Goal: Information Seeking & Learning: Check status

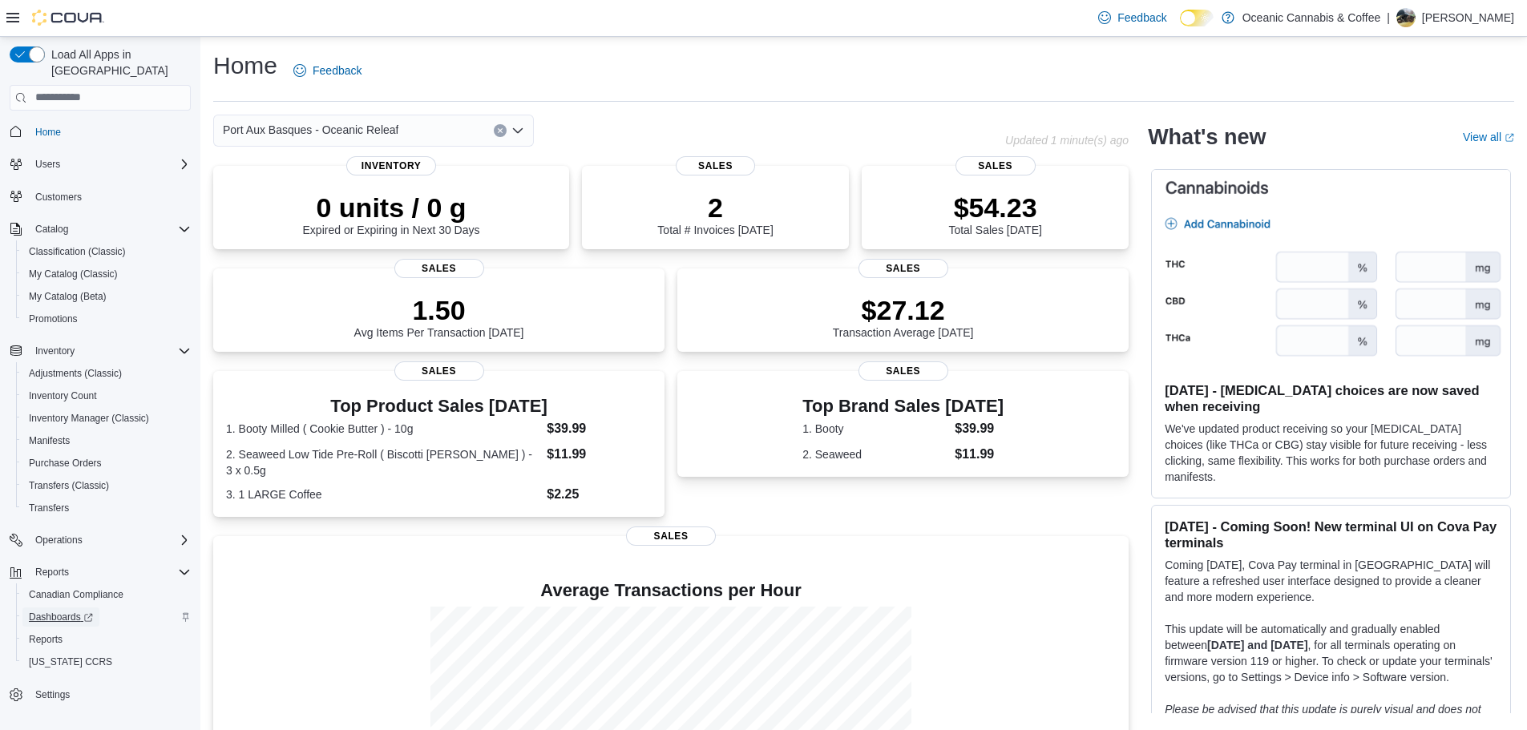
click at [59, 611] on span "Dashboards" at bounding box center [61, 617] width 64 height 13
click at [131, 412] on span "Inventory Manager (Classic)" at bounding box center [89, 418] width 120 height 13
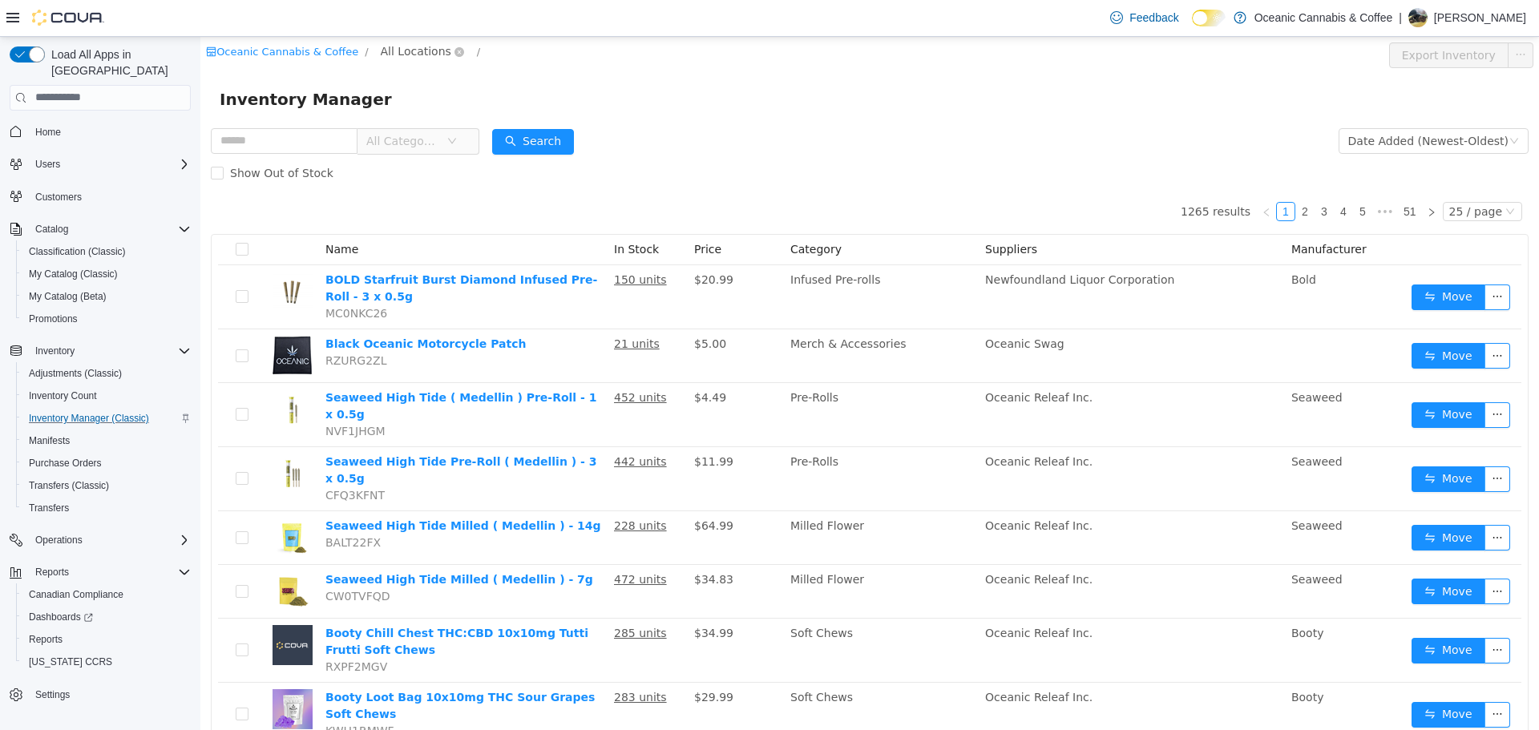
click at [395, 42] on span "All Locations" at bounding box center [416, 51] width 71 height 18
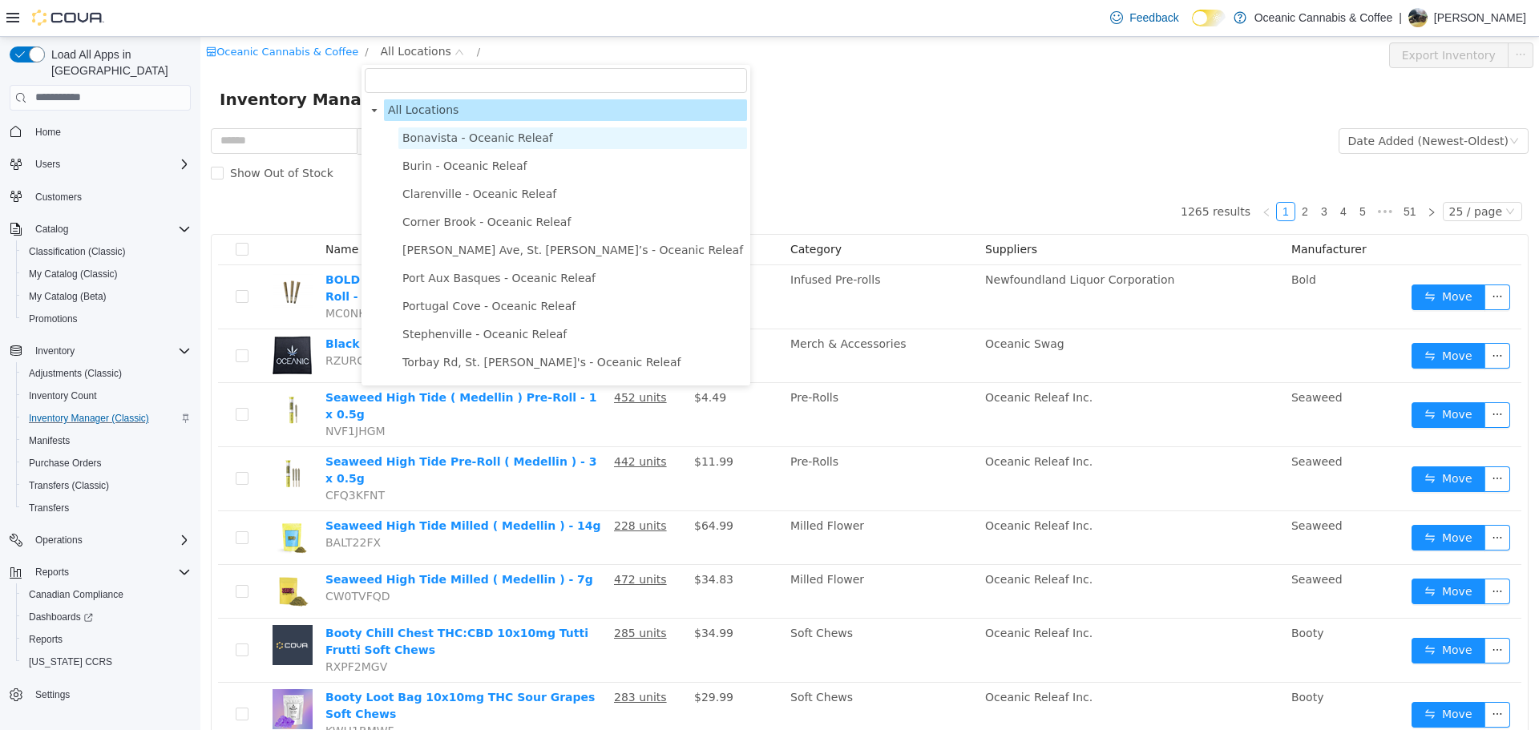
click at [415, 142] on span "Bonavista - Oceanic Releaf" at bounding box center [477, 137] width 151 height 13
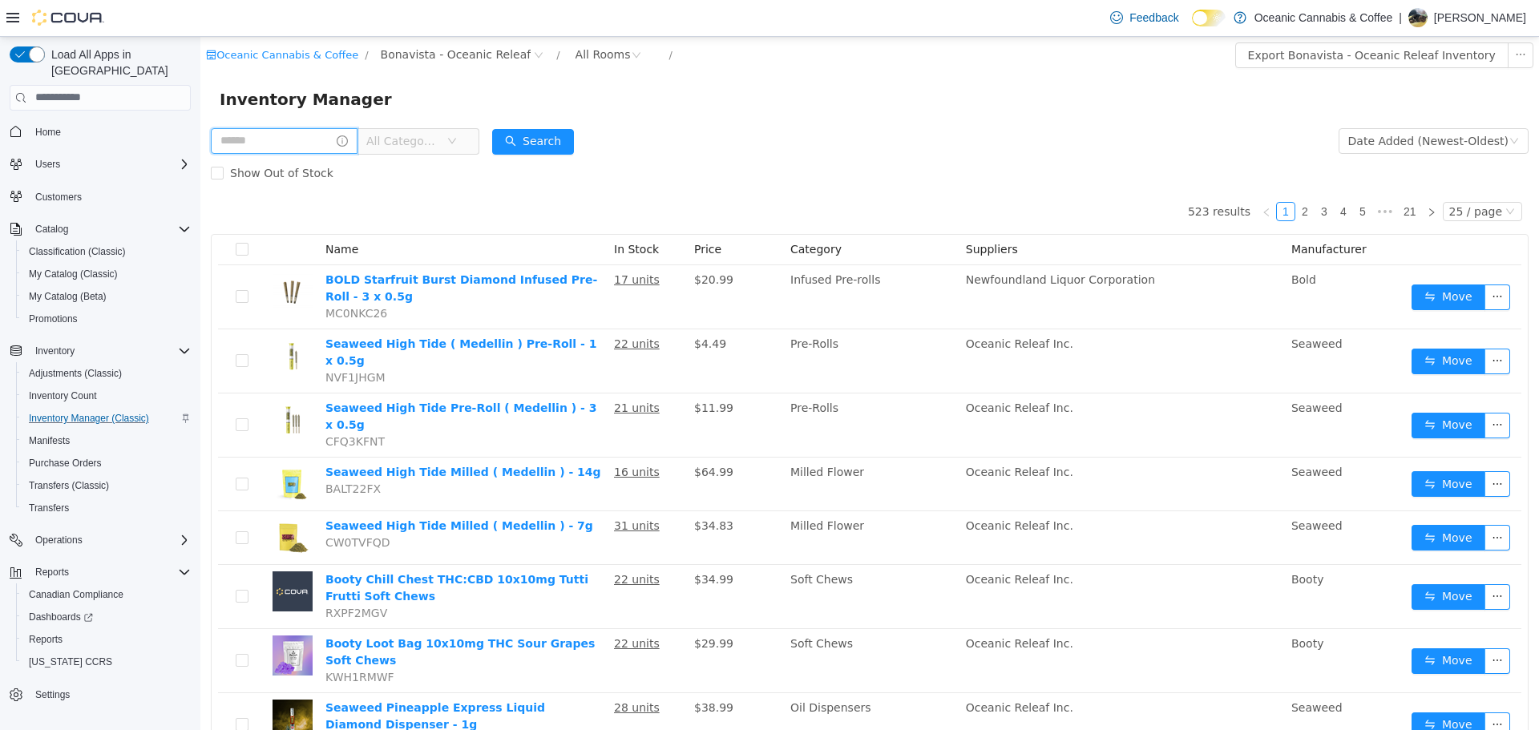
click at [311, 131] on input "text" at bounding box center [284, 140] width 147 height 26
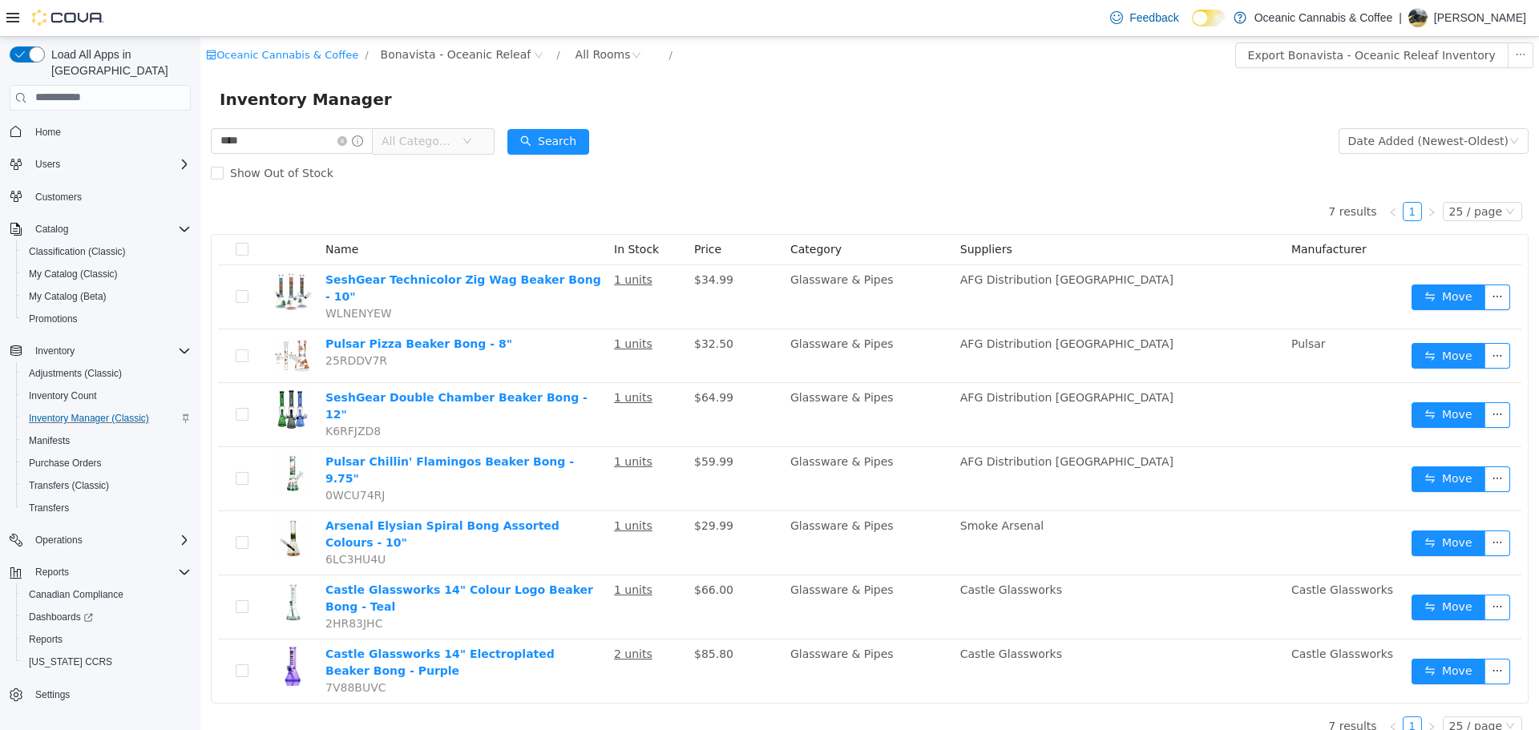
click at [430, 147] on span "All Categories" at bounding box center [418, 140] width 73 height 16
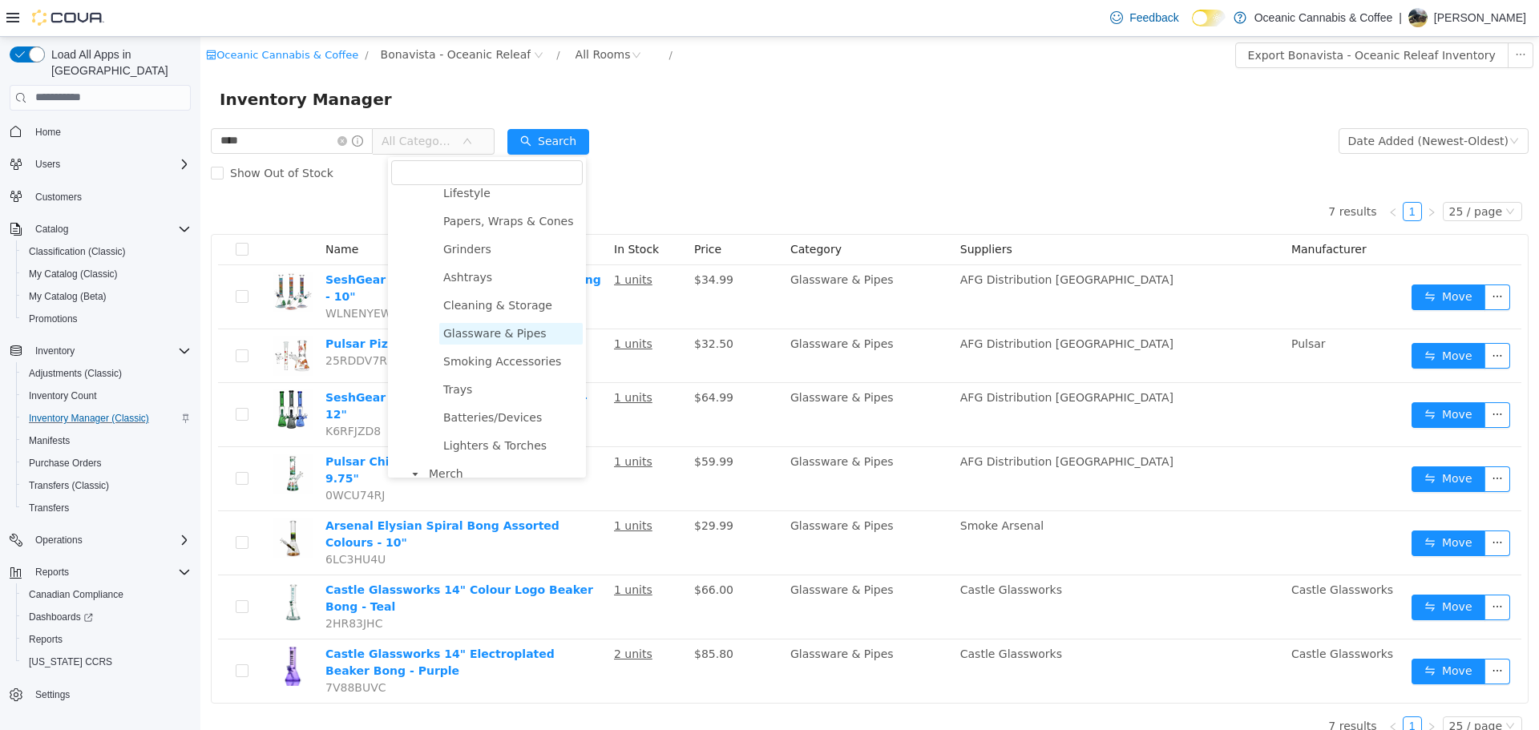
scroll to position [1042, 0]
click at [502, 316] on span "Glassware & Pipes" at bounding box center [494, 309] width 103 height 13
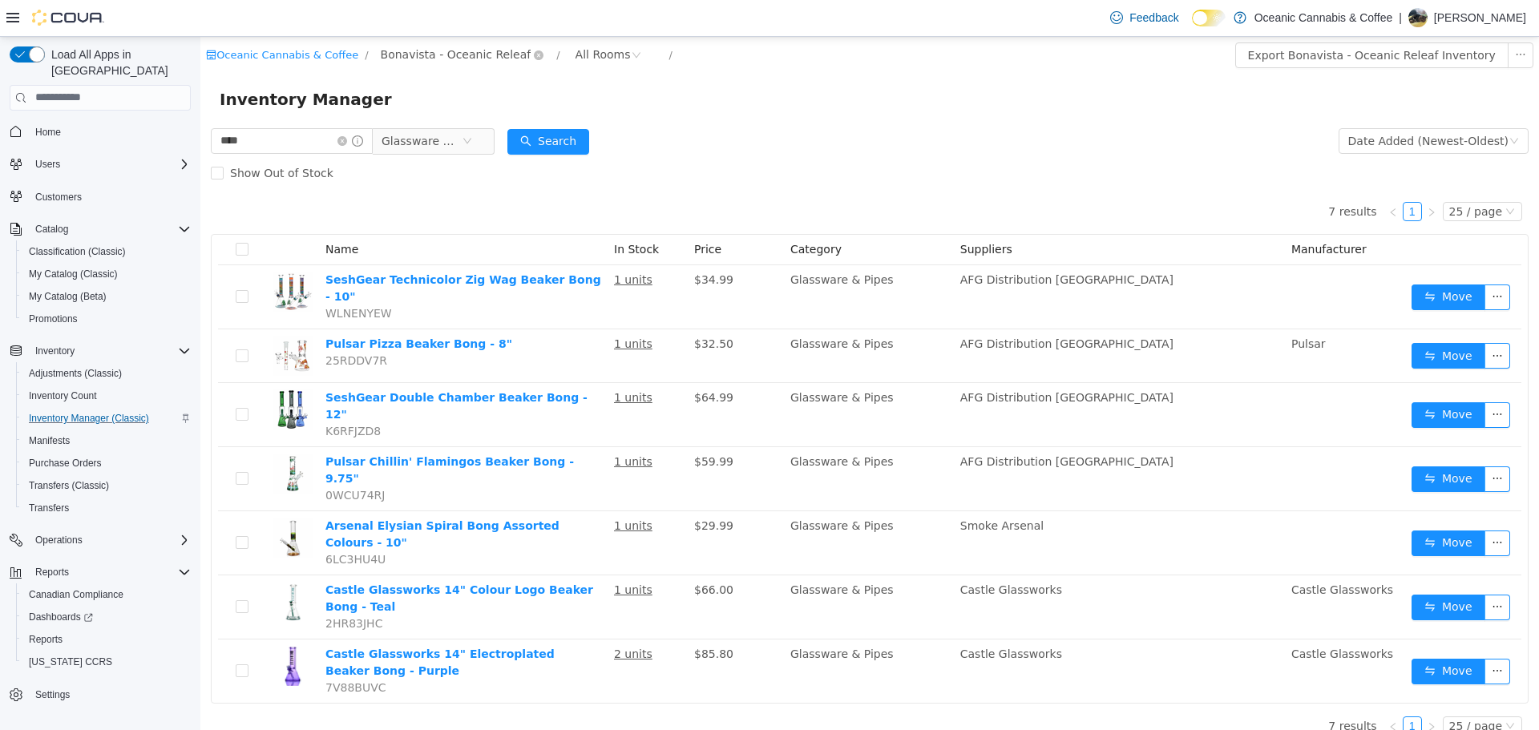
click at [418, 52] on span "Bonavista - Oceanic Releaf" at bounding box center [456, 54] width 151 height 18
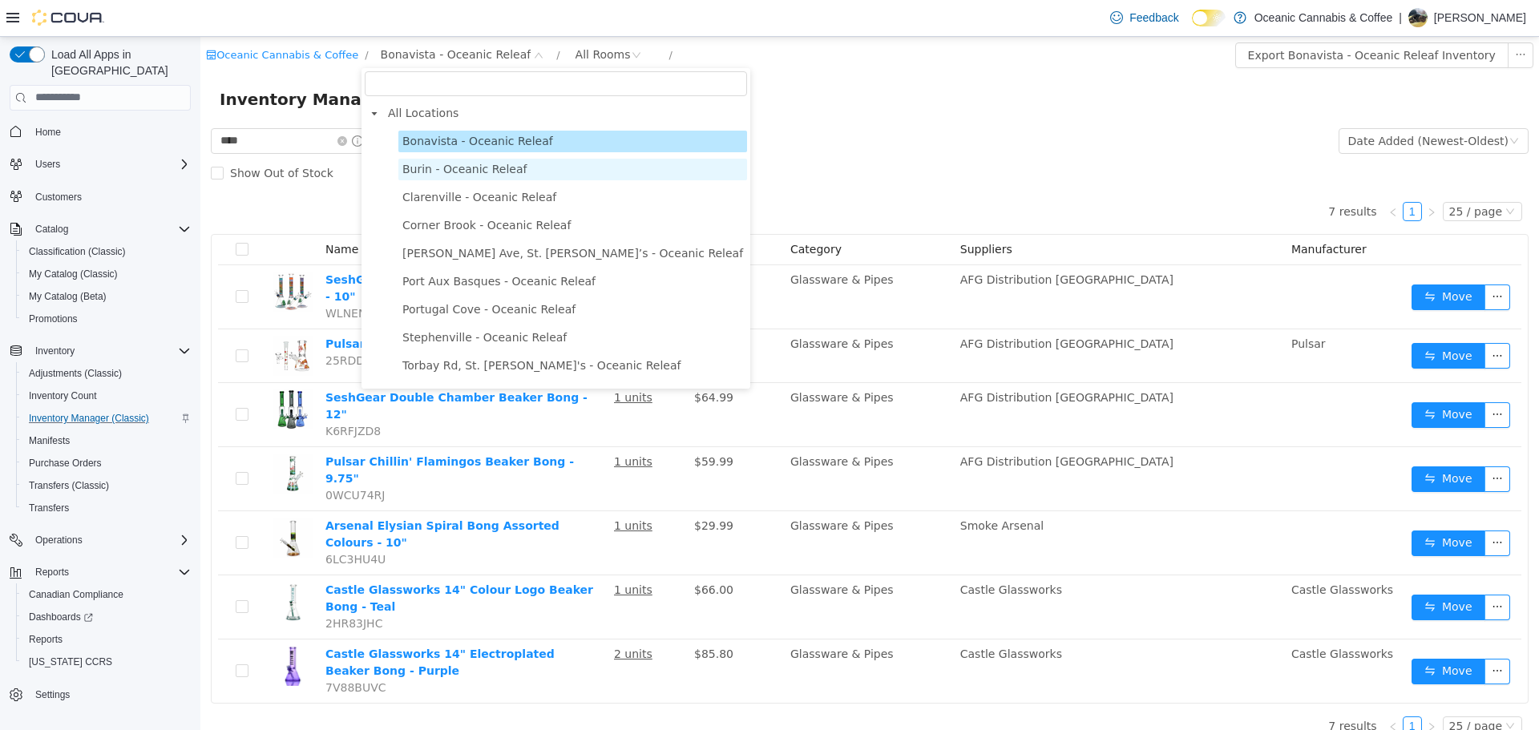
click at [441, 163] on span "Burin - Oceanic Releaf" at bounding box center [464, 168] width 125 height 13
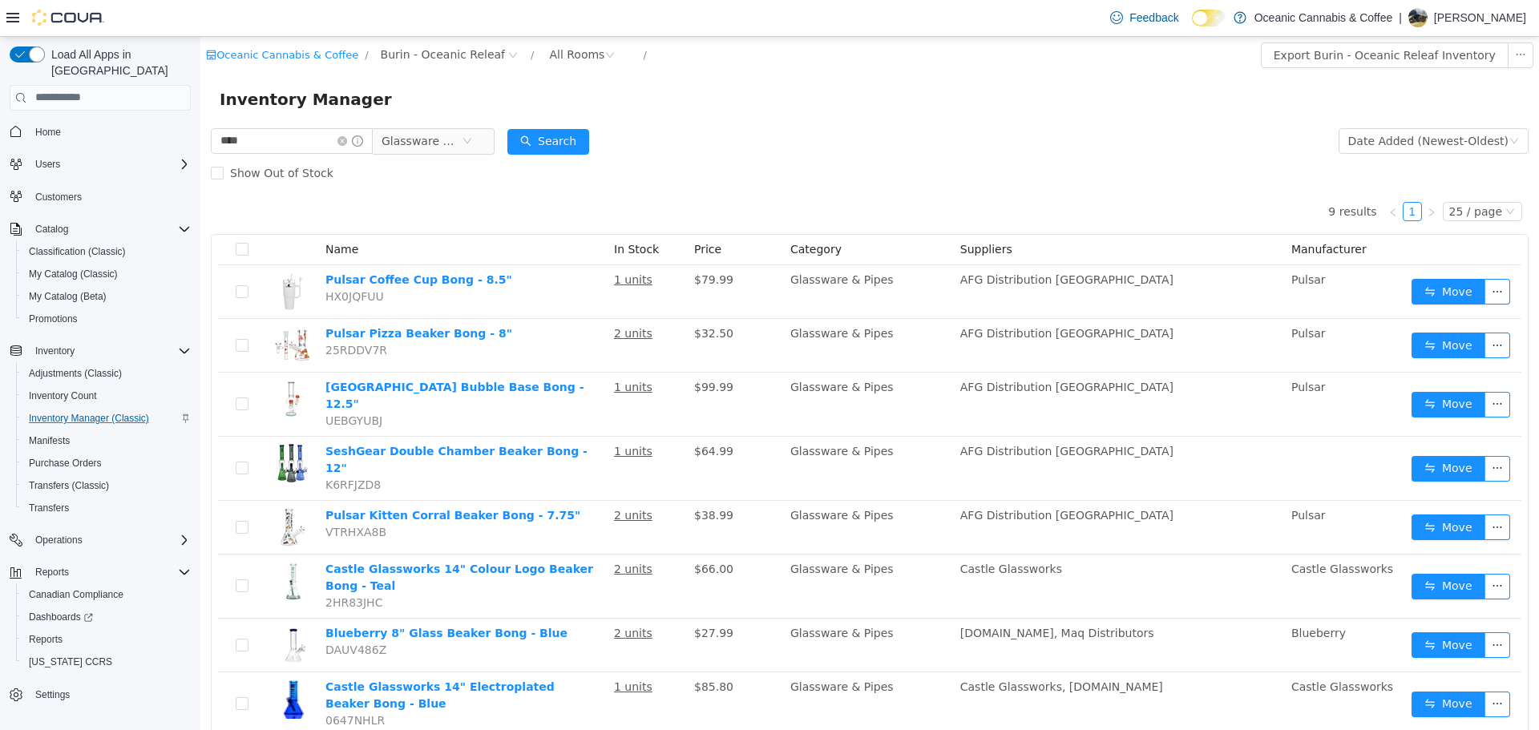
click at [419, 125] on div "**** Glassware & Pipes" at bounding box center [353, 140] width 284 height 32
click at [419, 142] on span "Glassware & Pipes" at bounding box center [422, 140] width 80 height 24
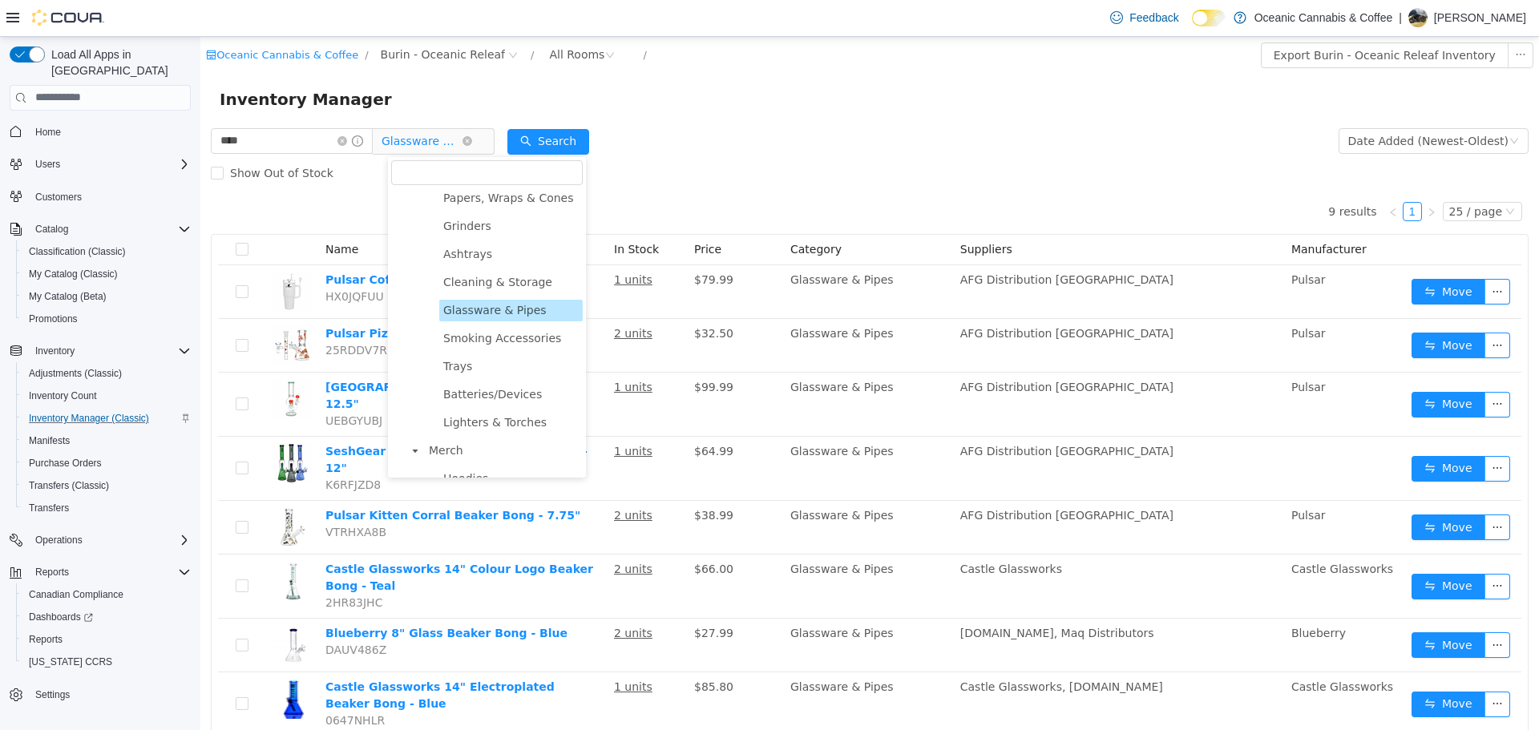
click at [443, 142] on span "Glassware & Pipes" at bounding box center [422, 140] width 80 height 24
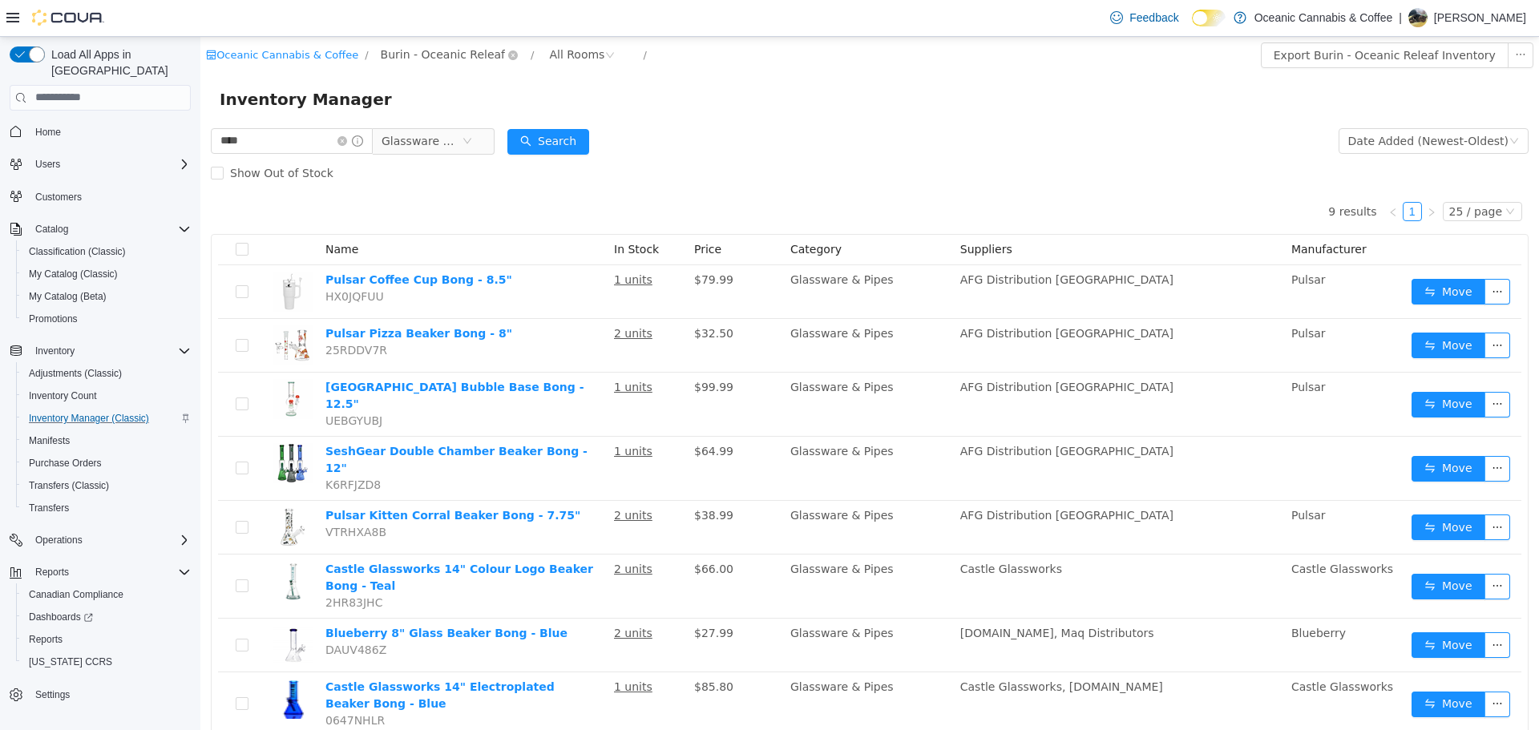
click at [430, 57] on span "Burin - Oceanic Releaf" at bounding box center [443, 54] width 125 height 18
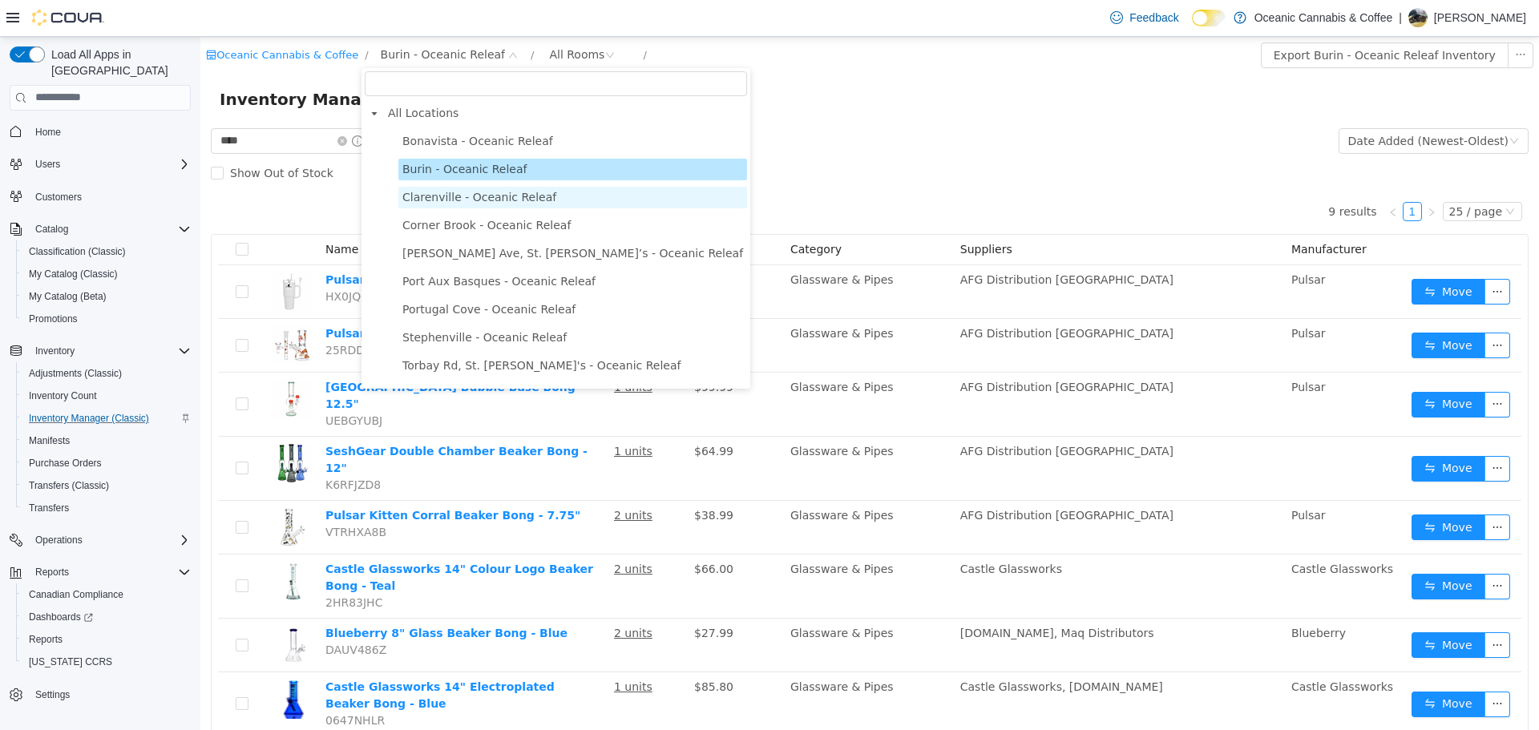
click at [454, 196] on span "Clarenville - Oceanic Releaf" at bounding box center [479, 196] width 154 height 13
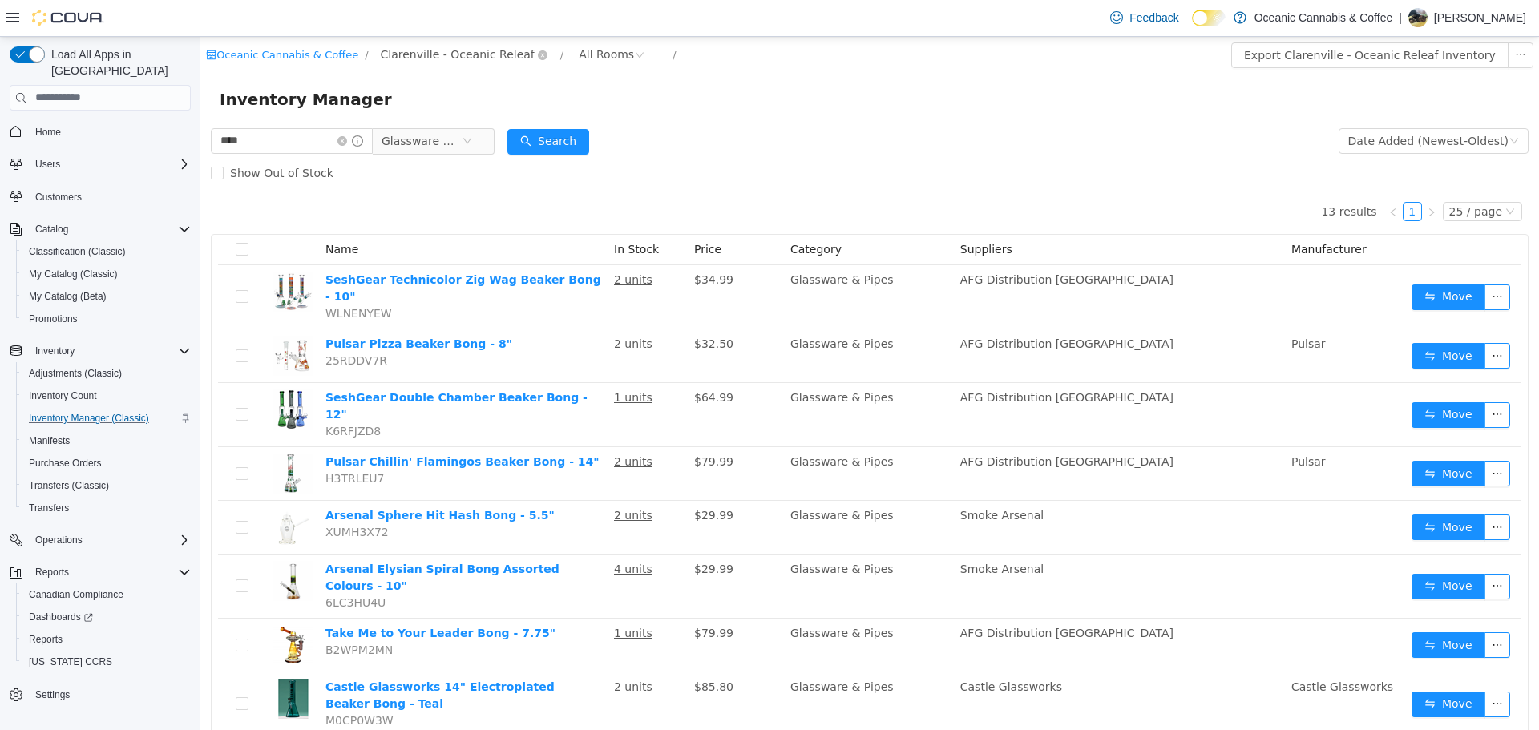
click at [396, 51] on span "Clarenville - Oceanic Releaf" at bounding box center [458, 54] width 154 height 18
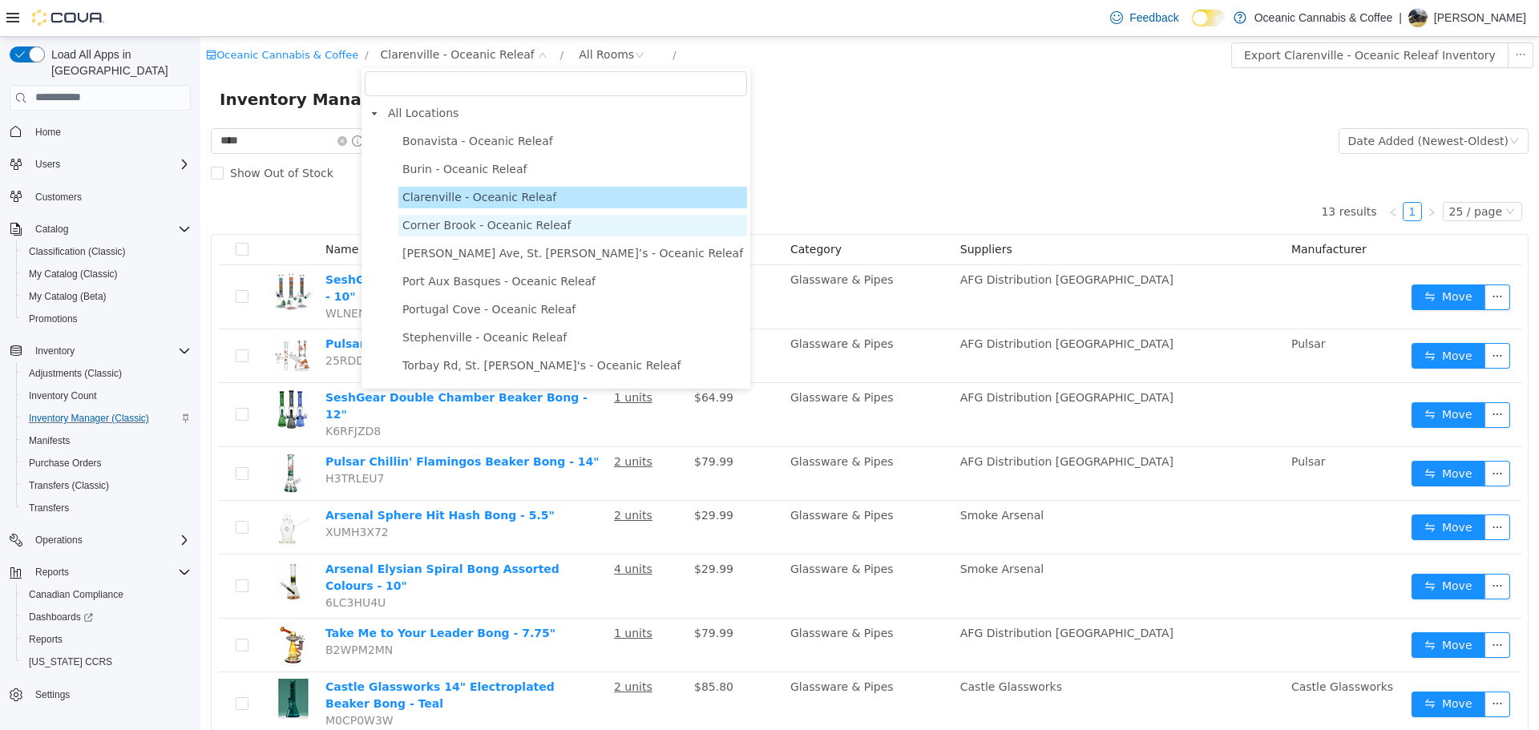
click at [463, 225] on span "Corner Brook - Oceanic Releaf" at bounding box center [486, 224] width 168 height 13
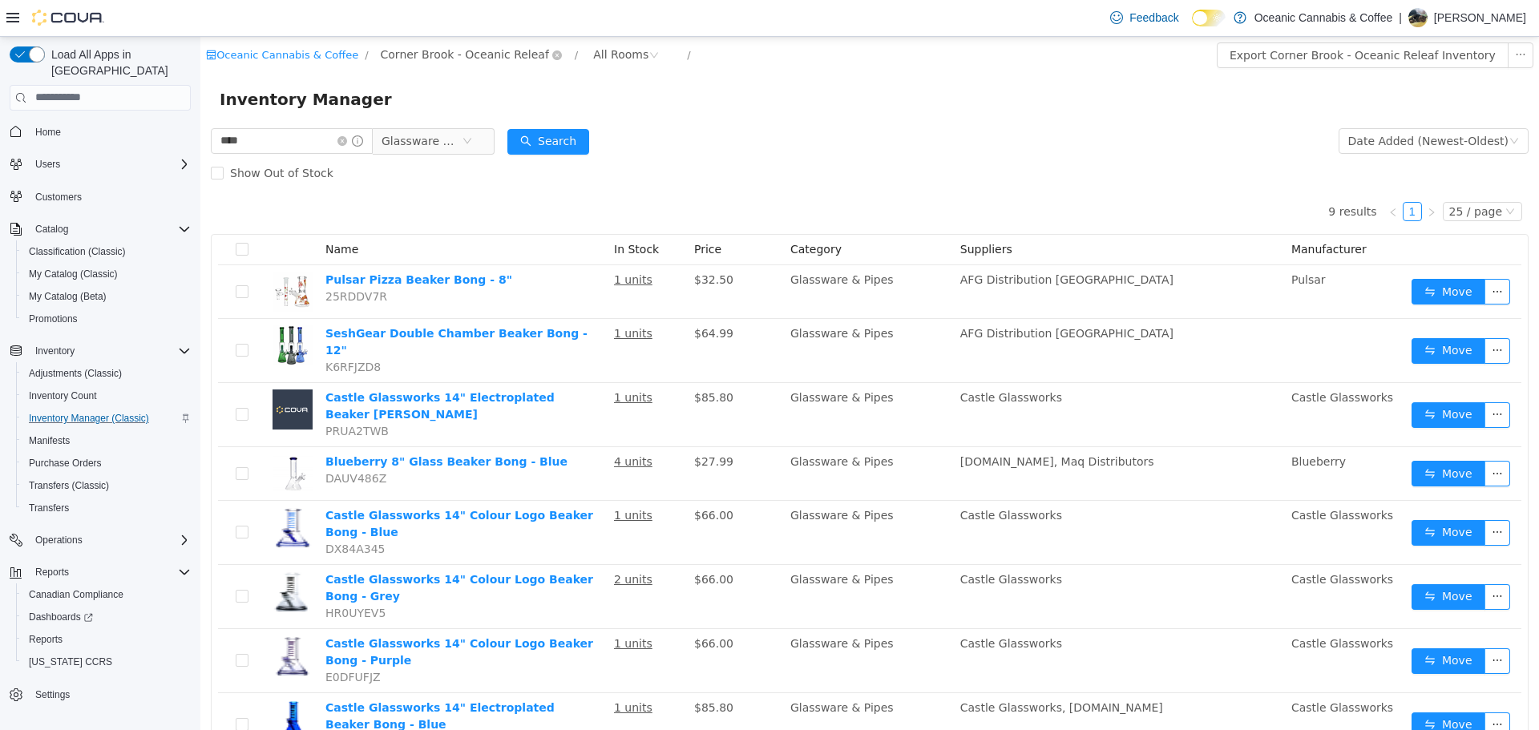
click at [440, 54] on span "Corner Brook - Oceanic Releaf" at bounding box center [465, 54] width 168 height 18
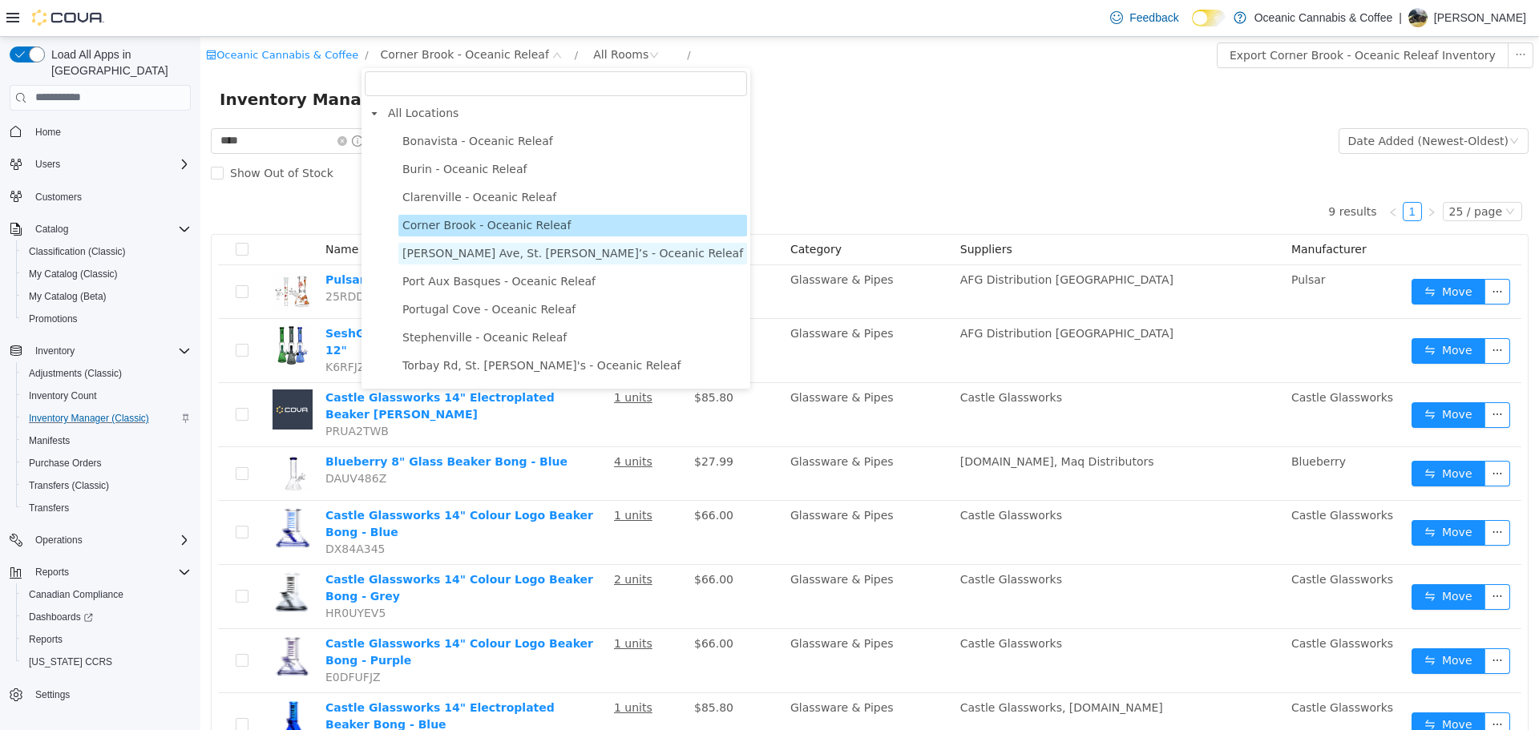
click at [467, 259] on span "O'Leary Ave, St. John’s - Oceanic Releaf" at bounding box center [572, 252] width 341 height 13
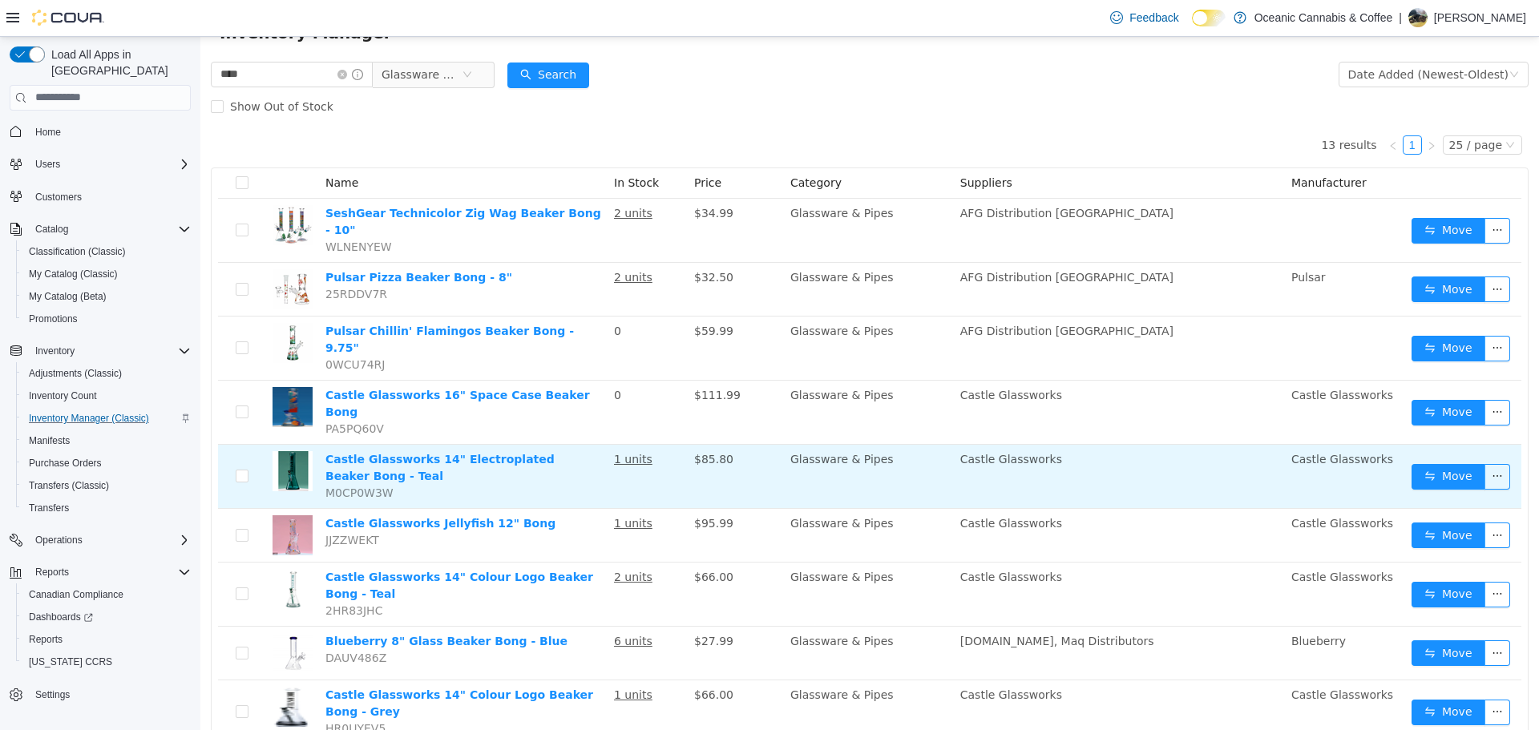
scroll to position [10, 0]
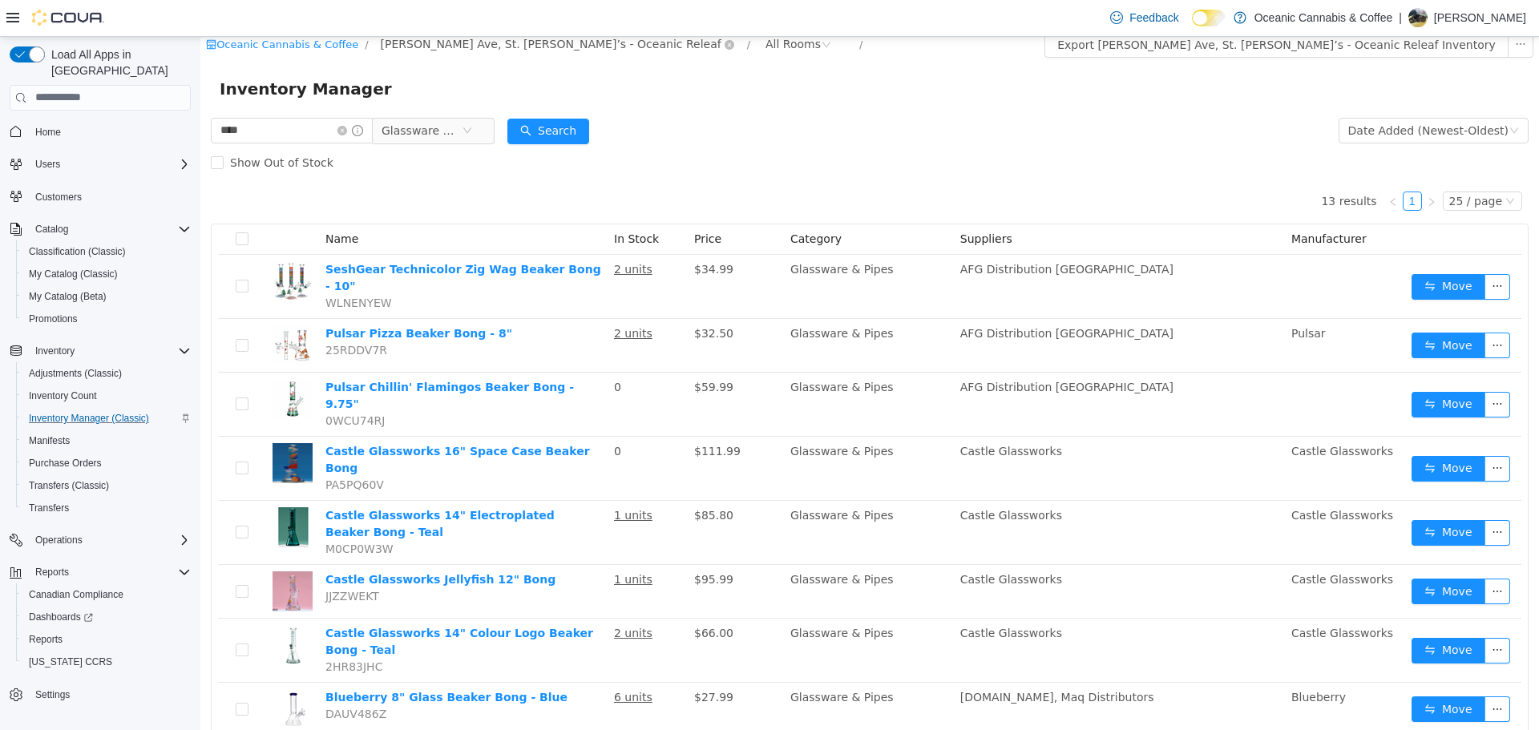
click at [431, 51] on span "O'Leary Ave, St. John’s - Oceanic Releaf" at bounding box center [551, 43] width 341 height 18
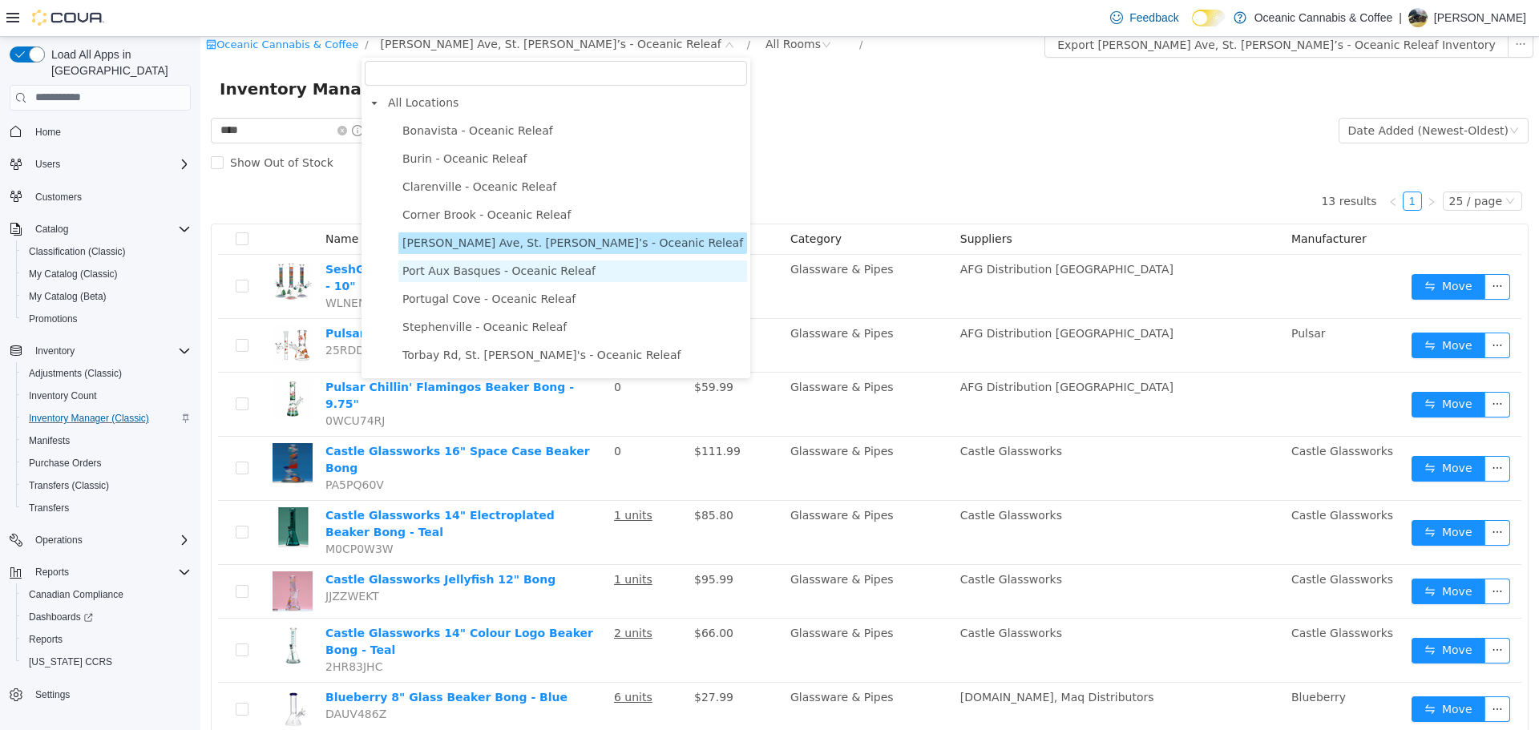
click at [491, 281] on span "Port Aux Basques - Oceanic Releaf" at bounding box center [572, 271] width 349 height 22
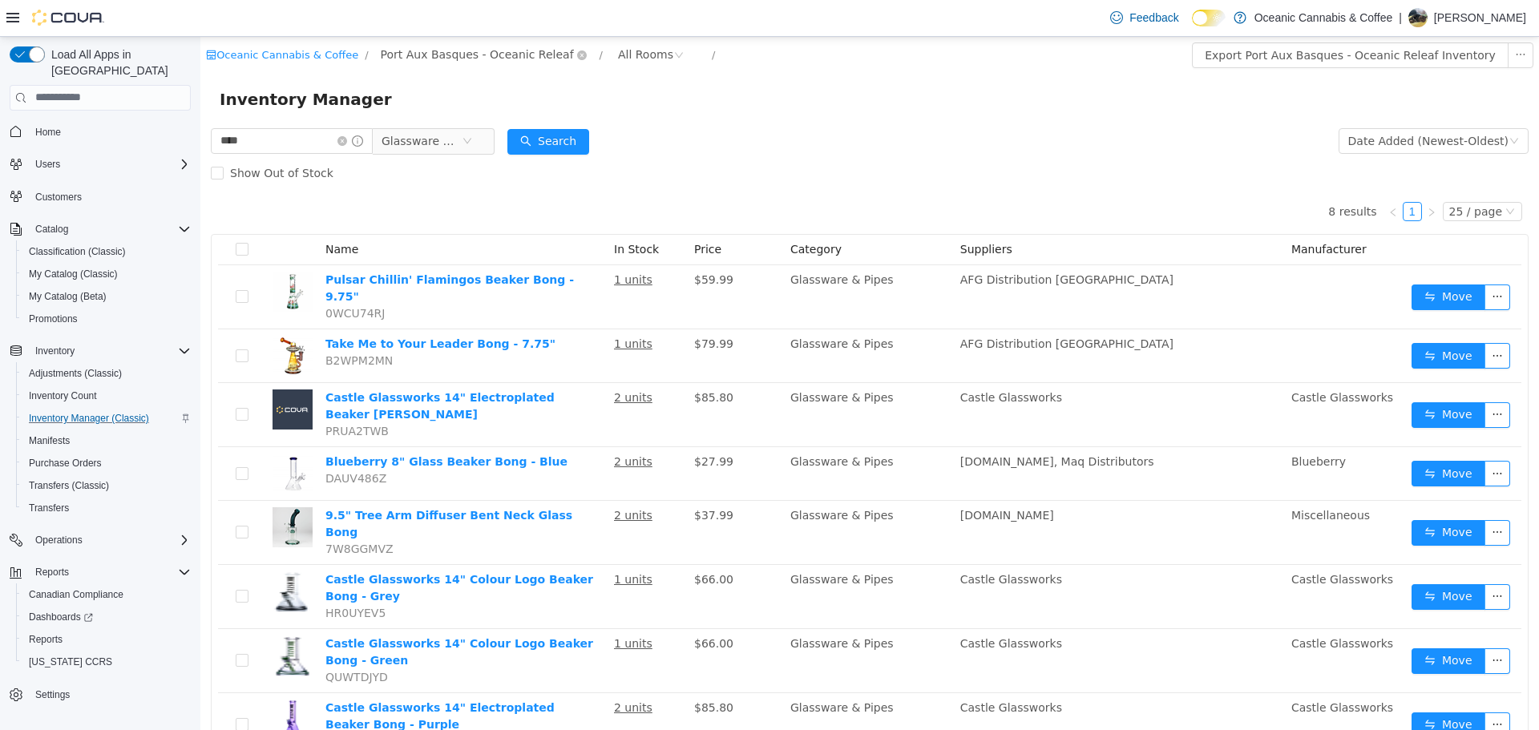
click at [475, 57] on span "Port Aux Basques - Oceanic Releaf" at bounding box center [477, 54] width 193 height 18
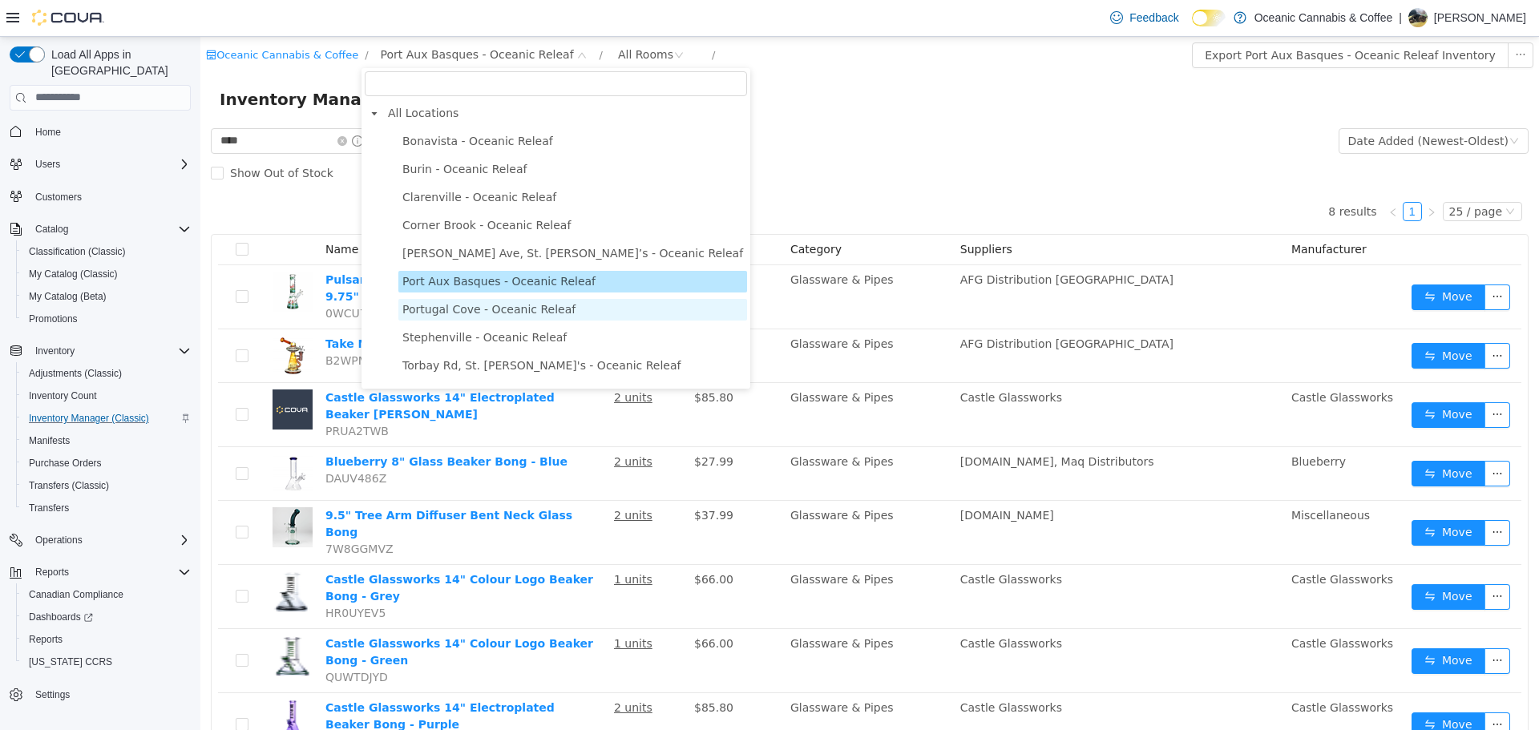
click at [491, 313] on span "Portugal Cove - Oceanic Releaf" at bounding box center [488, 308] width 173 height 13
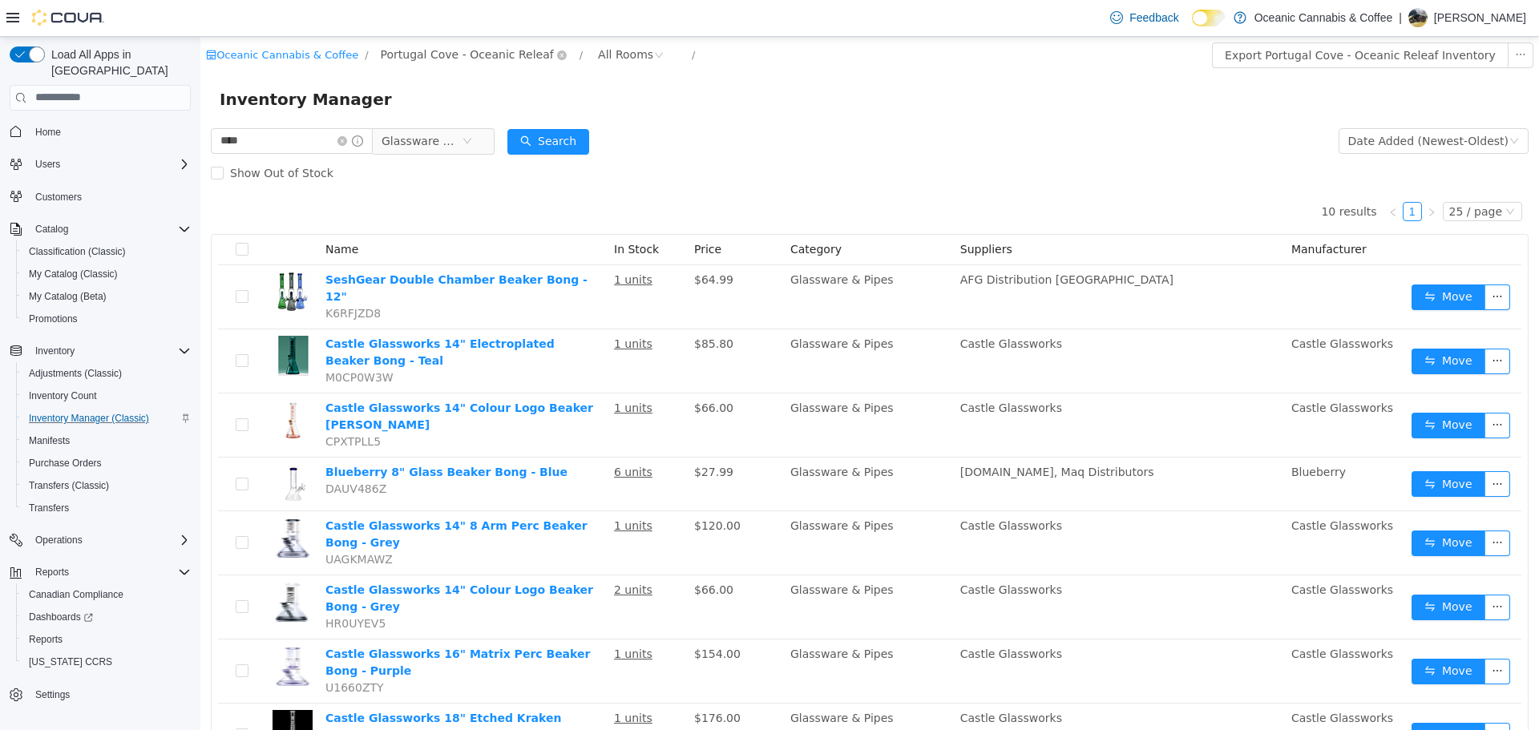
click at [457, 59] on span "Portugal Cove - Oceanic Releaf" at bounding box center [467, 54] width 173 height 18
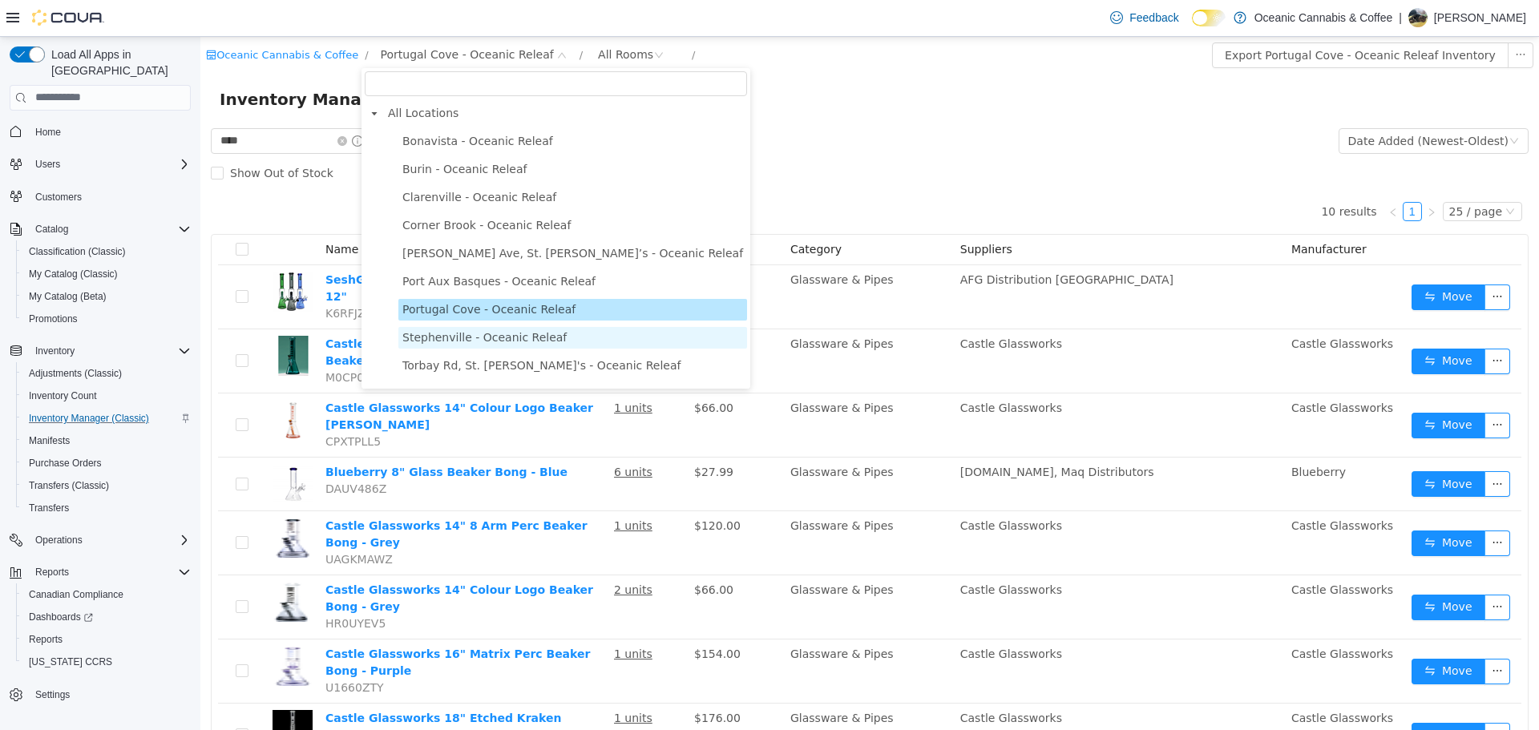
click at [497, 348] on span "Stephenville - Oceanic Releaf" at bounding box center [572, 337] width 349 height 22
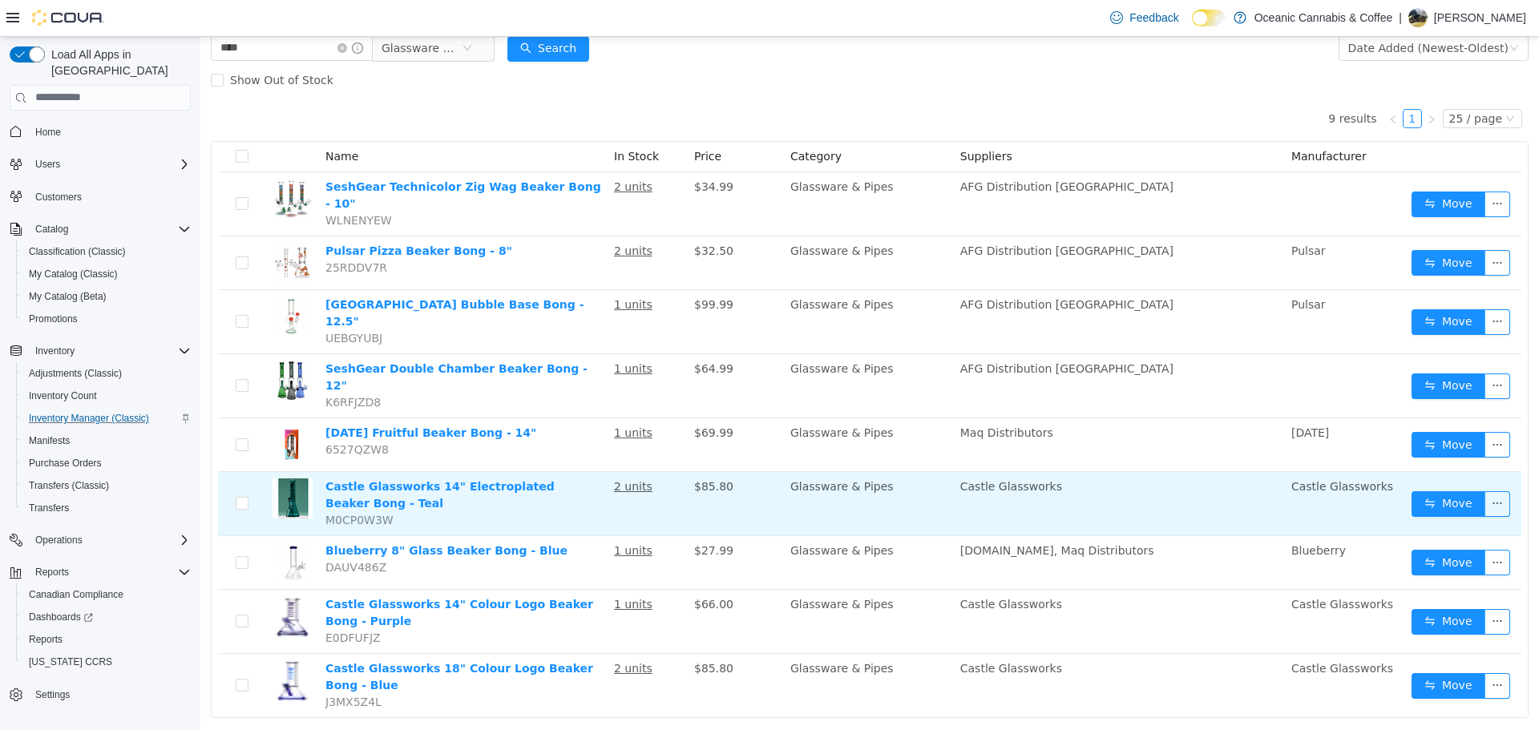
scroll to position [95, 0]
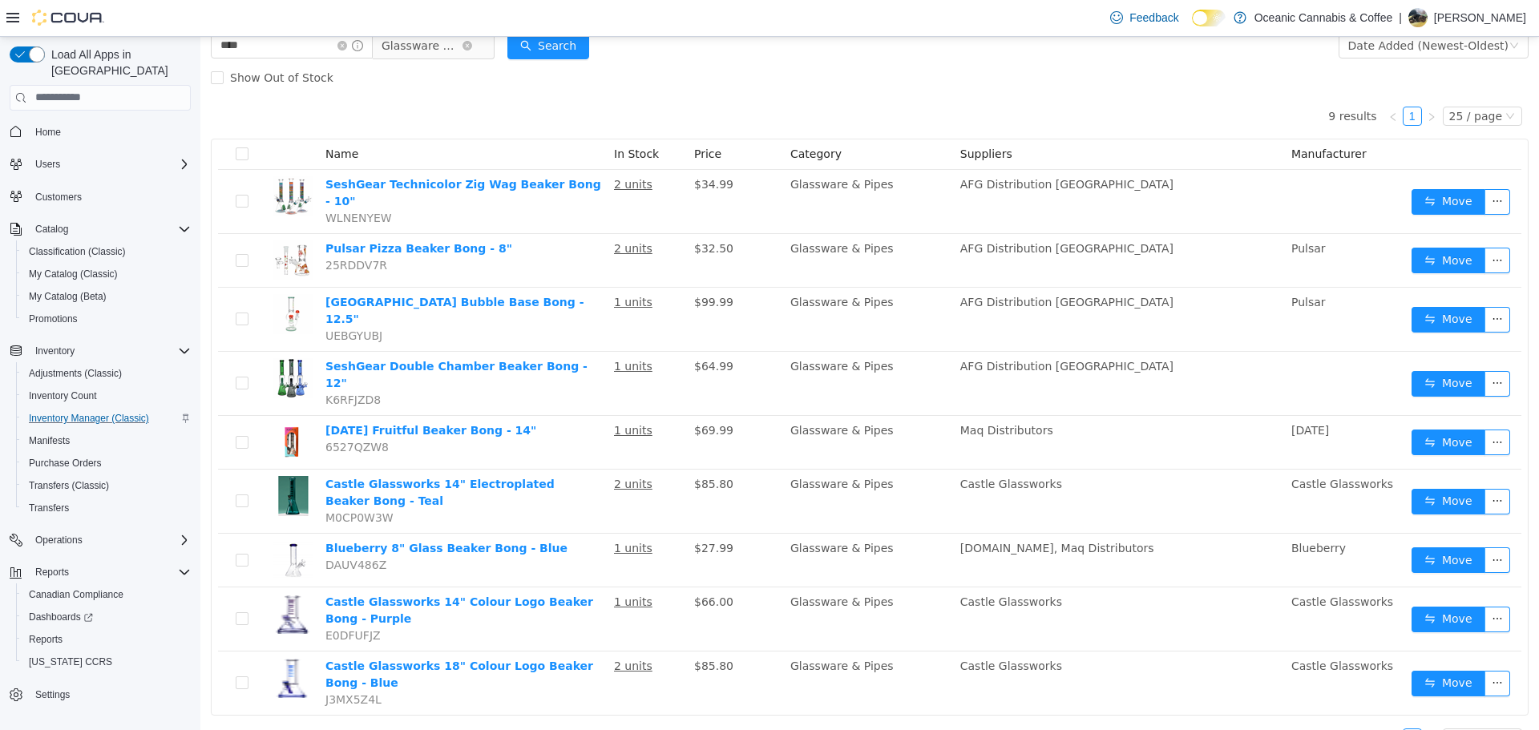
click at [433, 50] on span "Glassware & Pipes" at bounding box center [422, 45] width 80 height 24
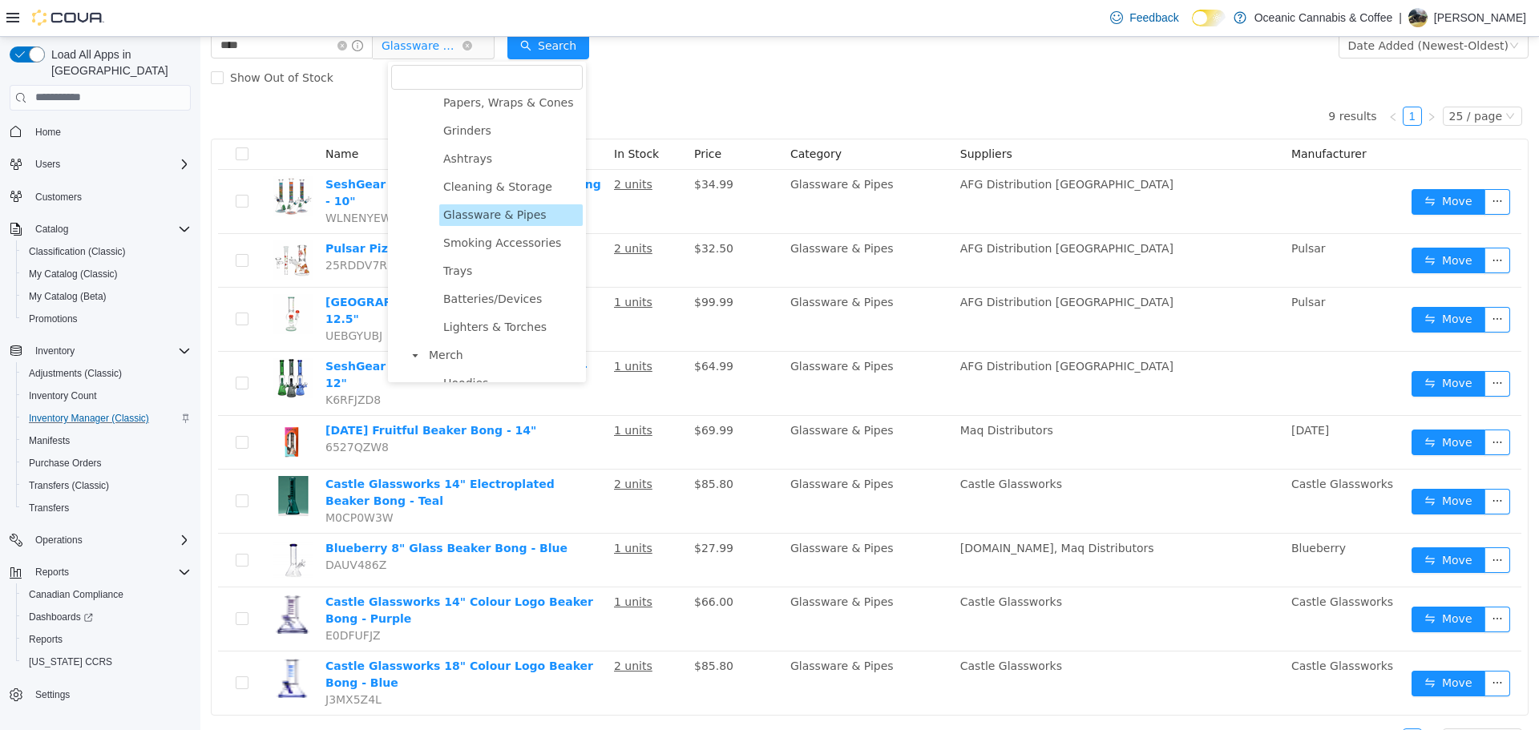
click at [433, 50] on span "Glassware & Pipes" at bounding box center [422, 45] width 80 height 24
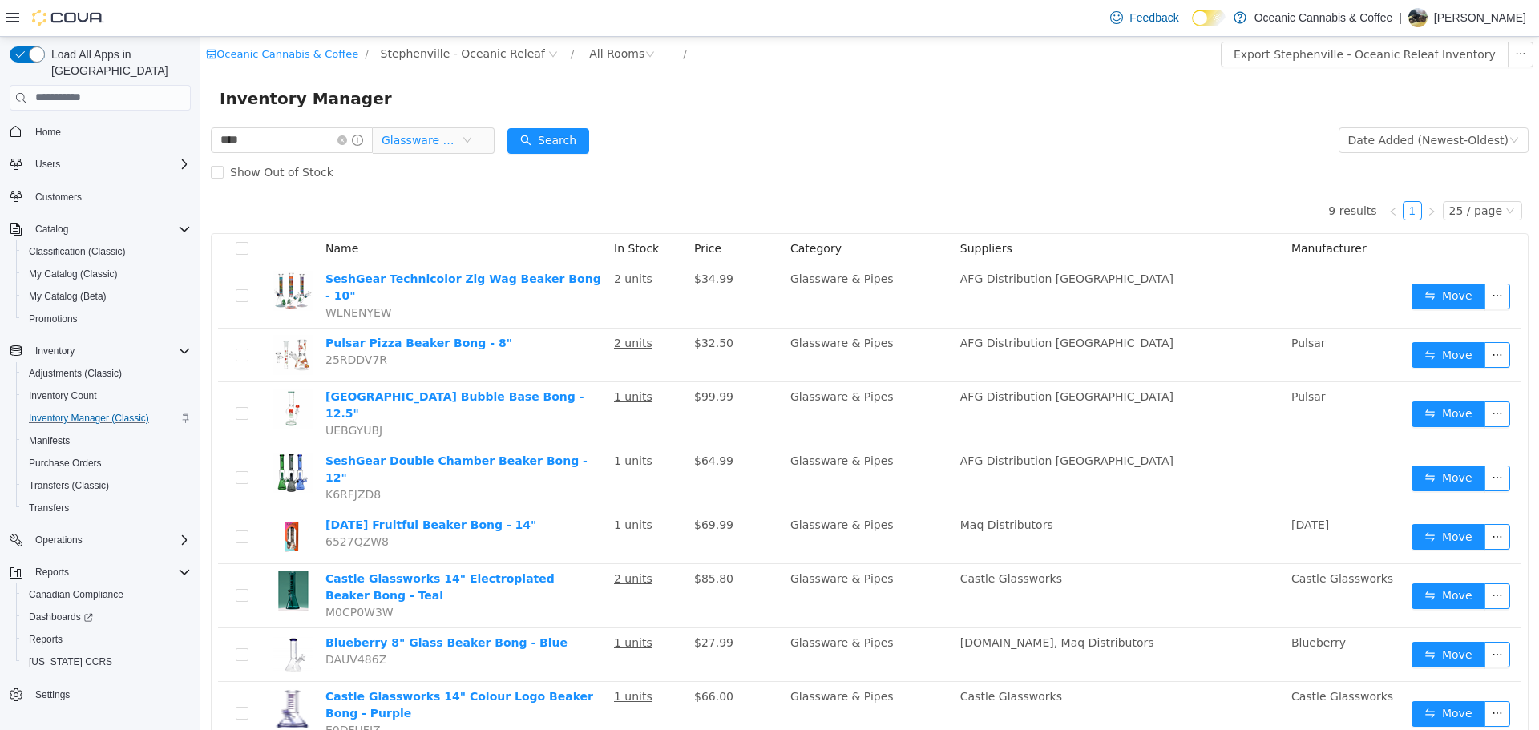
scroll to position [0, 0]
click at [459, 56] on span "Stephenville - Oceanic Releaf" at bounding box center [463, 54] width 164 height 18
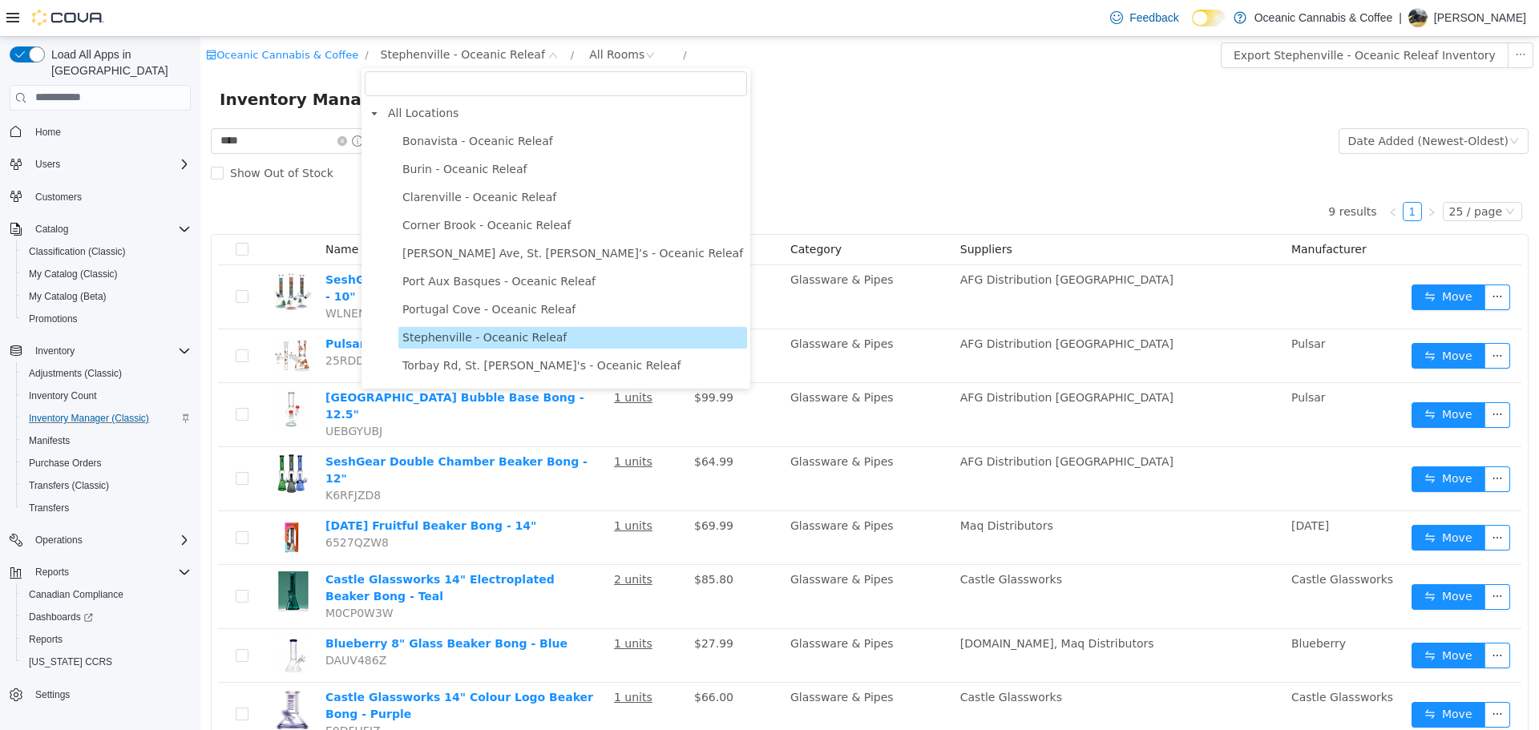
scroll to position [27, 0]
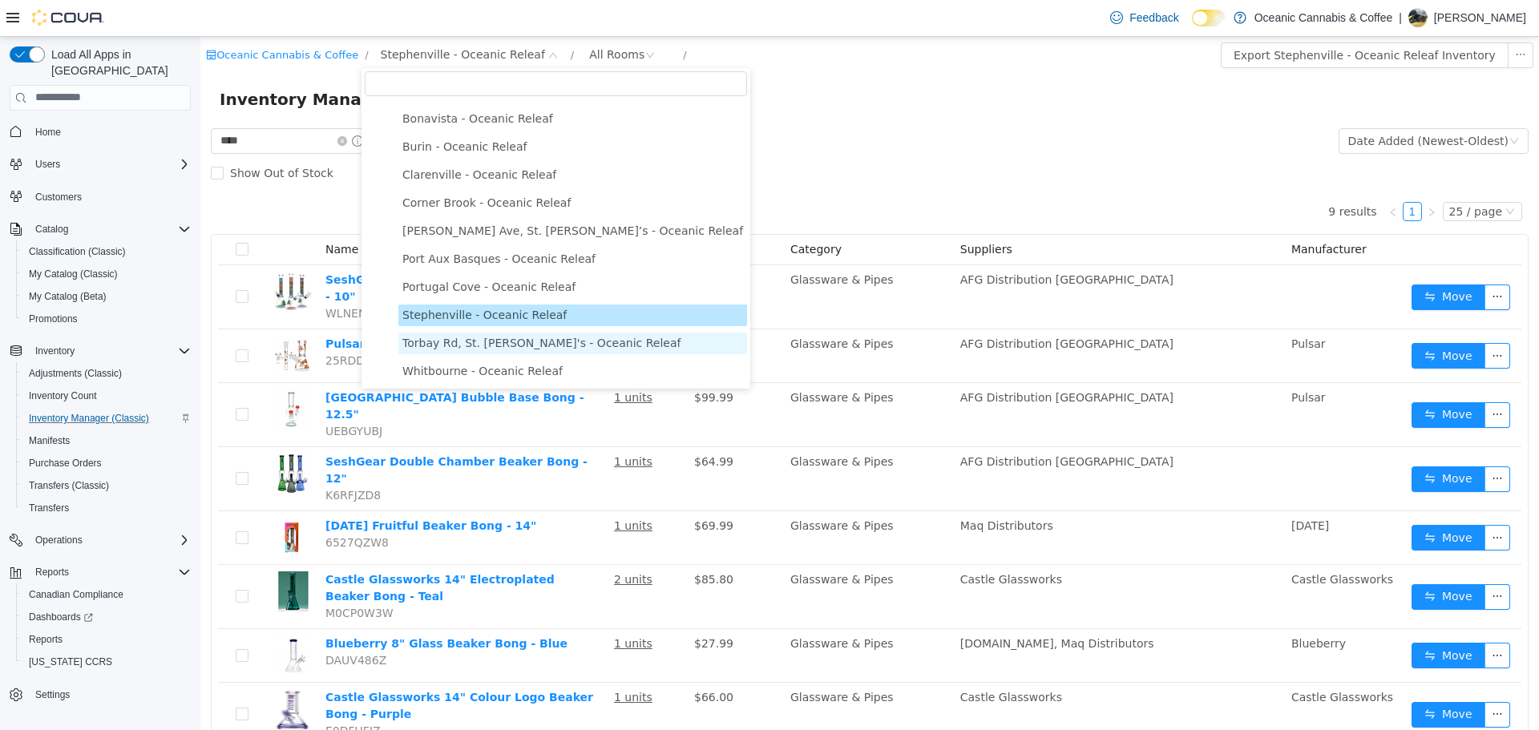
click at [491, 346] on span "Torbay Rd, St. John's - Oceanic Releaf" at bounding box center [541, 342] width 278 height 13
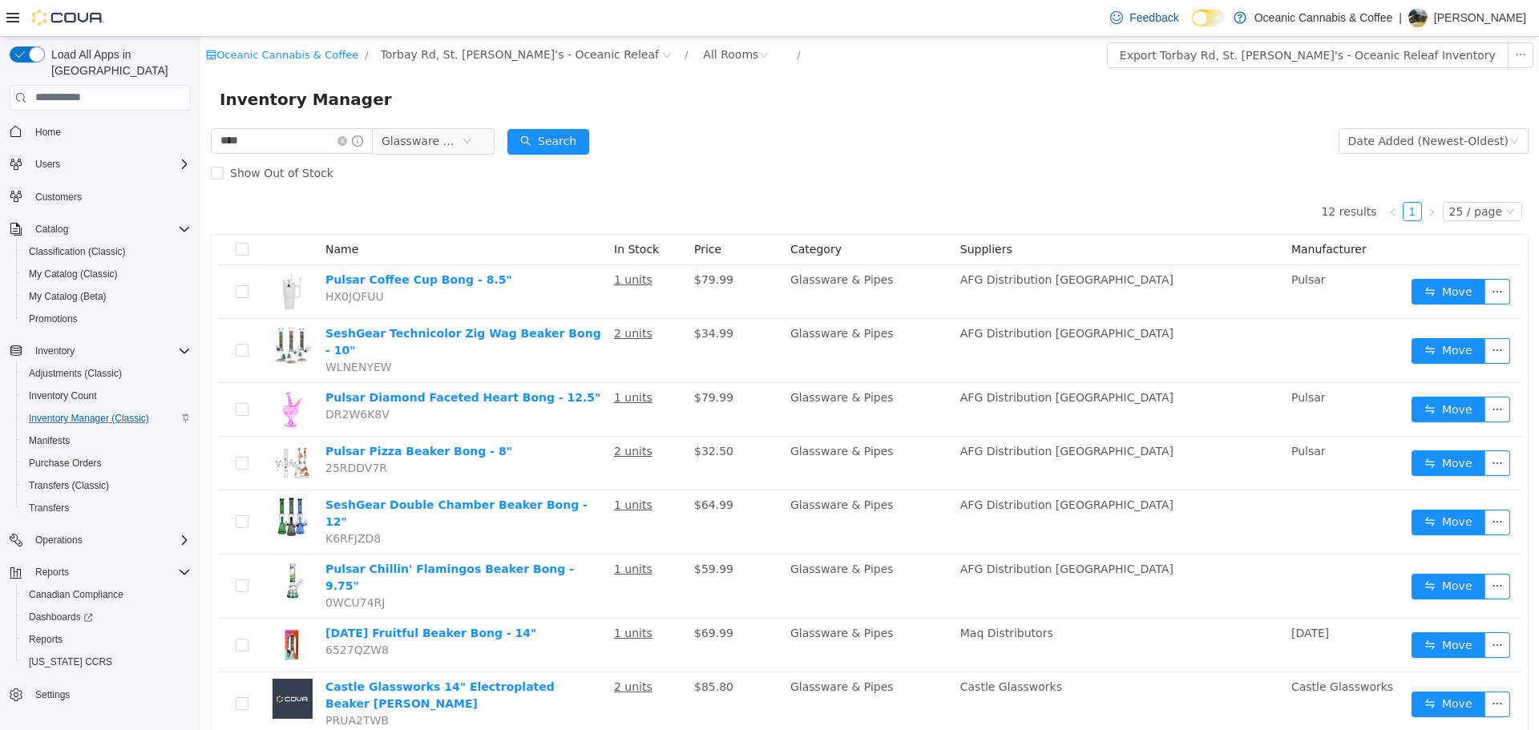
click at [461, 66] on div "Oceanic Cannabis & Coffee / Torbay Rd, St. John's - Oceanic Releaf / All Rooms /" at bounding box center [759, 55] width 1106 height 26
click at [455, 57] on span "Torbay Rd, St. John's - Oceanic Releaf" at bounding box center [520, 54] width 278 height 18
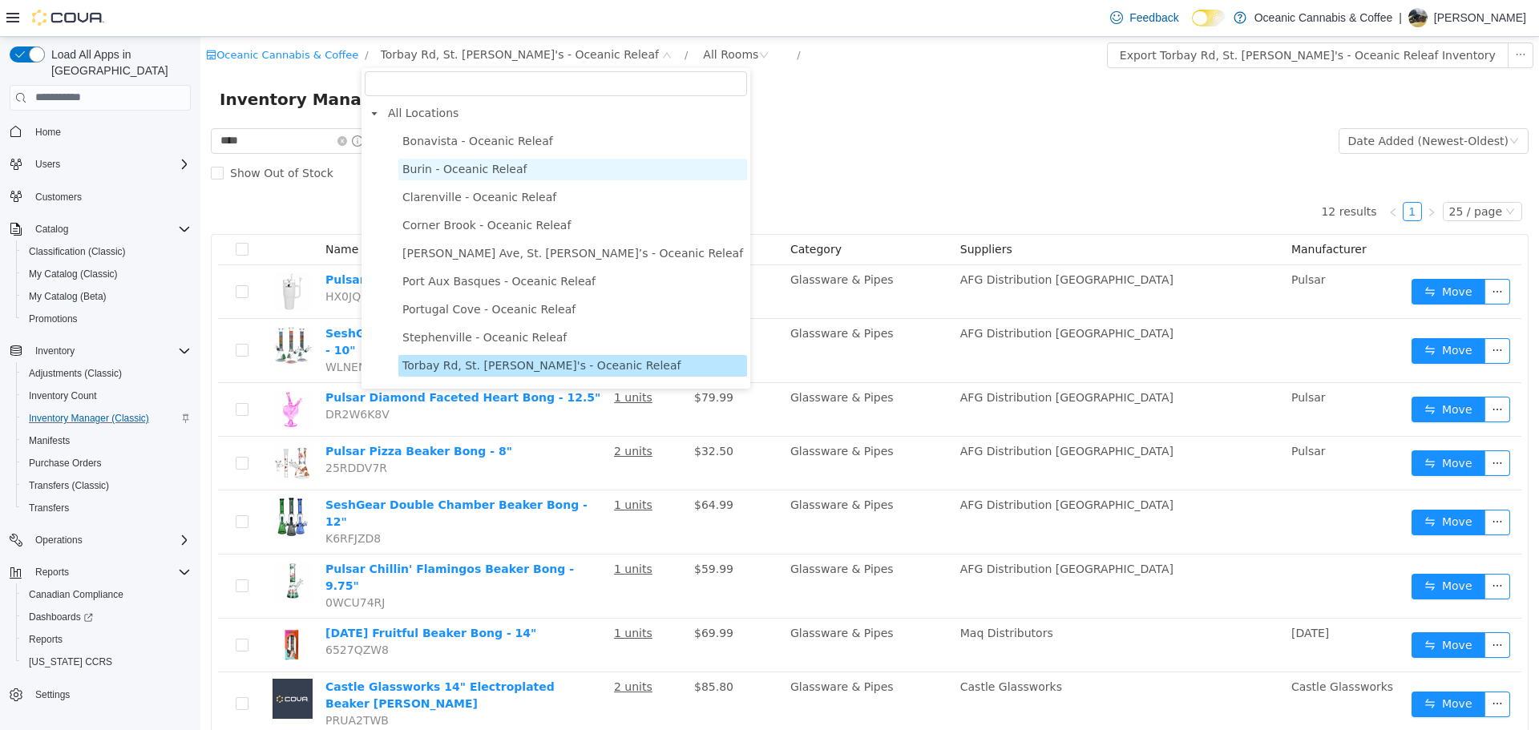
click at [495, 171] on span "Burin - Oceanic Releaf" at bounding box center [464, 168] width 125 height 13
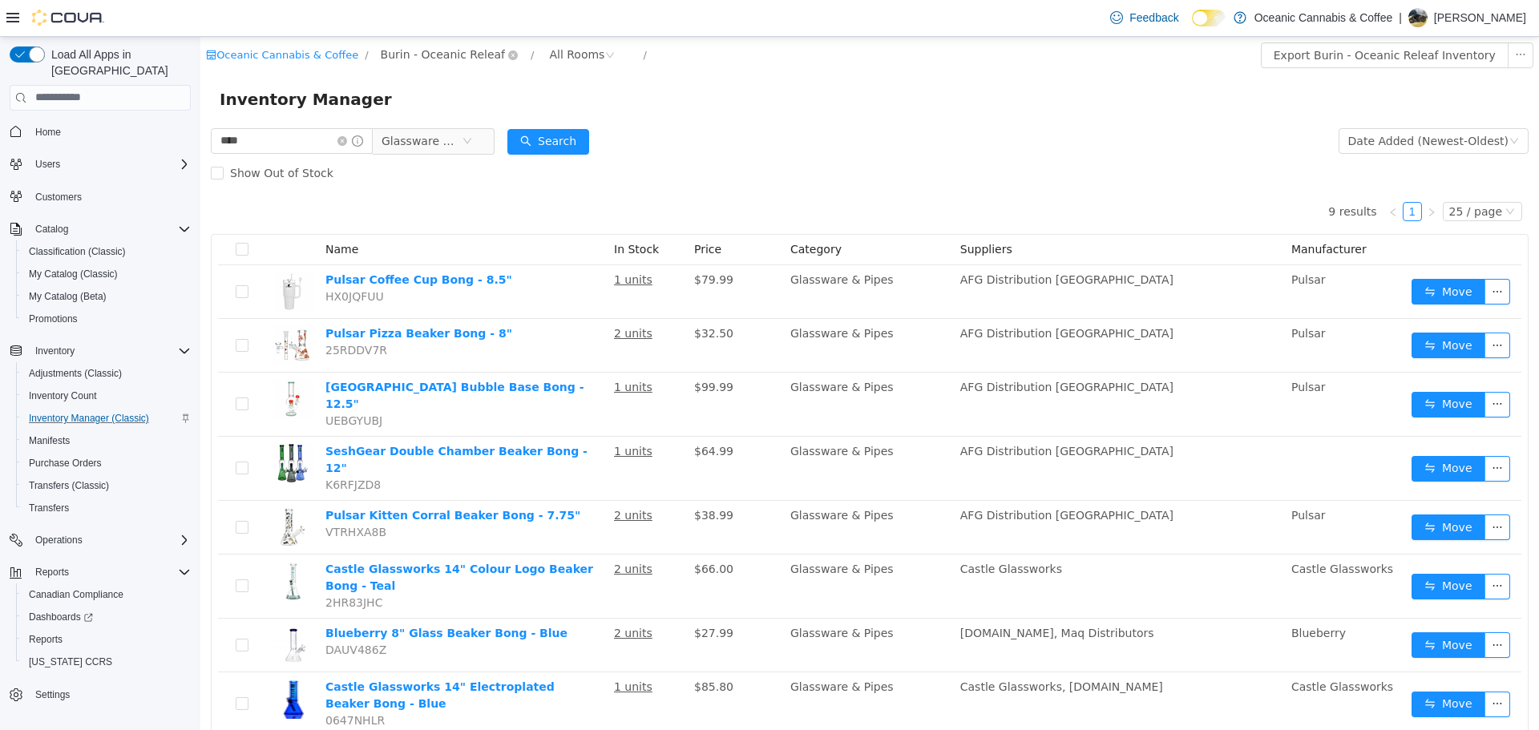
click at [395, 55] on span "Burin - Oceanic Releaf" at bounding box center [443, 54] width 125 height 18
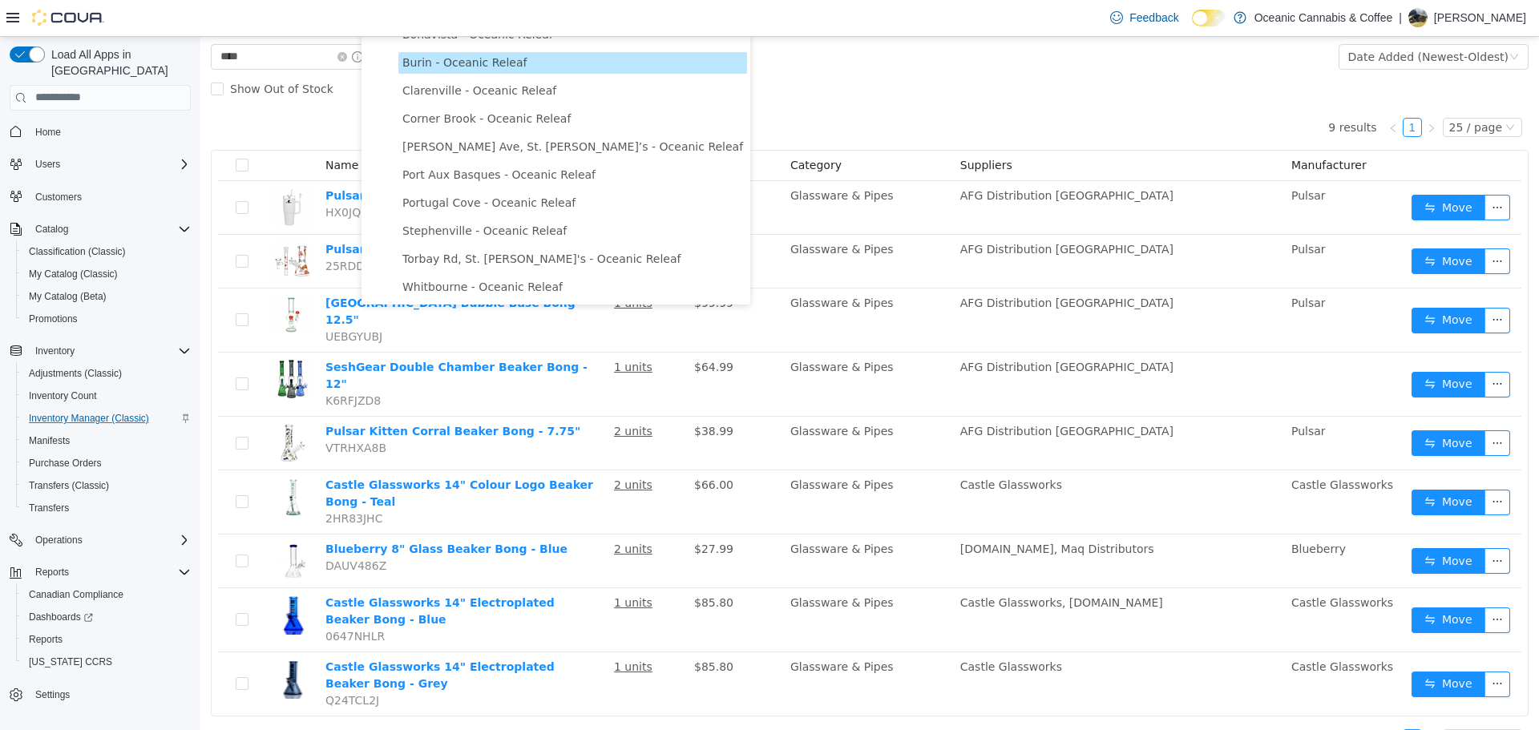
scroll to position [85, 0]
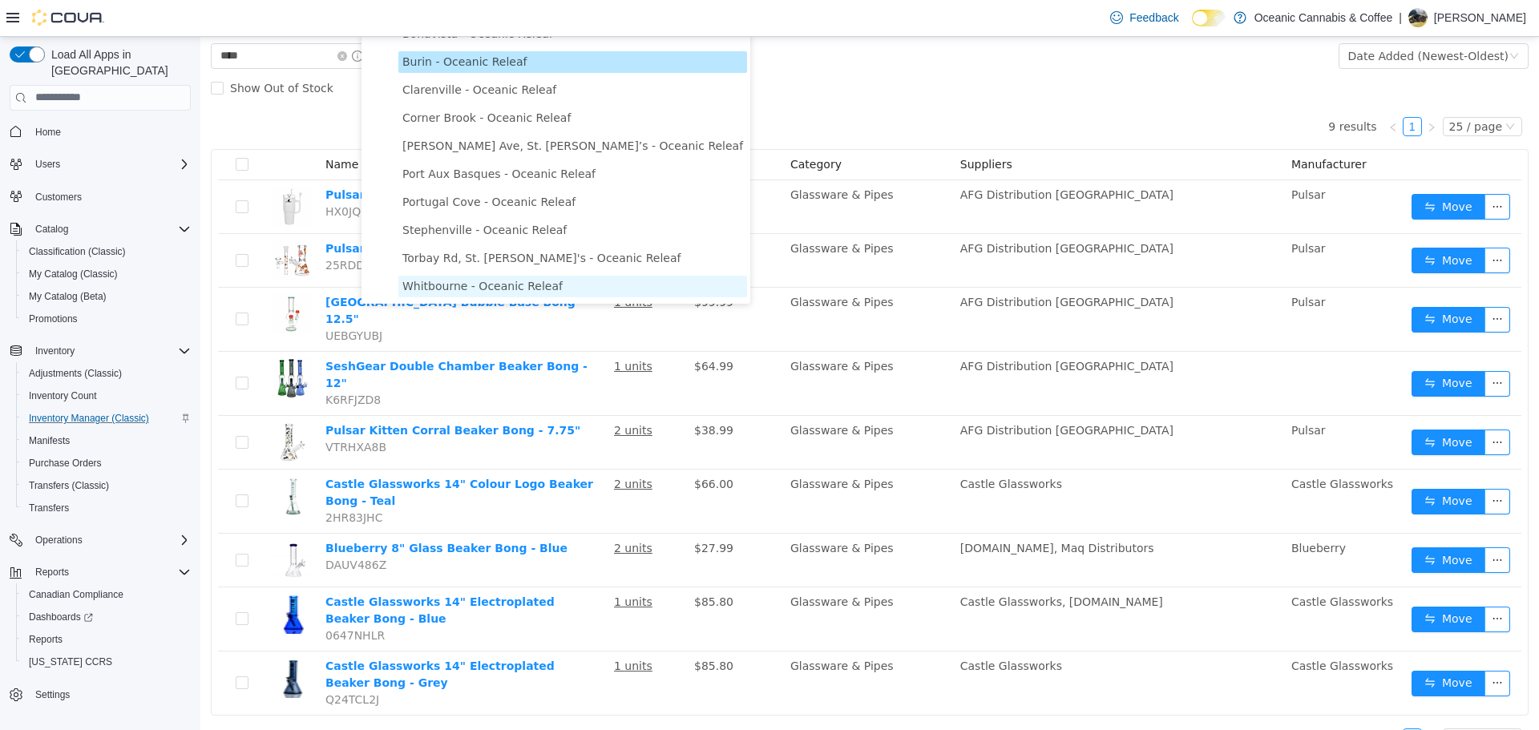
click at [471, 289] on span "Whitbourne - Oceanic Releaf" at bounding box center [482, 285] width 160 height 13
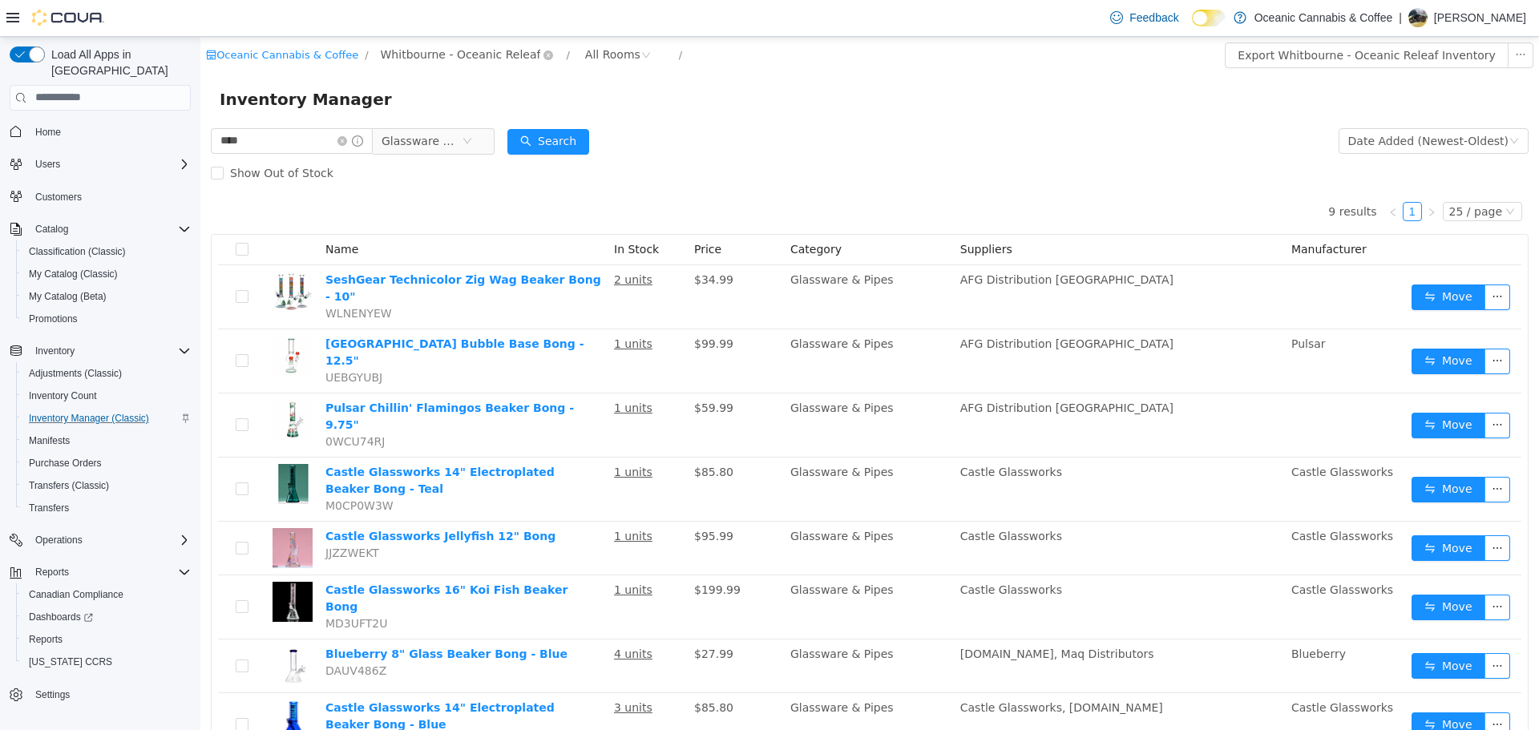
click at [468, 57] on span "Whitbourne - Oceanic Releaf" at bounding box center [461, 54] width 160 height 18
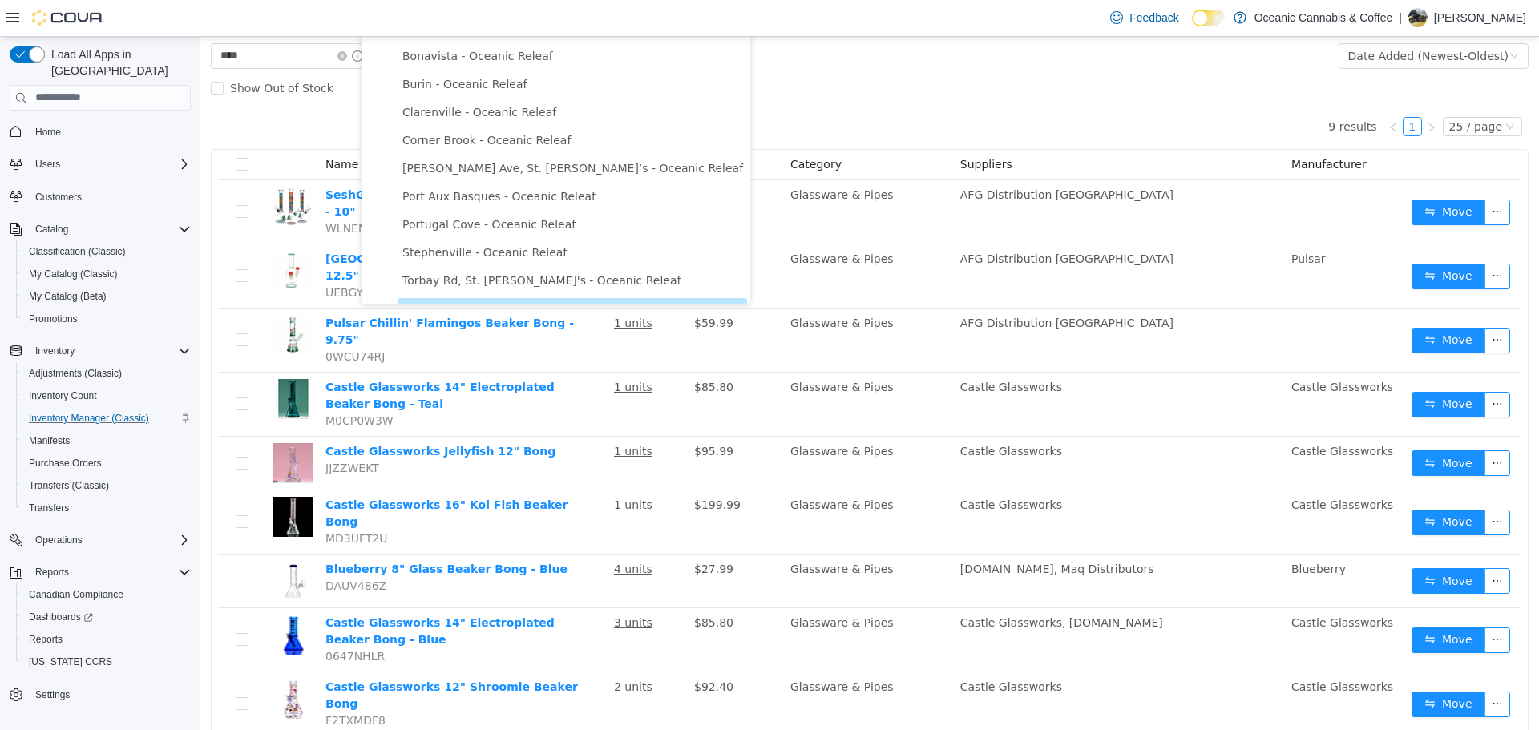
click at [750, 105] on div "9 results 1 25 / page Name In Stock Price Category Suppliers Manufacturer SeshG…" at bounding box center [870, 419] width 1318 height 633
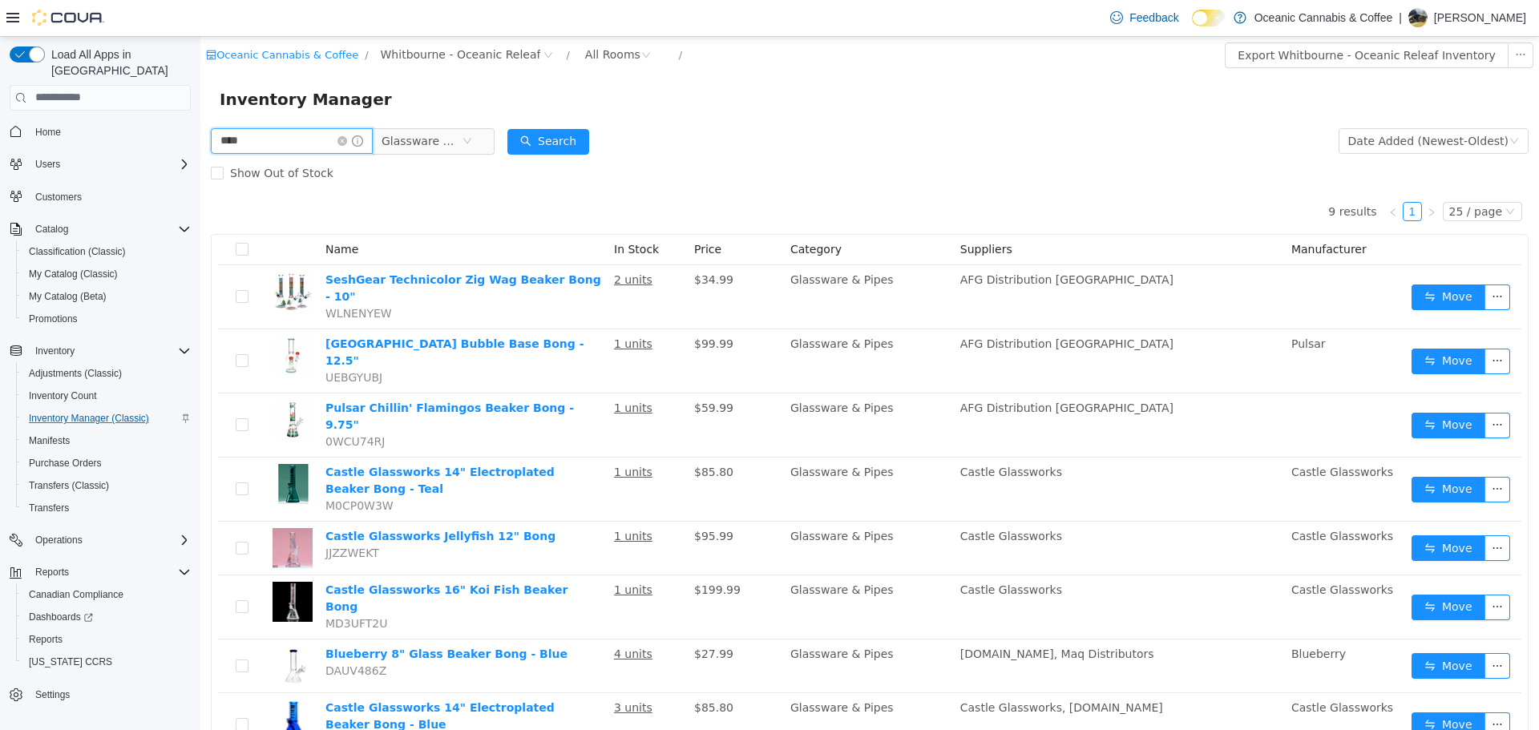
drag, startPoint x: 301, startPoint y: 137, endPoint x: 215, endPoint y: 135, distance: 86.6
click at [215, 135] on input "****" at bounding box center [292, 140] width 162 height 26
type input "****"
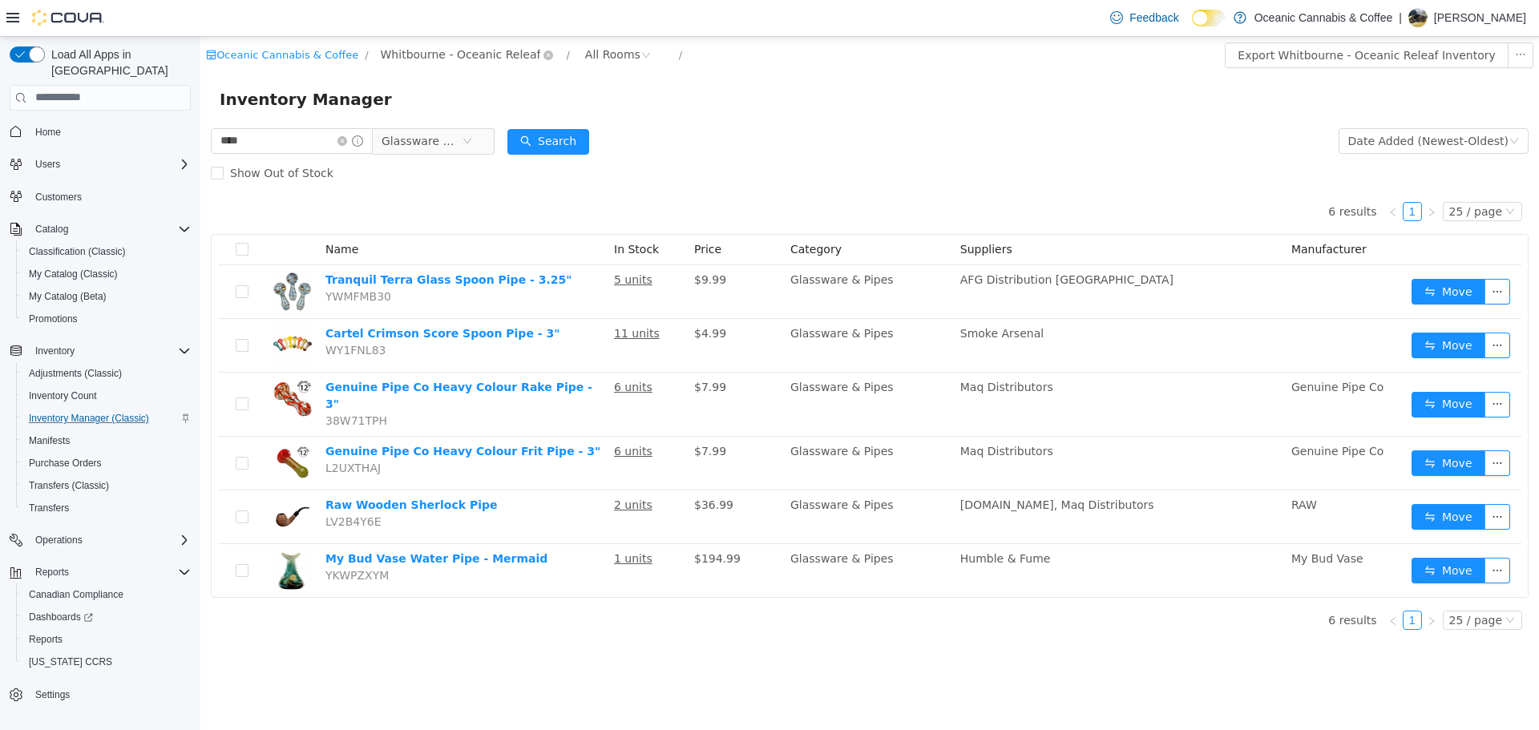
click at [402, 52] on span "Whitbourne - Oceanic Releaf" at bounding box center [461, 54] width 160 height 18
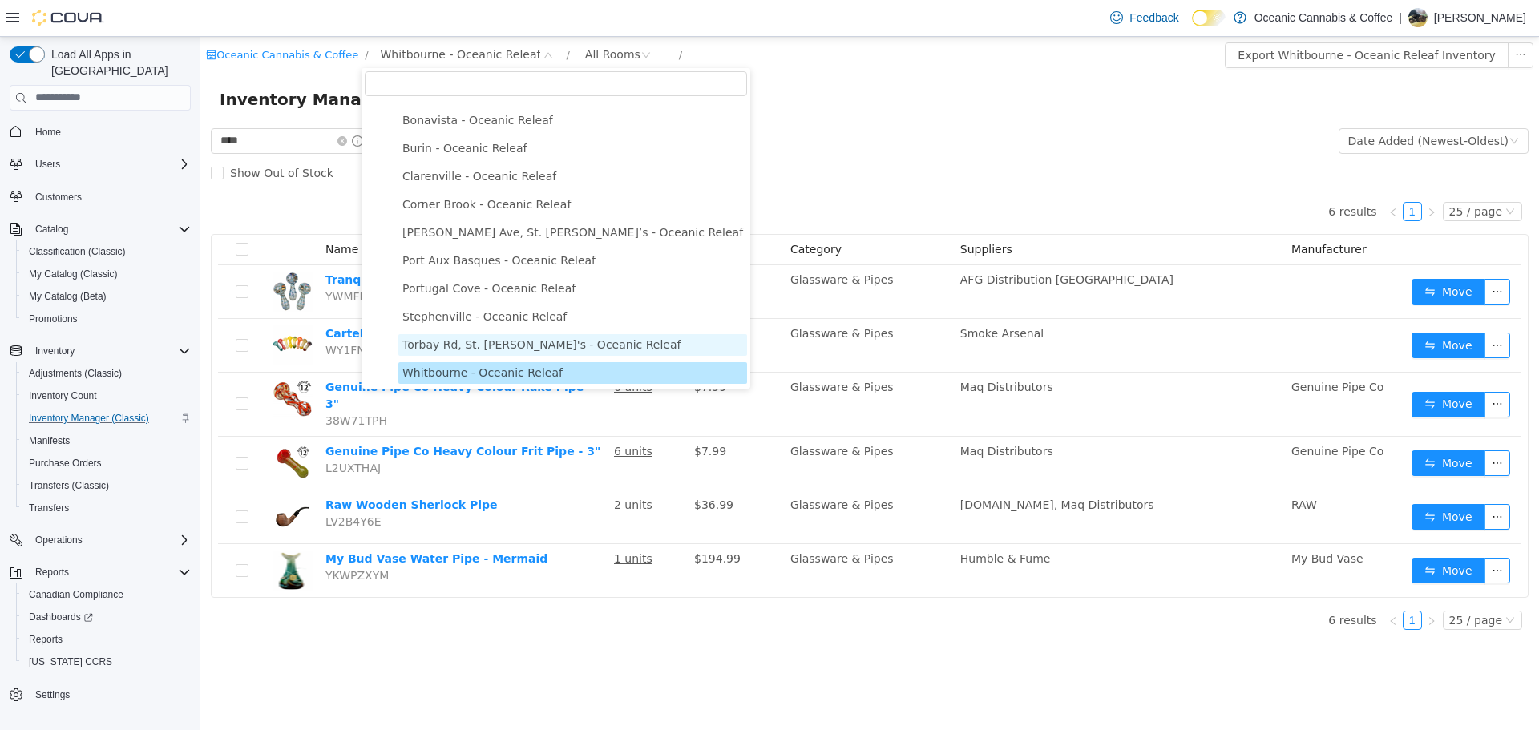
click at [459, 346] on span "Torbay Rd, St. John's - Oceanic Releaf" at bounding box center [541, 344] width 278 height 13
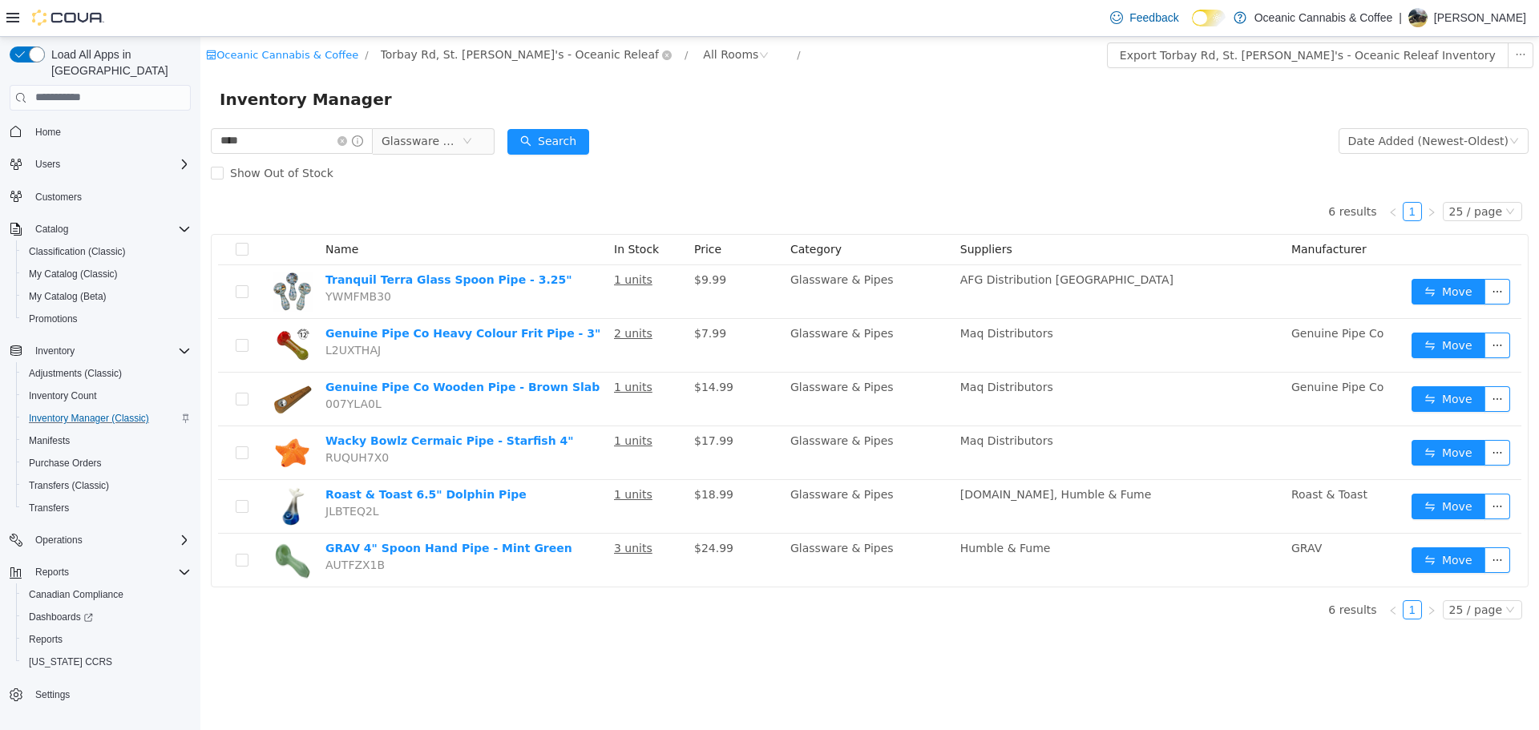
click at [439, 55] on span "Torbay Rd, St. John's - Oceanic Releaf" at bounding box center [520, 54] width 278 height 18
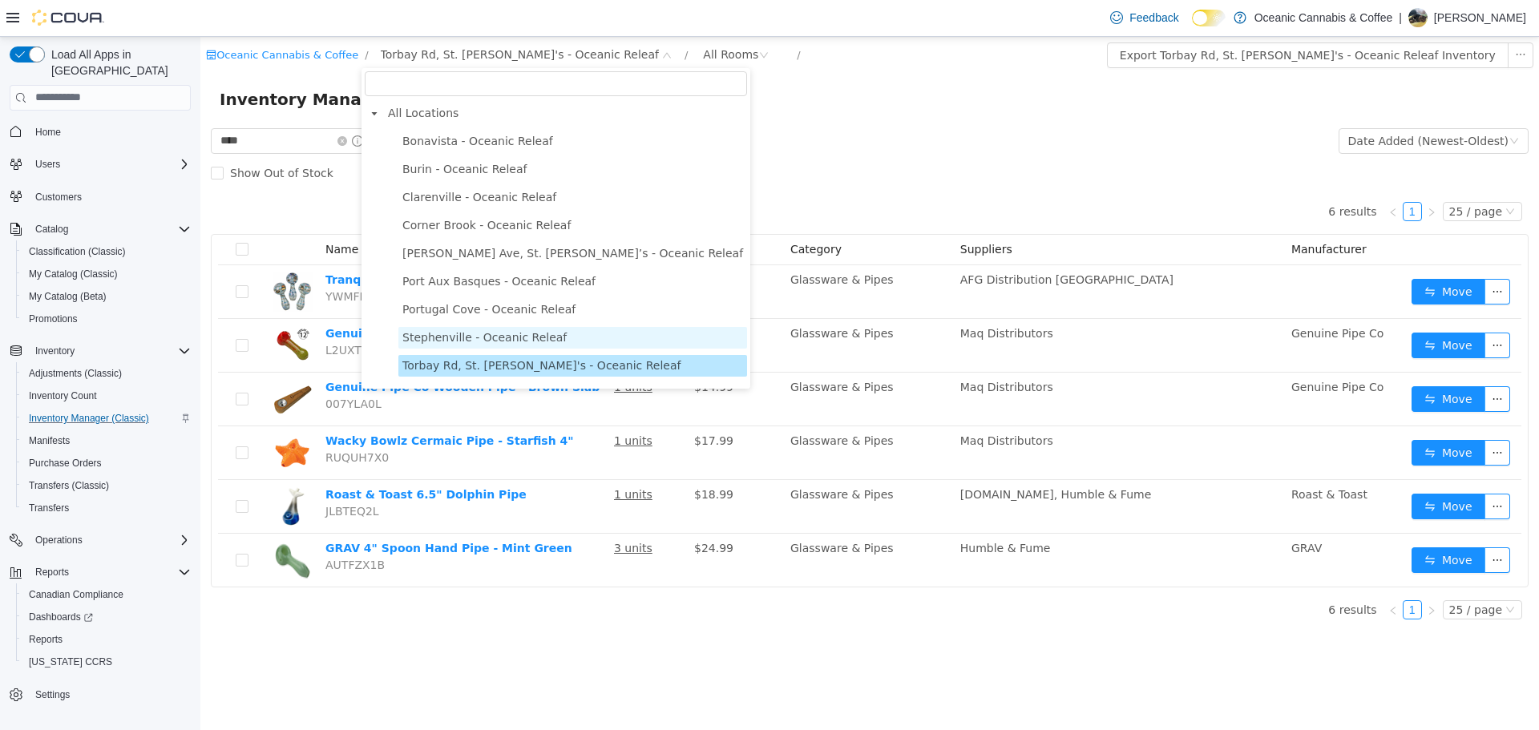
click at [467, 342] on span "Stephenville - Oceanic Releaf" at bounding box center [484, 336] width 164 height 13
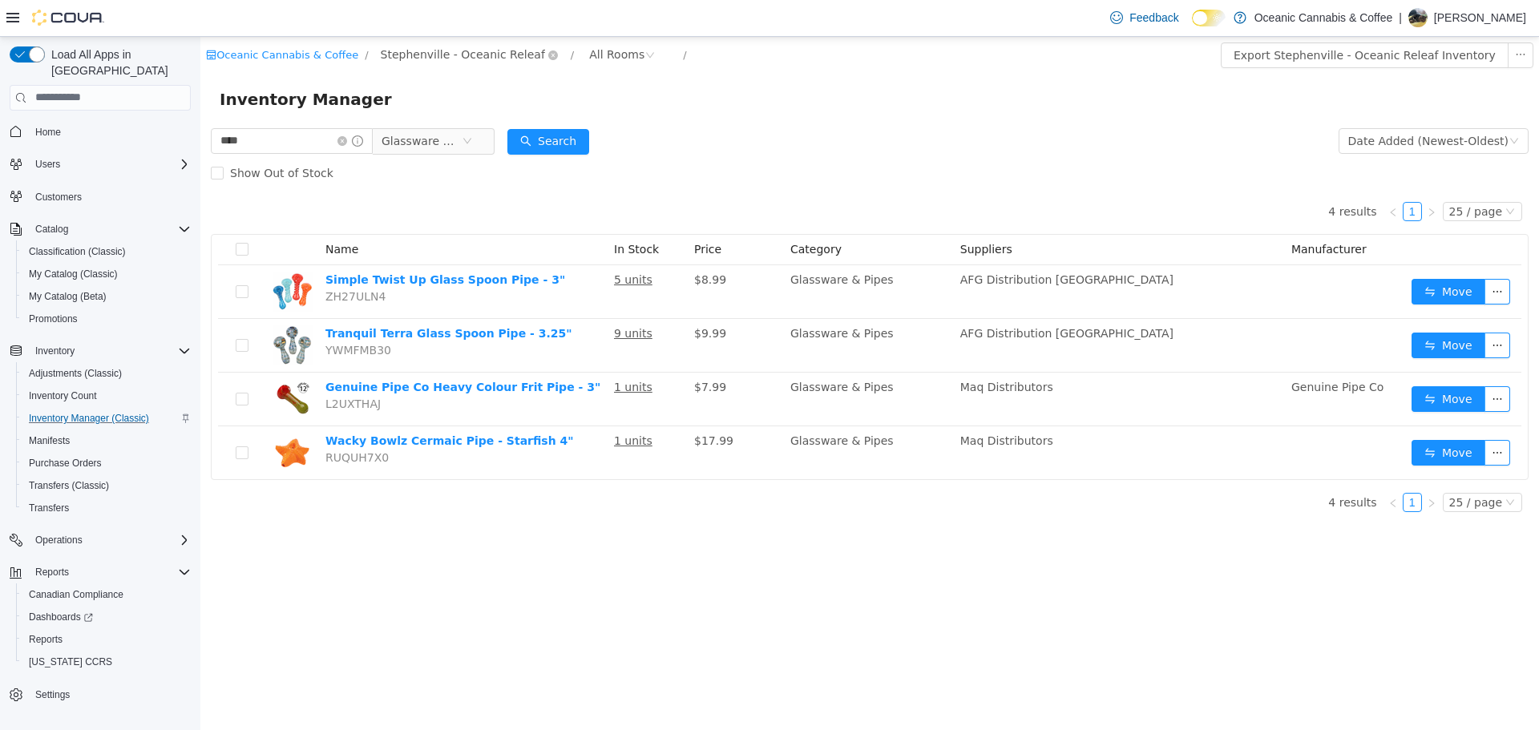
click at [447, 52] on span "Stephenville - Oceanic Releaf" at bounding box center [463, 54] width 164 height 18
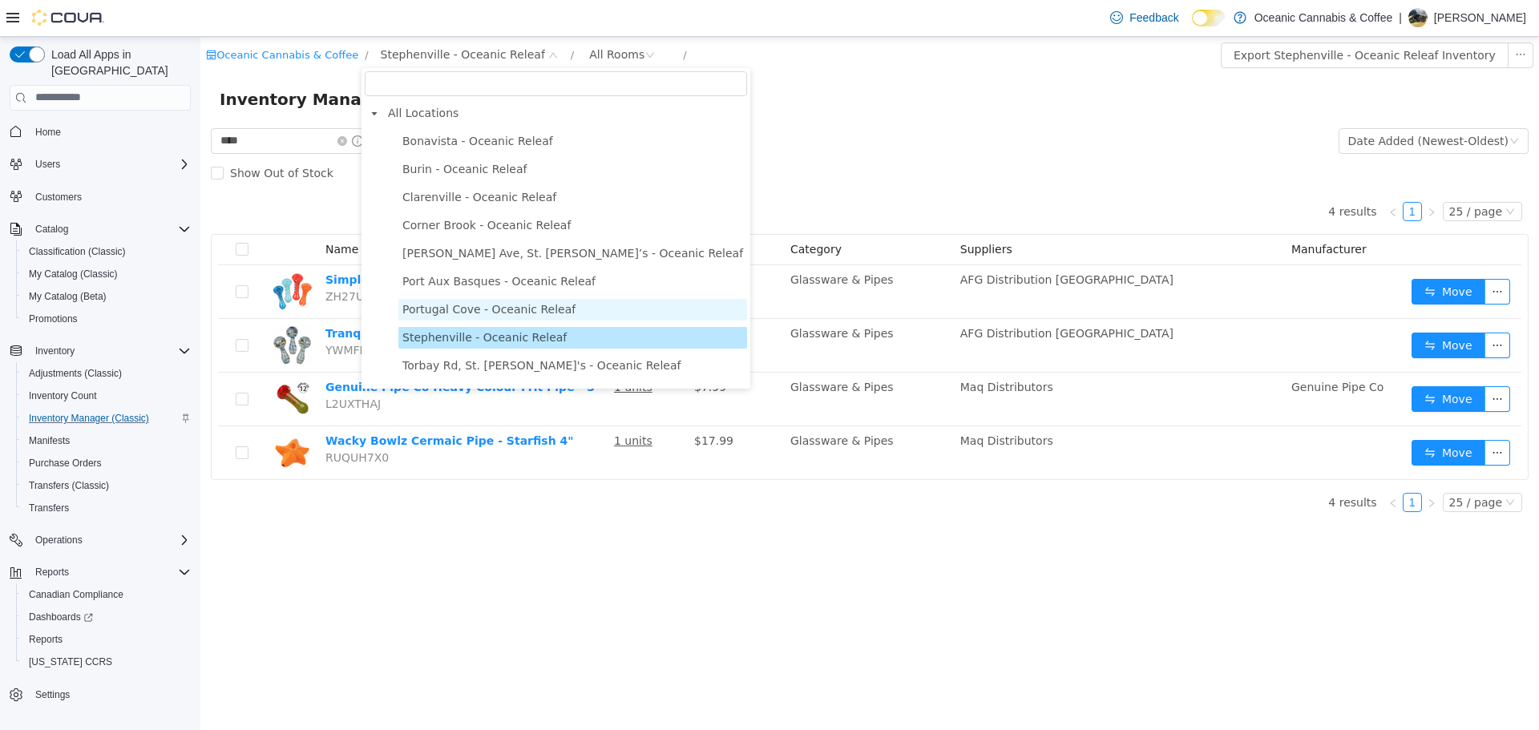
click at [513, 315] on span "Portugal Cove - Oceanic Releaf" at bounding box center [488, 308] width 173 height 13
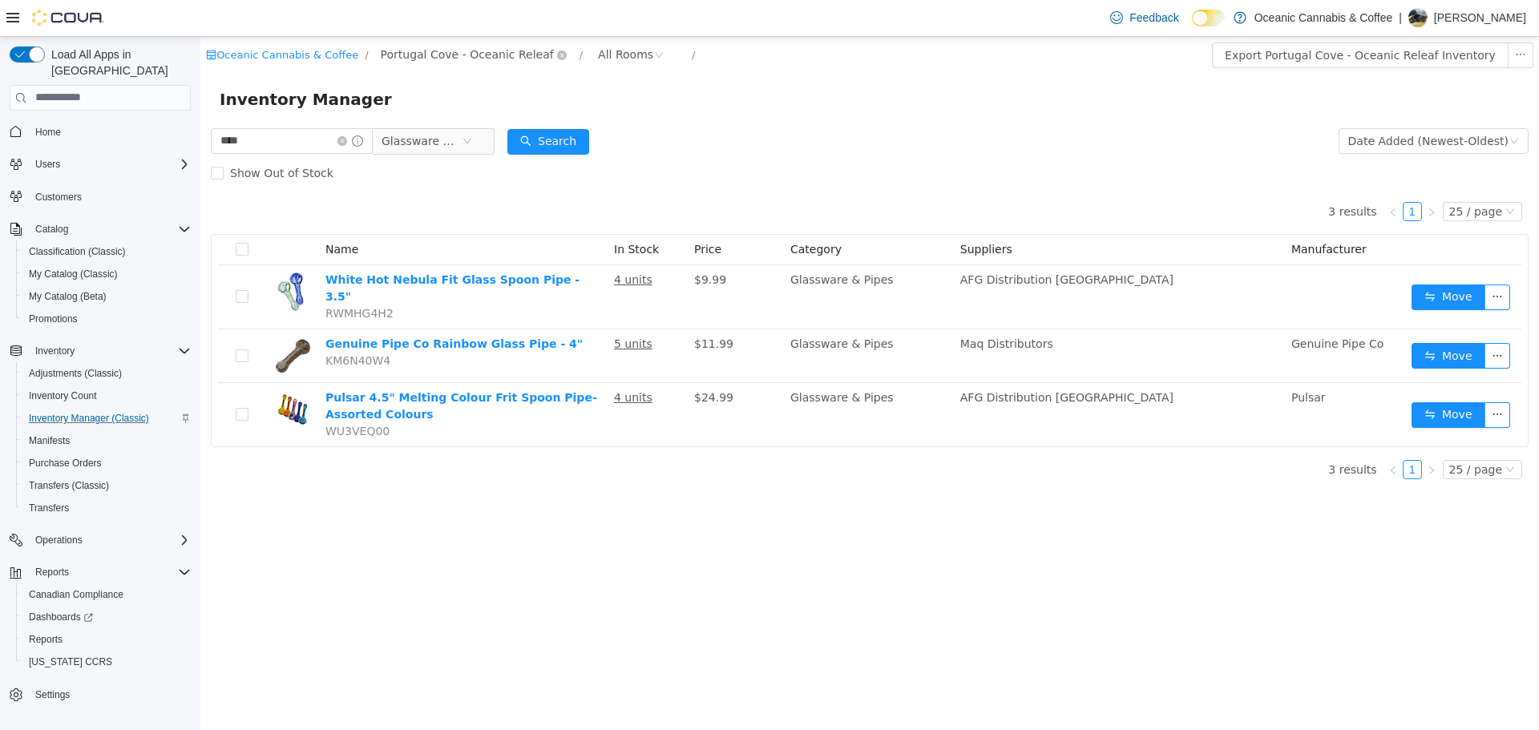
click at [438, 59] on span "Portugal Cove - Oceanic Releaf" at bounding box center [467, 54] width 173 height 18
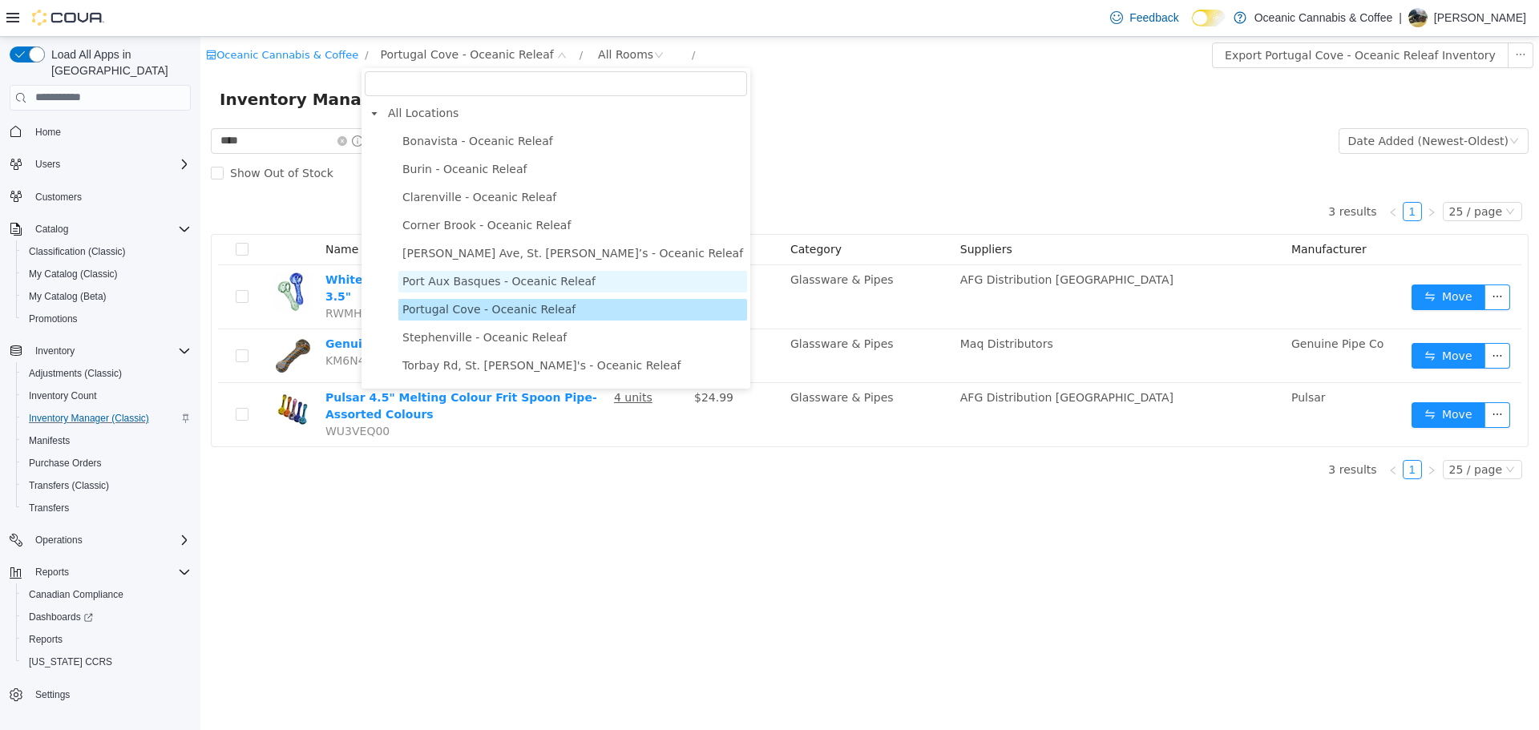
click at [473, 287] on span "Port Aux Basques - Oceanic Releaf" at bounding box center [498, 280] width 193 height 13
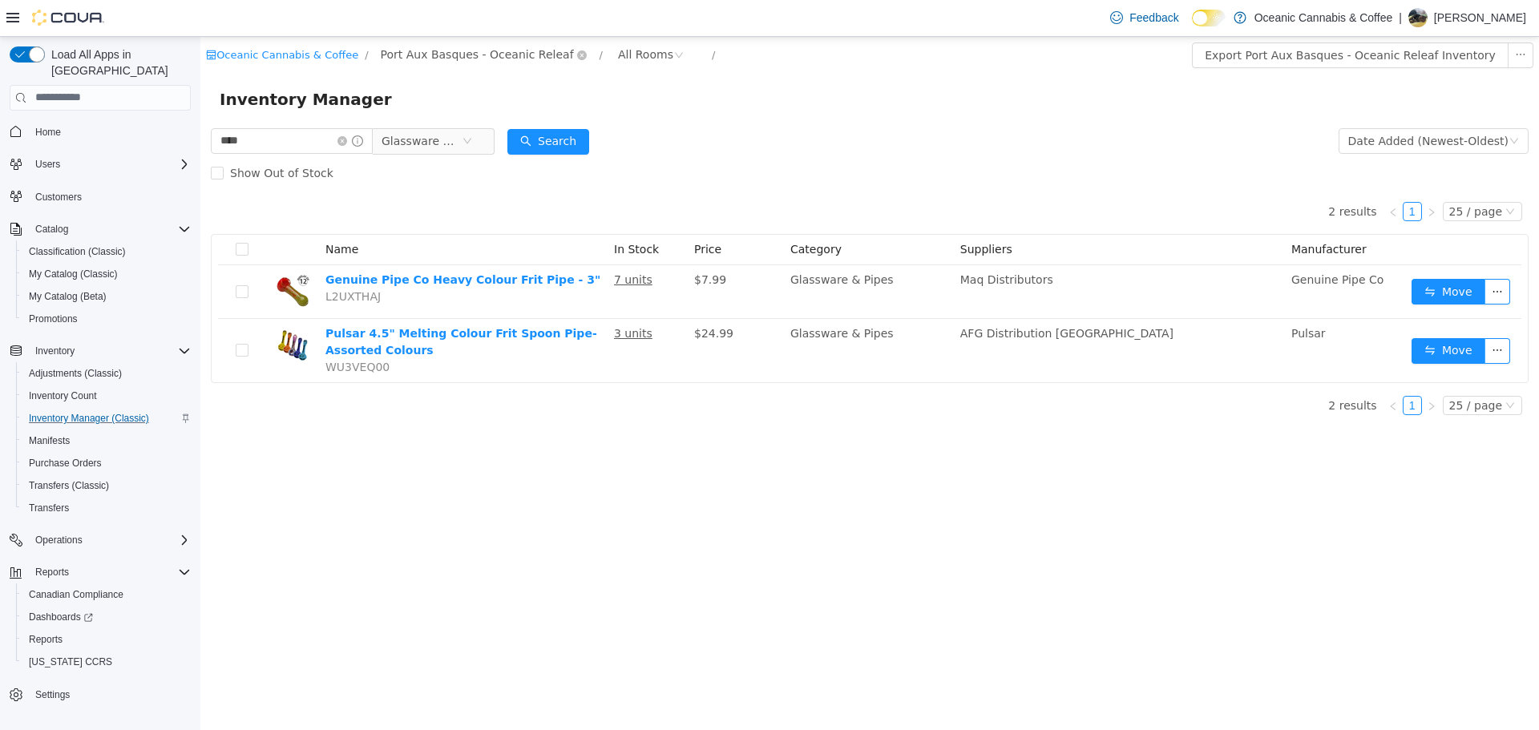
click at [463, 55] on span "Port Aux Basques - Oceanic Releaf" at bounding box center [477, 54] width 193 height 18
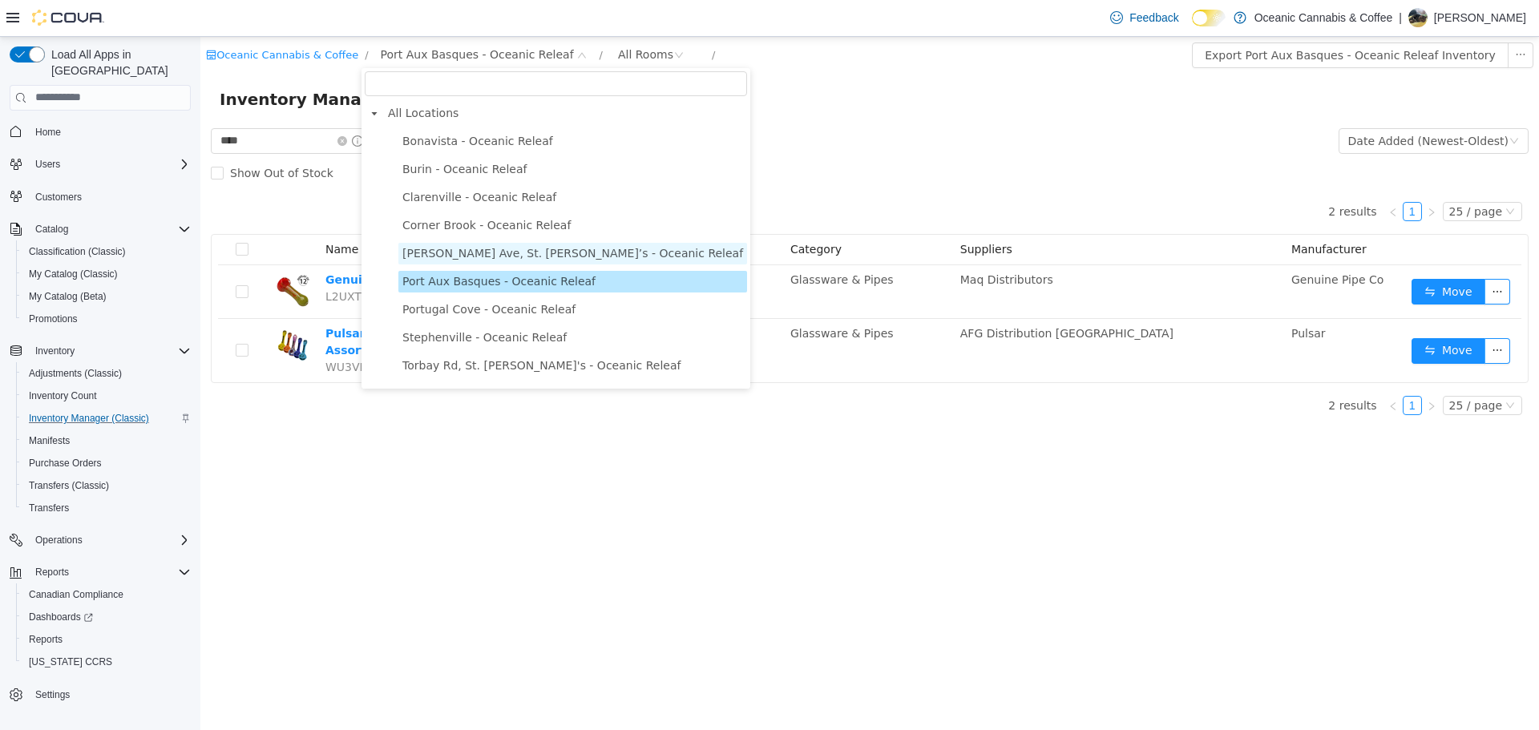
click at [447, 256] on span "O'Leary Ave, St. John’s - Oceanic Releaf" at bounding box center [572, 252] width 341 height 13
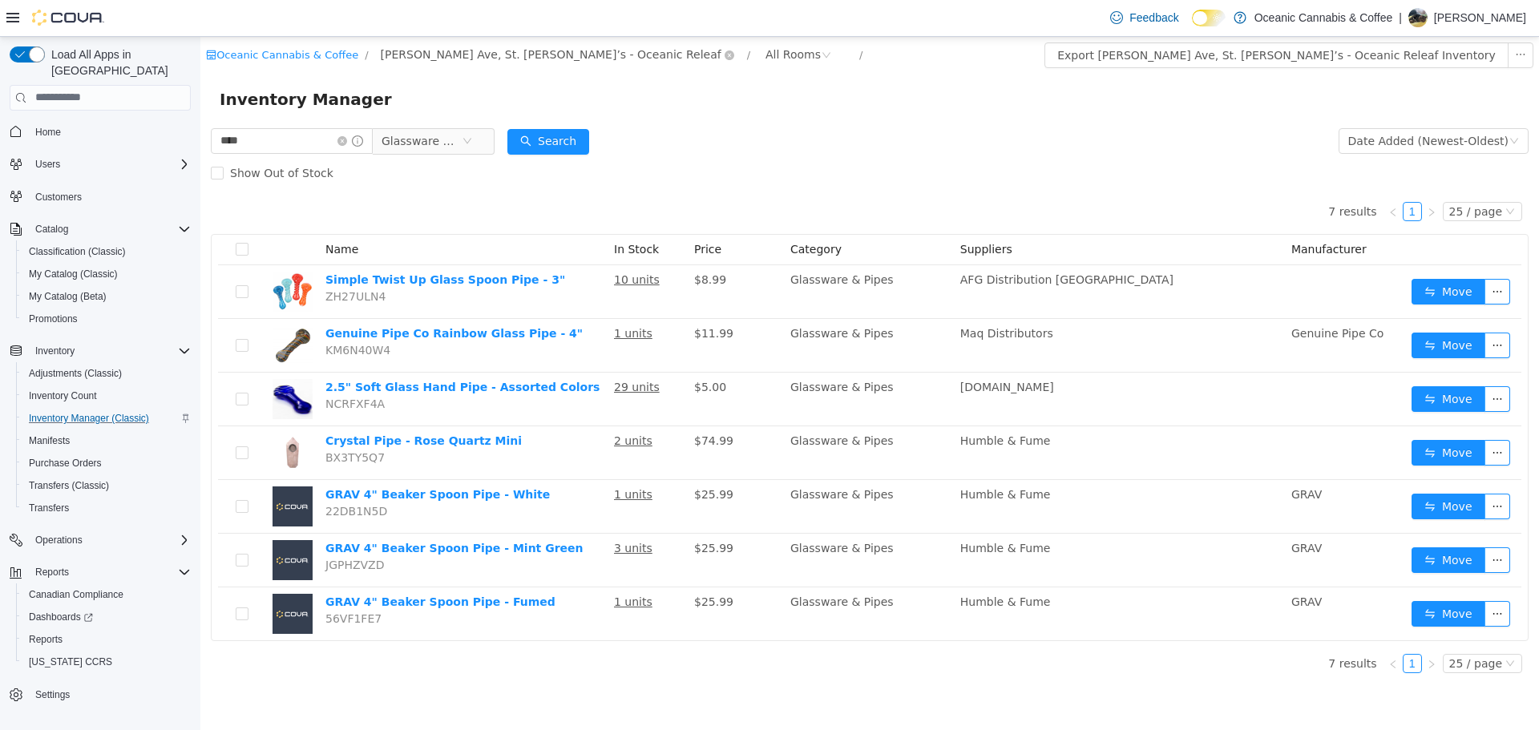
click at [427, 54] on span "O'Leary Ave, St. John’s - Oceanic Releaf" at bounding box center [551, 54] width 341 height 18
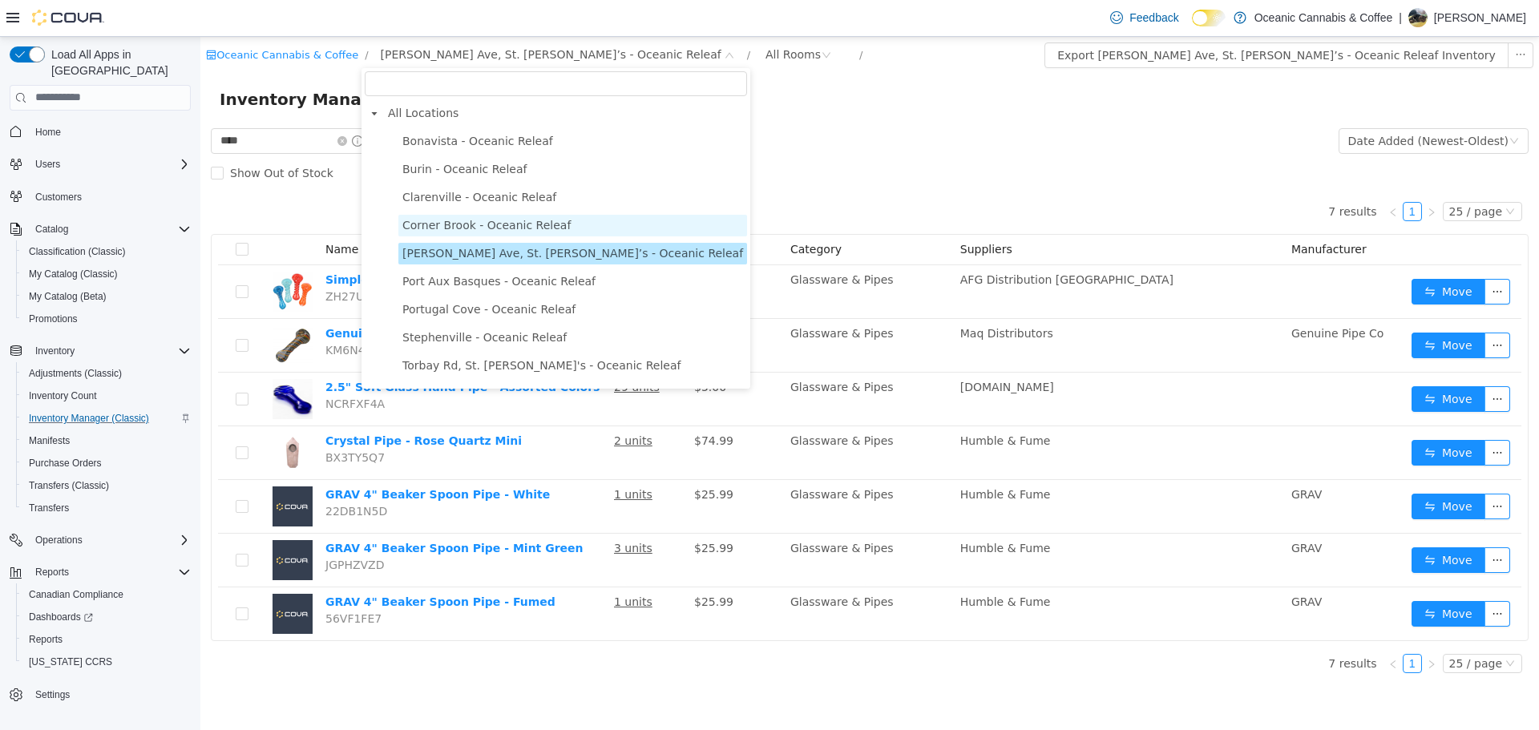
click at [455, 228] on span "Corner Brook - Oceanic Releaf" at bounding box center [486, 224] width 168 height 13
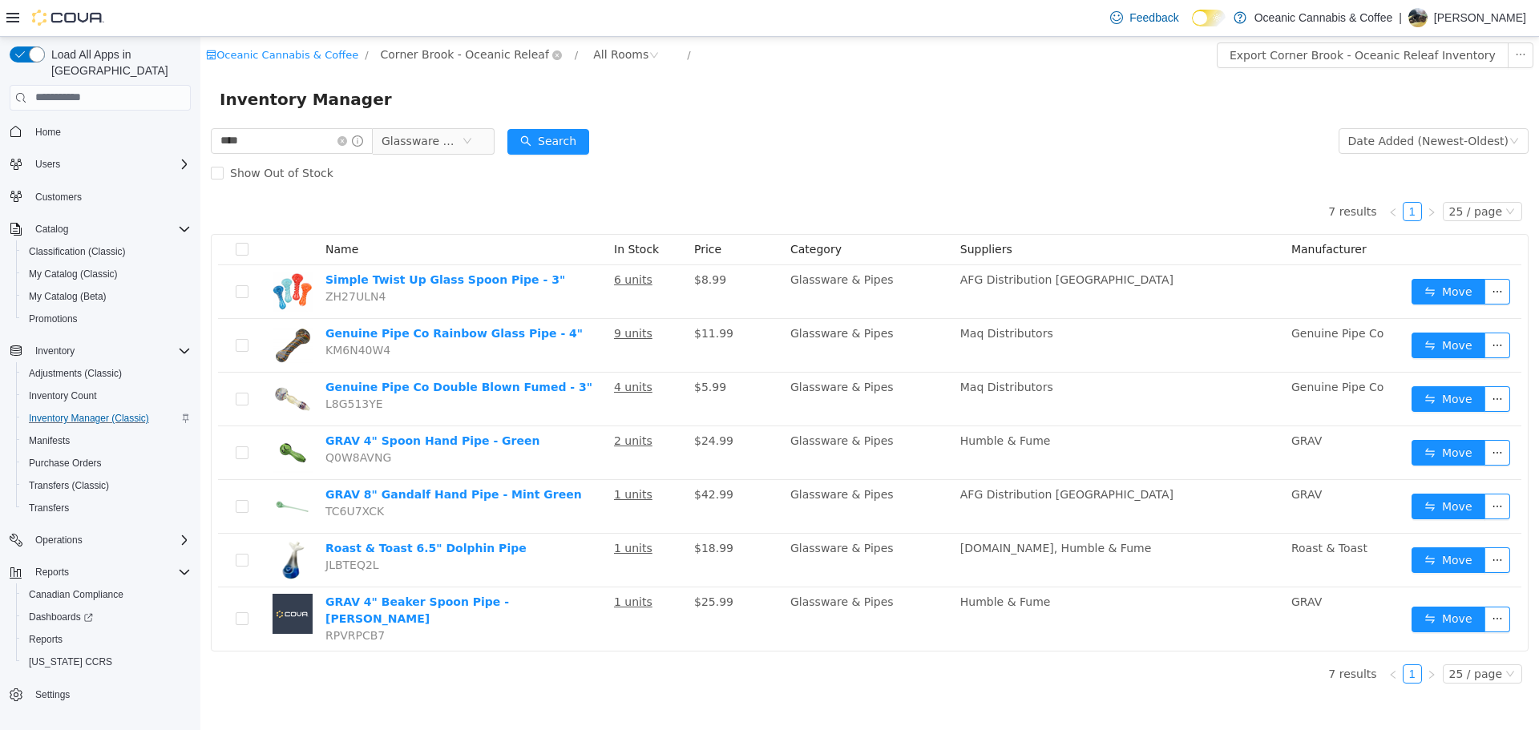
click at [415, 56] on span "Corner Brook - Oceanic Releaf" at bounding box center [465, 54] width 168 height 18
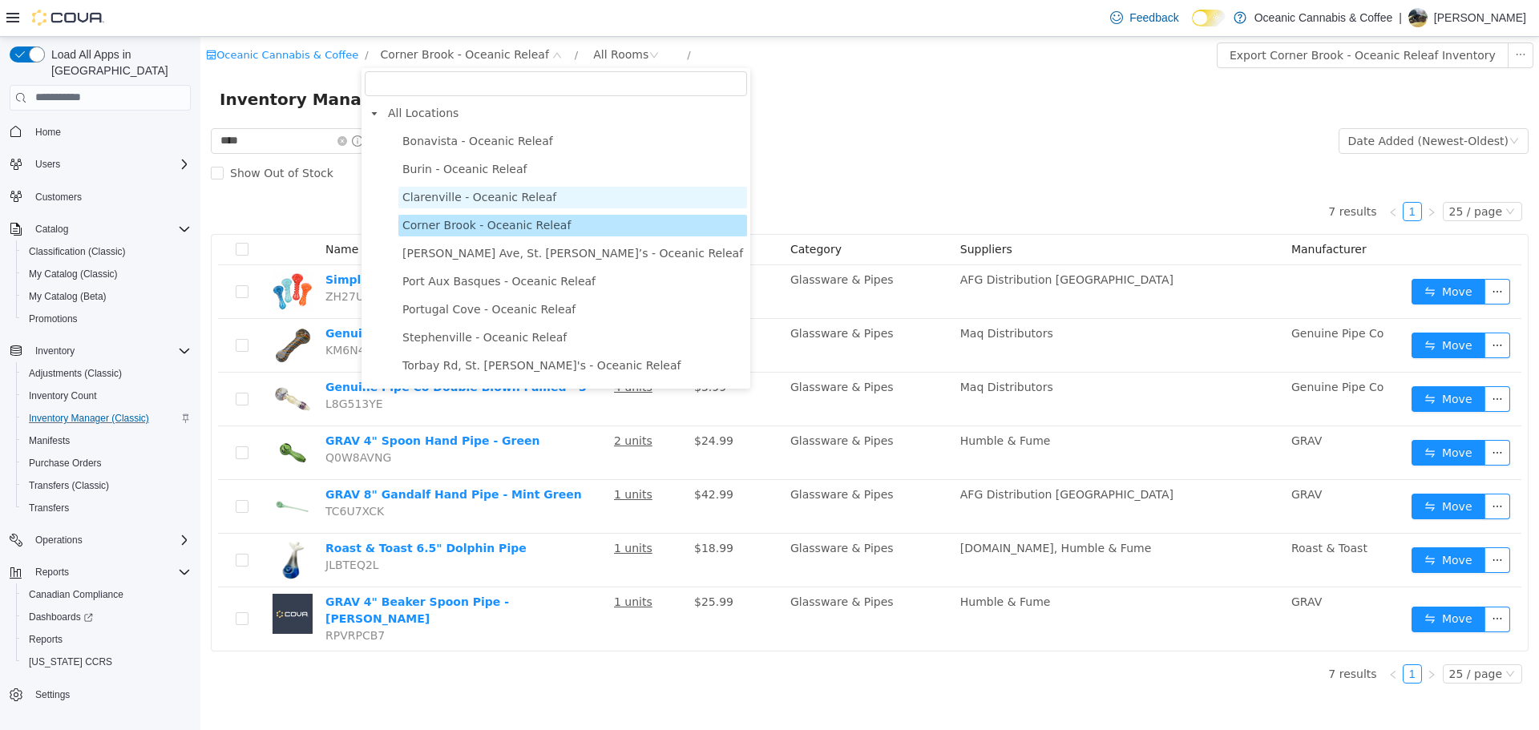
click at [455, 203] on span "Clarenville - Oceanic Releaf" at bounding box center [479, 196] width 154 height 13
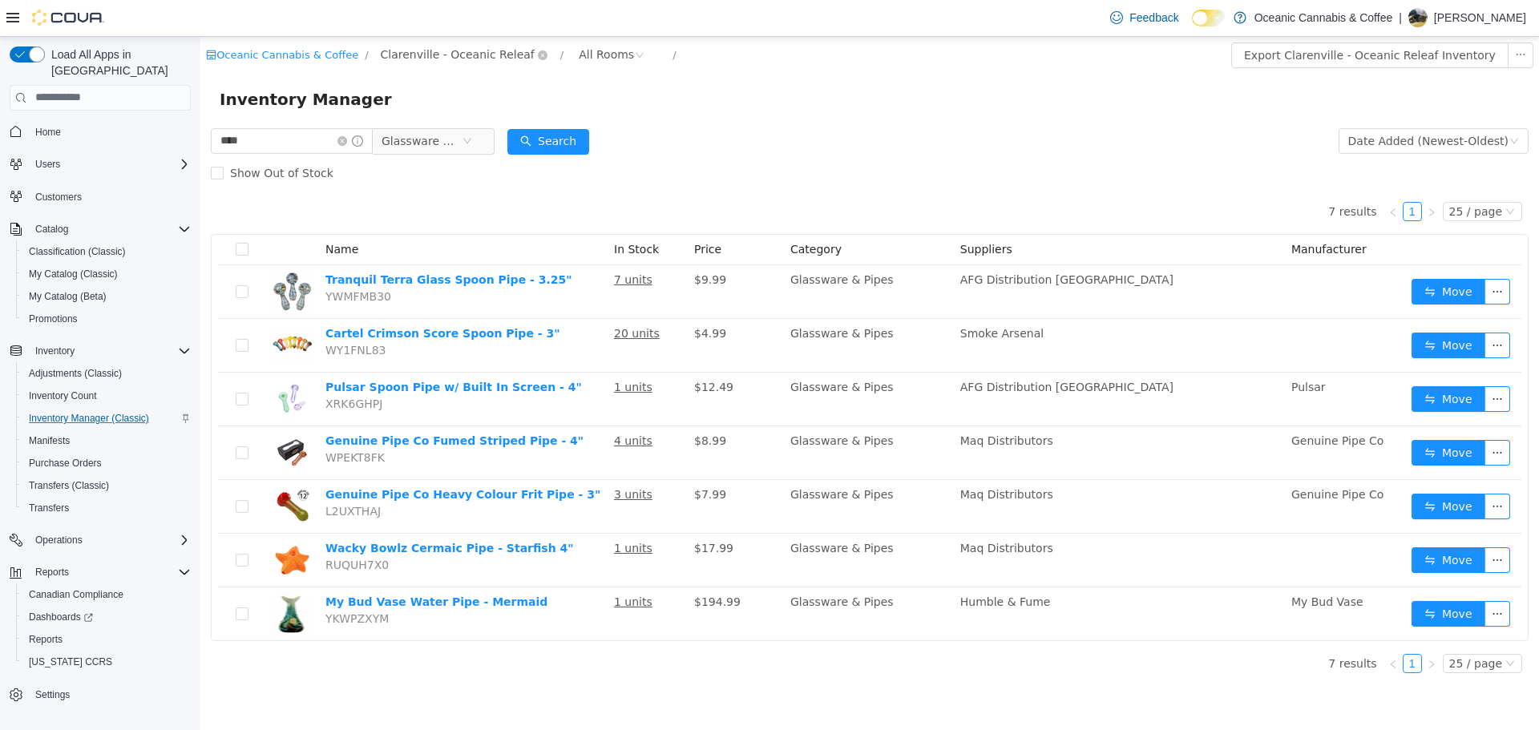
click at [431, 48] on span "Clarenville - Oceanic Releaf" at bounding box center [458, 54] width 154 height 18
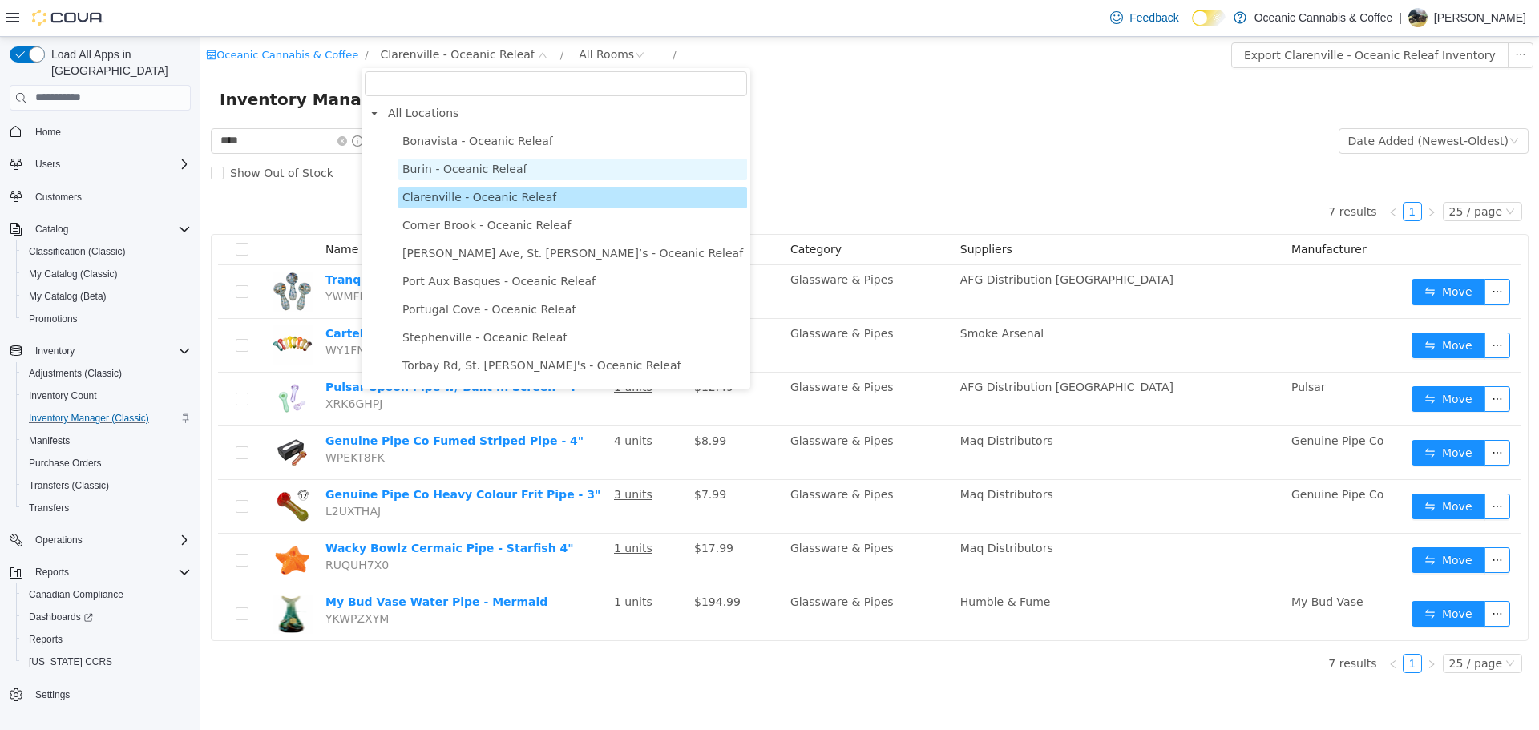
click at [467, 164] on span "Burin - Oceanic Releaf" at bounding box center [464, 168] width 125 height 13
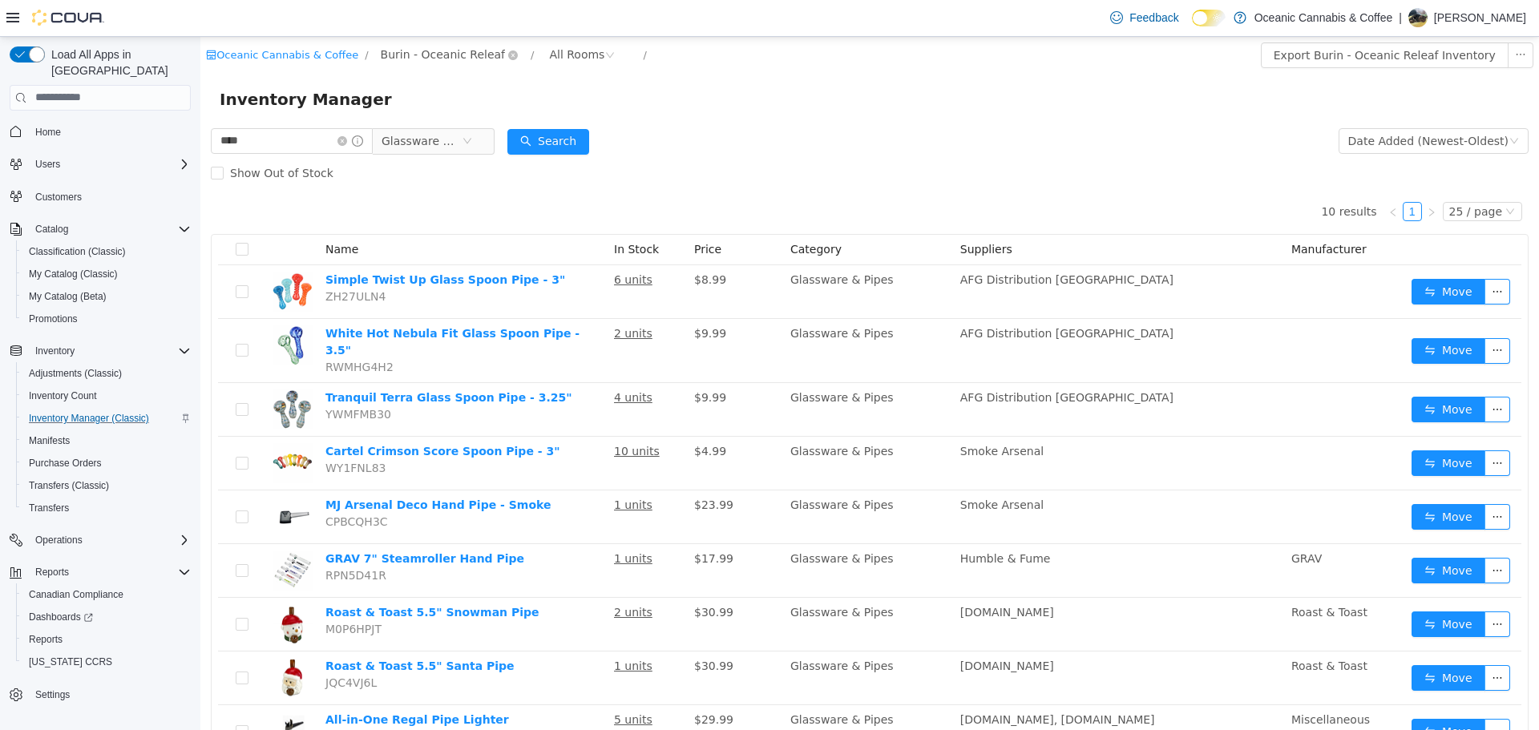
click at [425, 54] on span "Burin - Oceanic Releaf" at bounding box center [443, 54] width 125 height 18
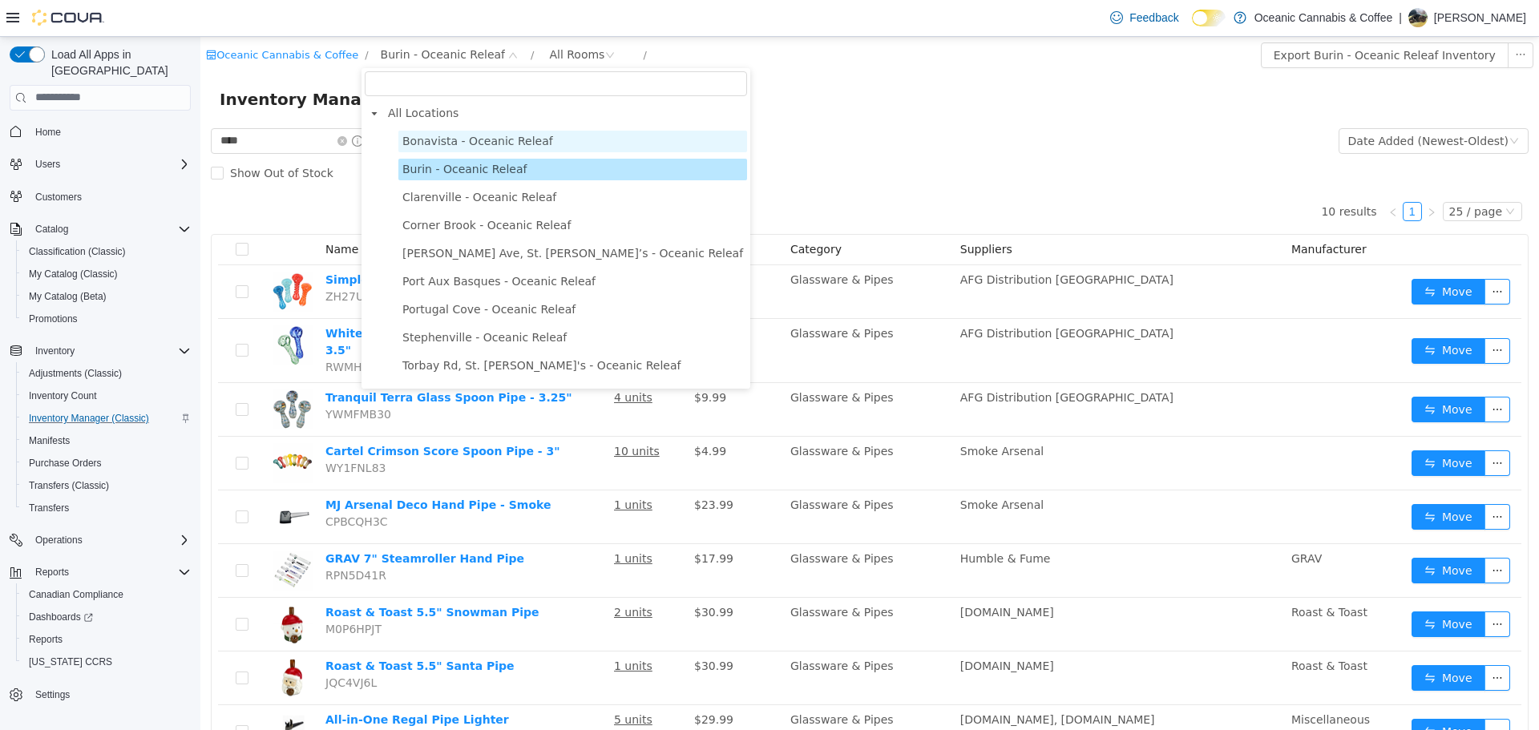
click at [431, 134] on span "Bonavista - Oceanic Releaf" at bounding box center [477, 140] width 151 height 13
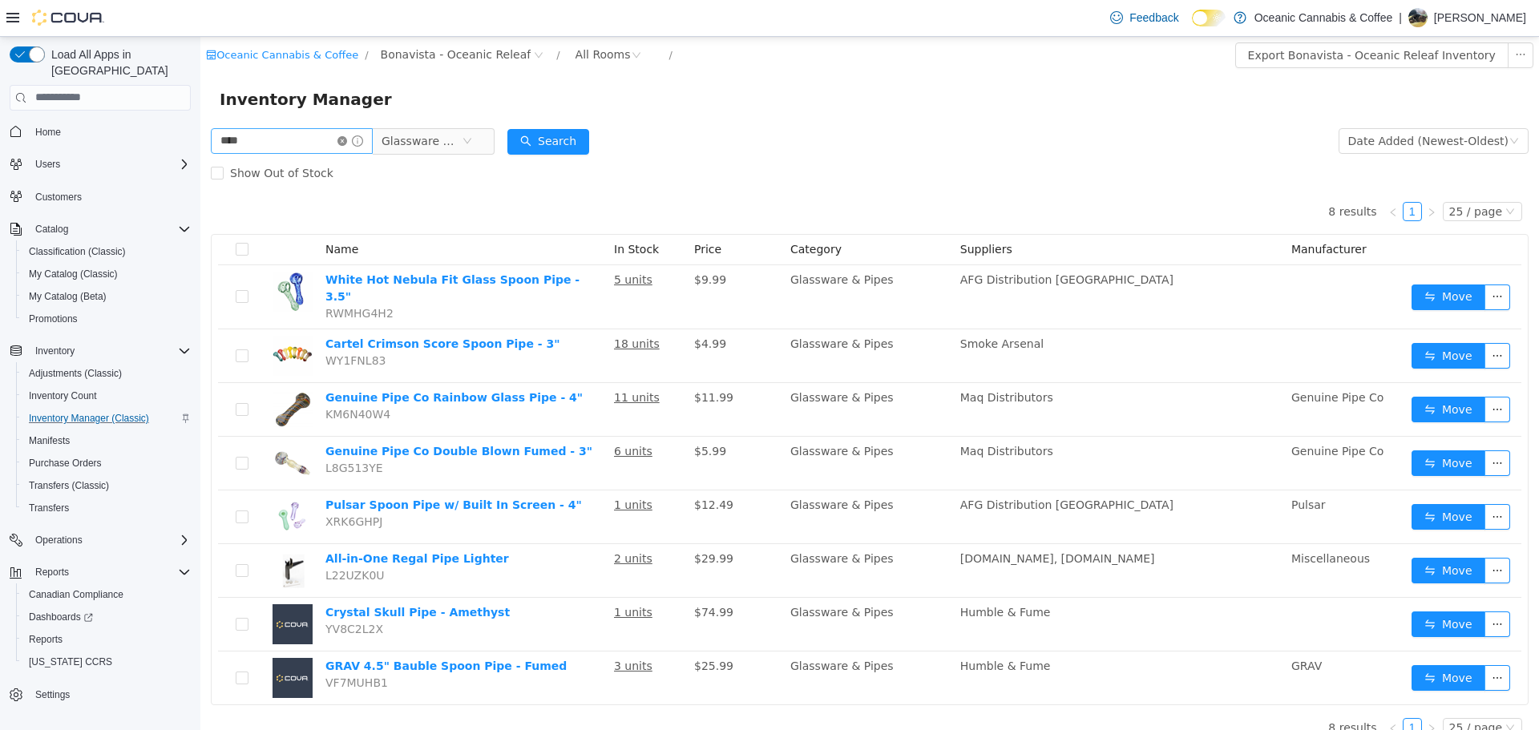
click at [347, 141] on icon "icon: close-circle" at bounding box center [343, 140] width 10 height 10
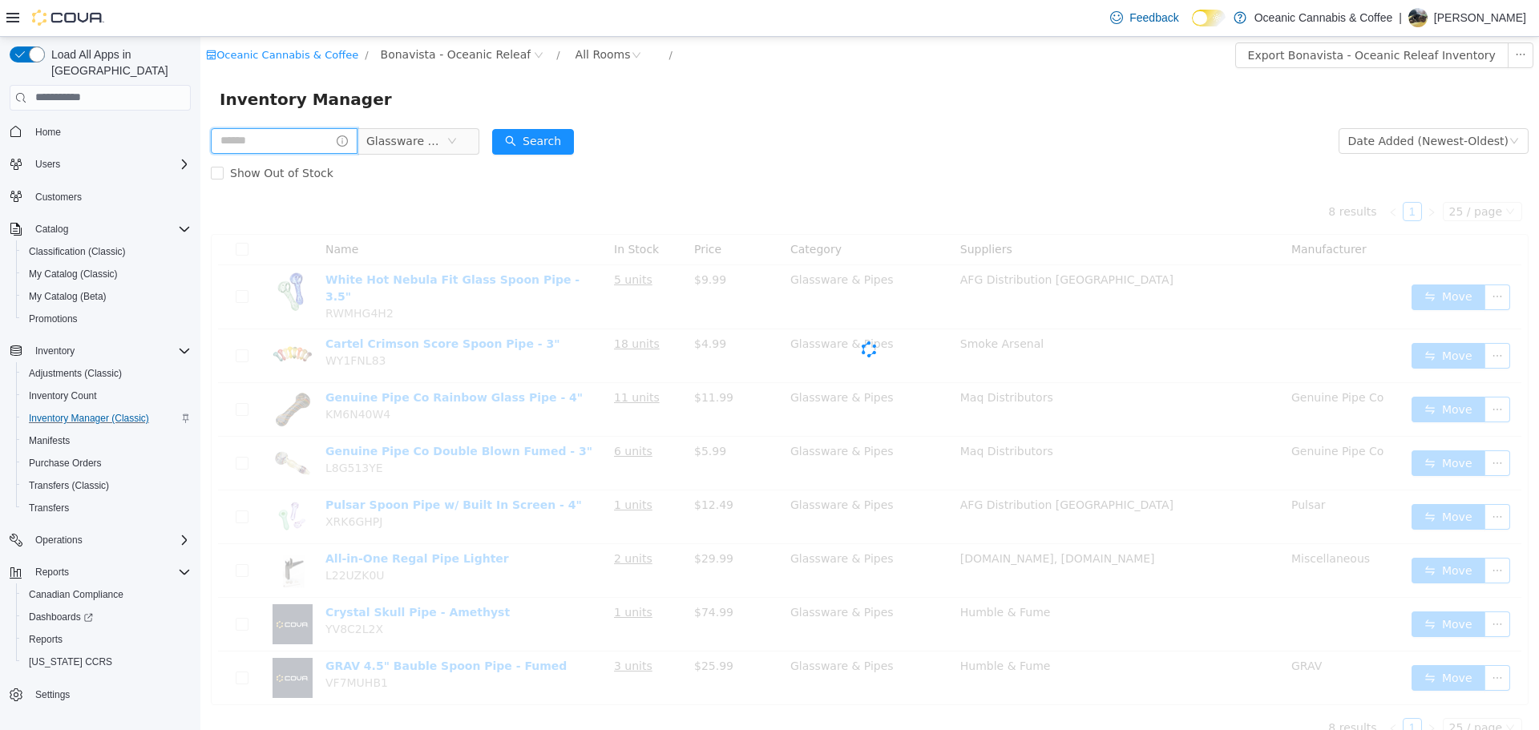
click at [321, 138] on input "text" at bounding box center [284, 140] width 147 height 26
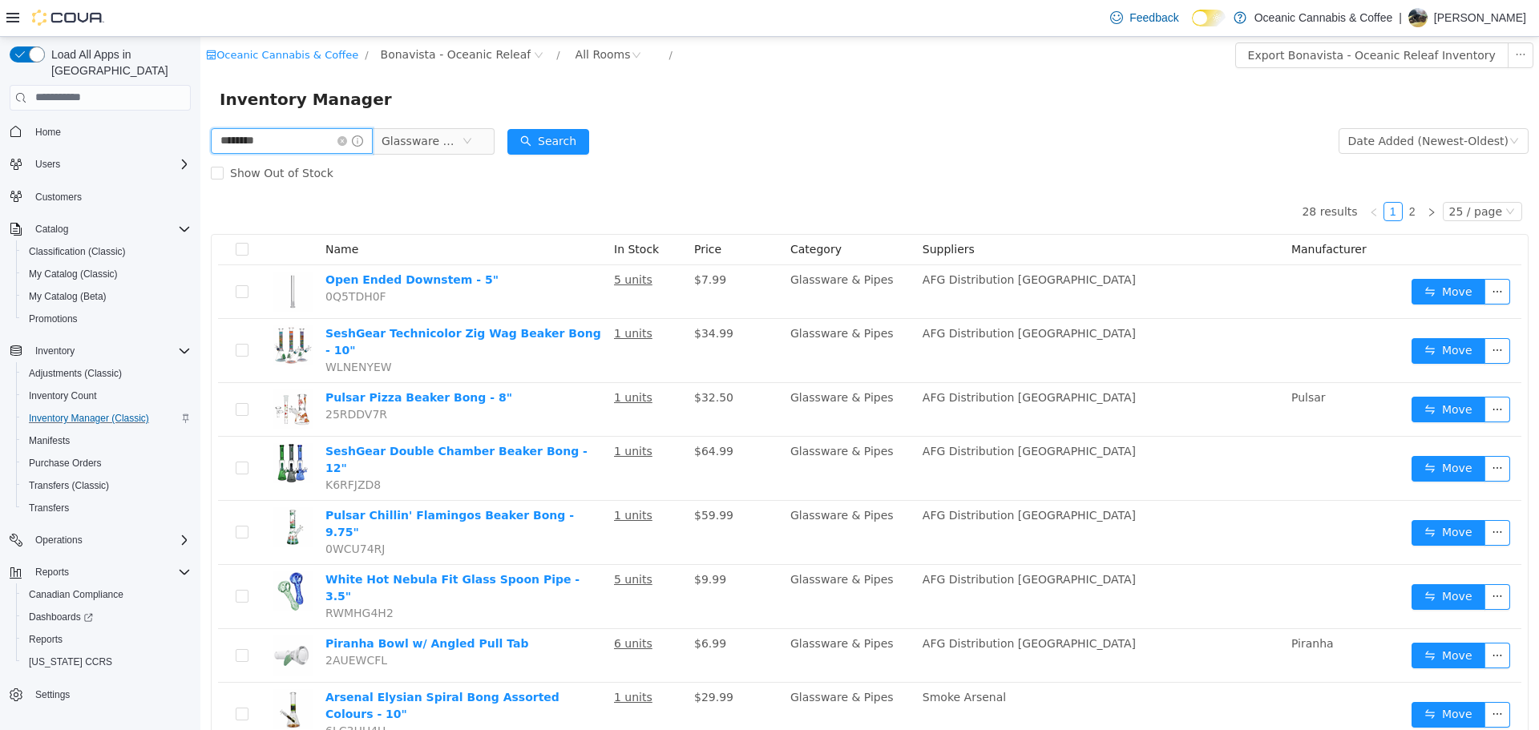
type input "********"
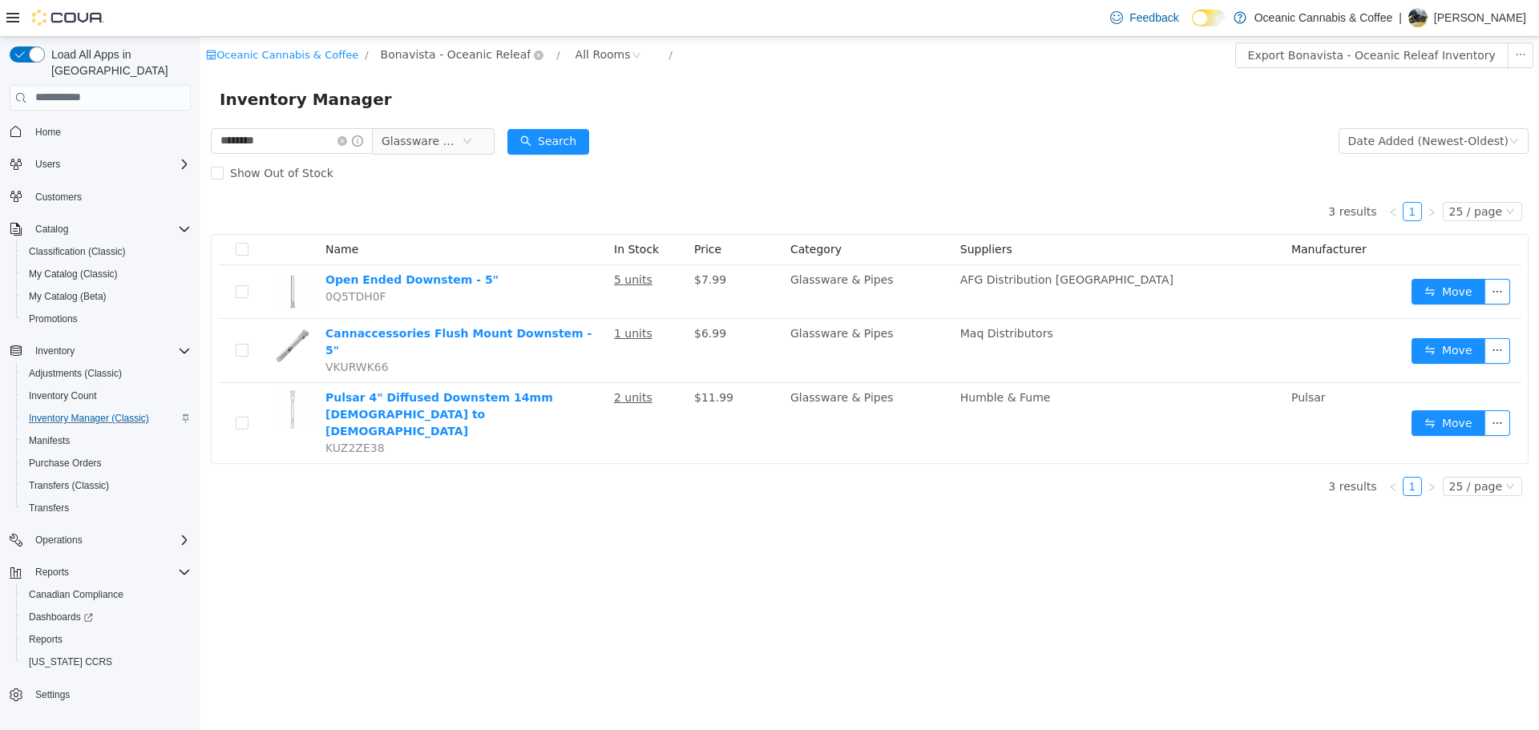
click at [428, 55] on span "Bonavista - Oceanic Releaf" at bounding box center [456, 54] width 151 height 18
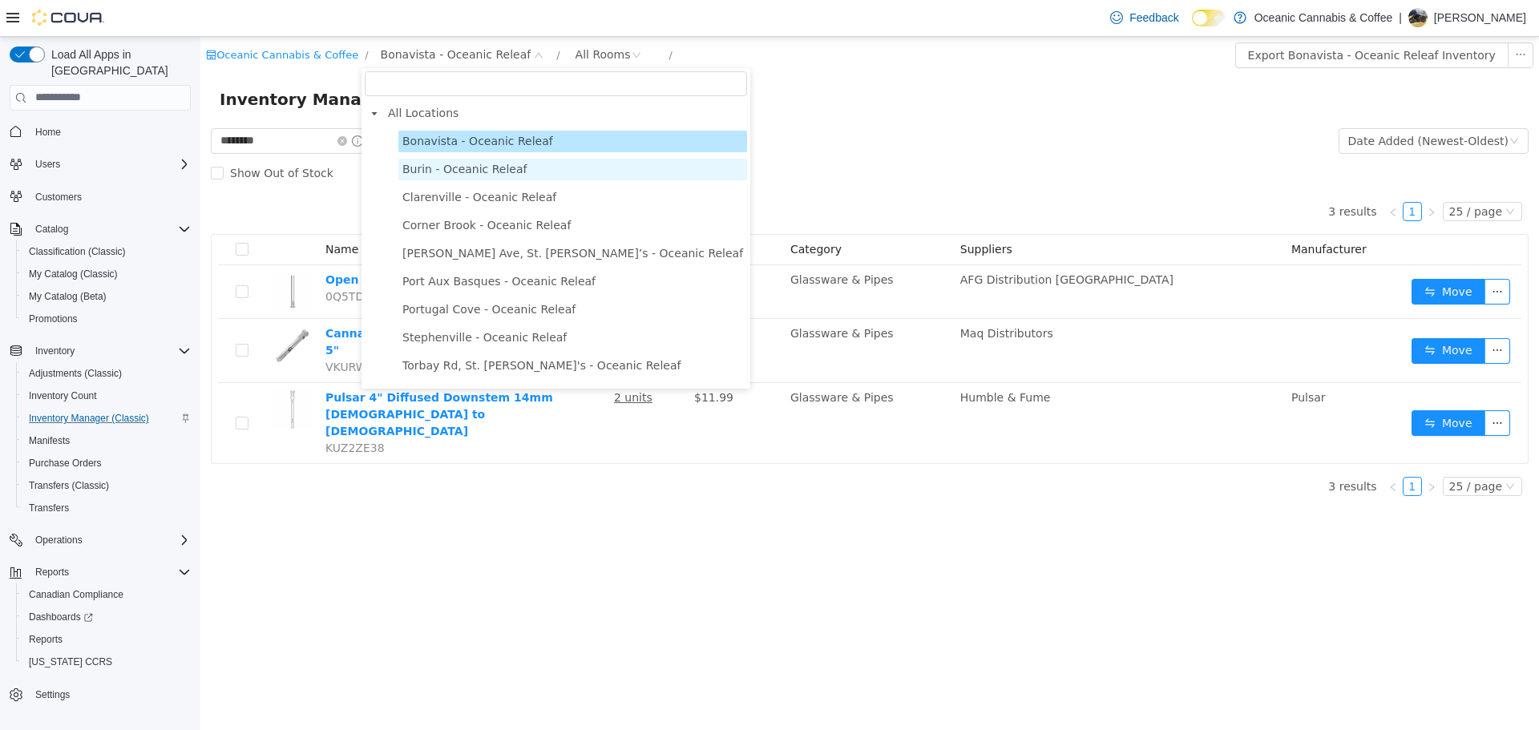
click at [426, 180] on span "Burin - Oceanic Releaf" at bounding box center [572, 169] width 349 height 22
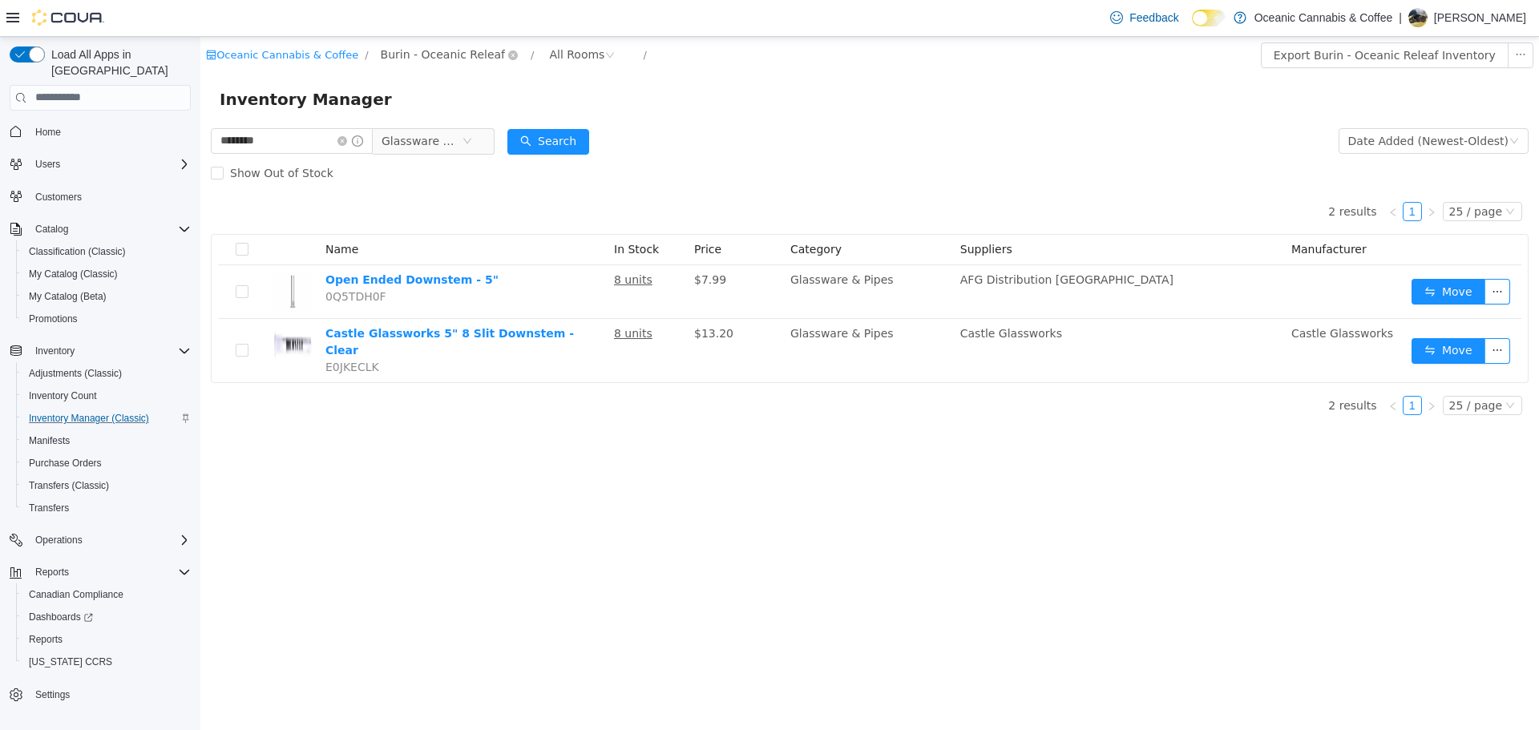
click at [389, 49] on span "Burin - Oceanic Releaf" at bounding box center [443, 54] width 125 height 18
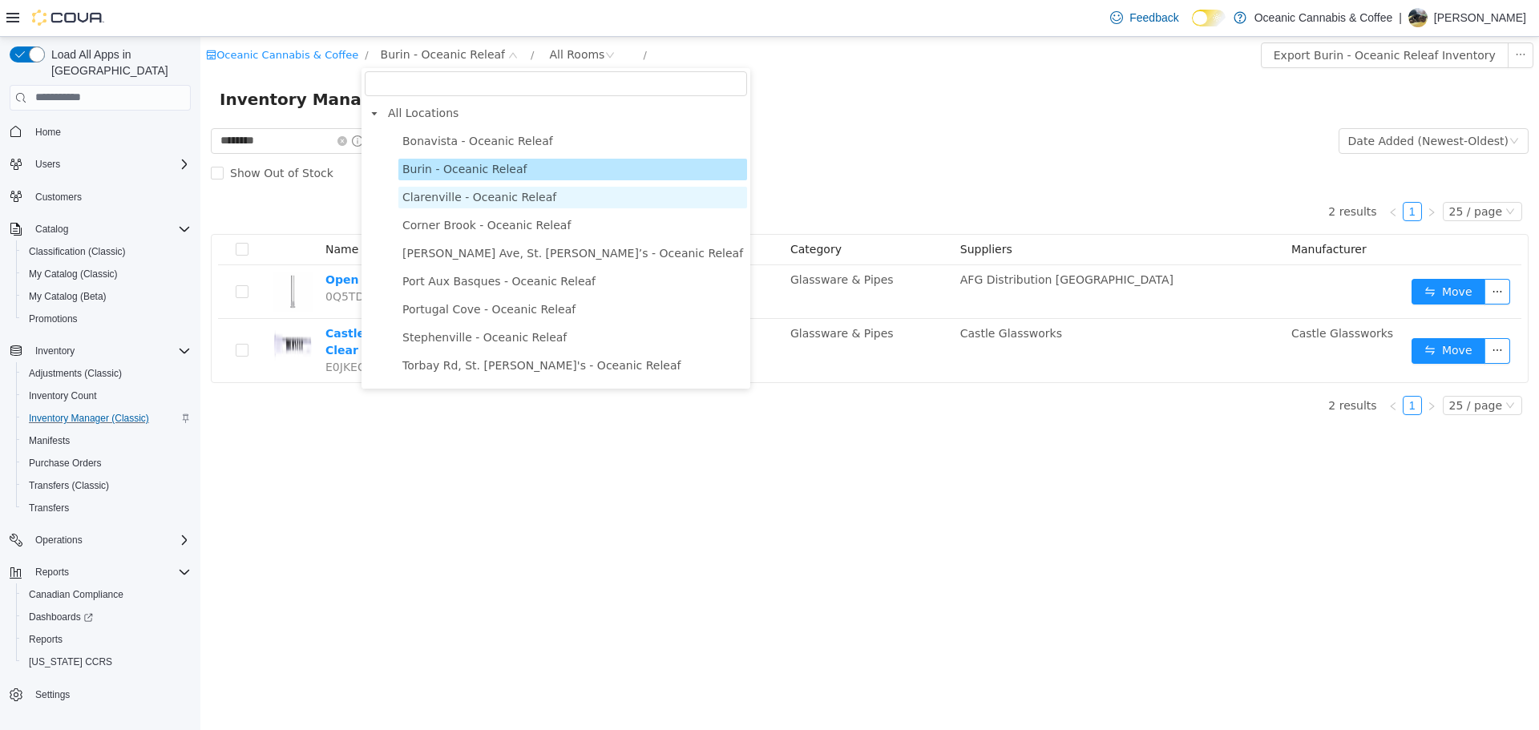
click at [449, 197] on span "Clarenville - Oceanic Releaf" at bounding box center [479, 196] width 154 height 13
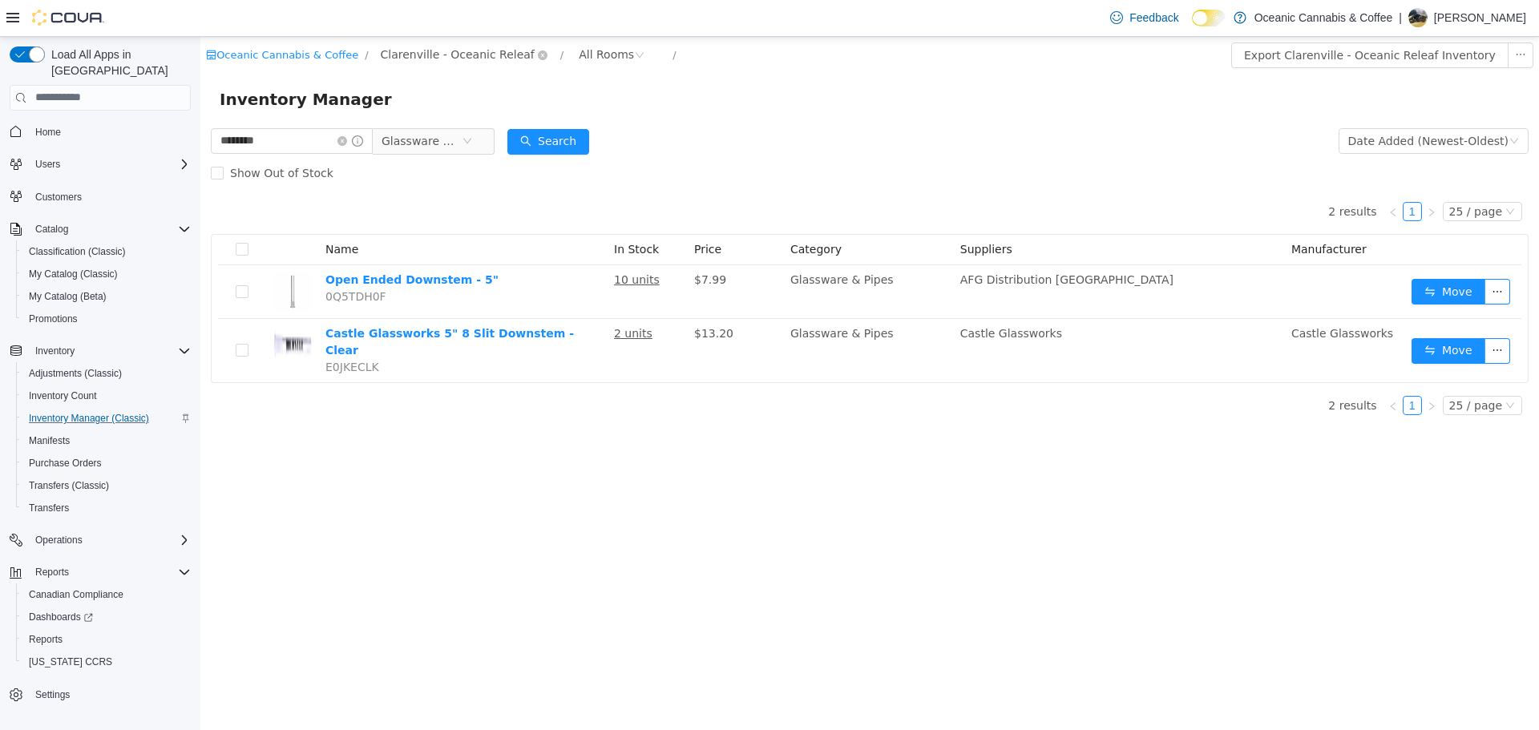
click at [428, 47] on span "Clarenville - Oceanic Releaf" at bounding box center [458, 54] width 154 height 18
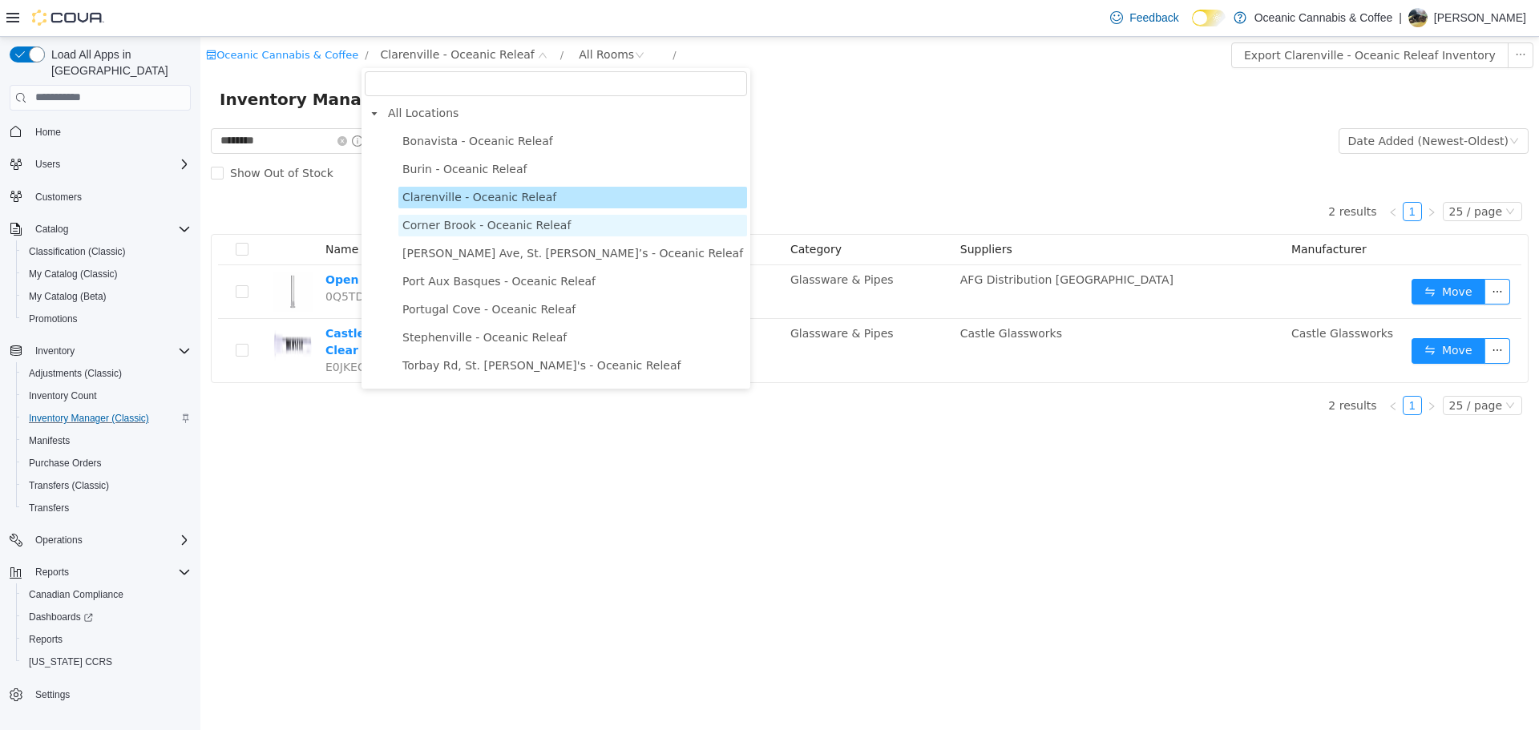
click at [453, 220] on span "Corner Brook - Oceanic Releaf" at bounding box center [486, 224] width 168 height 13
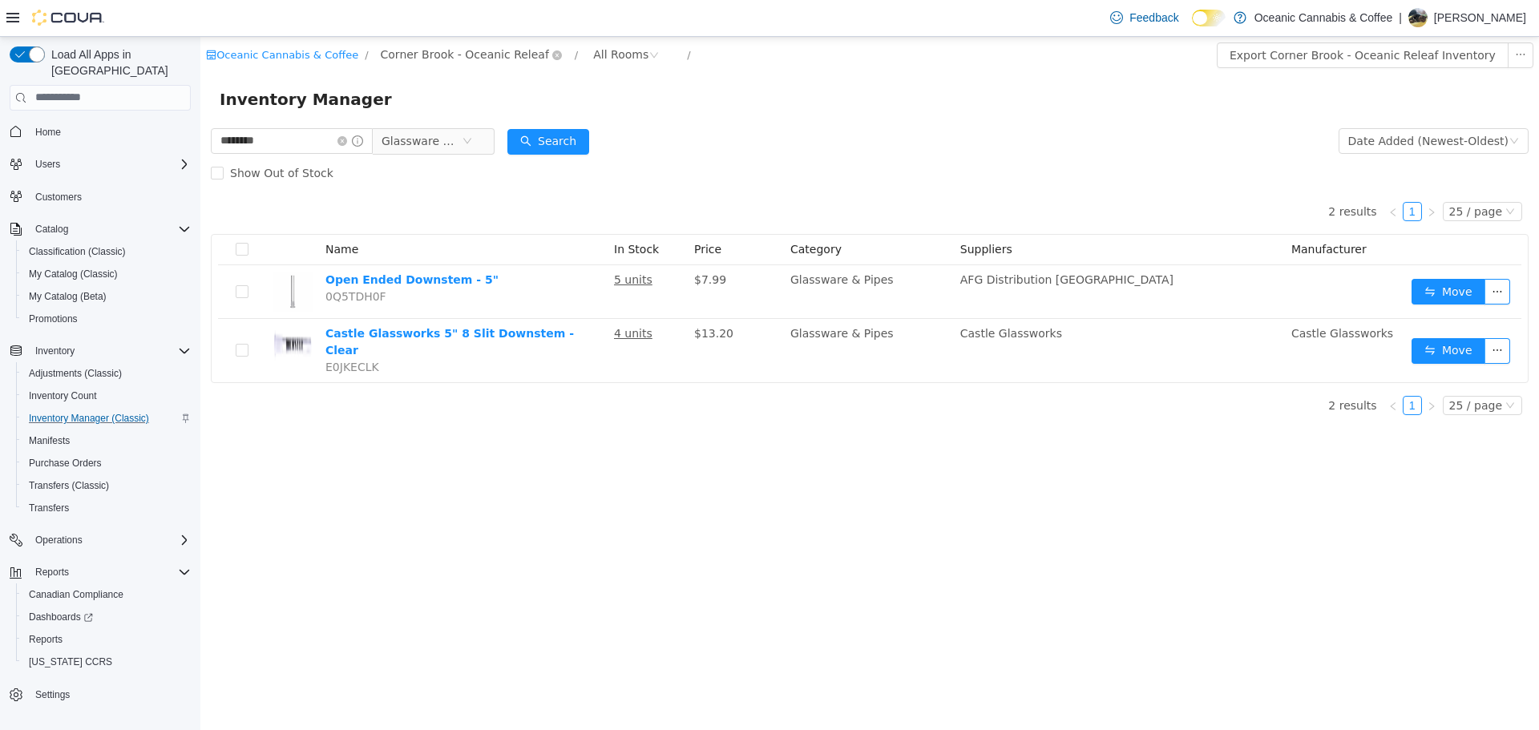
click at [445, 53] on span "Corner Brook - Oceanic Releaf" at bounding box center [465, 54] width 168 height 18
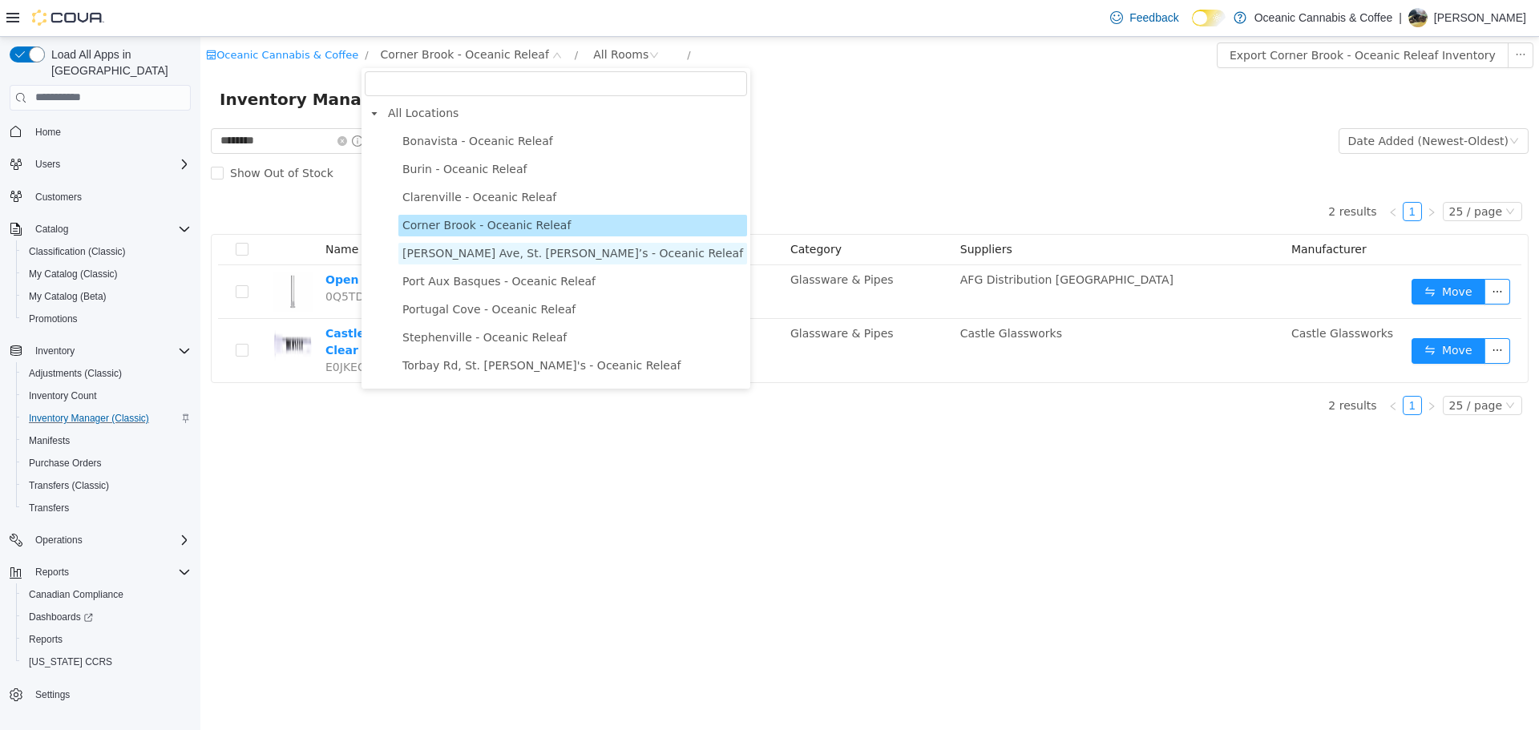
click at [484, 259] on span "O'Leary Ave, St. John’s - Oceanic Releaf" at bounding box center [572, 252] width 341 height 13
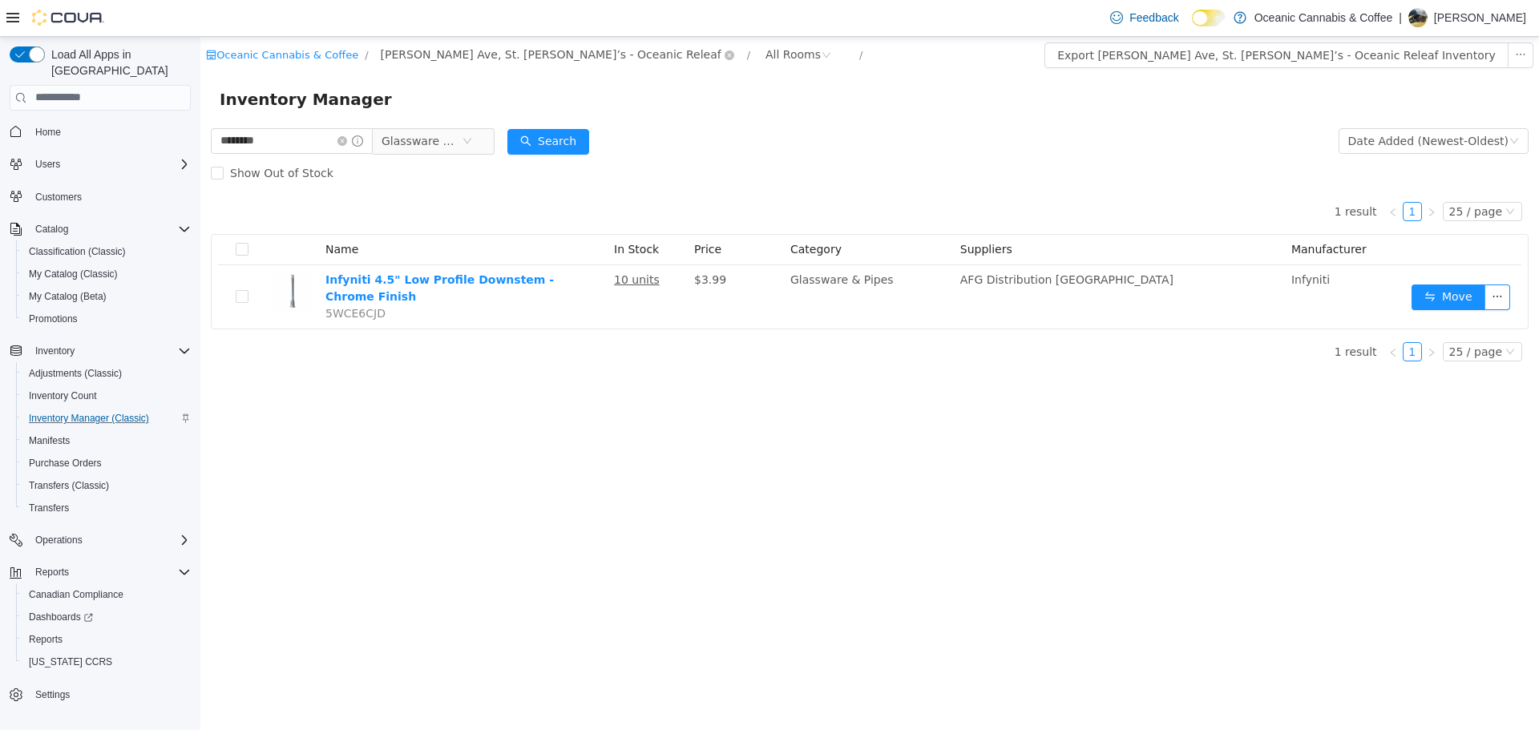
click at [482, 59] on span "O'Leary Ave, St. John’s - Oceanic Releaf" at bounding box center [551, 54] width 341 height 18
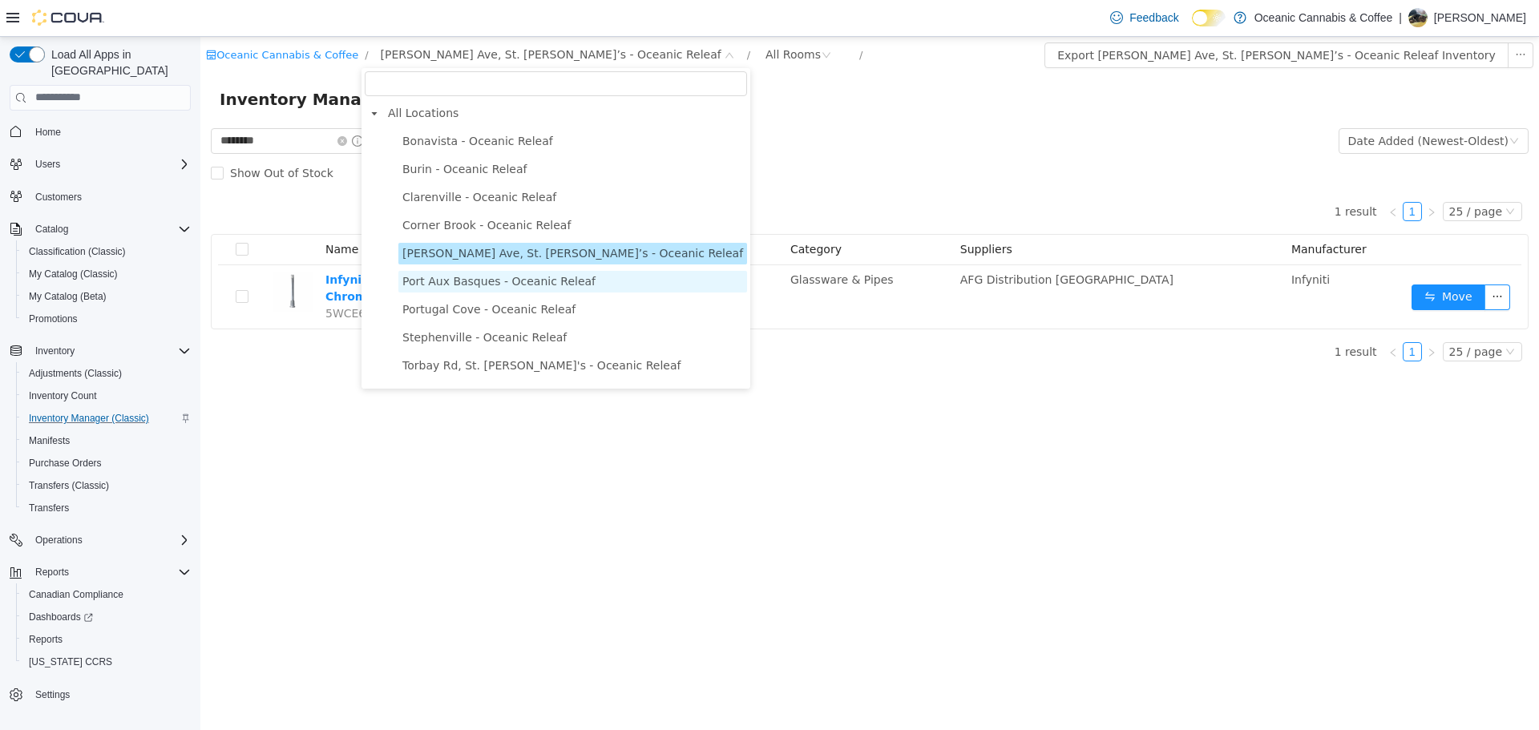
click at [479, 287] on span "Port Aux Basques - Oceanic Releaf" at bounding box center [498, 280] width 193 height 13
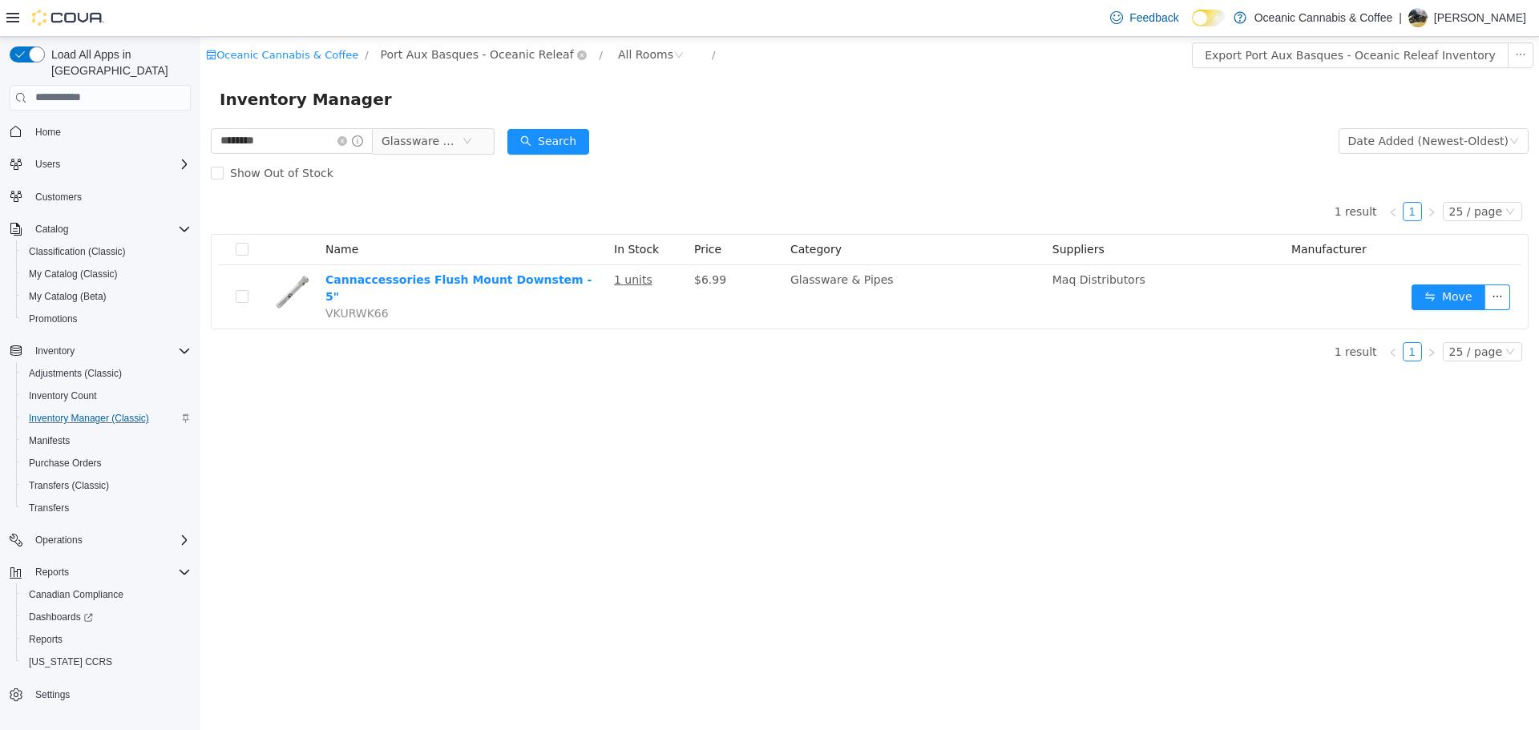
click at [447, 51] on span "Port Aux Basques - Oceanic Releaf" at bounding box center [477, 54] width 193 height 18
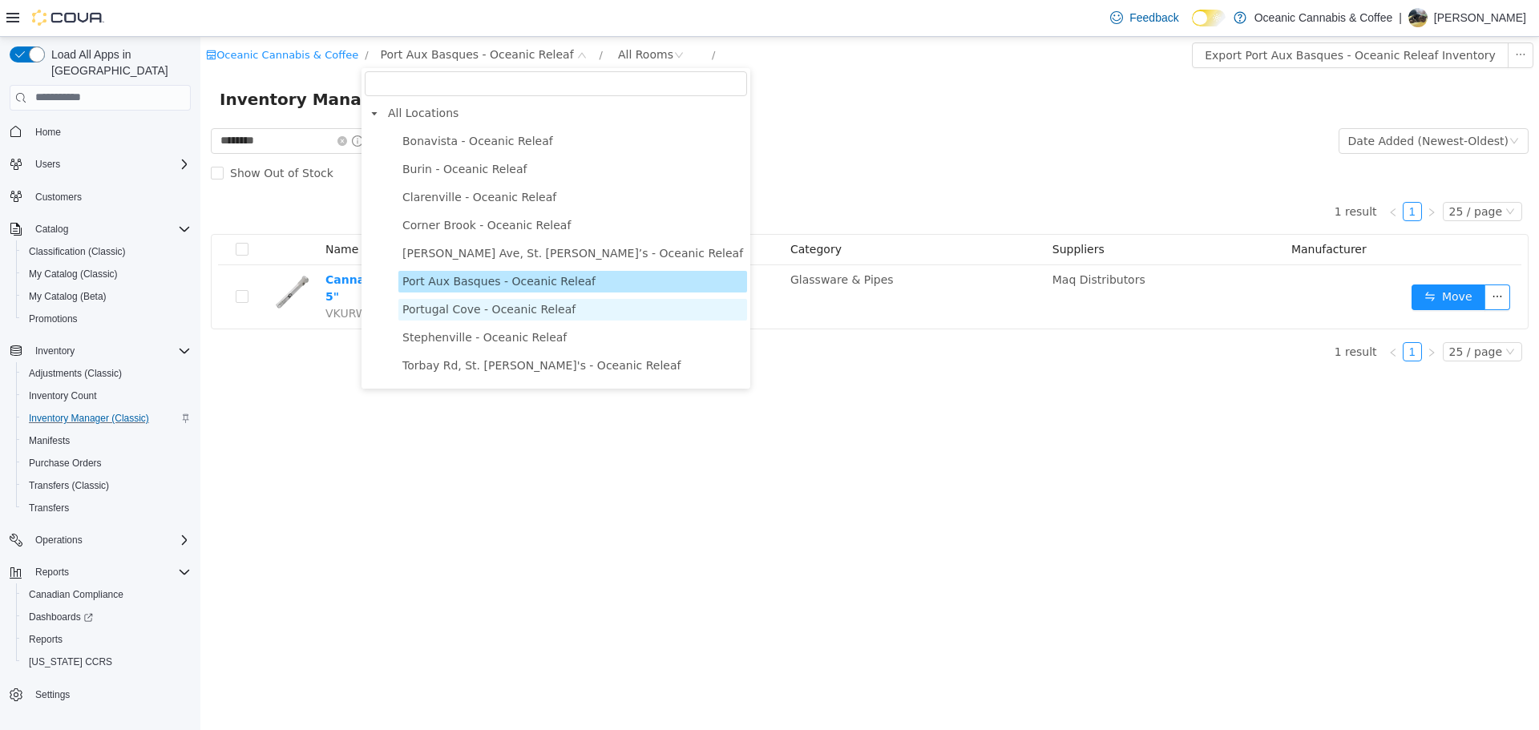
click at [483, 310] on span "Portugal Cove - Oceanic Releaf" at bounding box center [488, 308] width 173 height 13
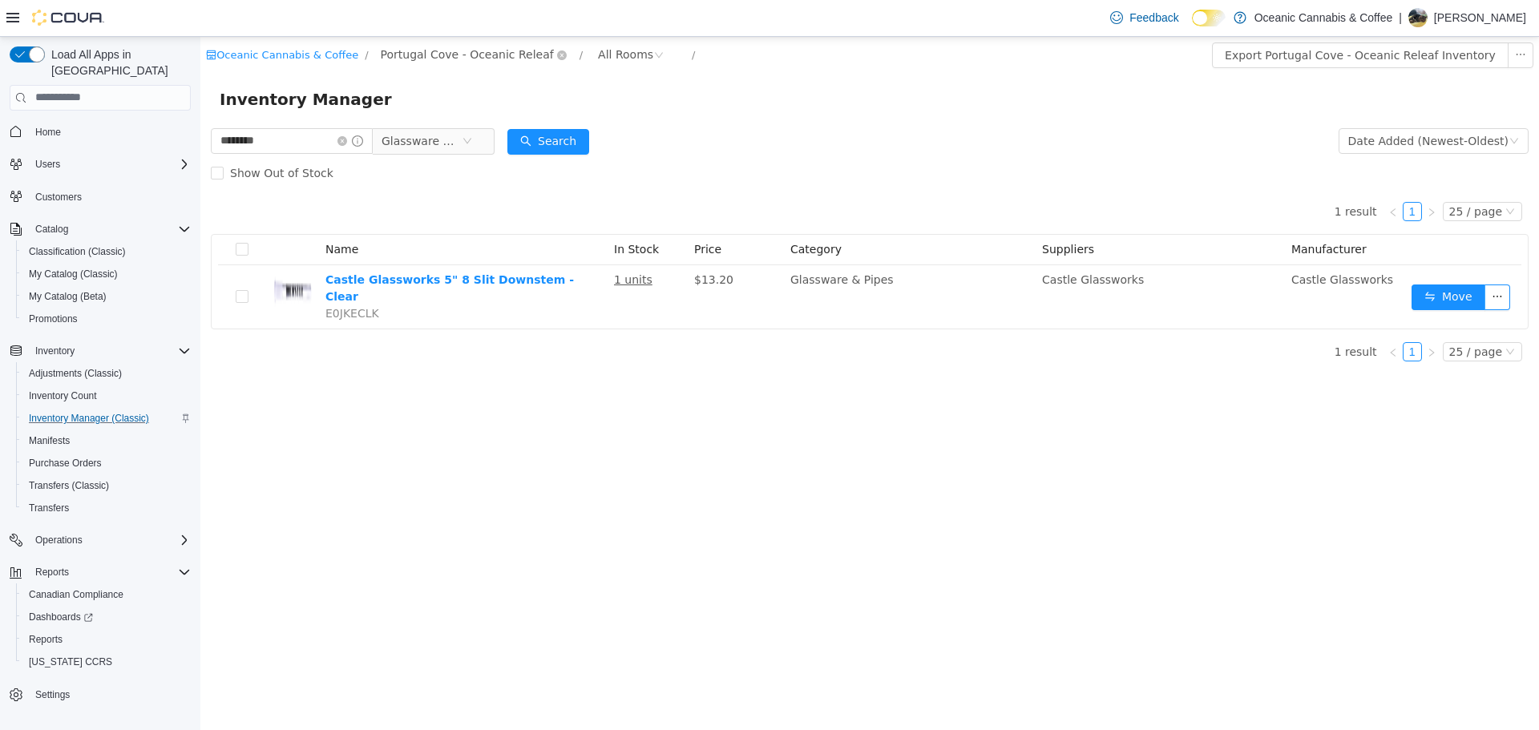
click at [418, 53] on span "Portugal Cove - Oceanic Releaf" at bounding box center [467, 54] width 173 height 18
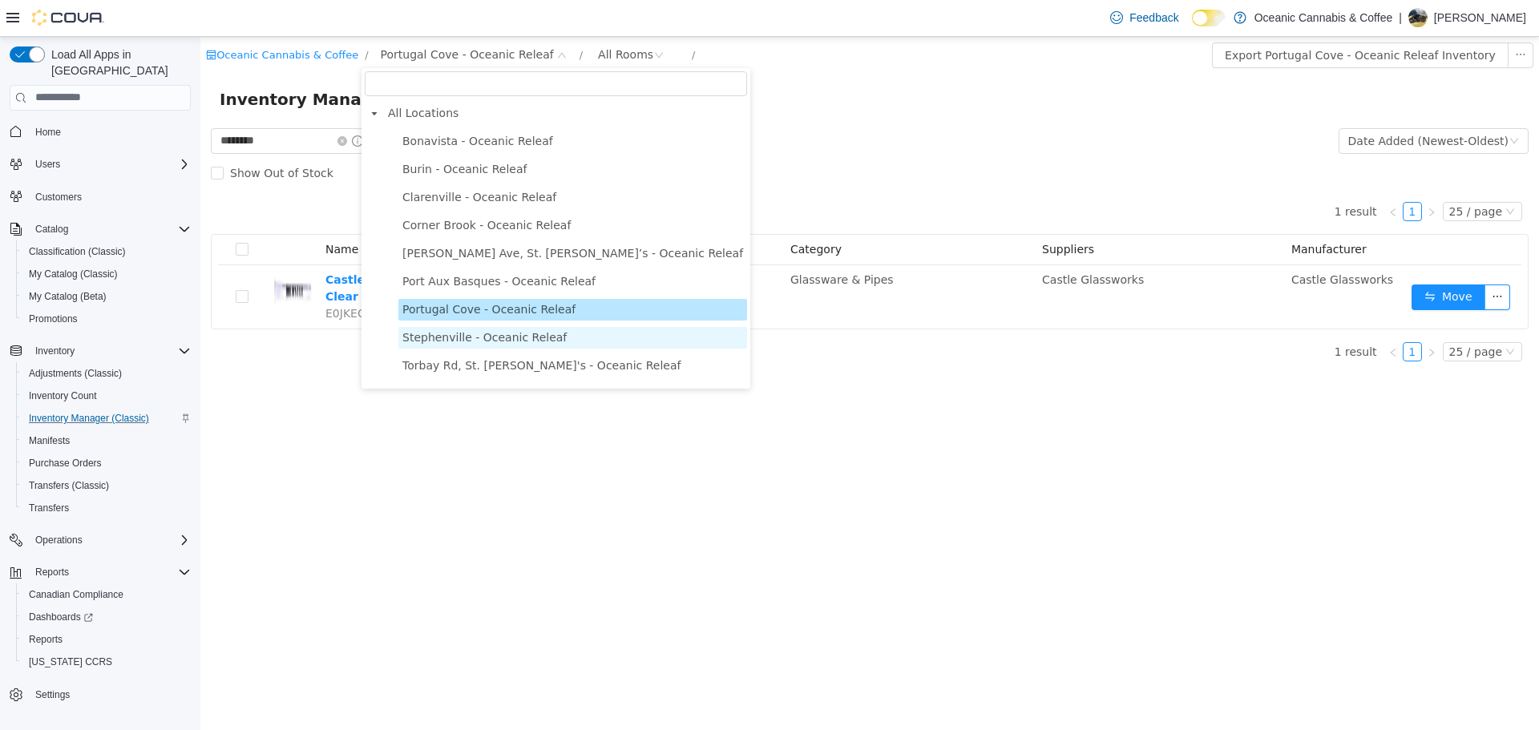
click at [495, 336] on span "Stephenville - Oceanic Releaf" at bounding box center [484, 336] width 164 height 13
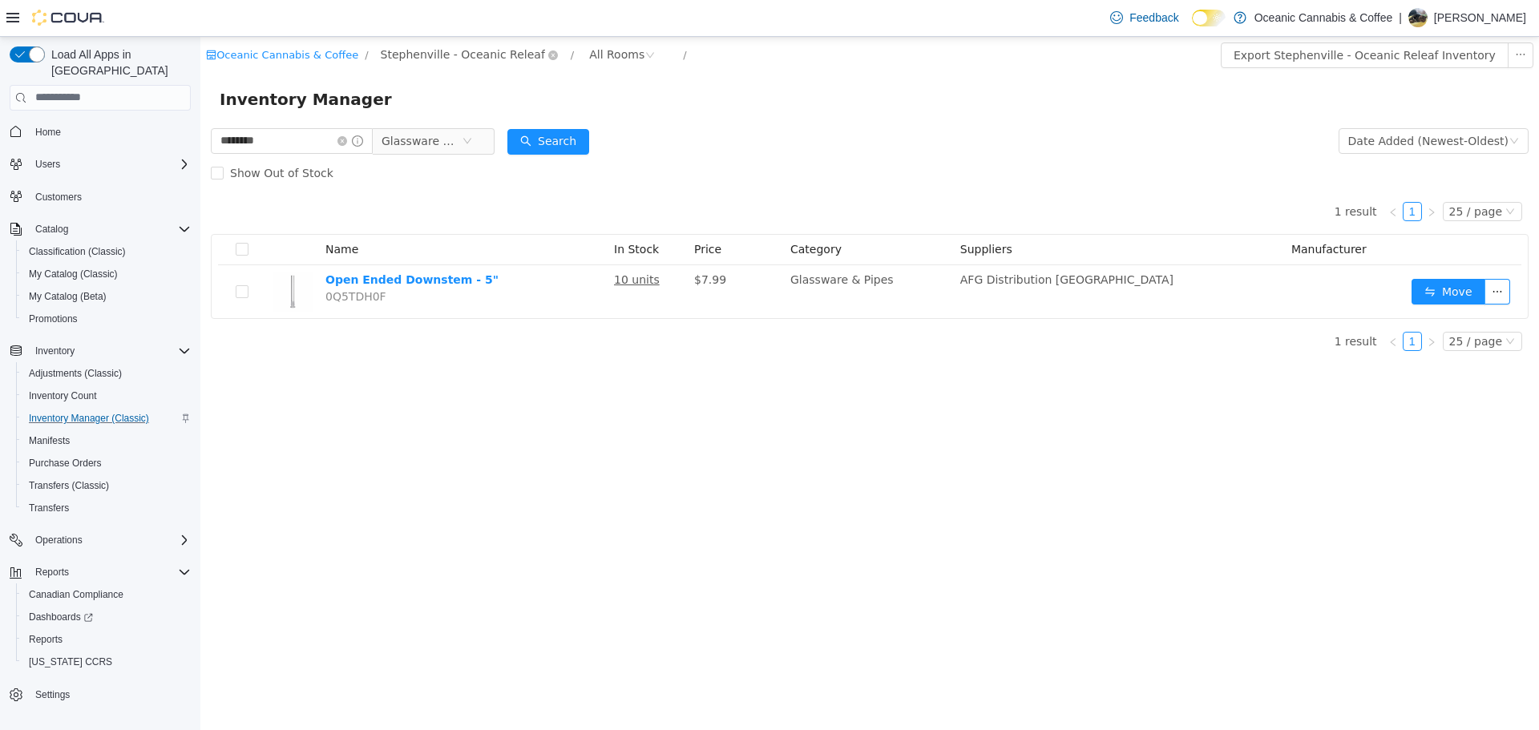
click at [431, 59] on span "Stephenville - Oceanic Releaf" at bounding box center [463, 54] width 164 height 18
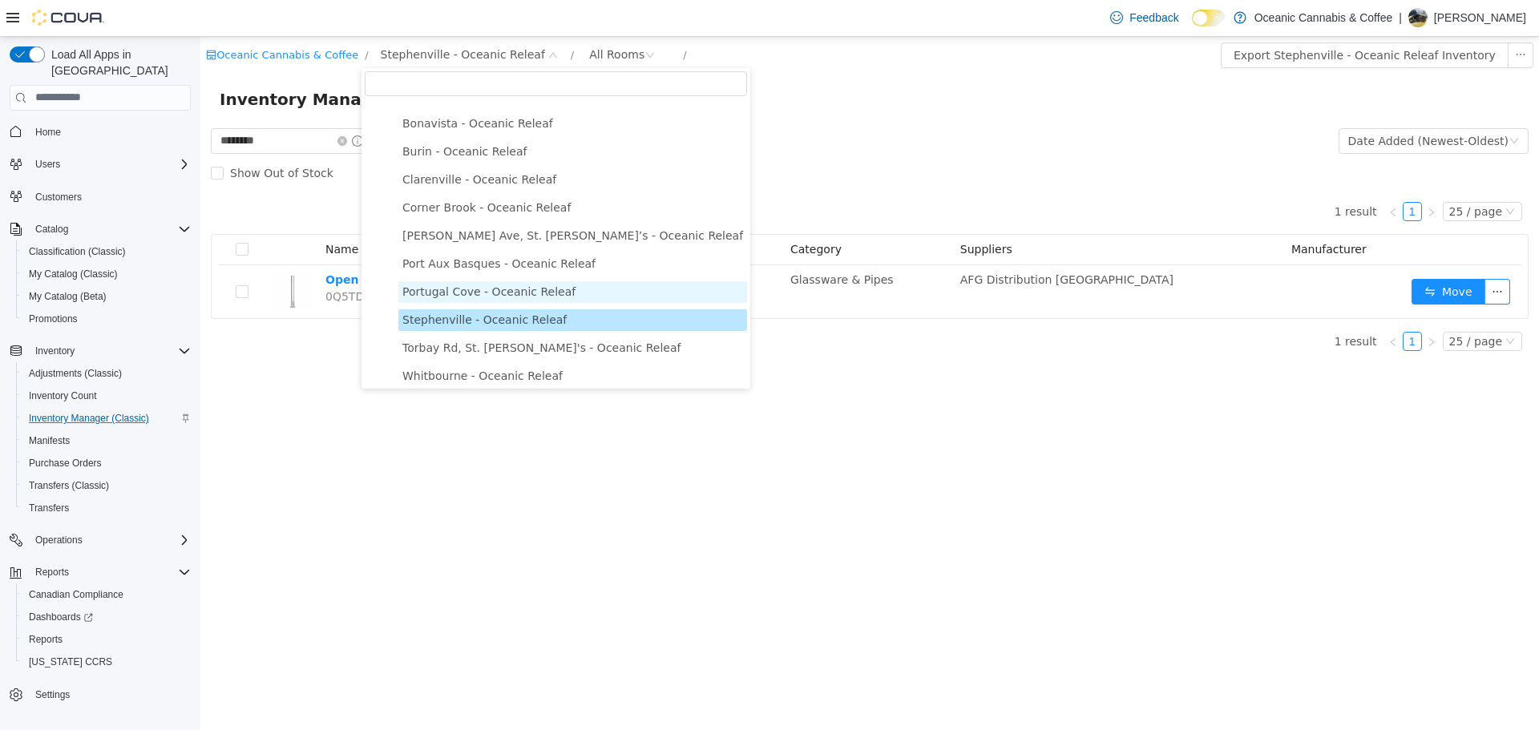
scroll to position [27, 0]
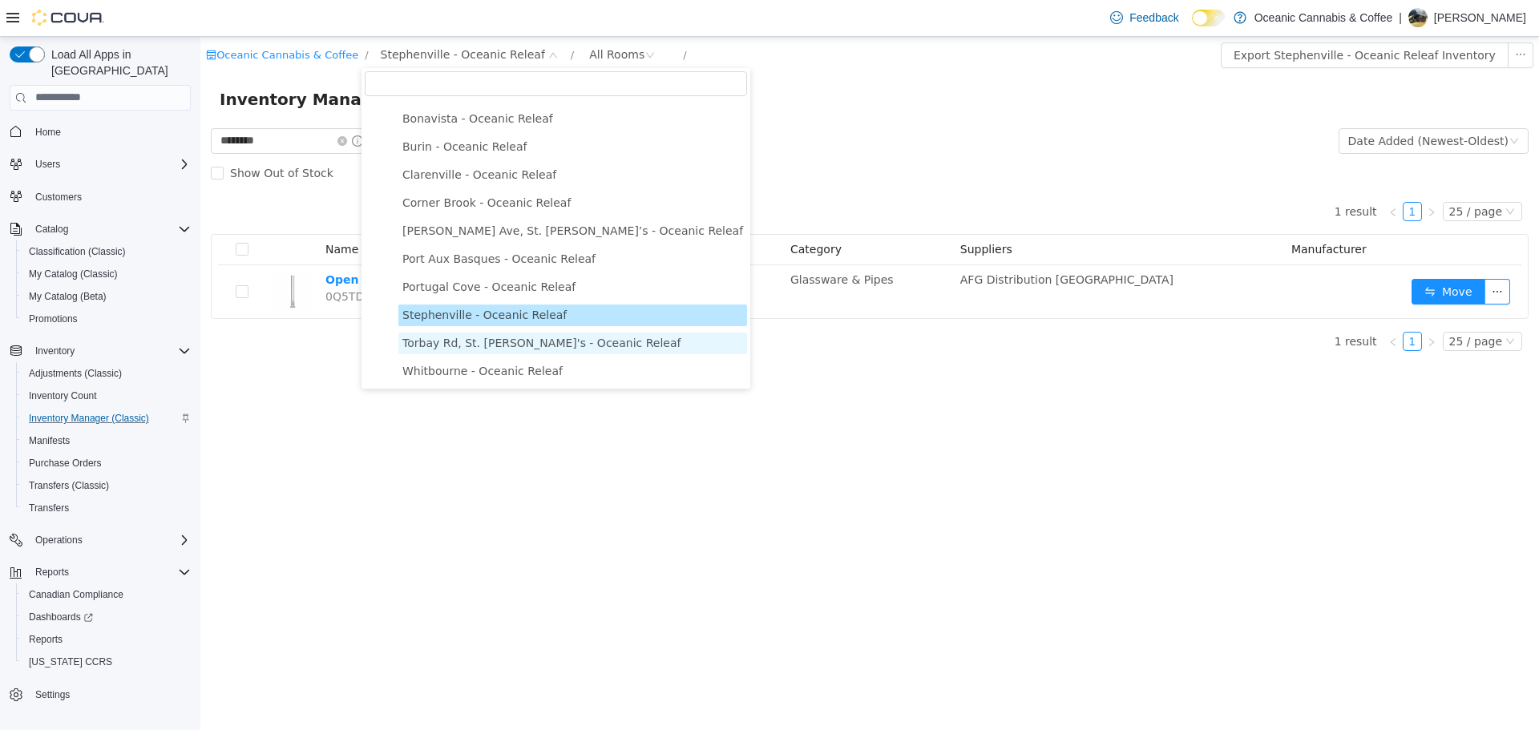
click at [532, 339] on span "Torbay Rd, St. John's - Oceanic Releaf" at bounding box center [541, 342] width 278 height 13
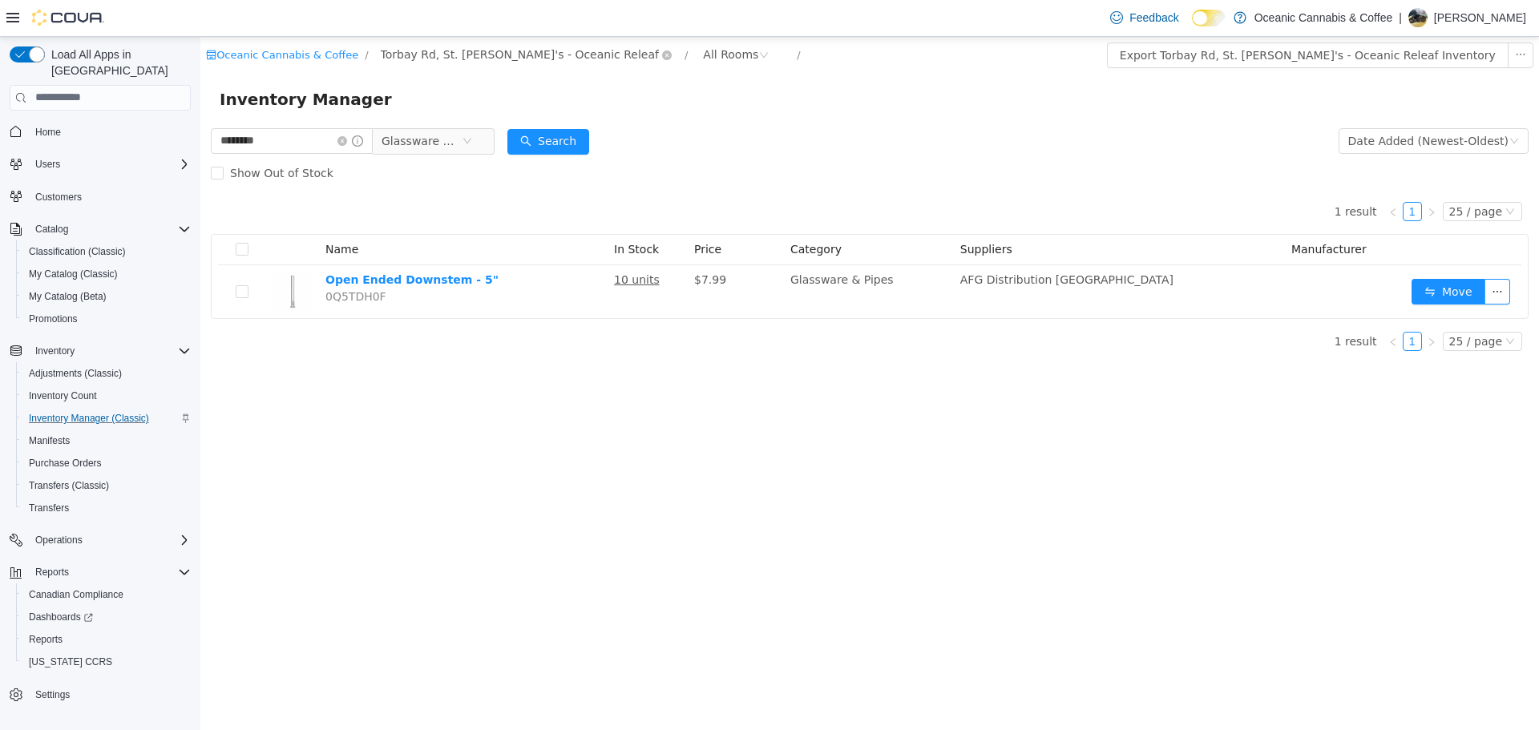
click at [461, 59] on span "Torbay Rd, St. John's - Oceanic Releaf" at bounding box center [520, 54] width 278 height 18
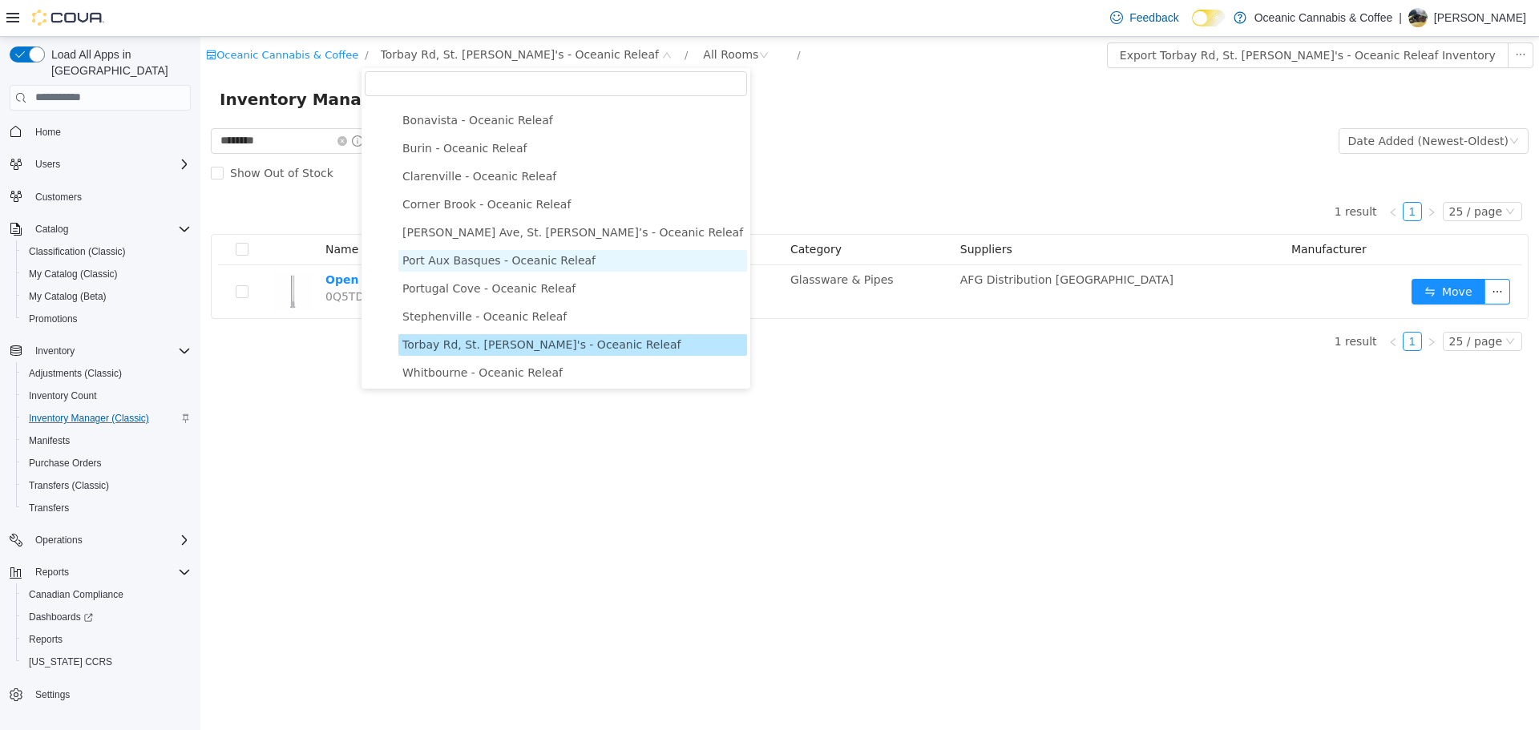
scroll to position [27, 0]
click at [528, 374] on span "Whitbourne - Oceanic Releaf" at bounding box center [482, 370] width 160 height 13
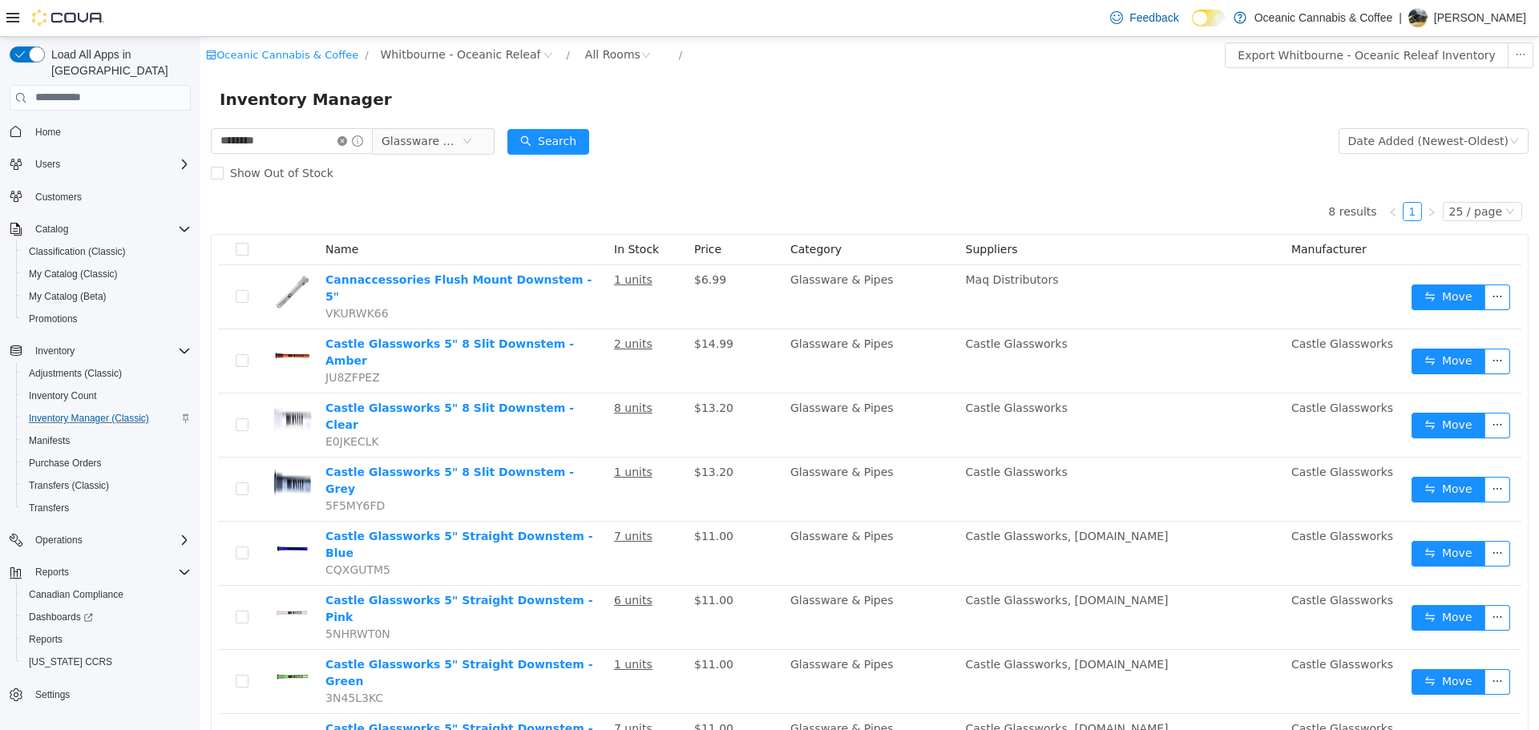
click at [347, 136] on icon "icon: close-circle" at bounding box center [343, 140] width 10 height 10
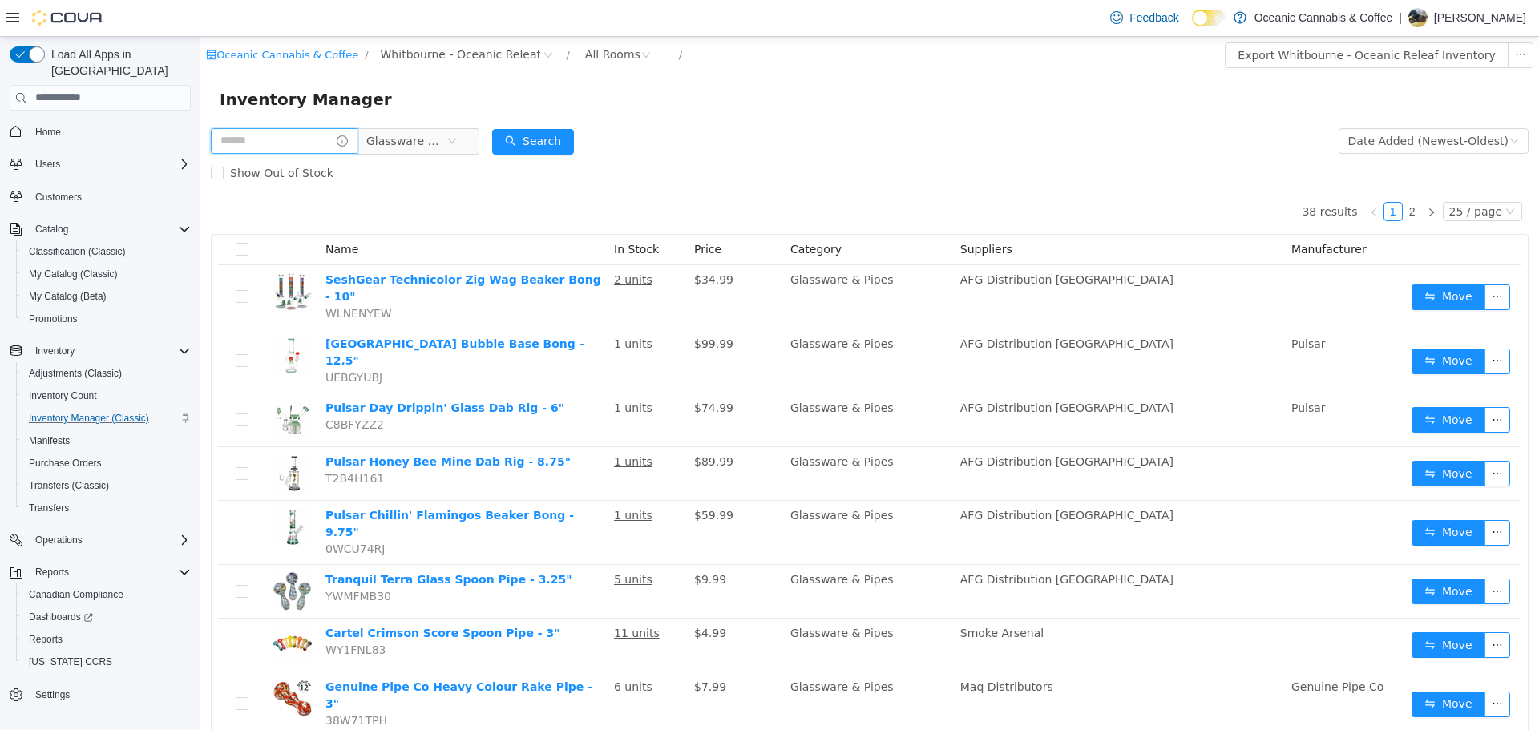
click at [298, 137] on input "text" at bounding box center [284, 140] width 147 height 26
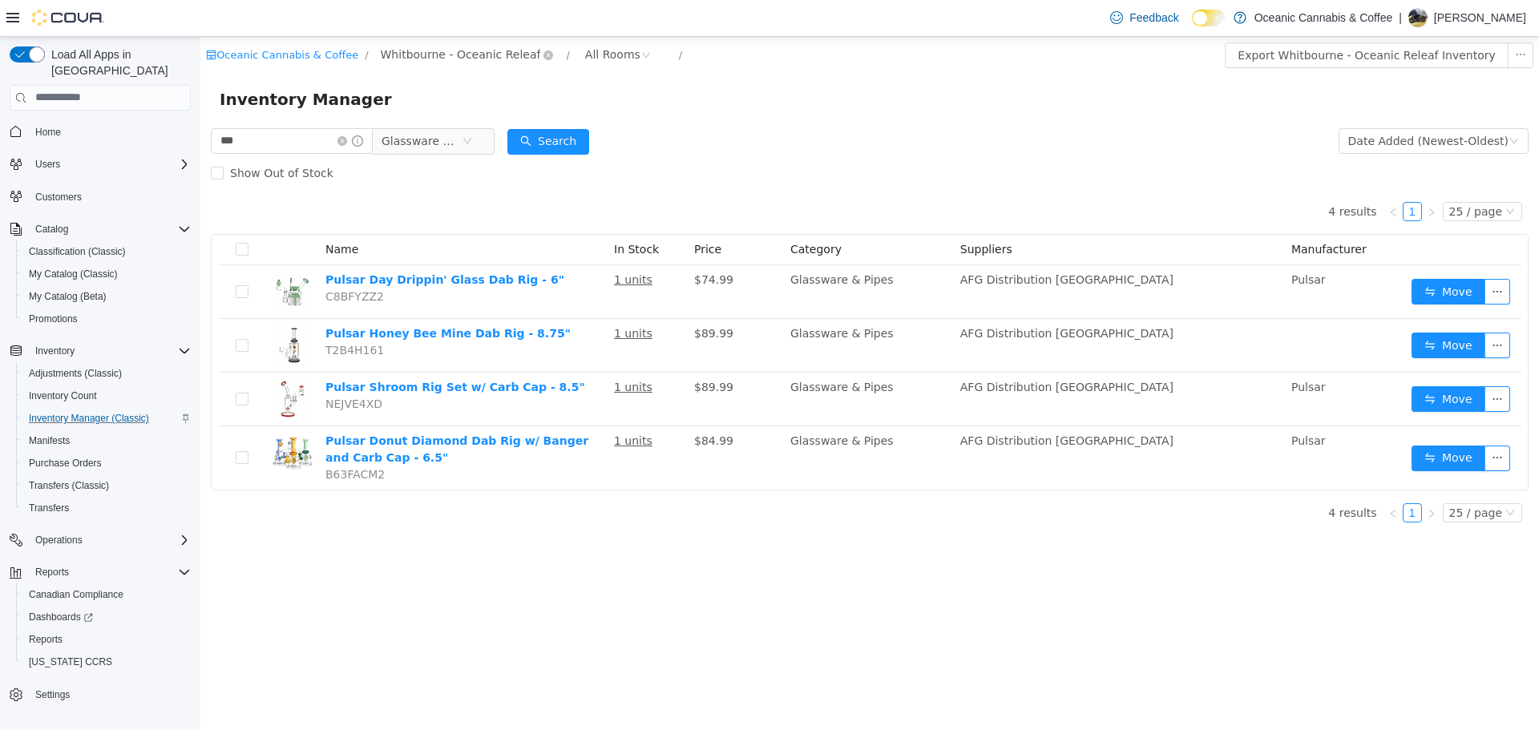
click at [447, 61] on span "Whitbourne - Oceanic Releaf" at bounding box center [461, 54] width 160 height 18
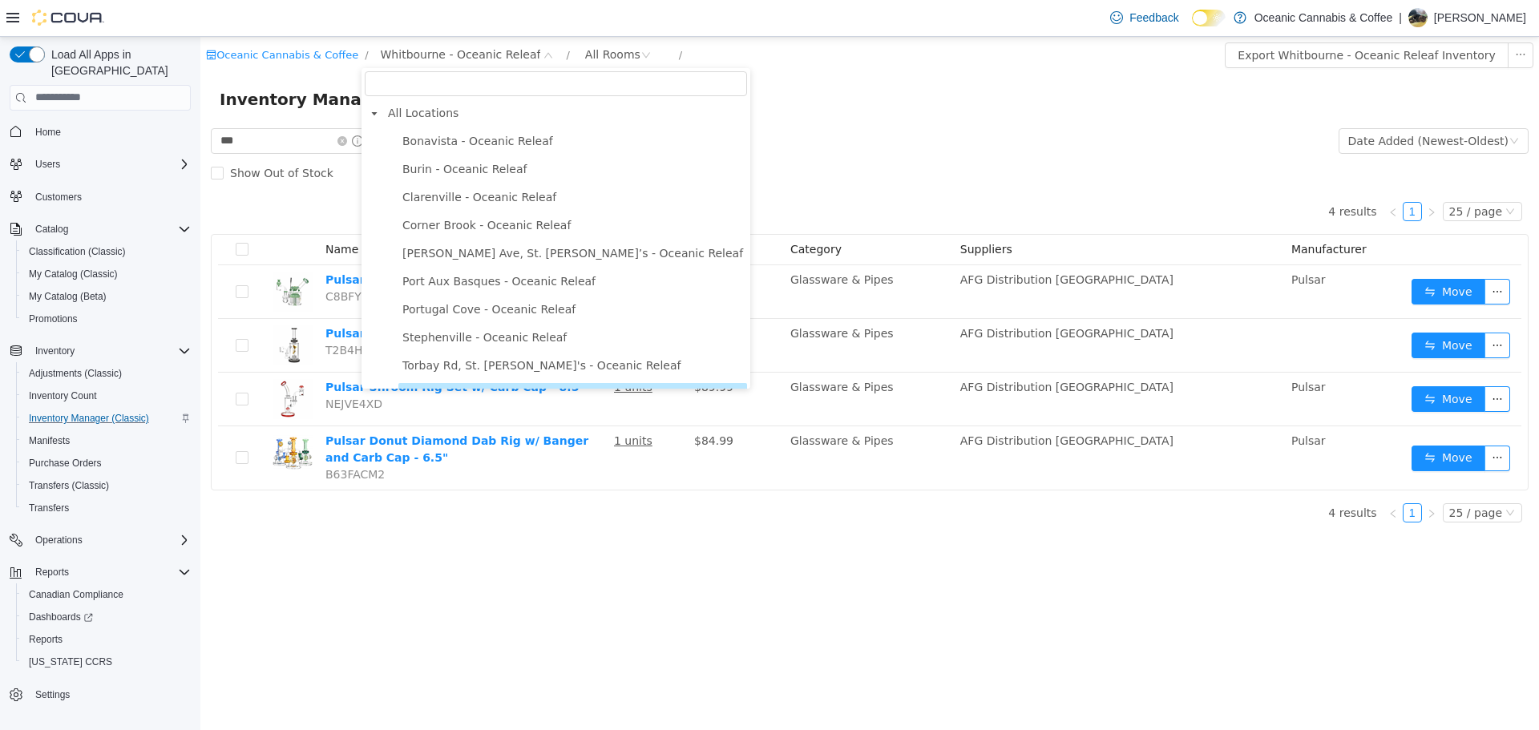
scroll to position [27, 0]
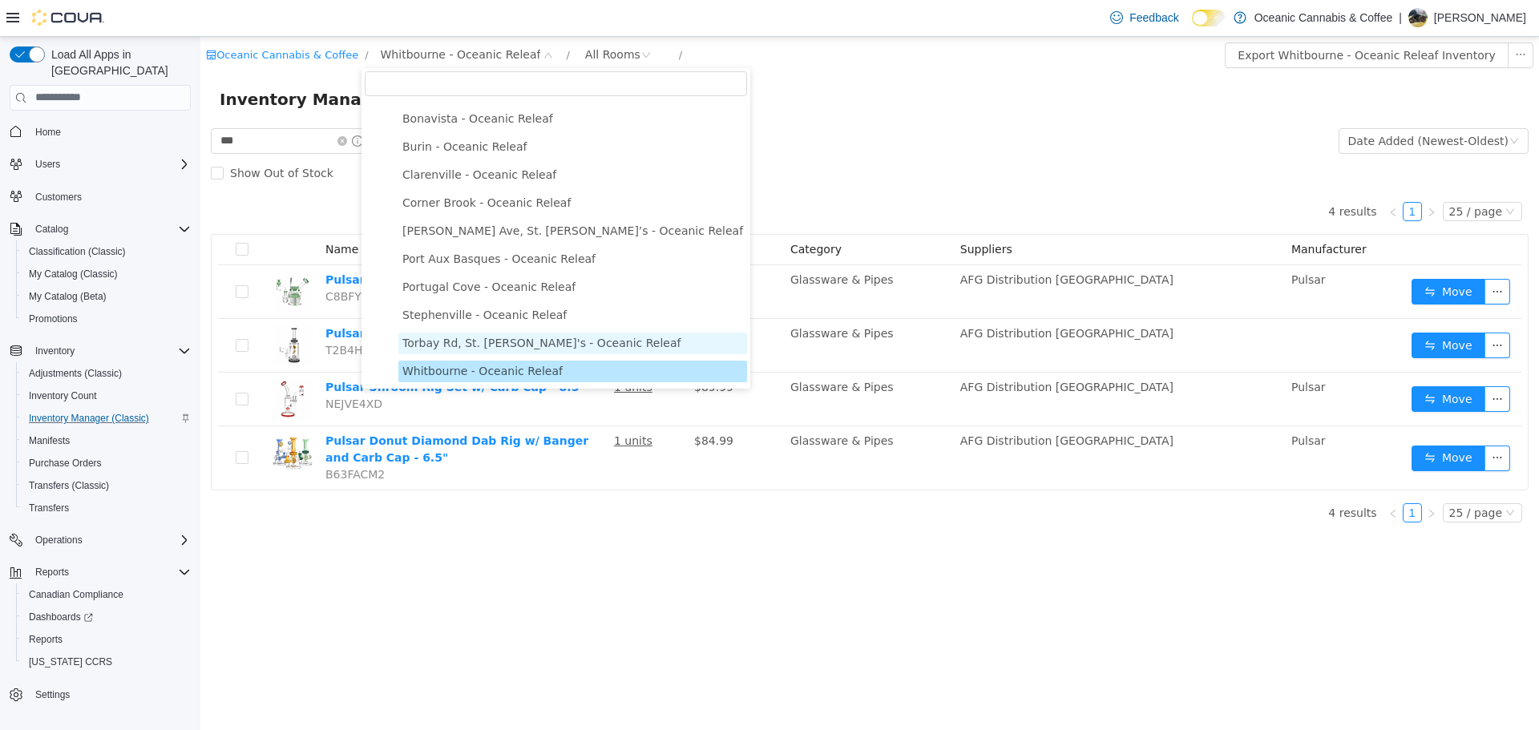
click at [486, 344] on span "Torbay Rd, St. John's - Oceanic Releaf" at bounding box center [541, 342] width 278 height 13
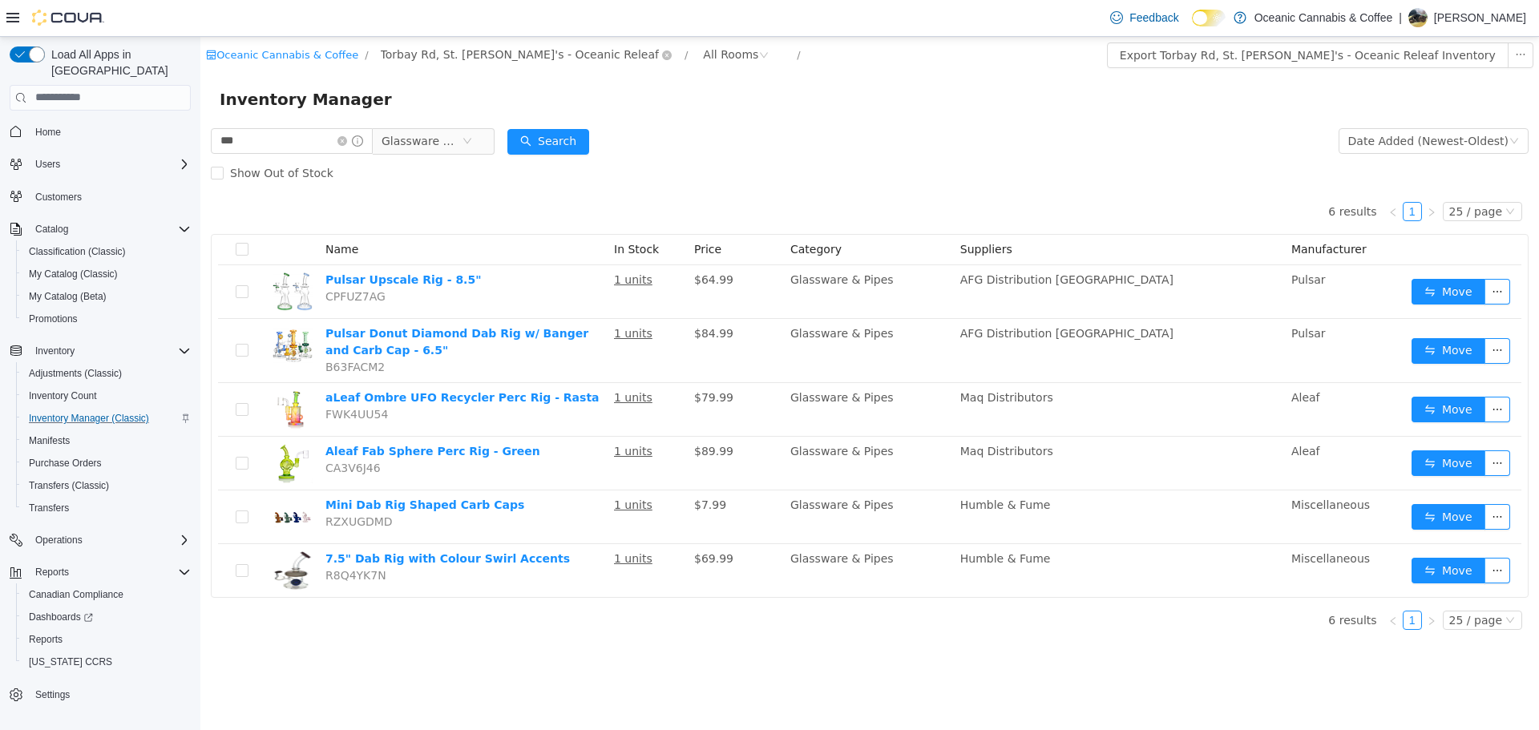
click at [422, 53] on span "Torbay Rd, St. John's - Oceanic Releaf" at bounding box center [520, 54] width 278 height 18
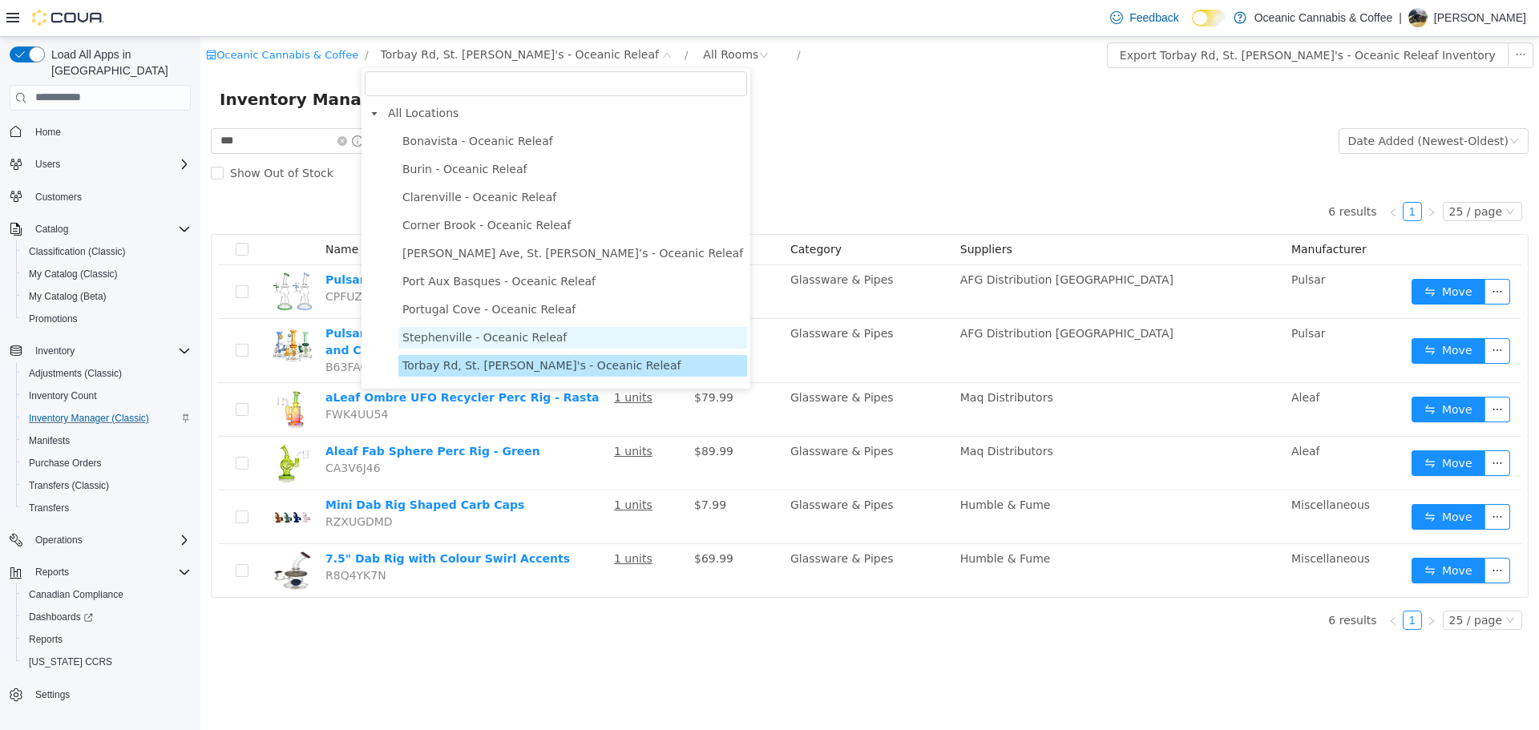
click at [486, 337] on span "Stephenville - Oceanic Releaf" at bounding box center [484, 336] width 164 height 13
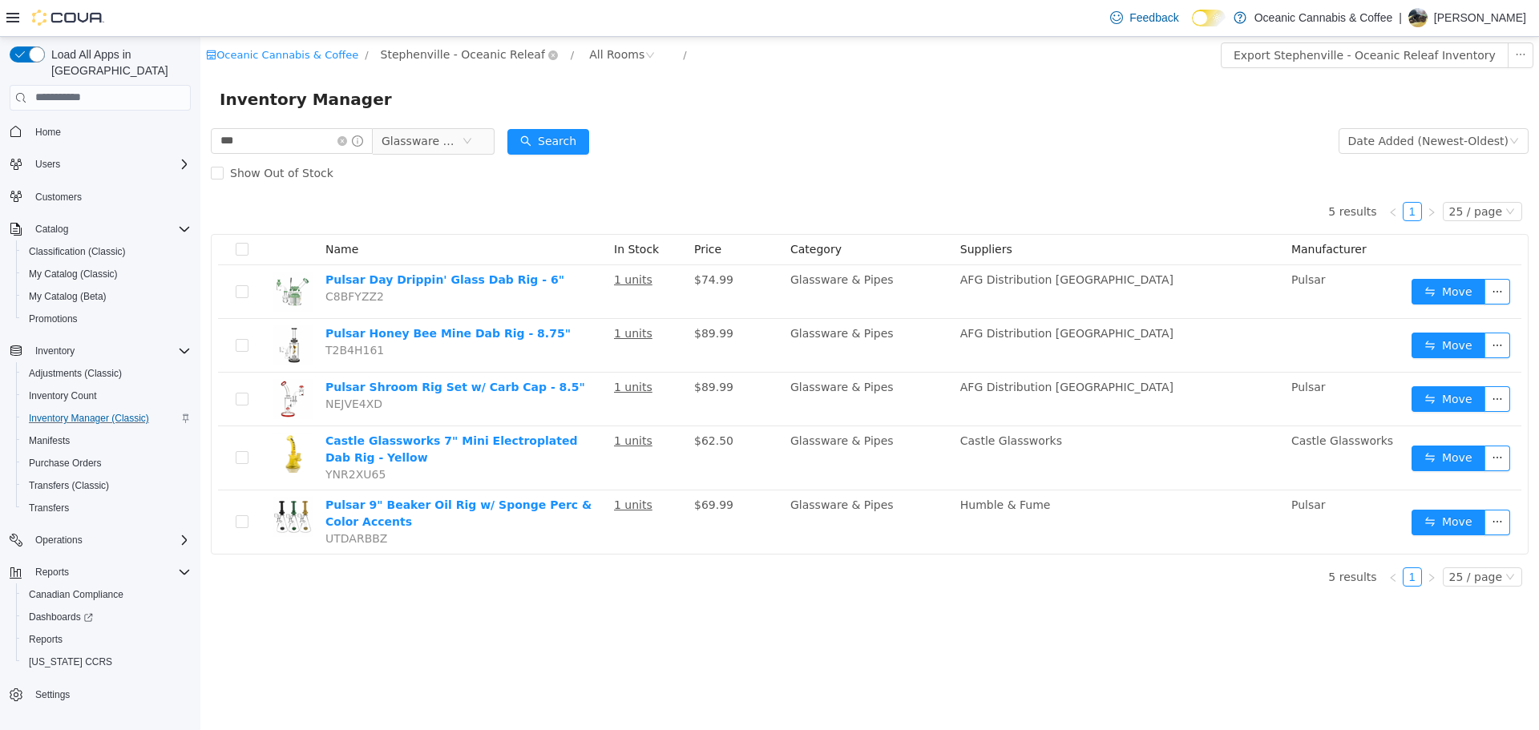
click at [433, 51] on span "Stephenville - Oceanic Releaf" at bounding box center [463, 54] width 164 height 18
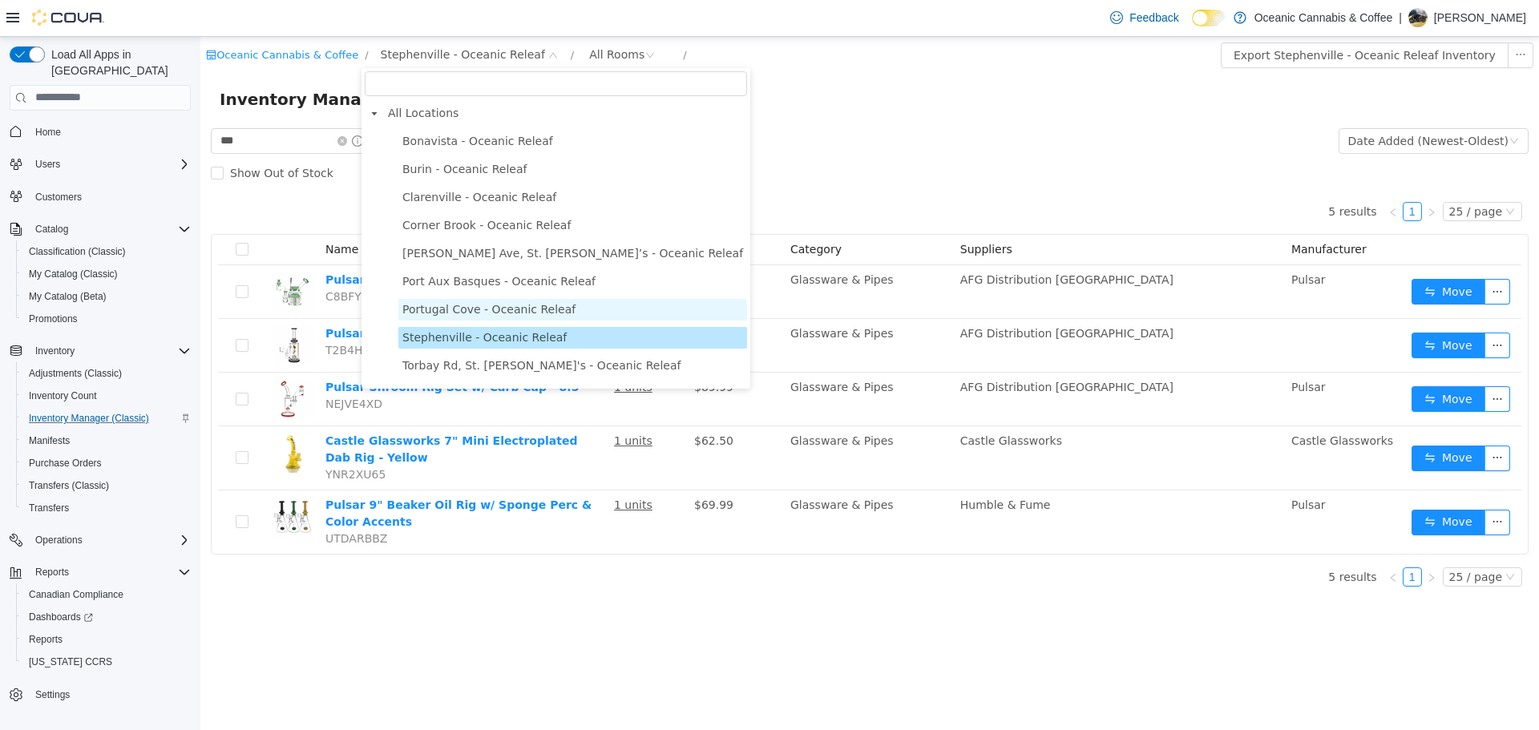
click at [432, 308] on span "Portugal Cove - Oceanic Releaf" at bounding box center [488, 308] width 173 height 13
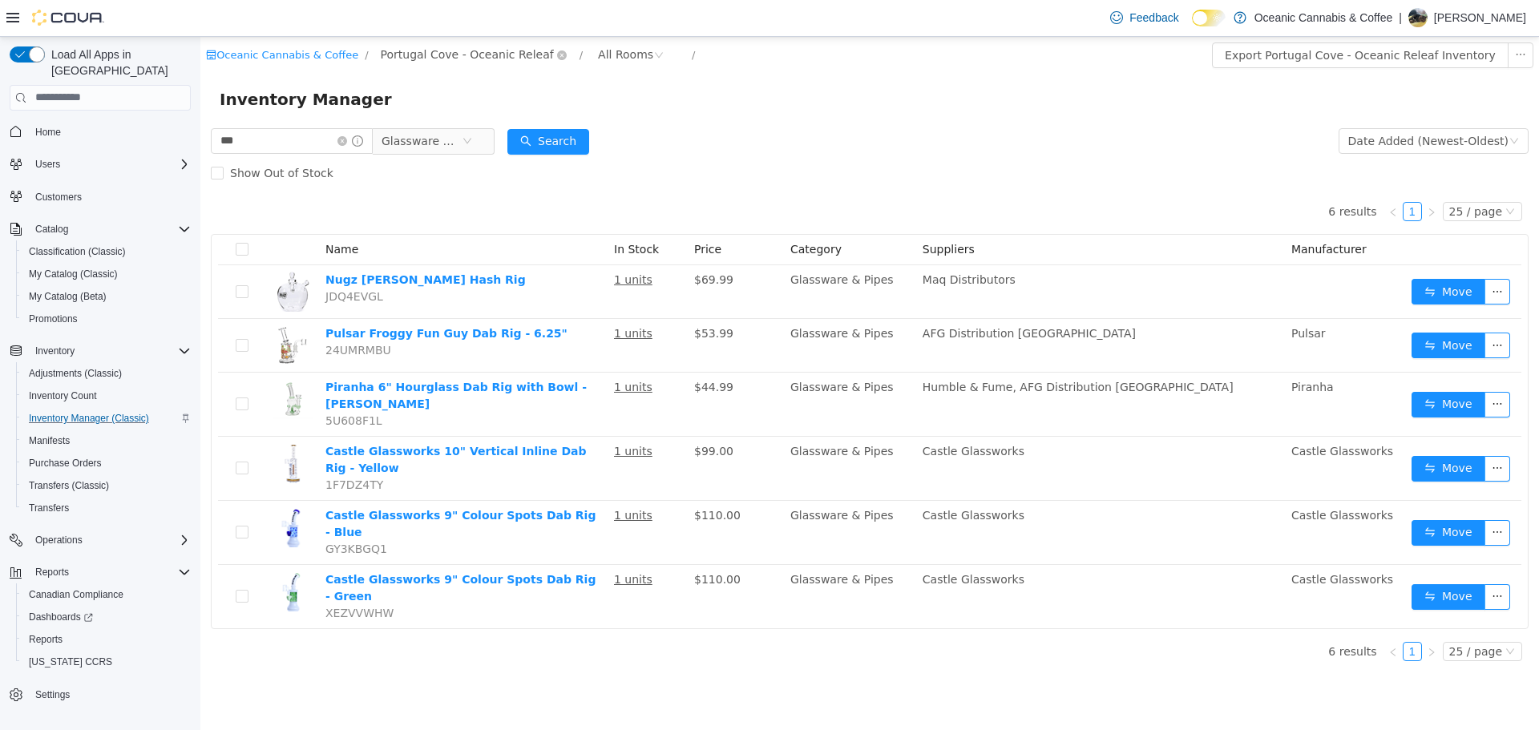
click at [439, 55] on span "Portugal Cove - Oceanic Releaf" at bounding box center [467, 54] width 173 height 18
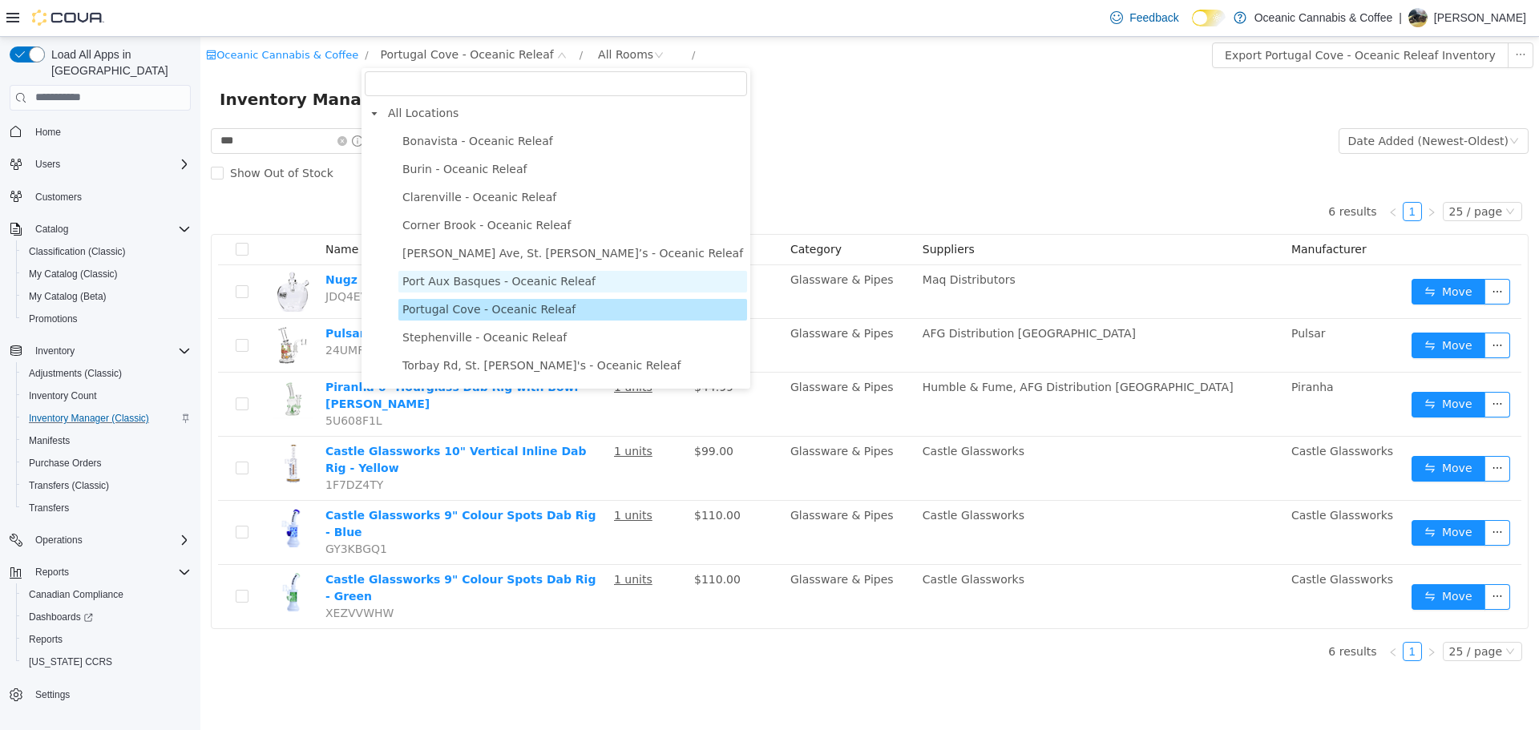
click at [456, 275] on span "Port Aux Basques - Oceanic Releaf" at bounding box center [498, 280] width 193 height 13
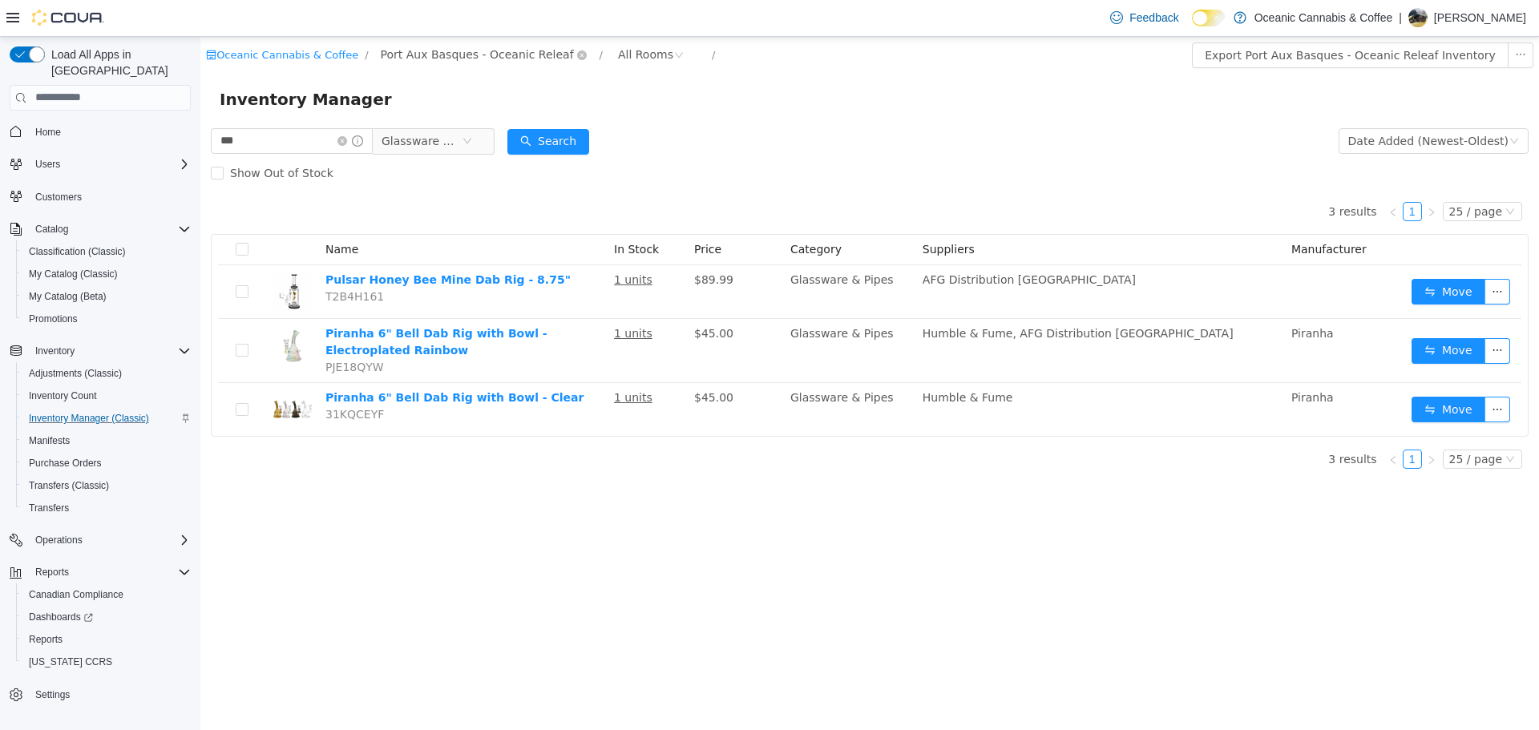
click at [494, 57] on span "Port Aux Basques - Oceanic Releaf" at bounding box center [477, 54] width 193 height 18
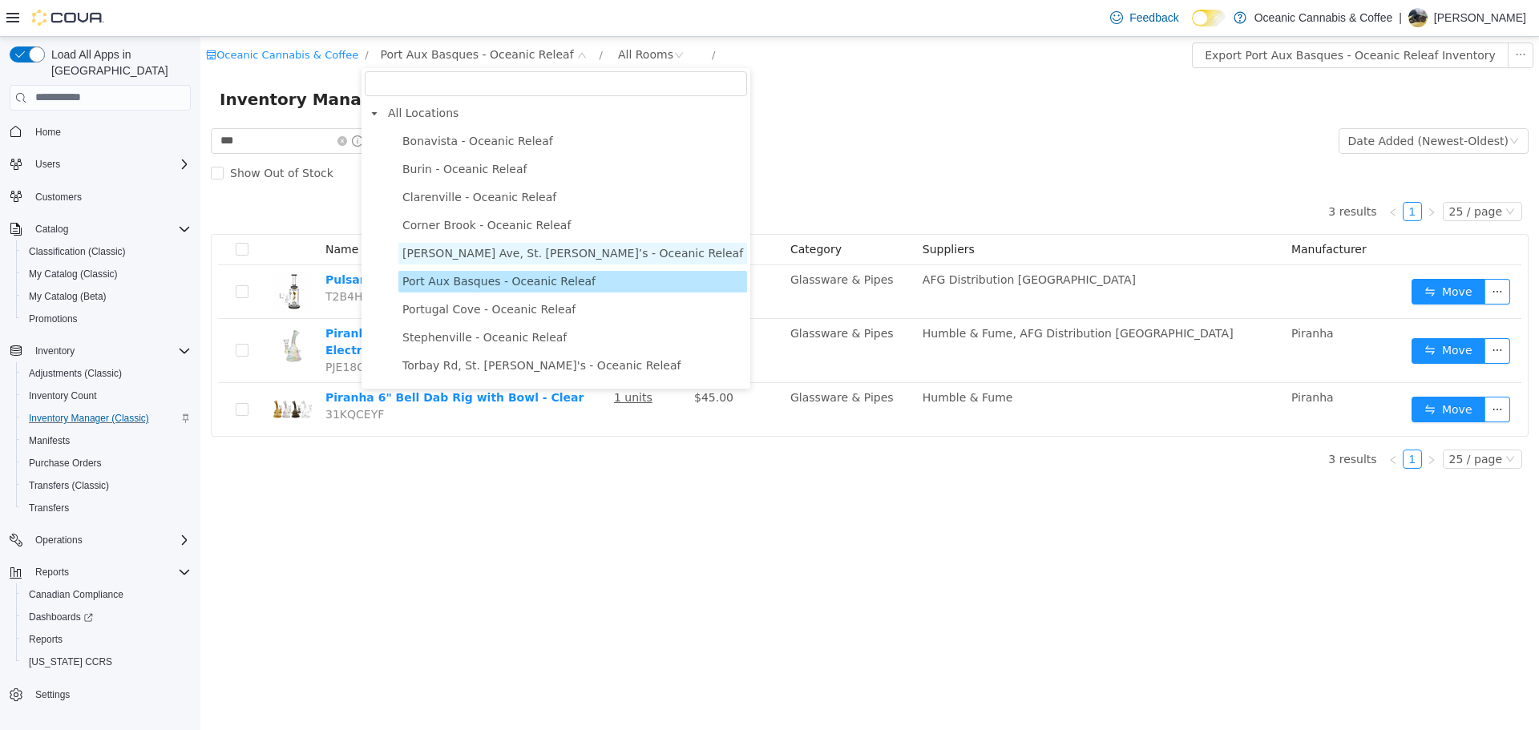
click at [495, 247] on span "O'Leary Ave, St. John’s - Oceanic Releaf" at bounding box center [572, 252] width 341 height 13
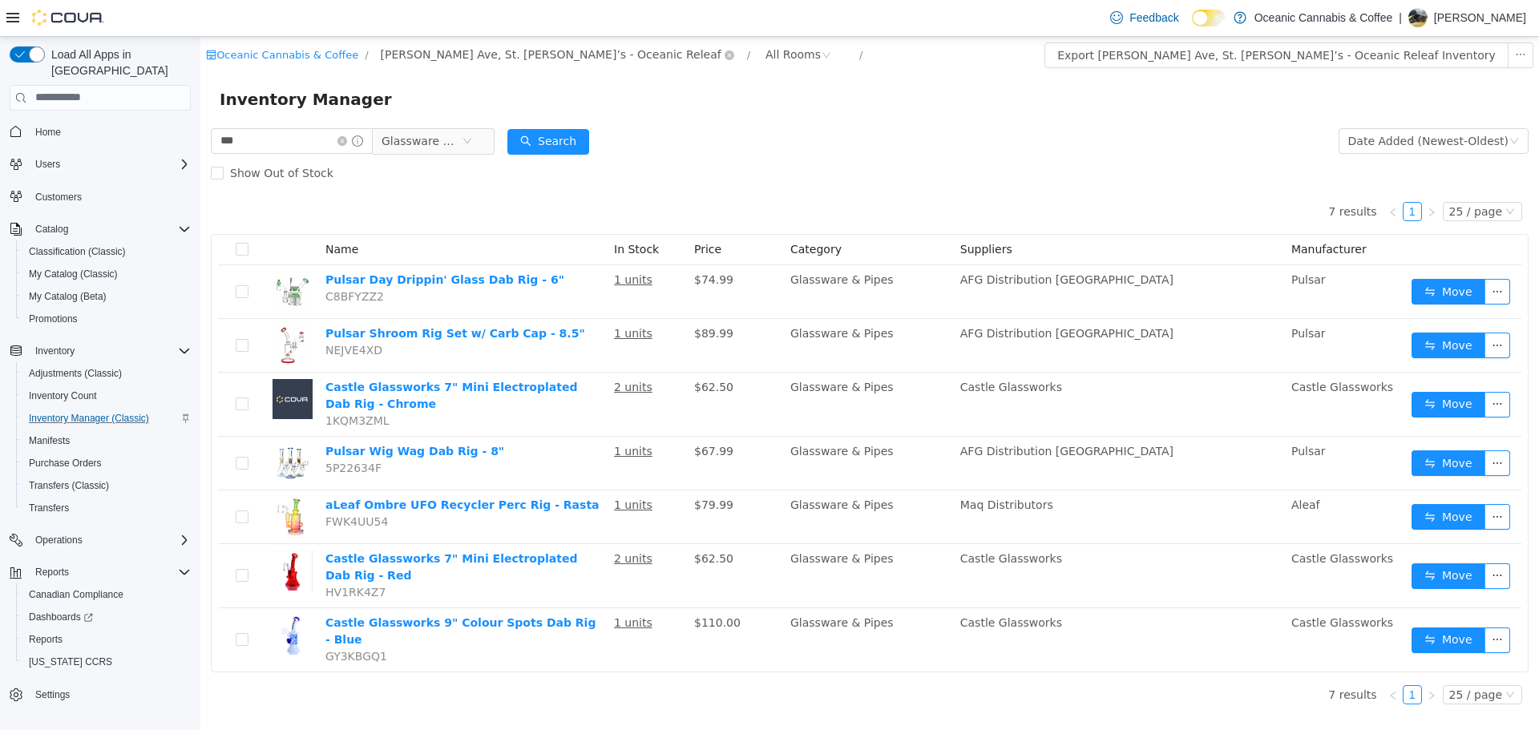
click at [474, 56] on span "O'Leary Ave, St. John’s - Oceanic Releaf" at bounding box center [551, 54] width 341 height 18
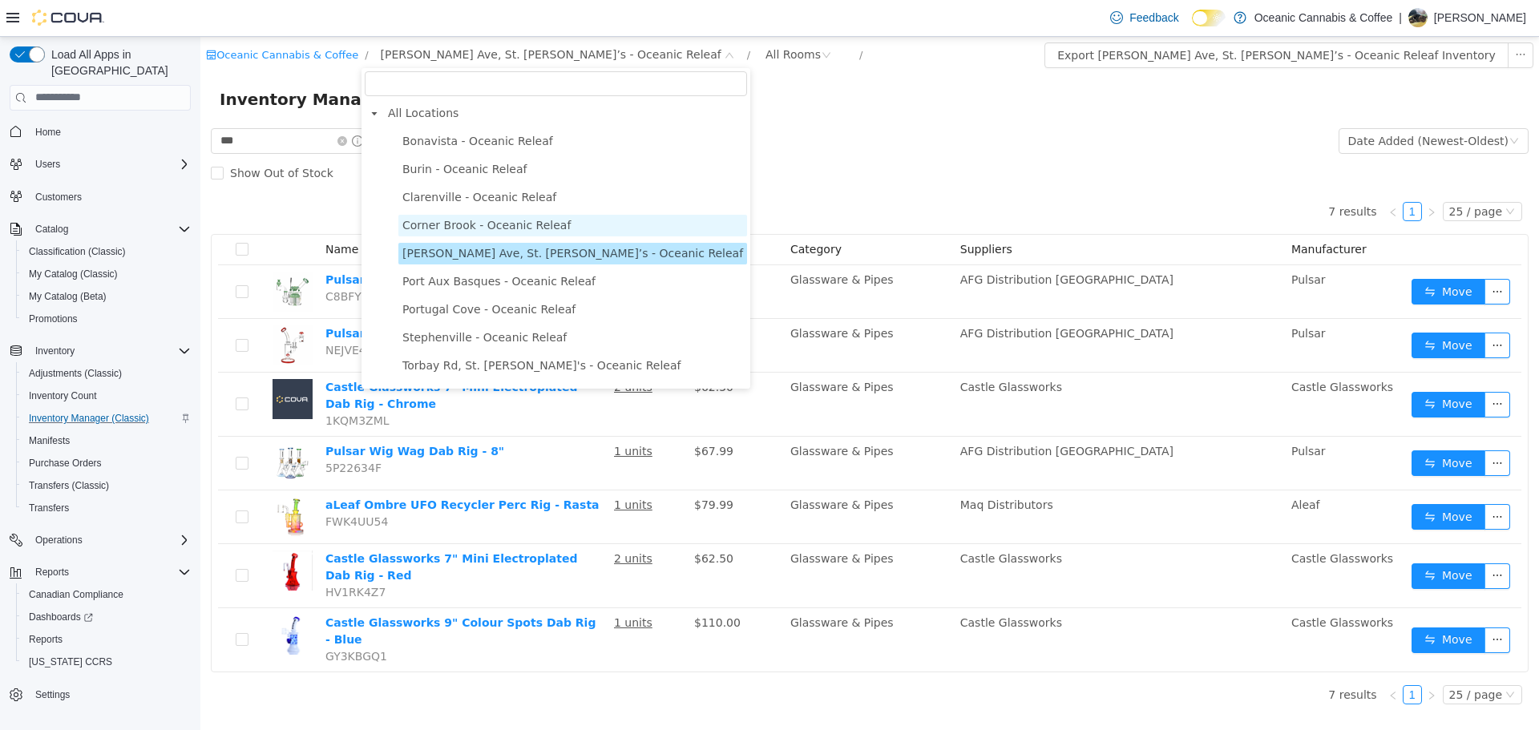
click at [467, 227] on span "Corner Brook - Oceanic Releaf" at bounding box center [486, 224] width 168 height 13
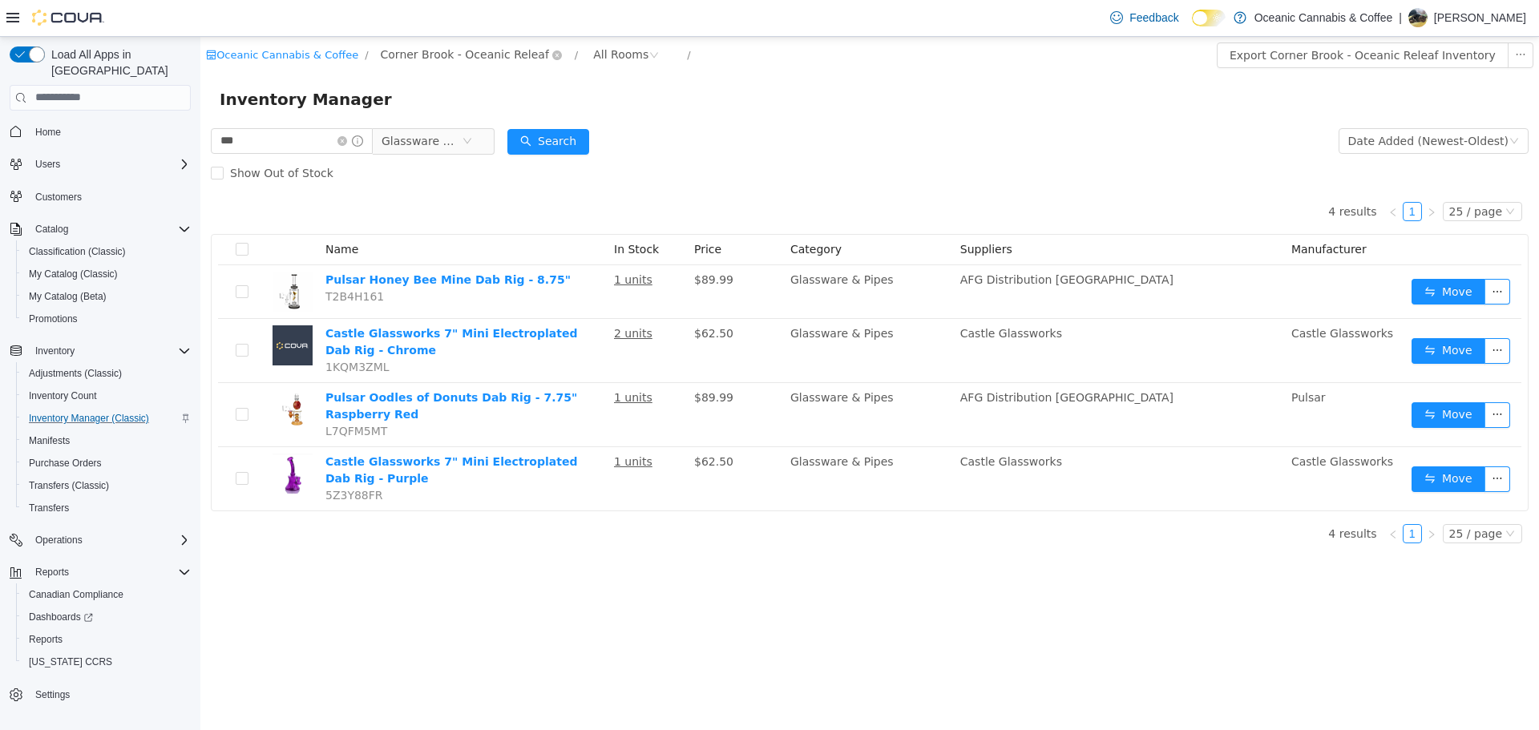
click at [463, 54] on span "Corner Brook - Oceanic Releaf" at bounding box center [465, 54] width 168 height 18
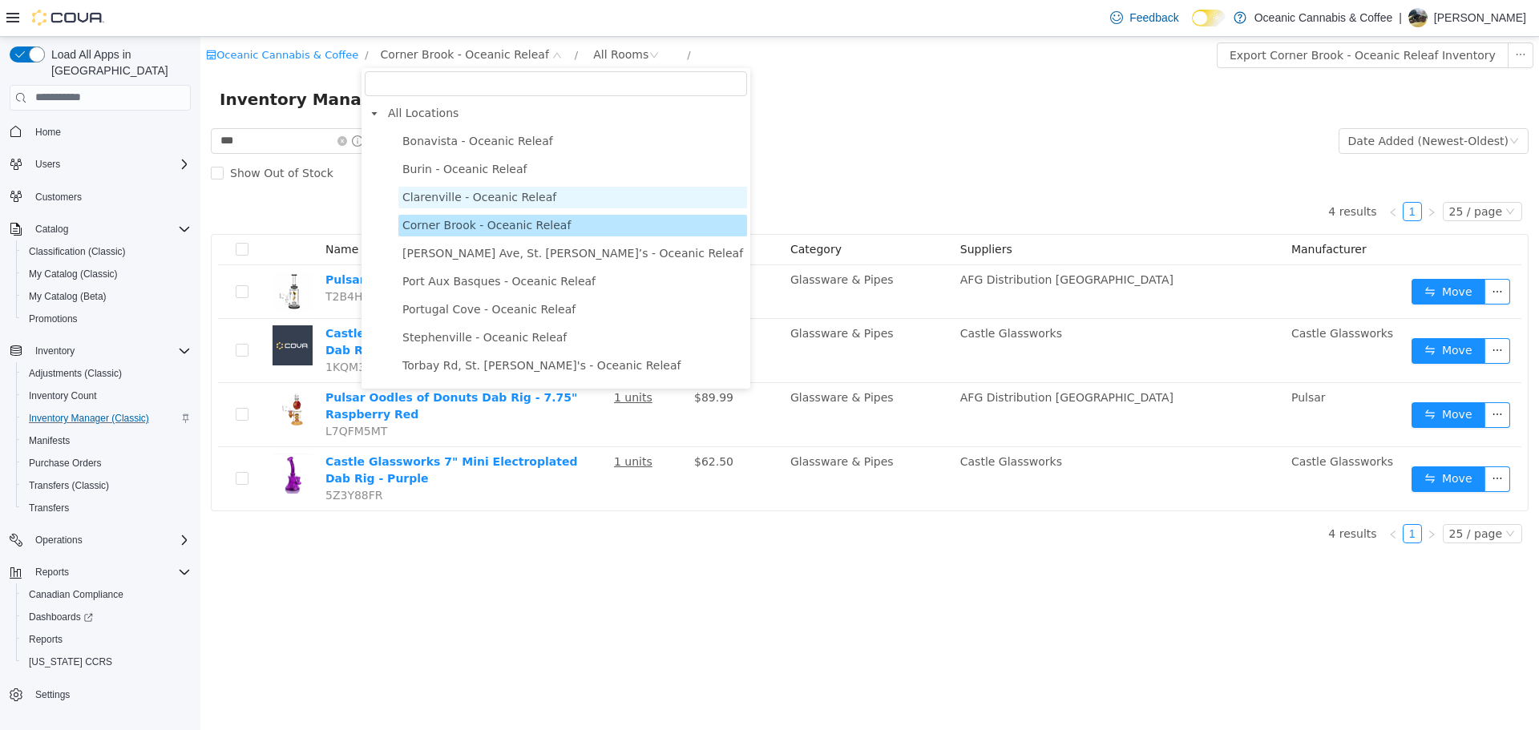
click at [456, 195] on span "Clarenville - Oceanic Releaf" at bounding box center [479, 196] width 154 height 13
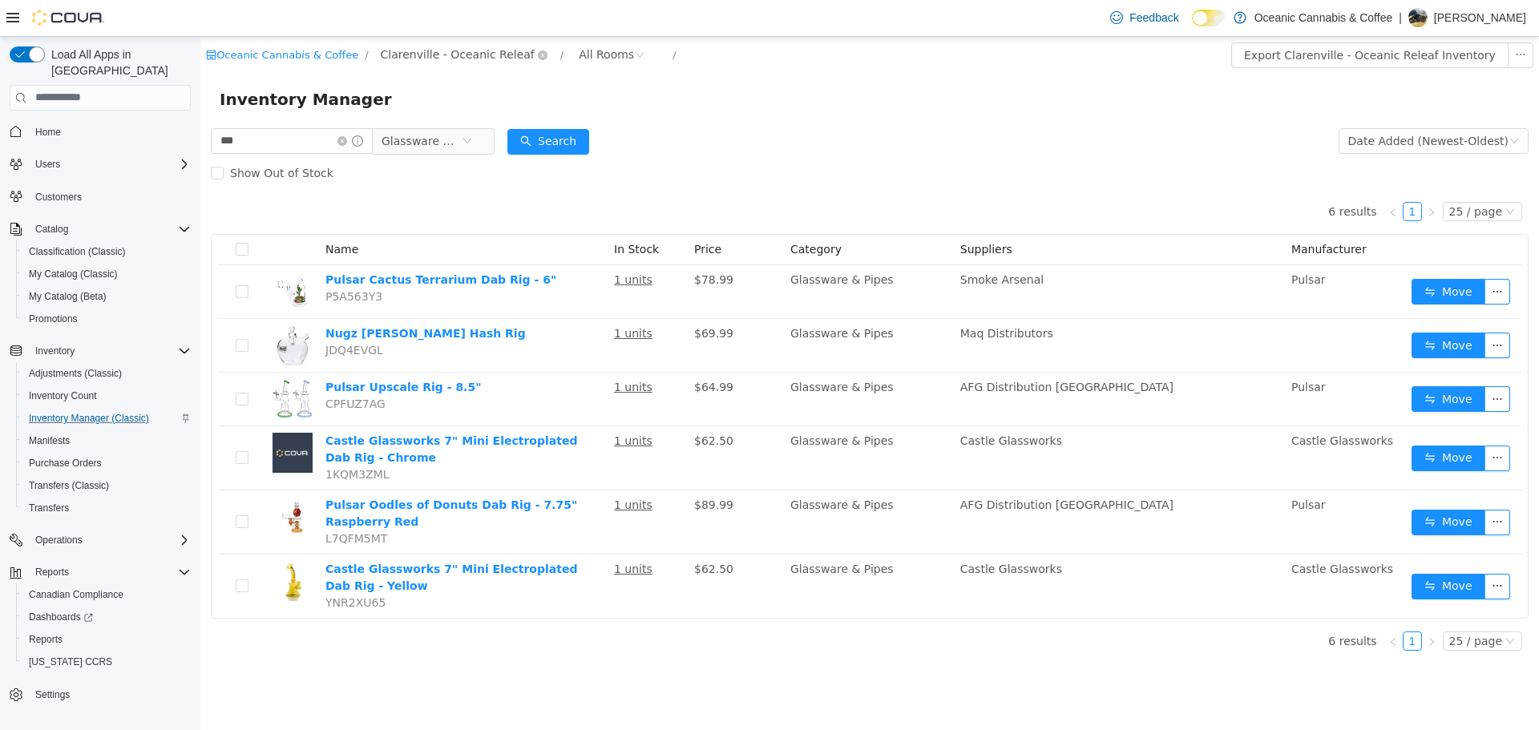
click at [469, 60] on span "Clarenville - Oceanic Releaf" at bounding box center [458, 54] width 154 height 18
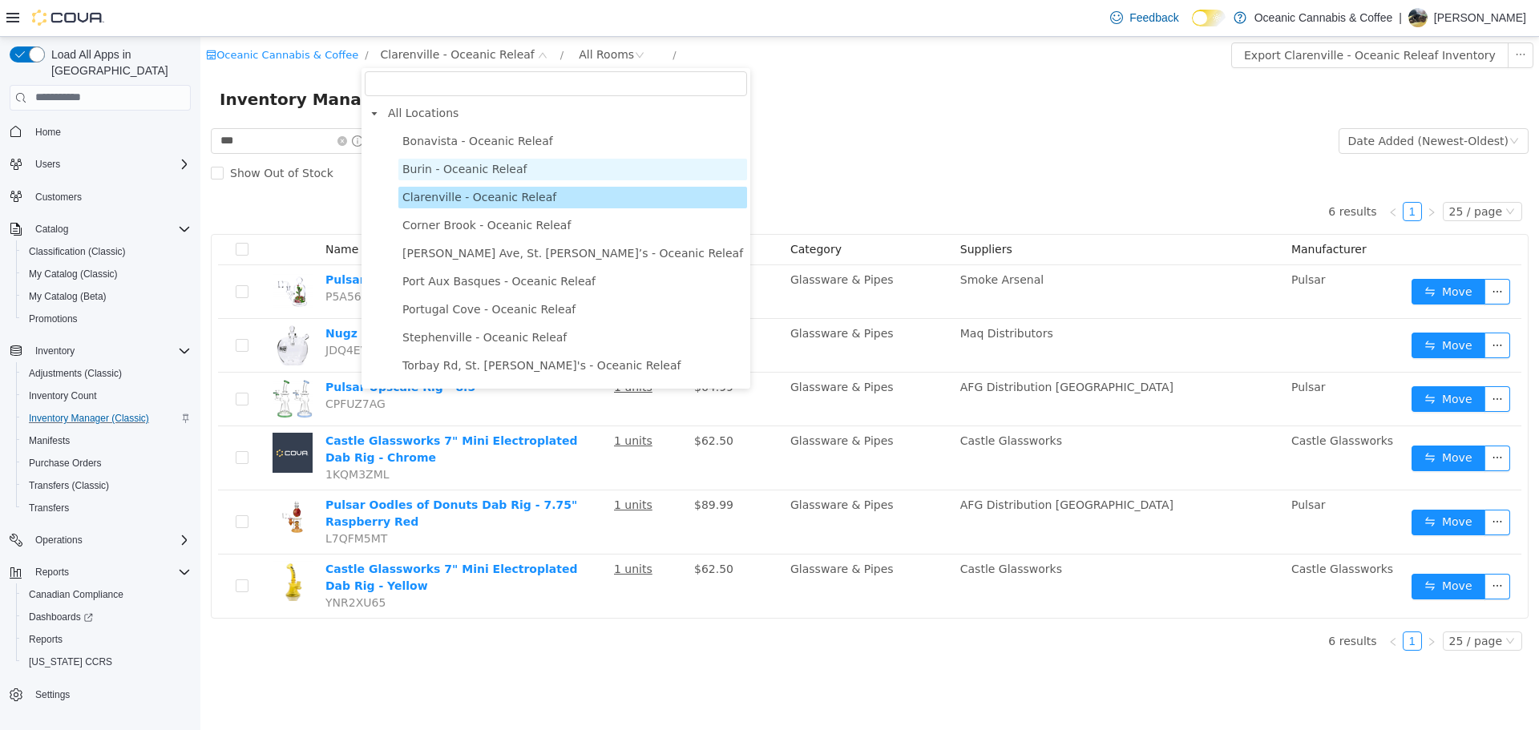
click at [463, 175] on span "Burin - Oceanic Releaf" at bounding box center [464, 168] width 125 height 13
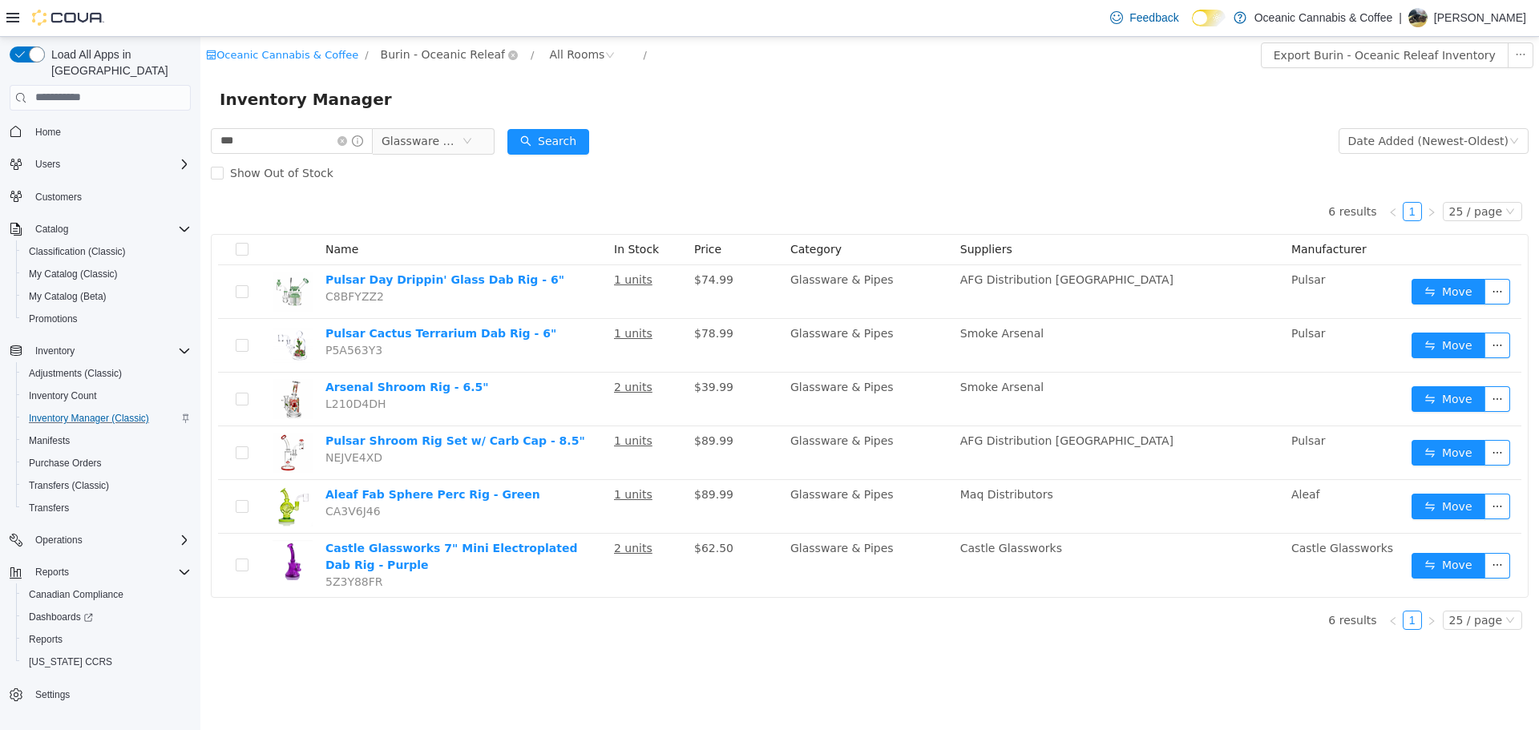
click at [436, 56] on span "Burin - Oceanic Releaf" at bounding box center [443, 54] width 125 height 18
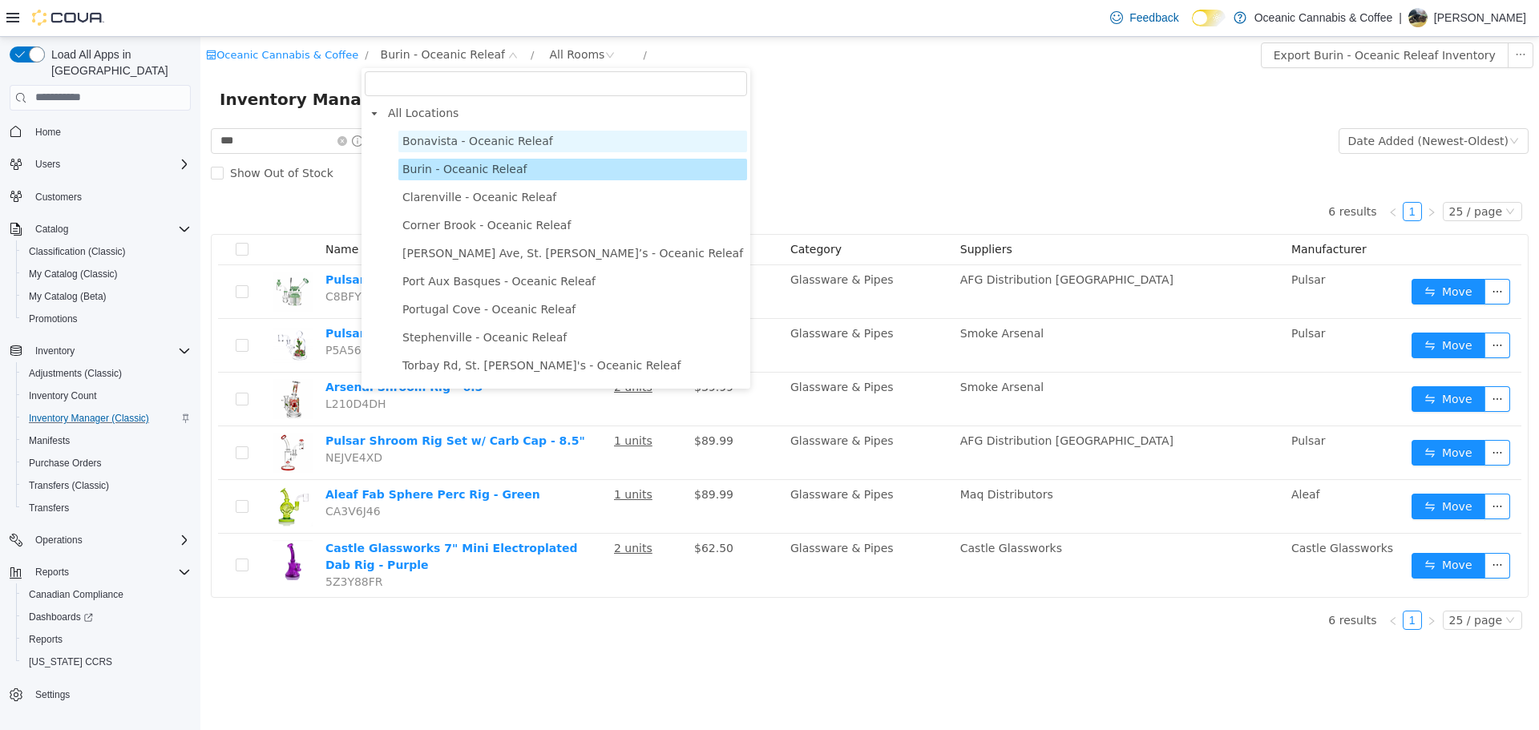
click at [458, 146] on span "Bonavista - Oceanic Releaf" at bounding box center [477, 140] width 151 height 13
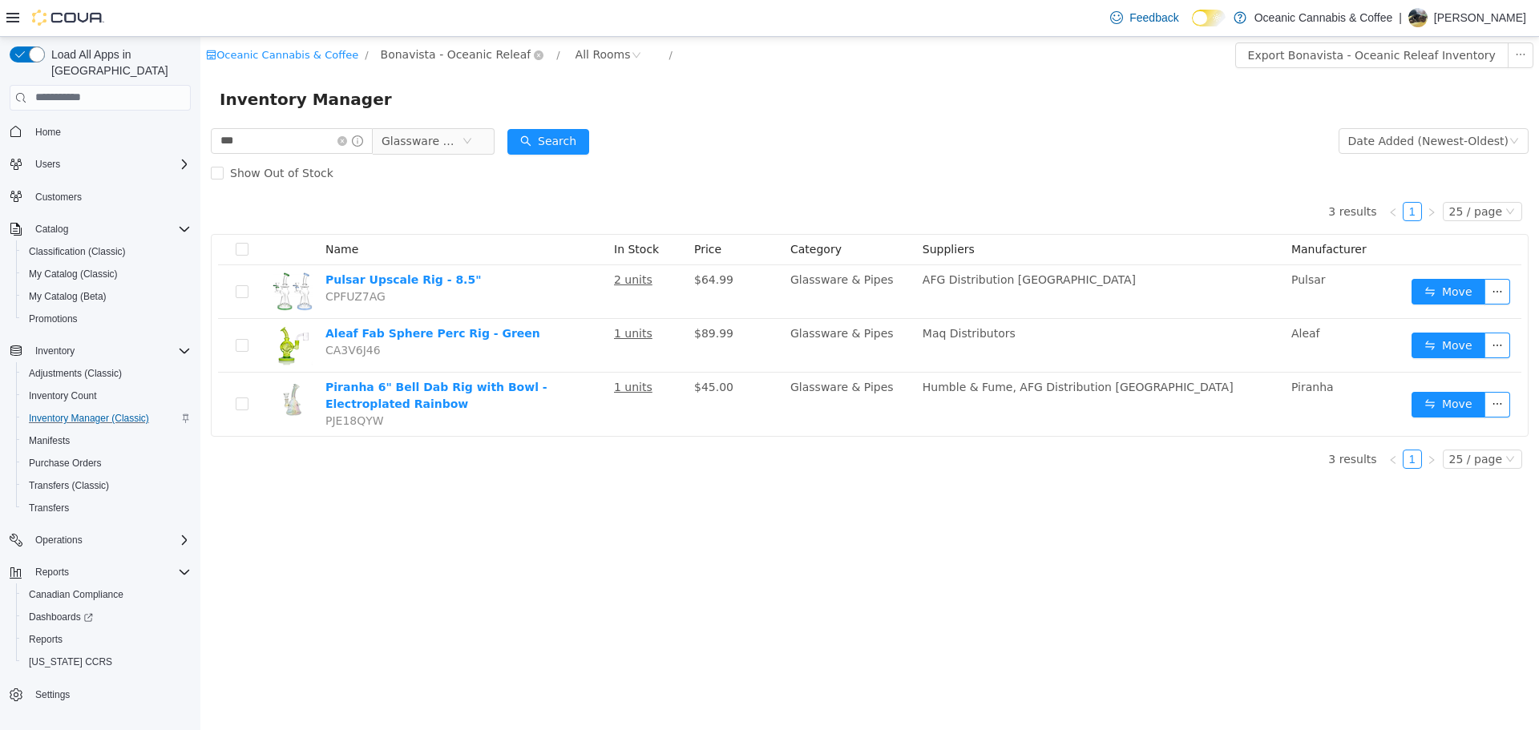
click at [472, 60] on span "Bonavista - Oceanic Releaf" at bounding box center [456, 54] width 151 height 18
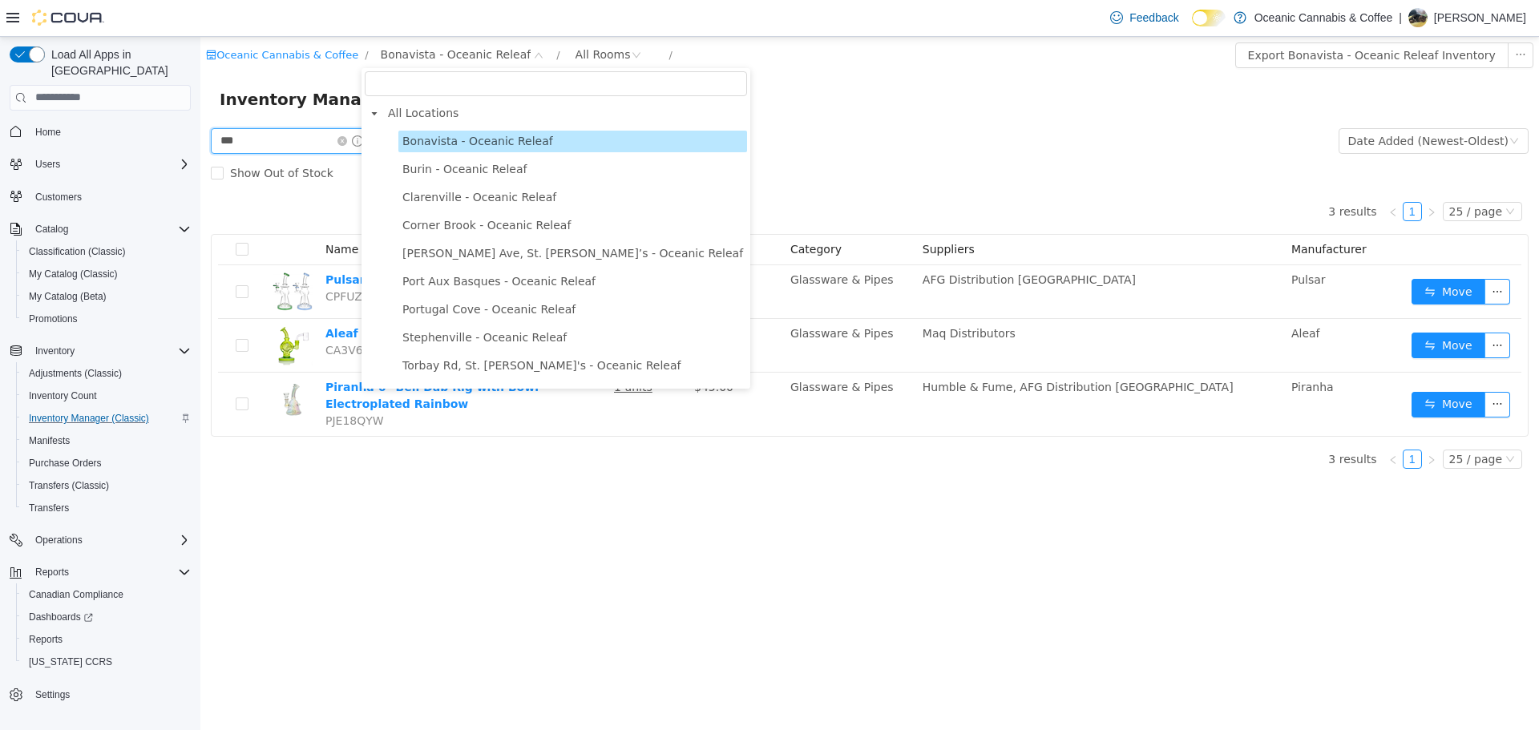
click at [265, 131] on input "***" at bounding box center [292, 140] width 162 height 26
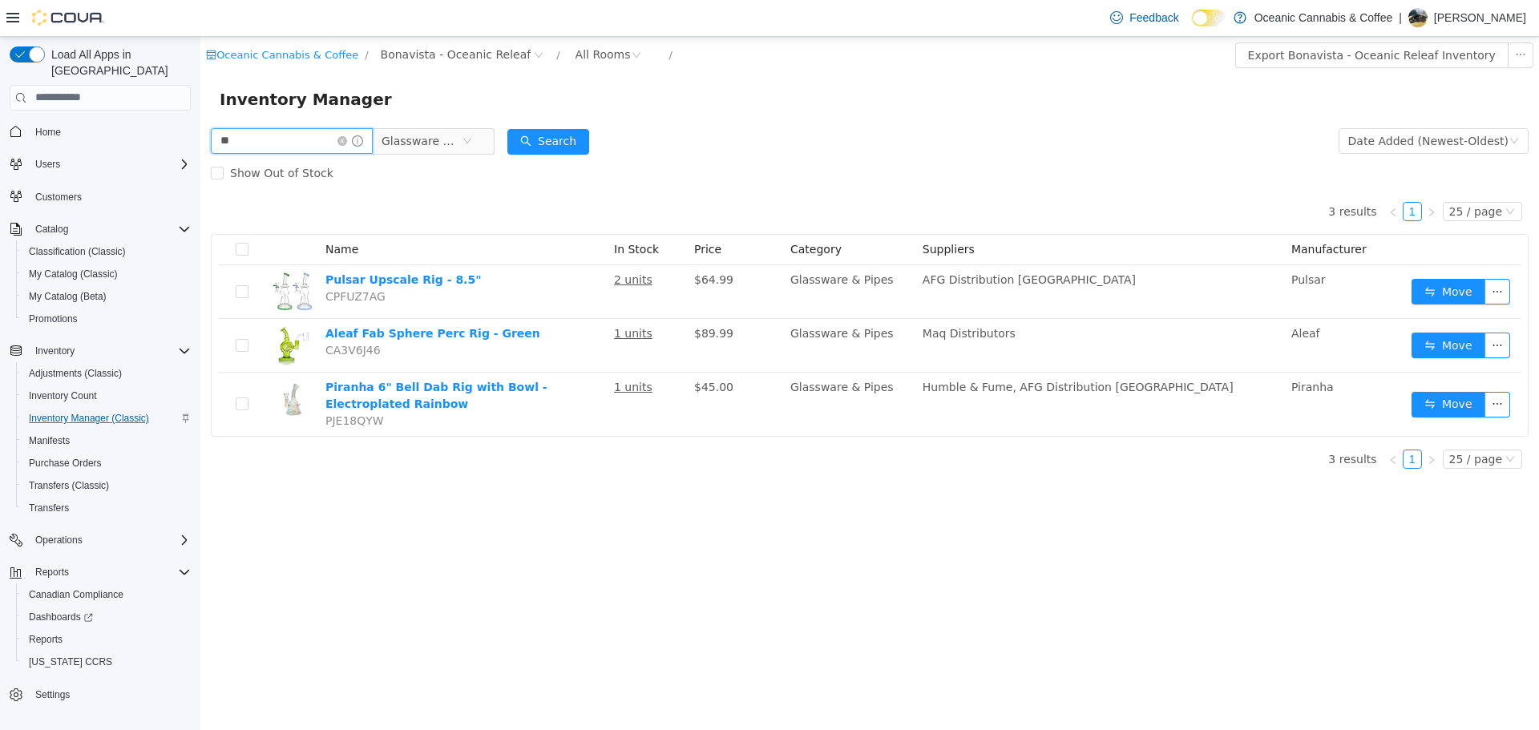
type input "*"
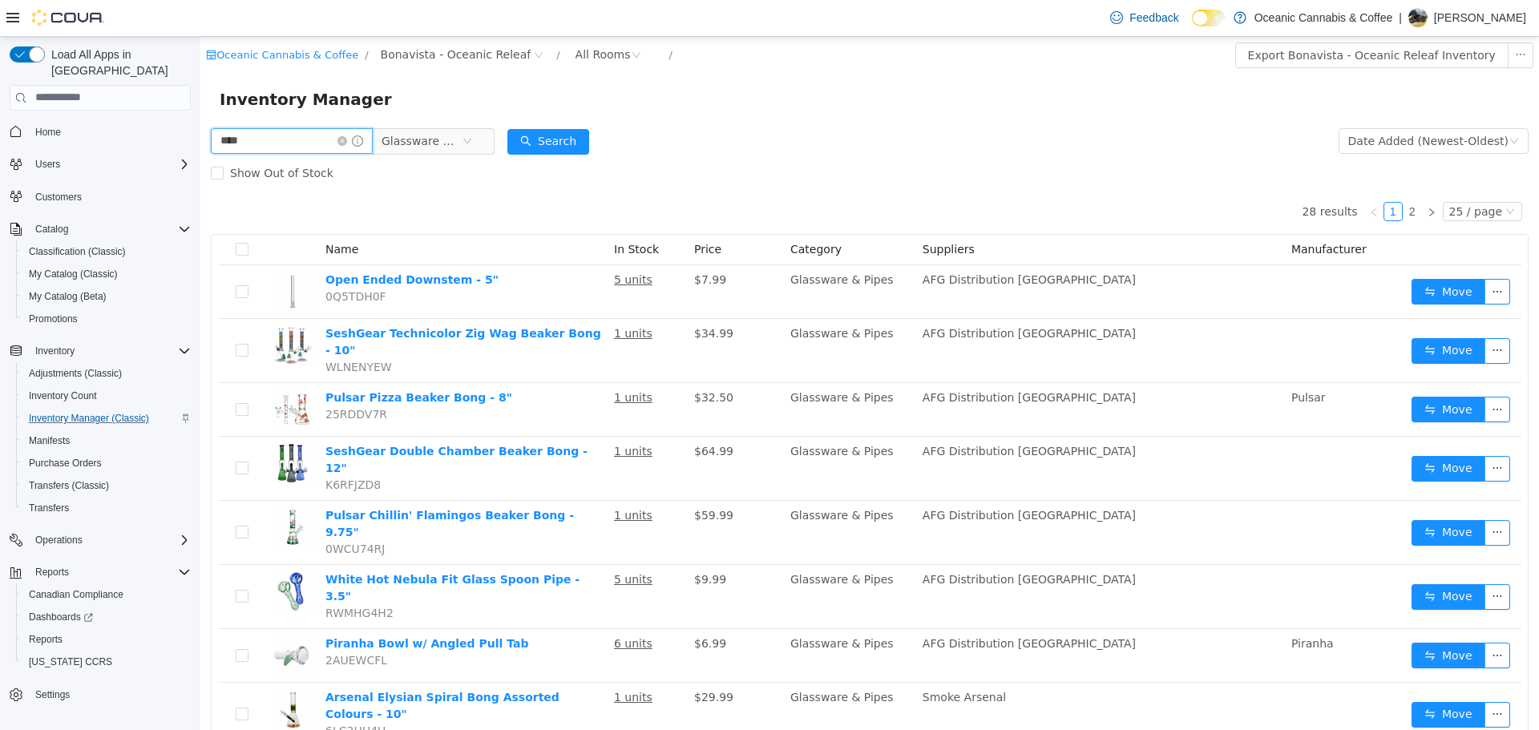
type input "****"
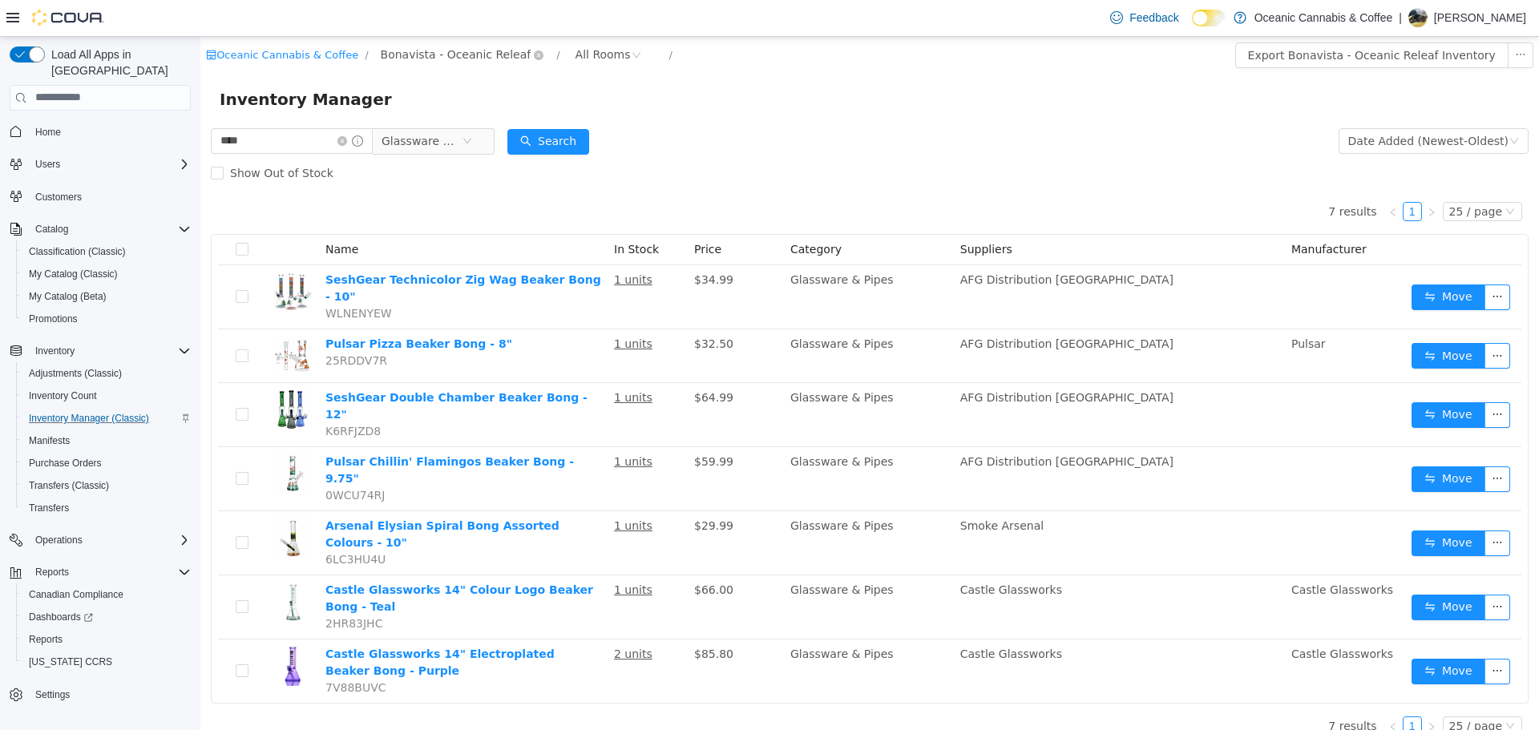
click at [451, 55] on span "Bonavista - Oceanic Releaf" at bounding box center [456, 54] width 151 height 18
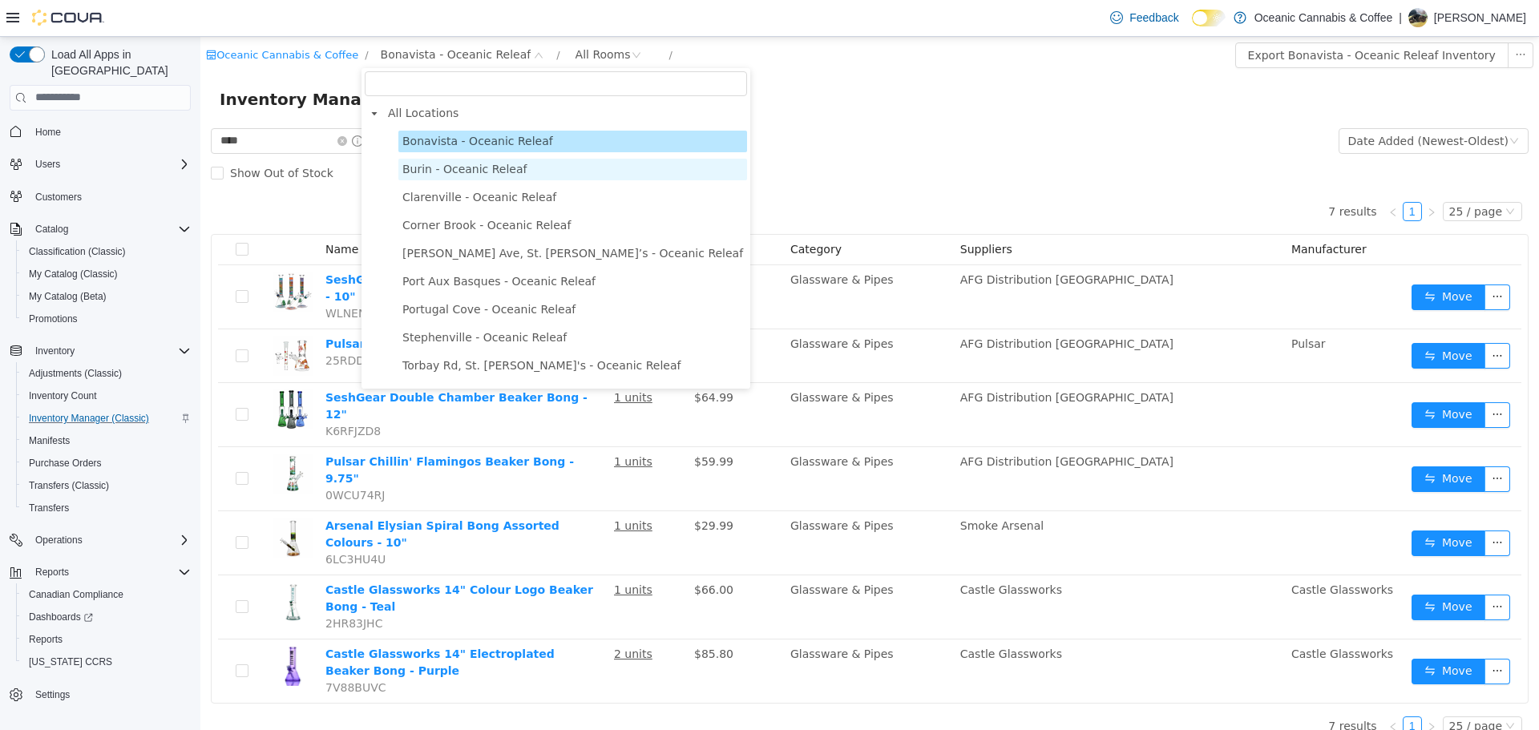
click at [453, 166] on span "Burin - Oceanic Releaf" at bounding box center [464, 168] width 125 height 13
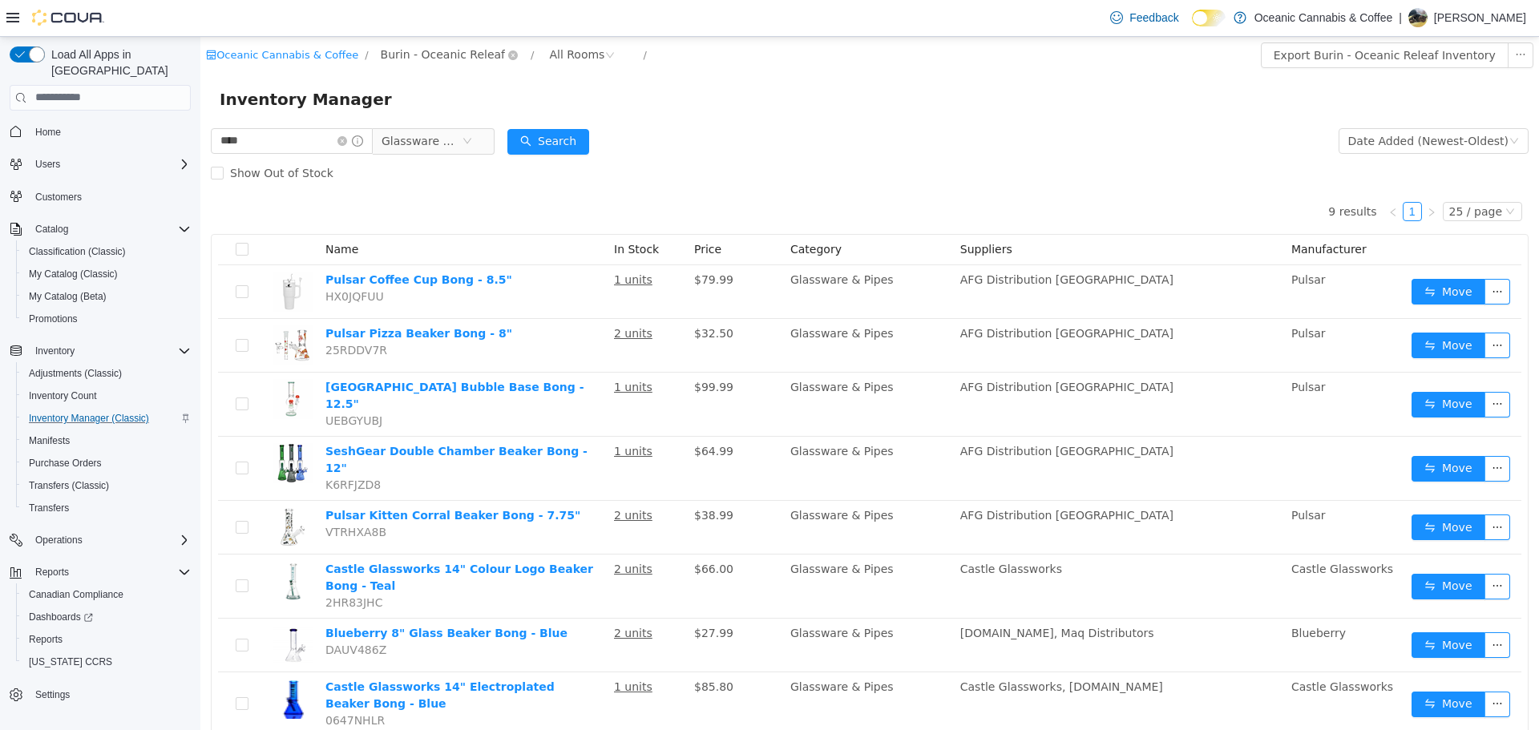
click at [410, 58] on span "Burin - Oceanic Releaf" at bounding box center [443, 54] width 125 height 18
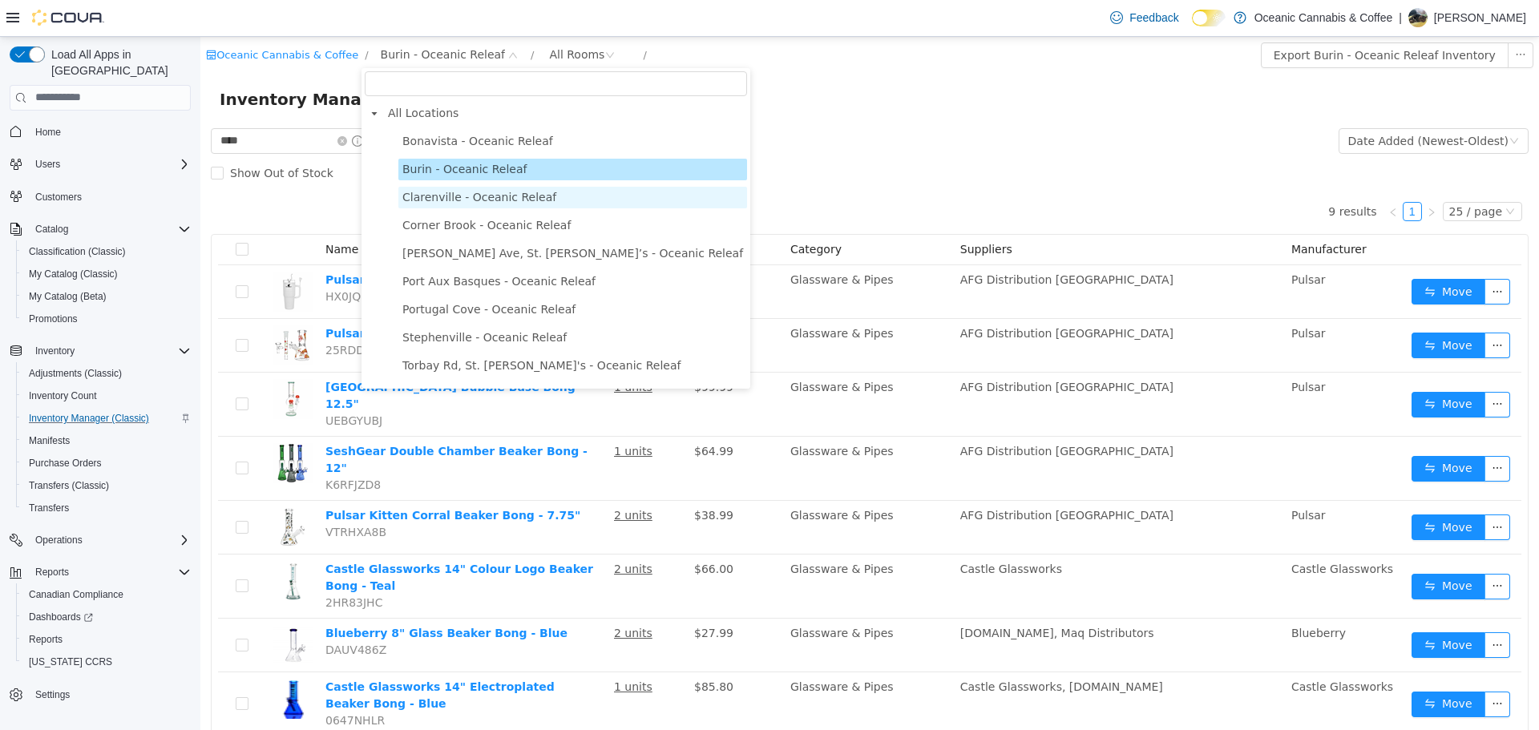
click at [463, 200] on span "Clarenville - Oceanic Releaf" at bounding box center [479, 196] width 154 height 13
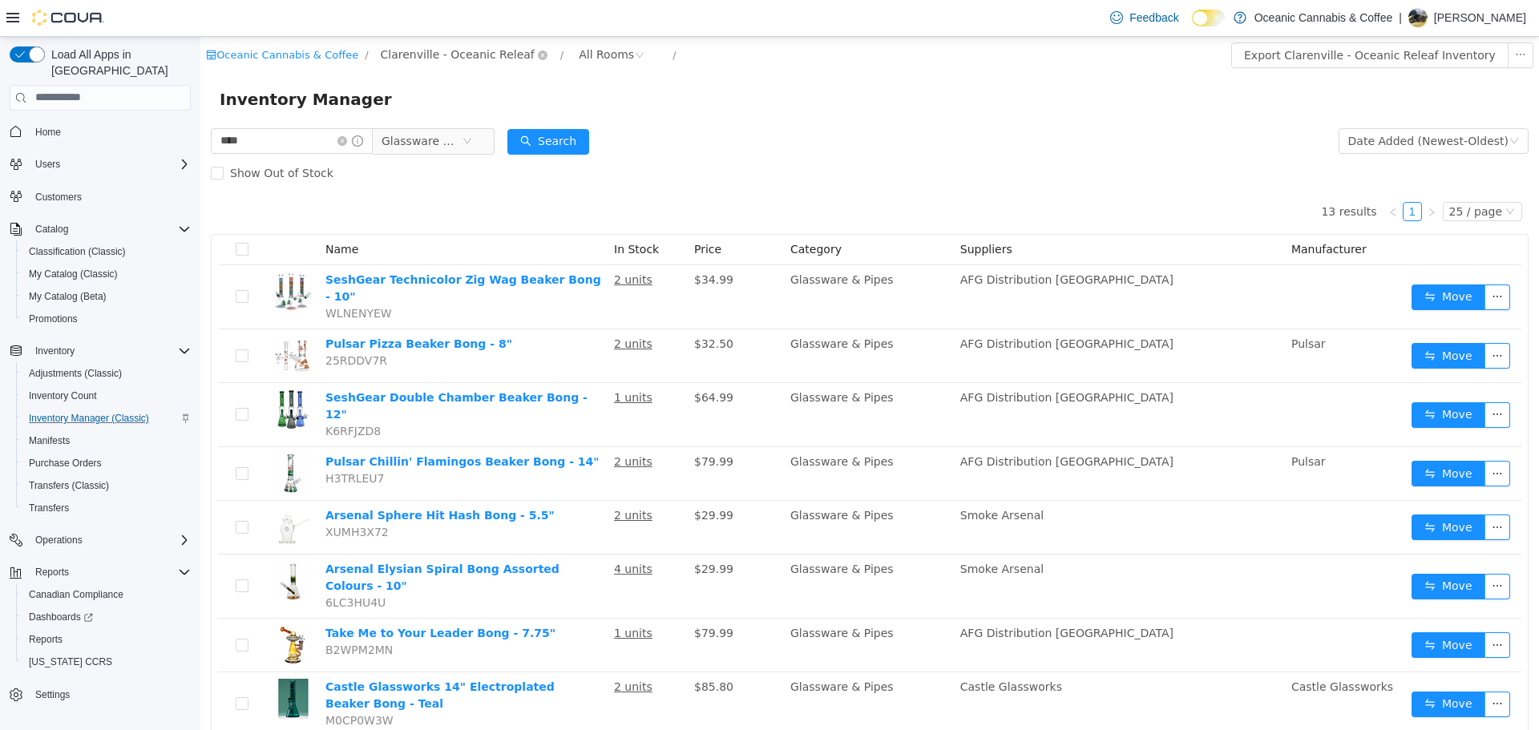
click at [432, 63] on span "Clarenville - Oceanic Releaf" at bounding box center [464, 54] width 179 height 19
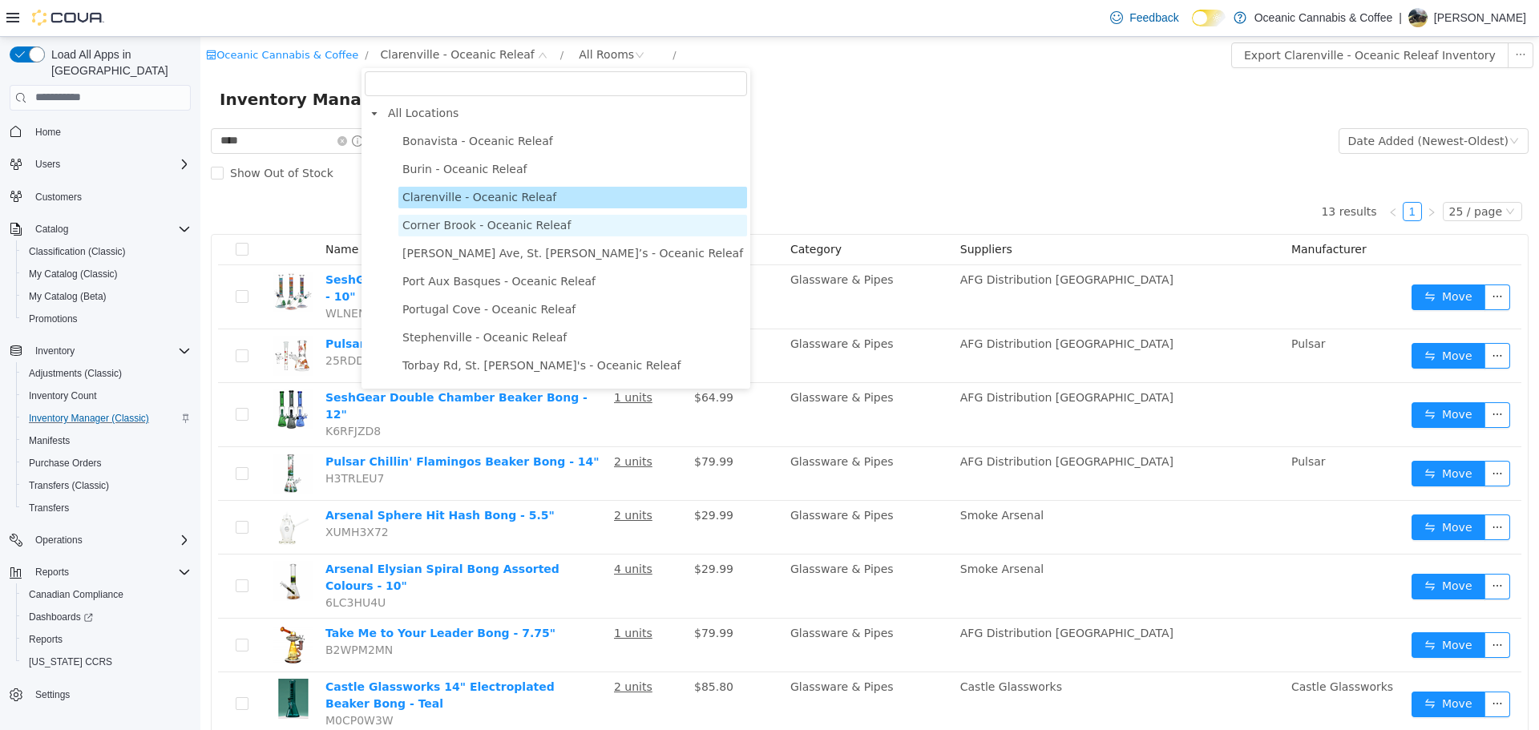
click at [475, 220] on span "Corner Brook - Oceanic Releaf" at bounding box center [486, 224] width 168 height 13
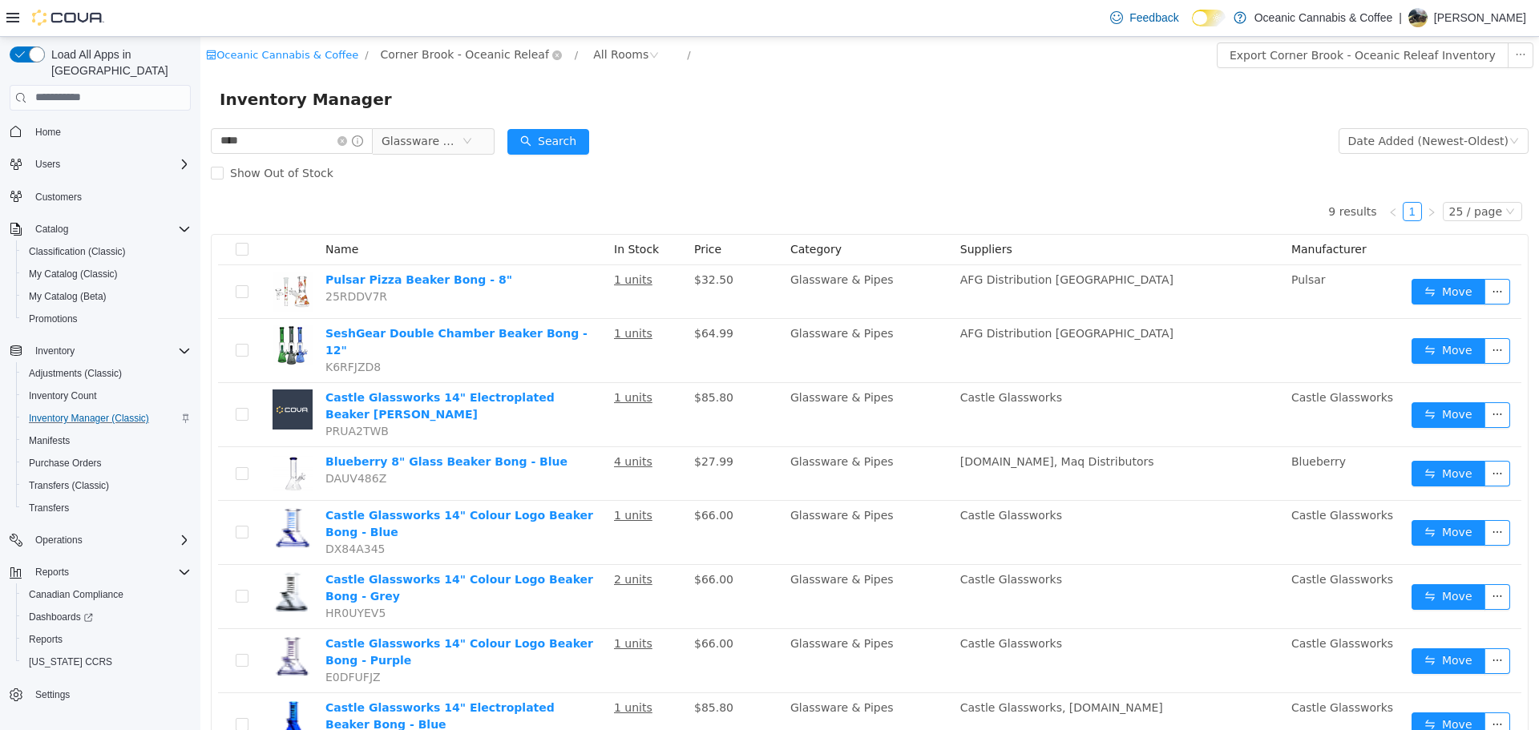
click at [431, 52] on span "Corner Brook - Oceanic Releaf" at bounding box center [465, 54] width 168 height 18
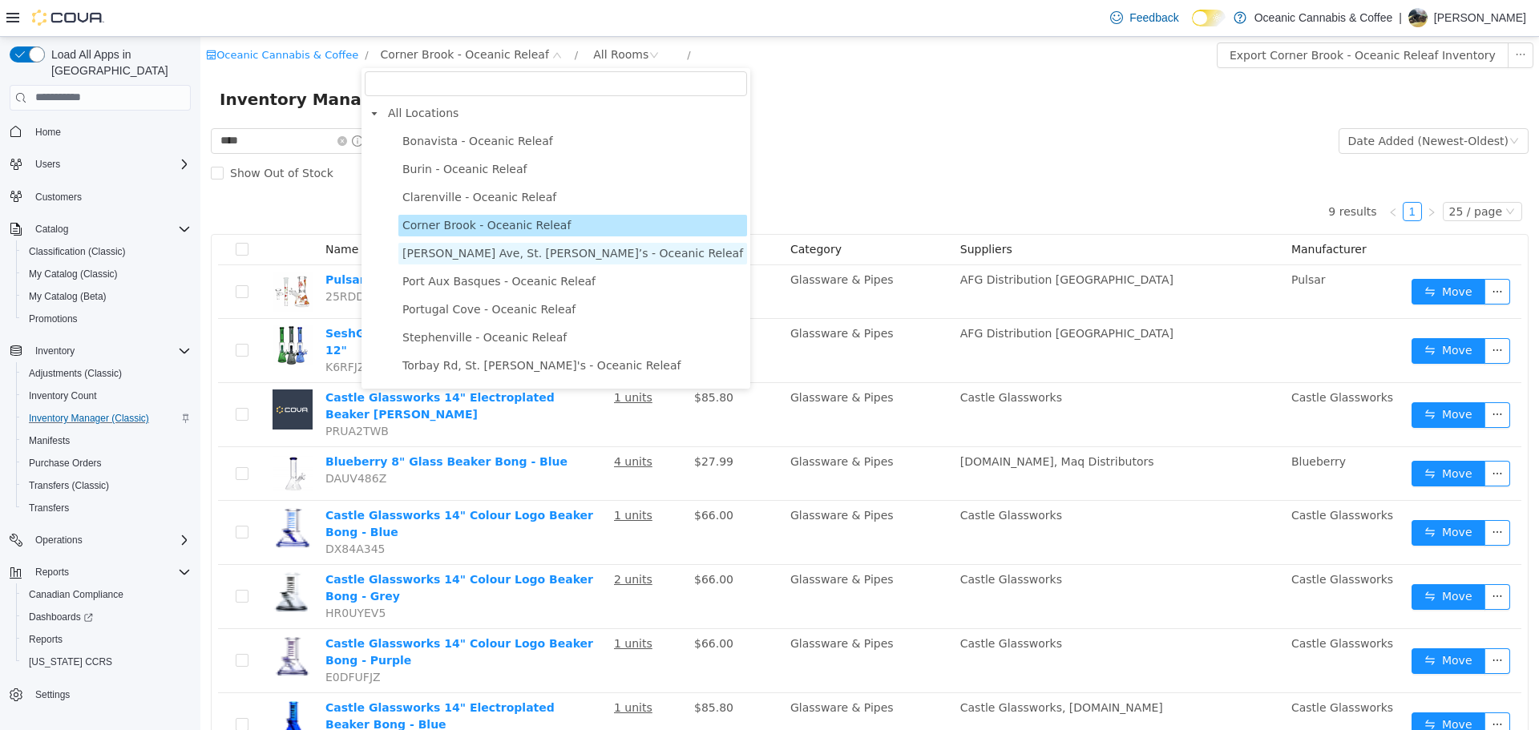
click at [460, 245] on span "O'Leary Ave, St. John’s - Oceanic Releaf" at bounding box center [572, 253] width 349 height 22
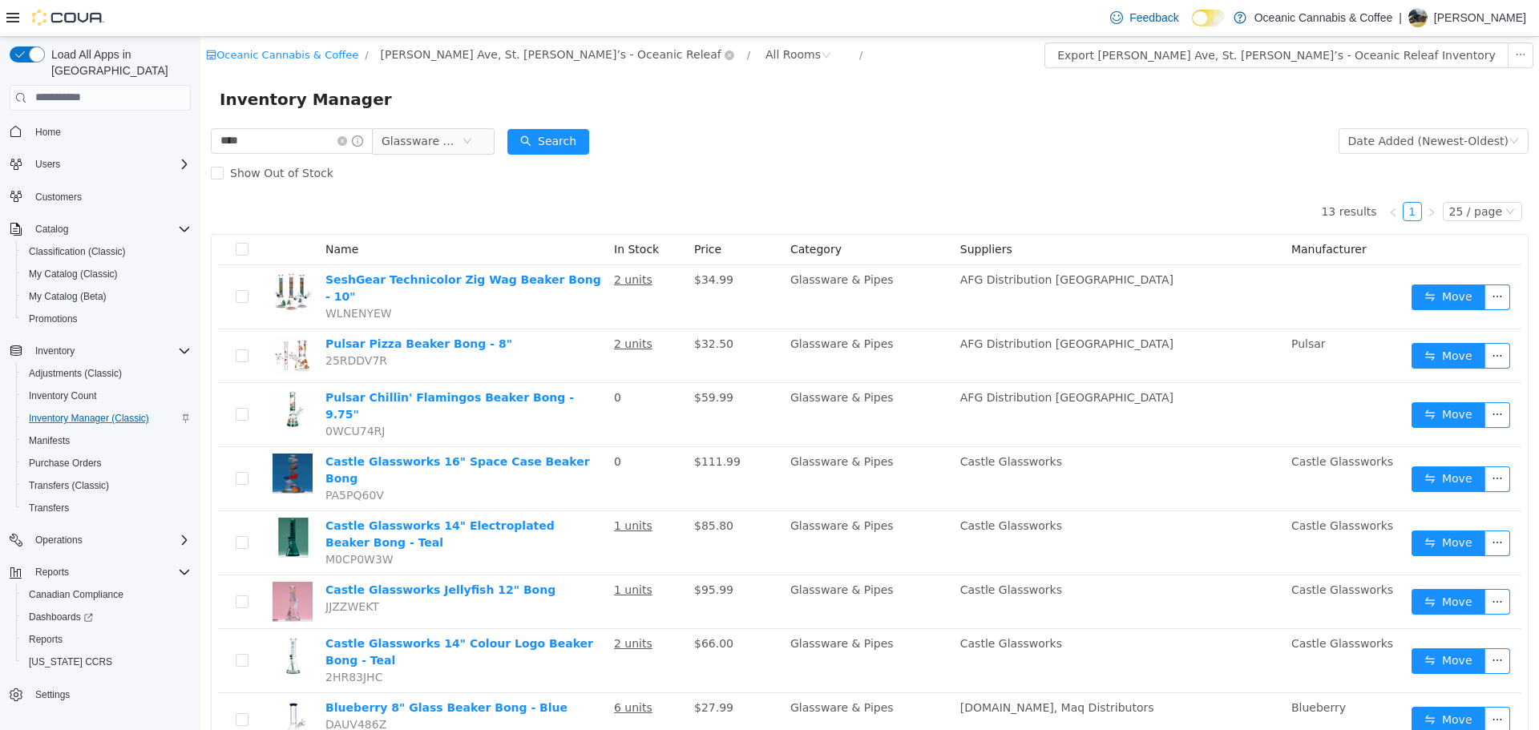
click at [493, 50] on span "O'Leary Ave, St. John’s - Oceanic Releaf" at bounding box center [551, 54] width 341 height 18
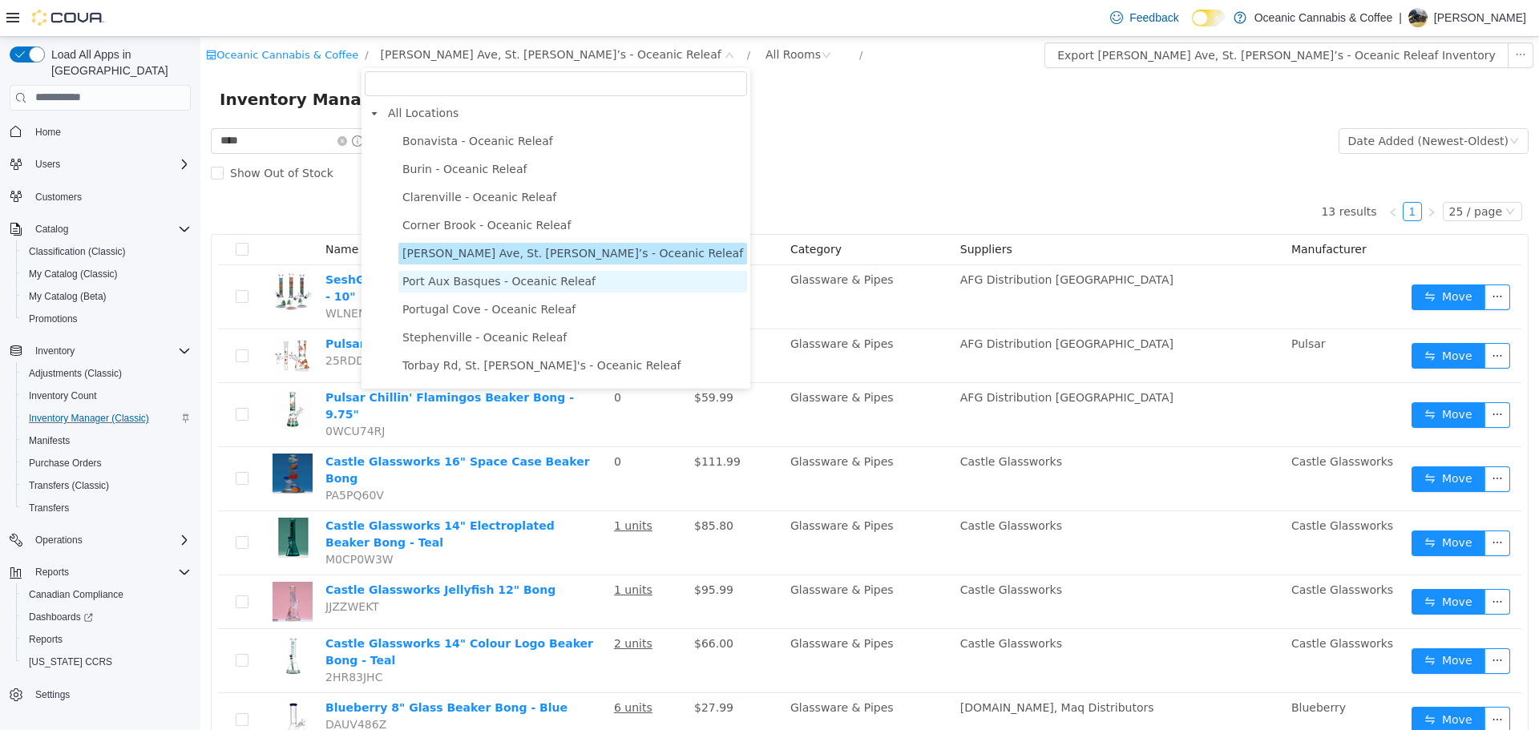
click at [466, 287] on span "Port Aux Basques - Oceanic Releaf" at bounding box center [498, 280] width 193 height 13
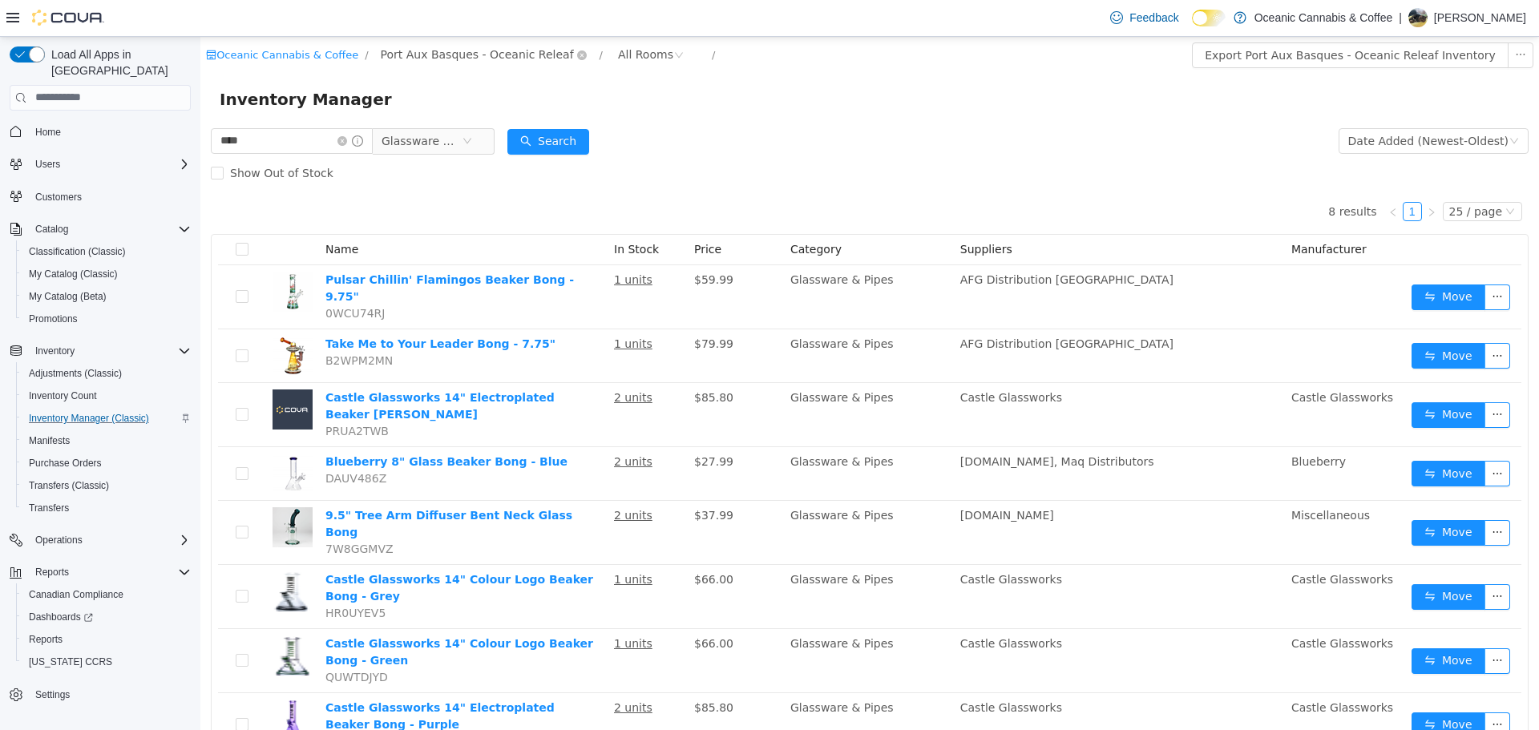
click at [410, 55] on span "Port Aux Basques - Oceanic Releaf" at bounding box center [477, 54] width 193 height 18
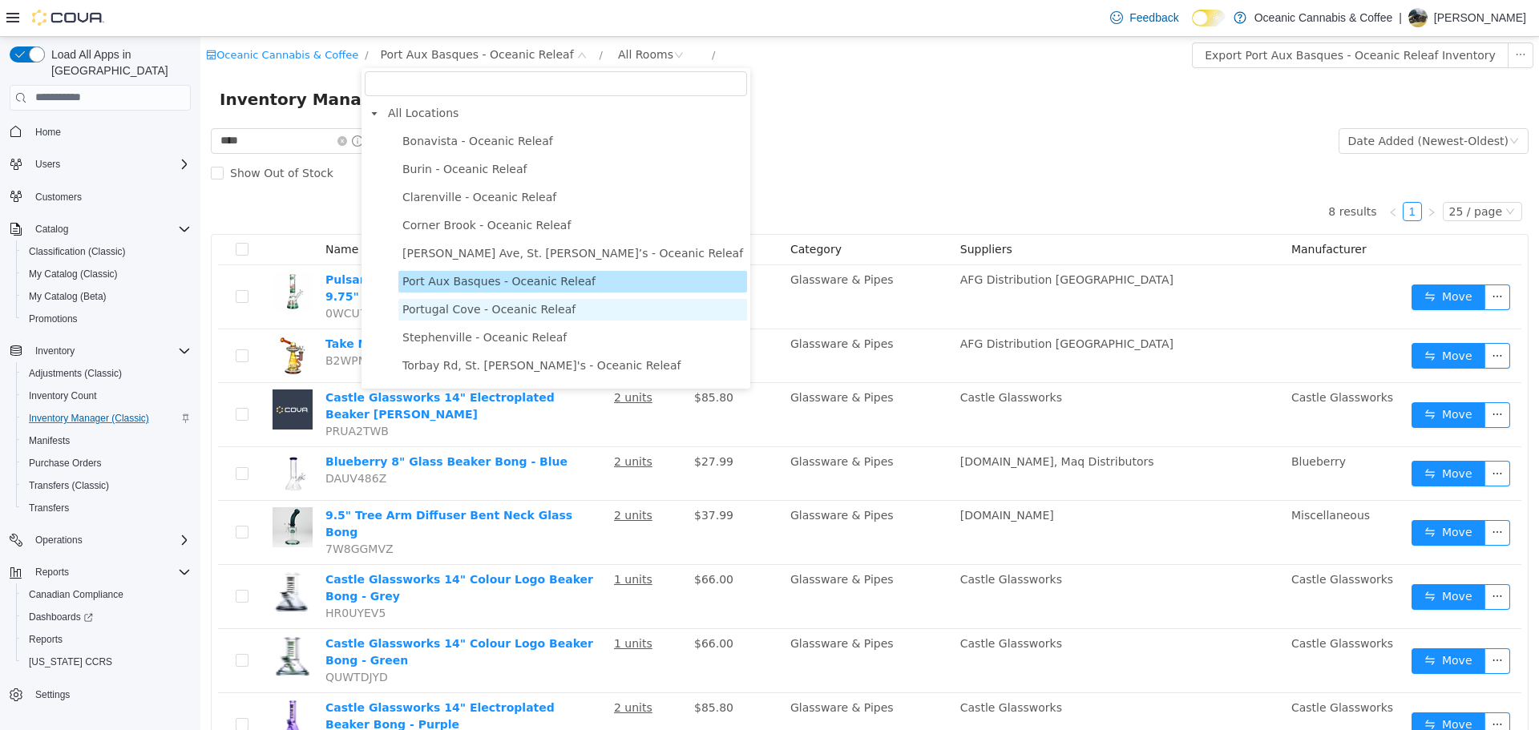
click at [474, 315] on span "Portugal Cove - Oceanic Releaf" at bounding box center [488, 308] width 173 height 13
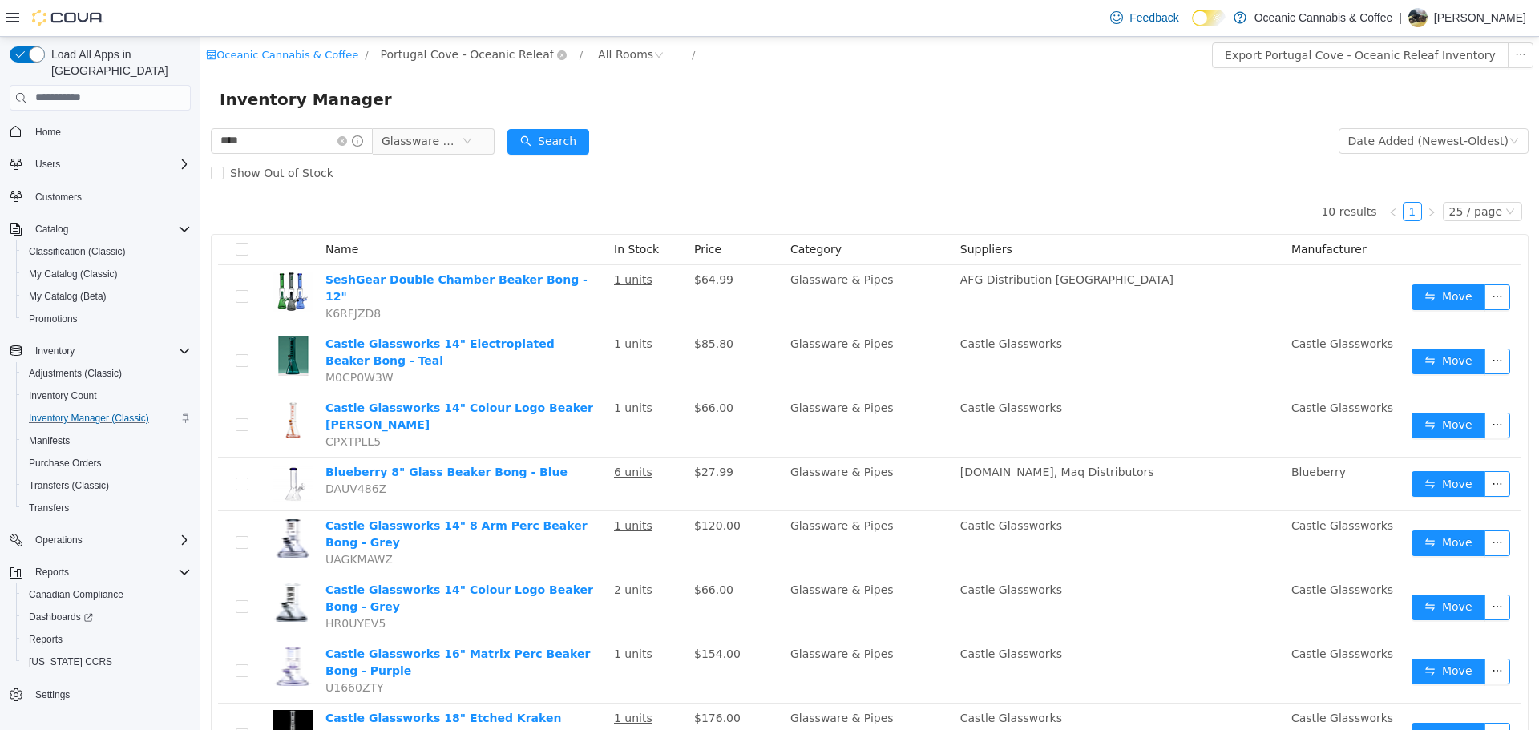
click at [427, 55] on span "Portugal Cove - Oceanic Releaf" at bounding box center [467, 54] width 173 height 18
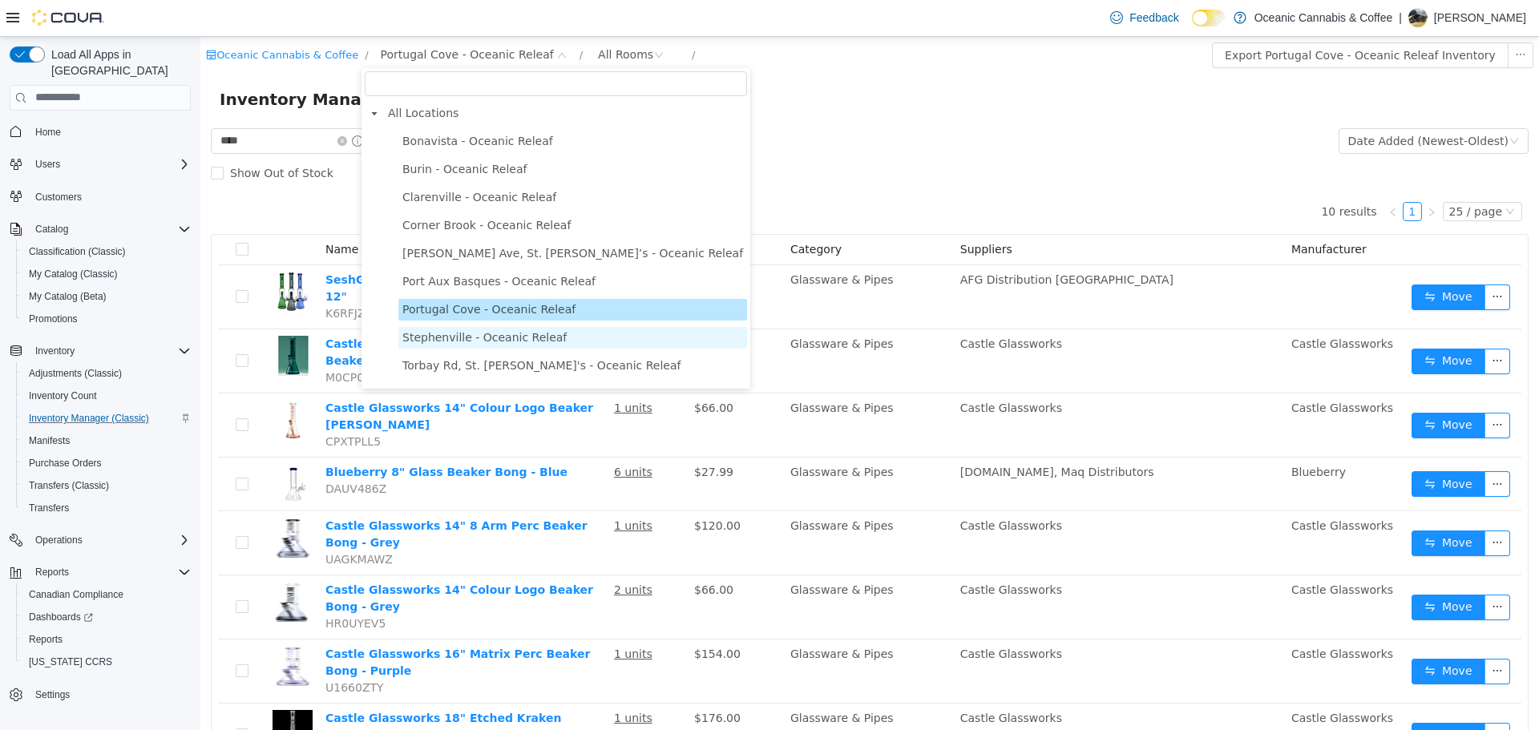
click at [509, 338] on span "Stephenville - Oceanic Releaf" at bounding box center [484, 336] width 164 height 13
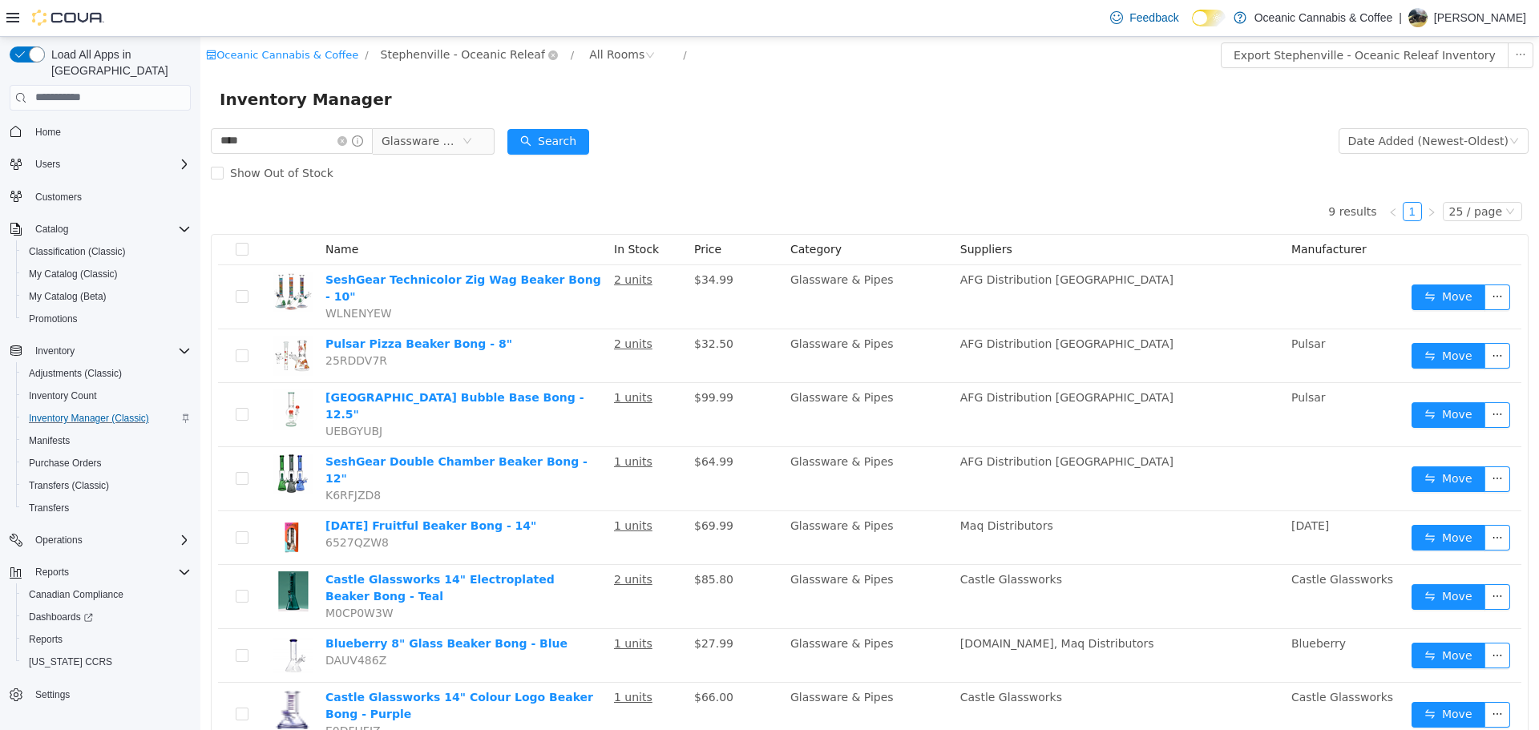
click at [437, 53] on span "Stephenville - Oceanic Releaf" at bounding box center [463, 54] width 164 height 18
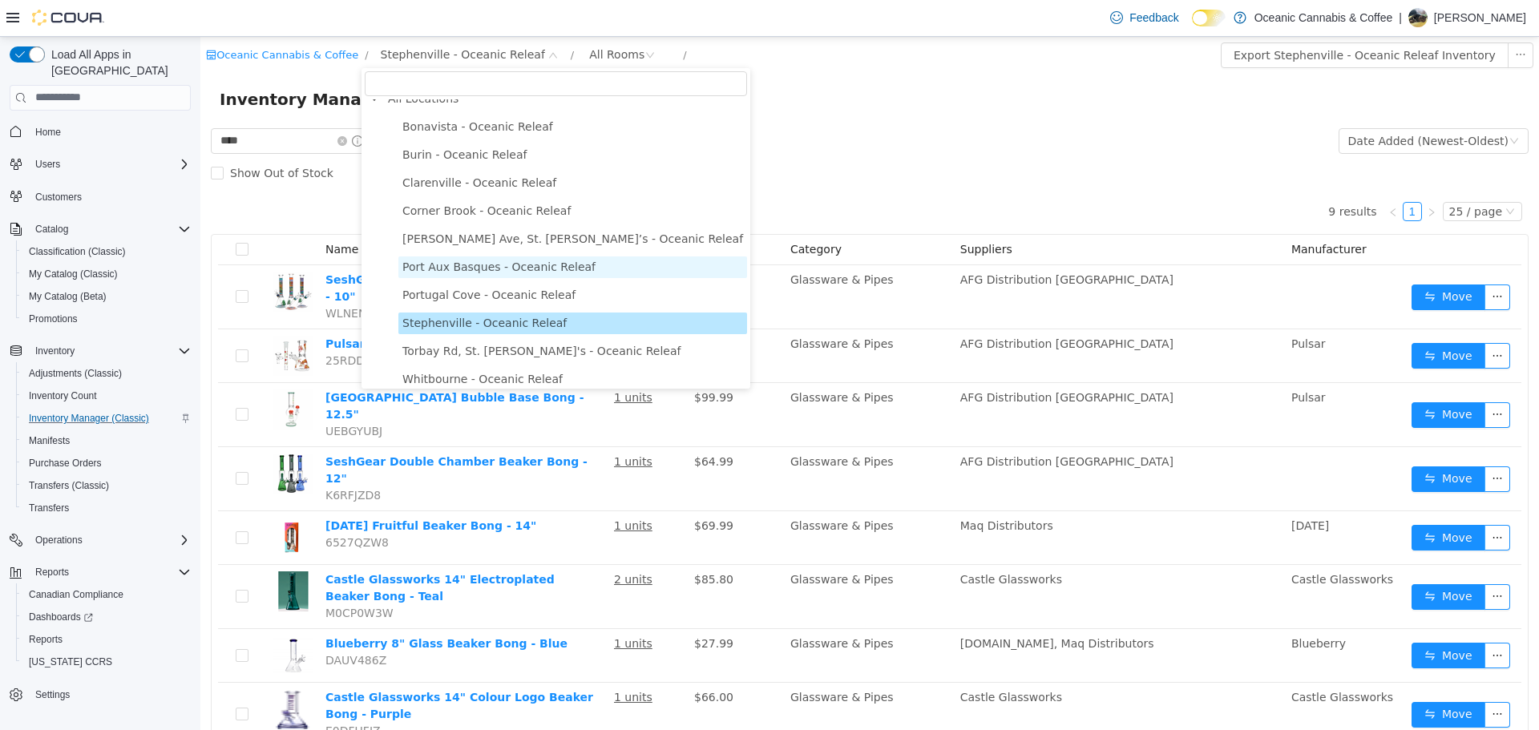
scroll to position [27, 0]
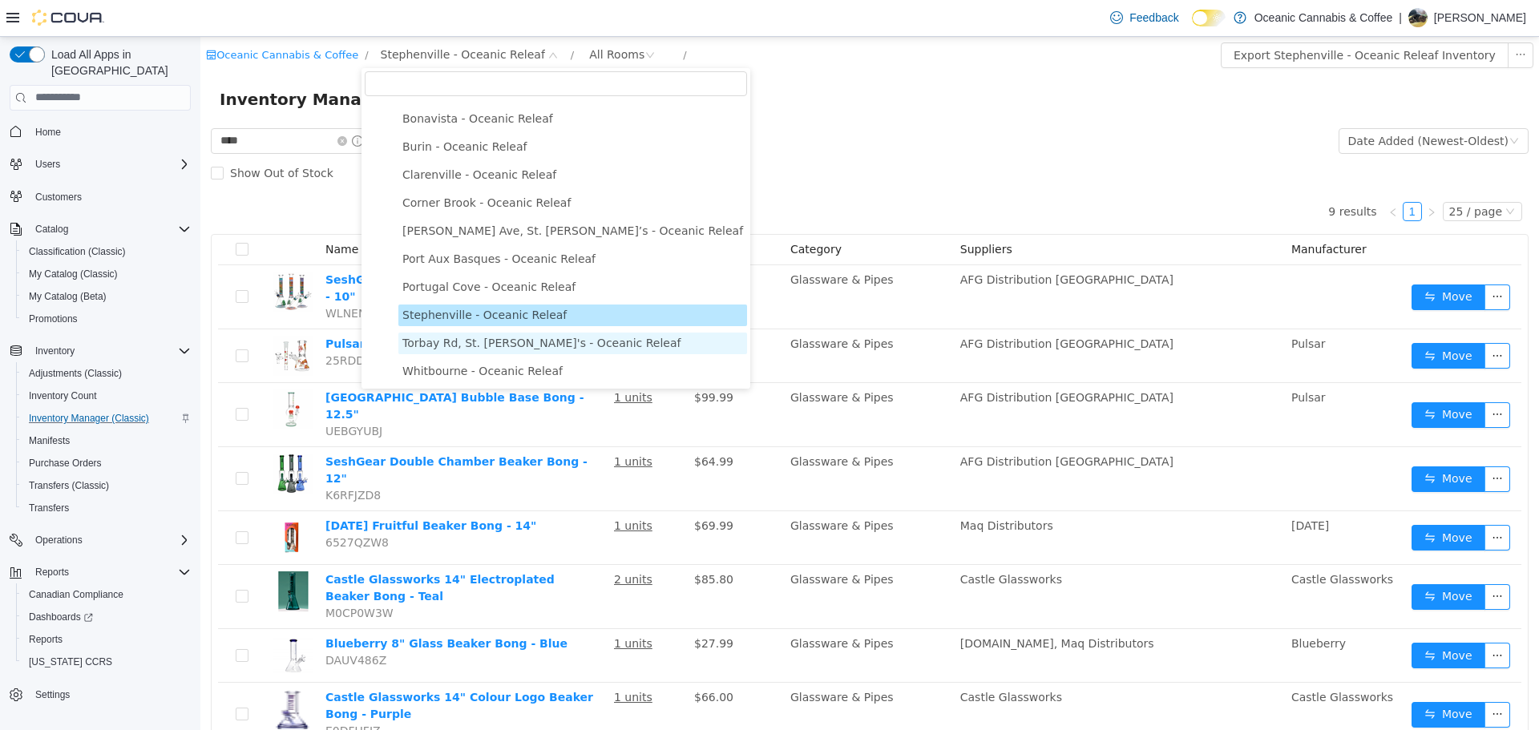
click at [445, 345] on span "Torbay Rd, St. John's - Oceanic Releaf" at bounding box center [541, 342] width 278 height 13
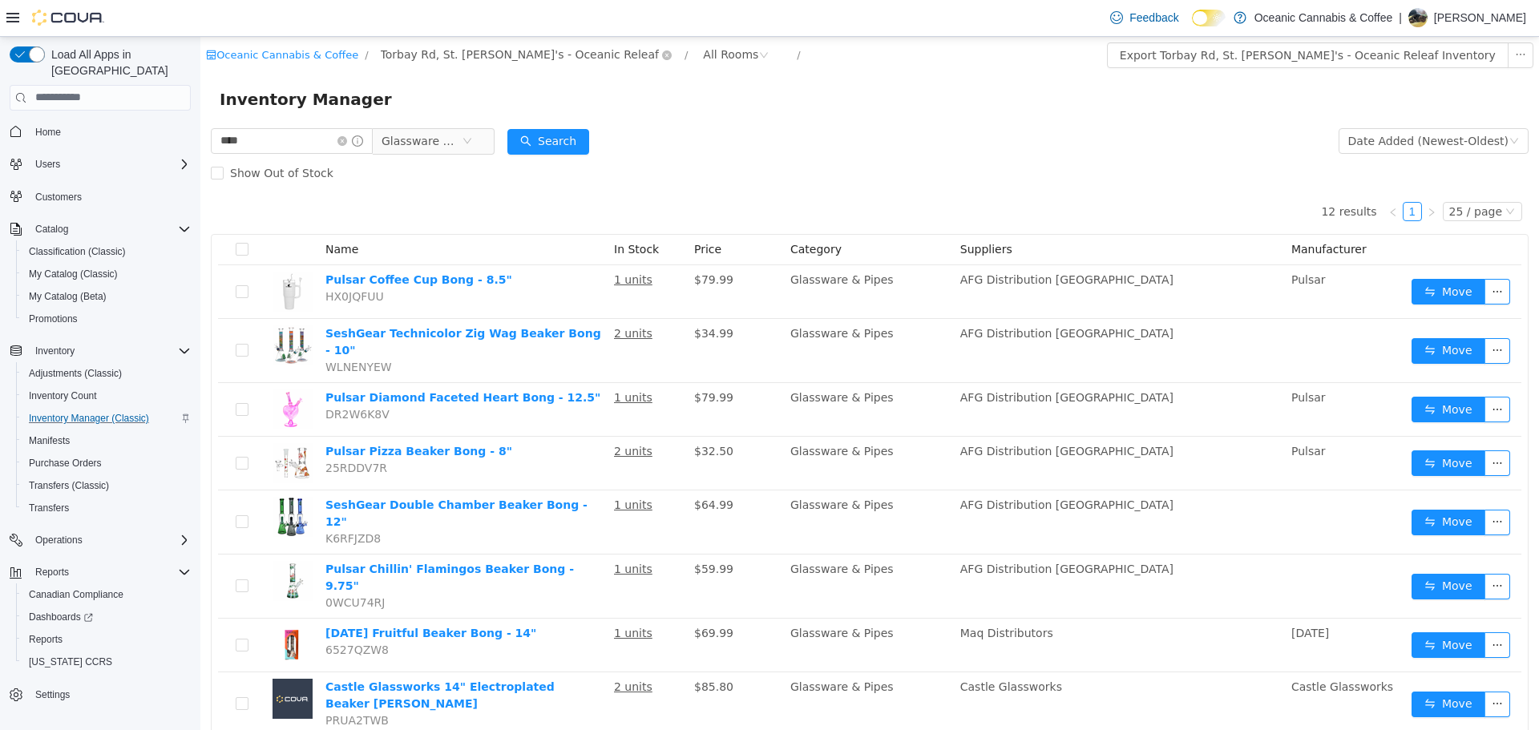
click at [375, 51] on span "Torbay Rd, St. John's - Oceanic Releaf" at bounding box center [526, 54] width 303 height 19
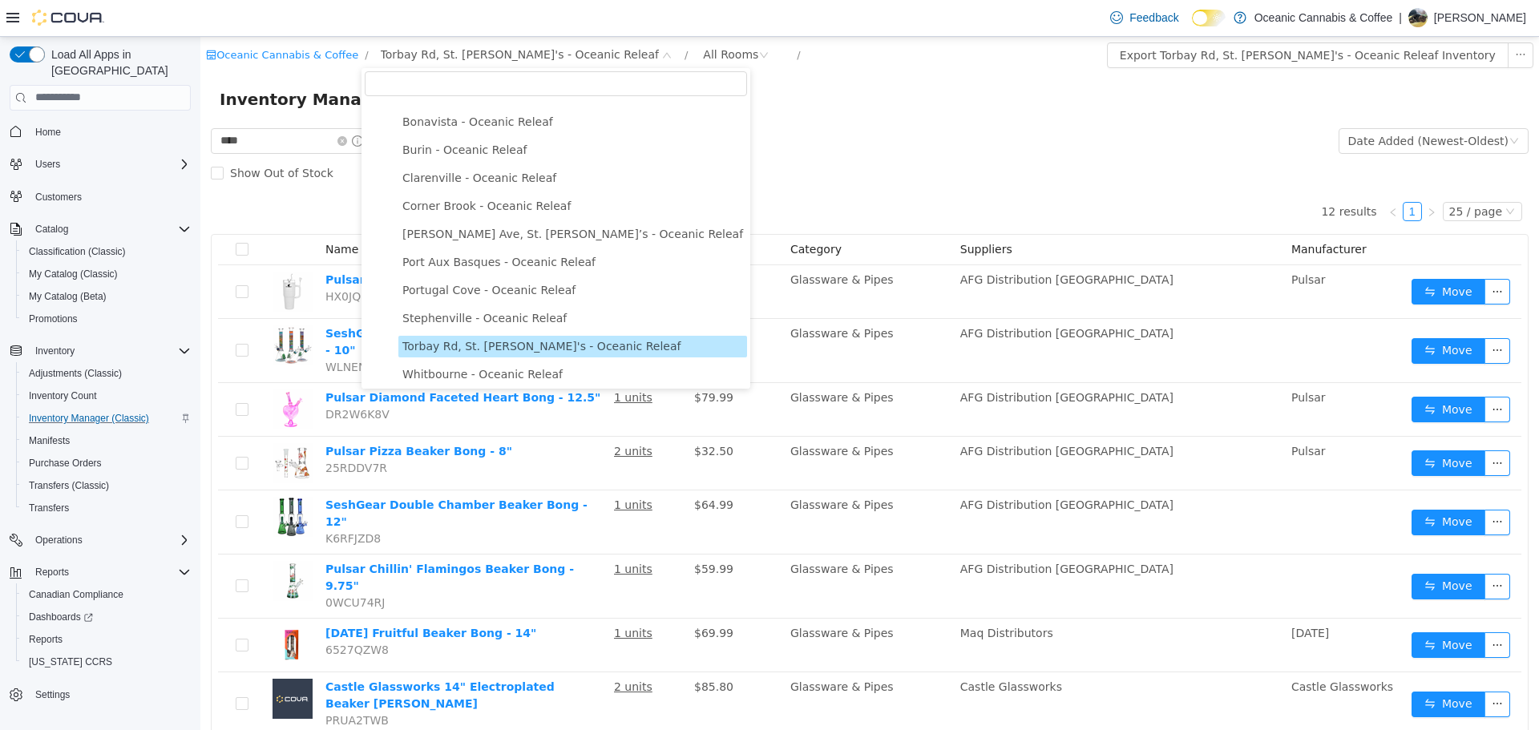
scroll to position [27, 0]
click at [497, 368] on span "Whitbourne - Oceanic Releaf" at bounding box center [482, 370] width 160 height 13
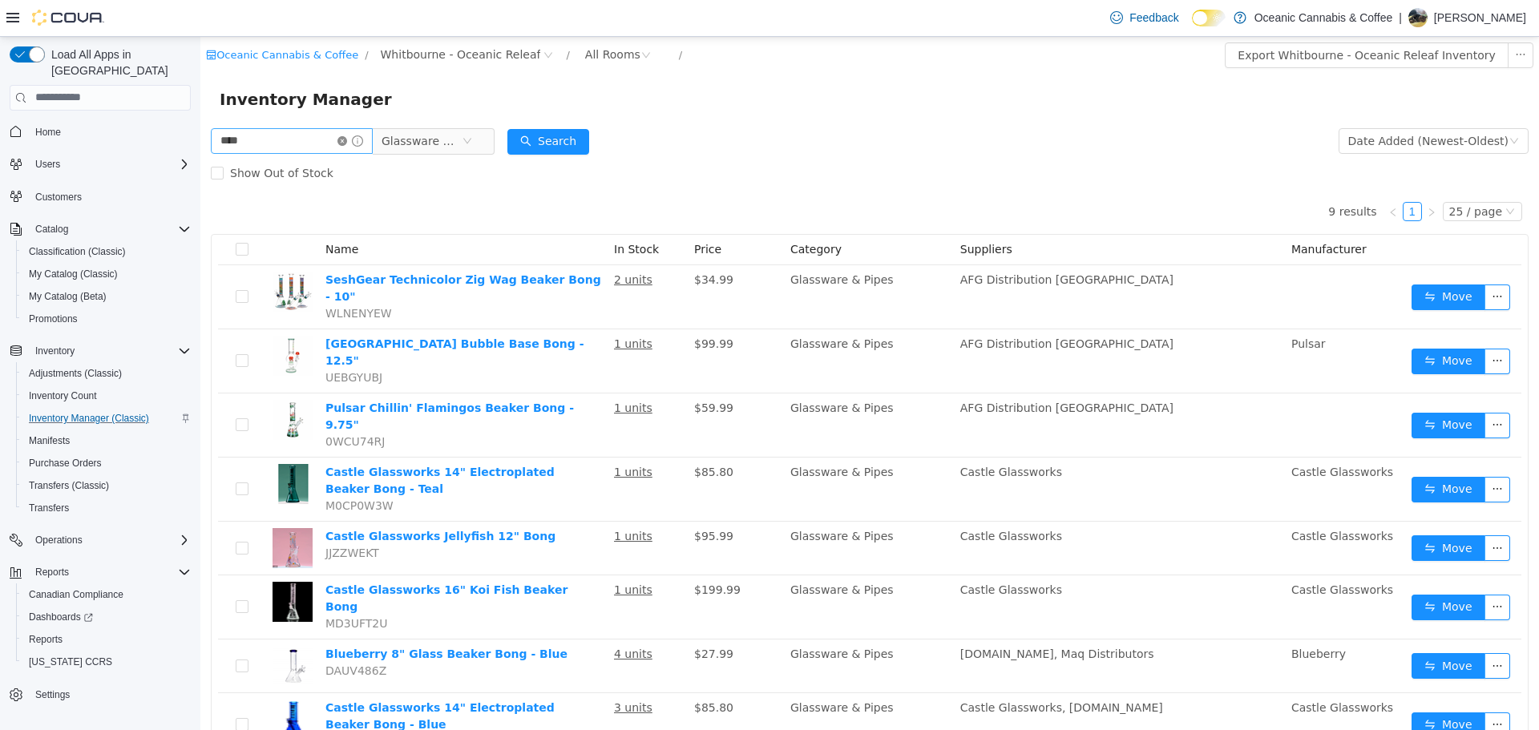
click at [347, 135] on icon "icon: close-circle" at bounding box center [343, 140] width 10 height 10
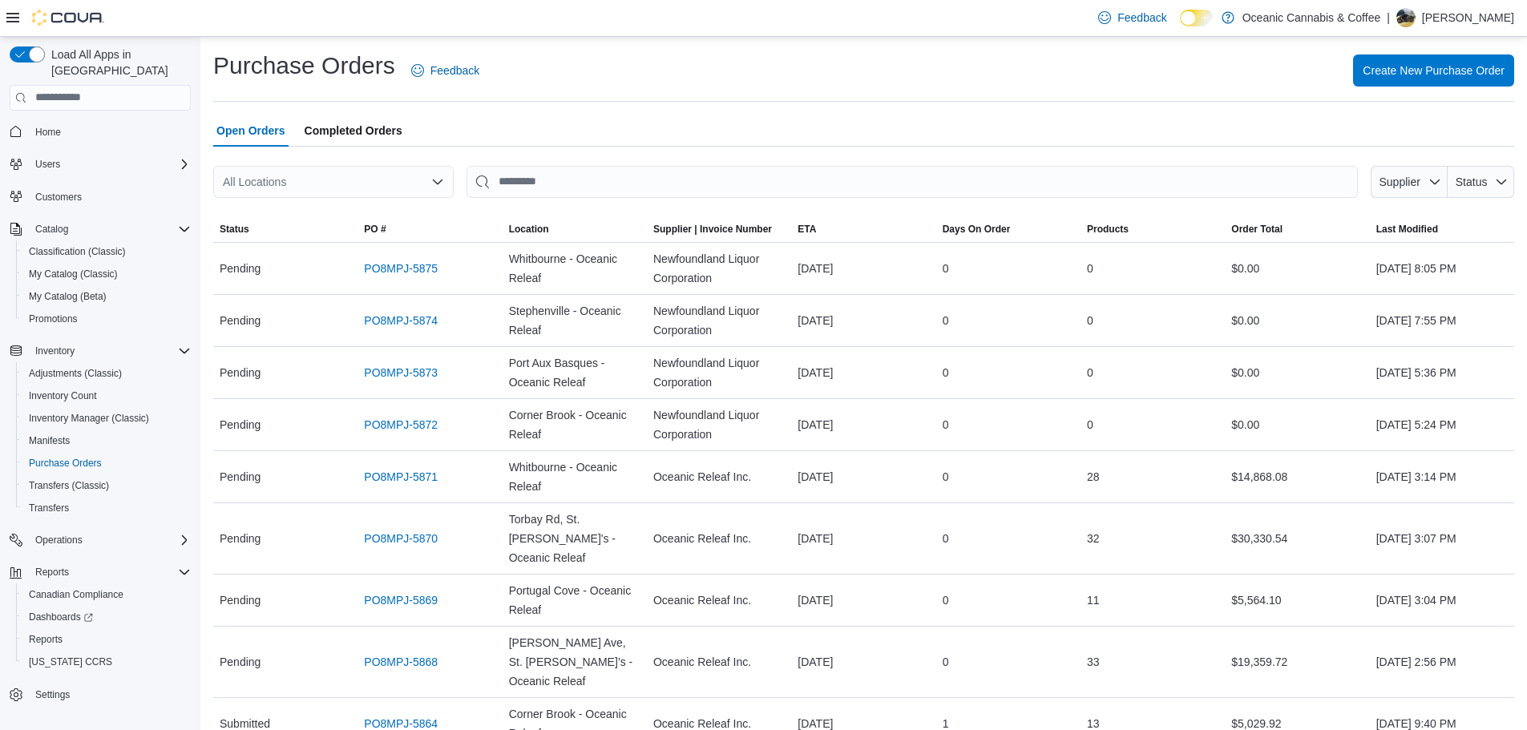
click at [401, 184] on div "All Locations" at bounding box center [333, 182] width 241 height 32
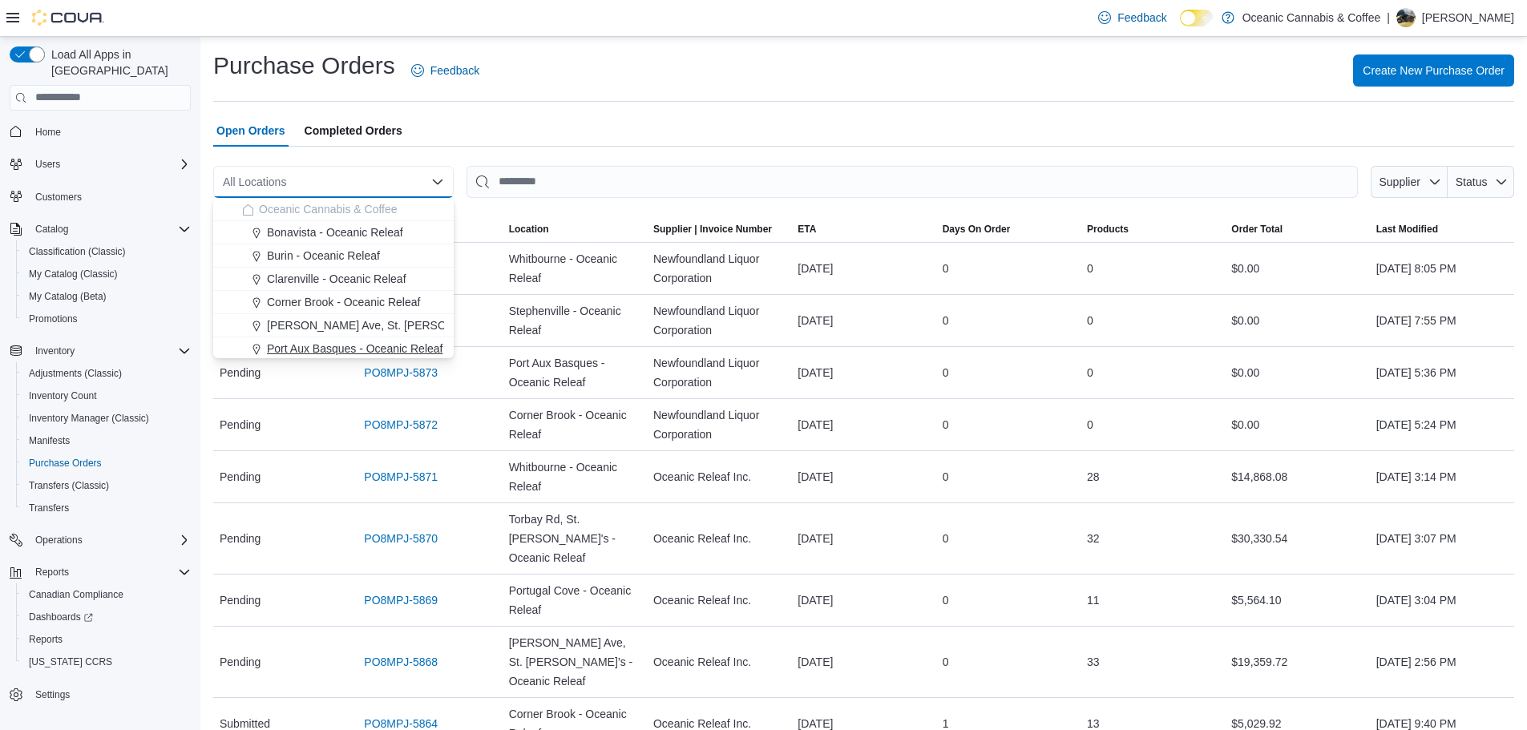
click at [393, 354] on span "Port Aux Basques - Oceanic Releaf" at bounding box center [355, 349] width 176 height 16
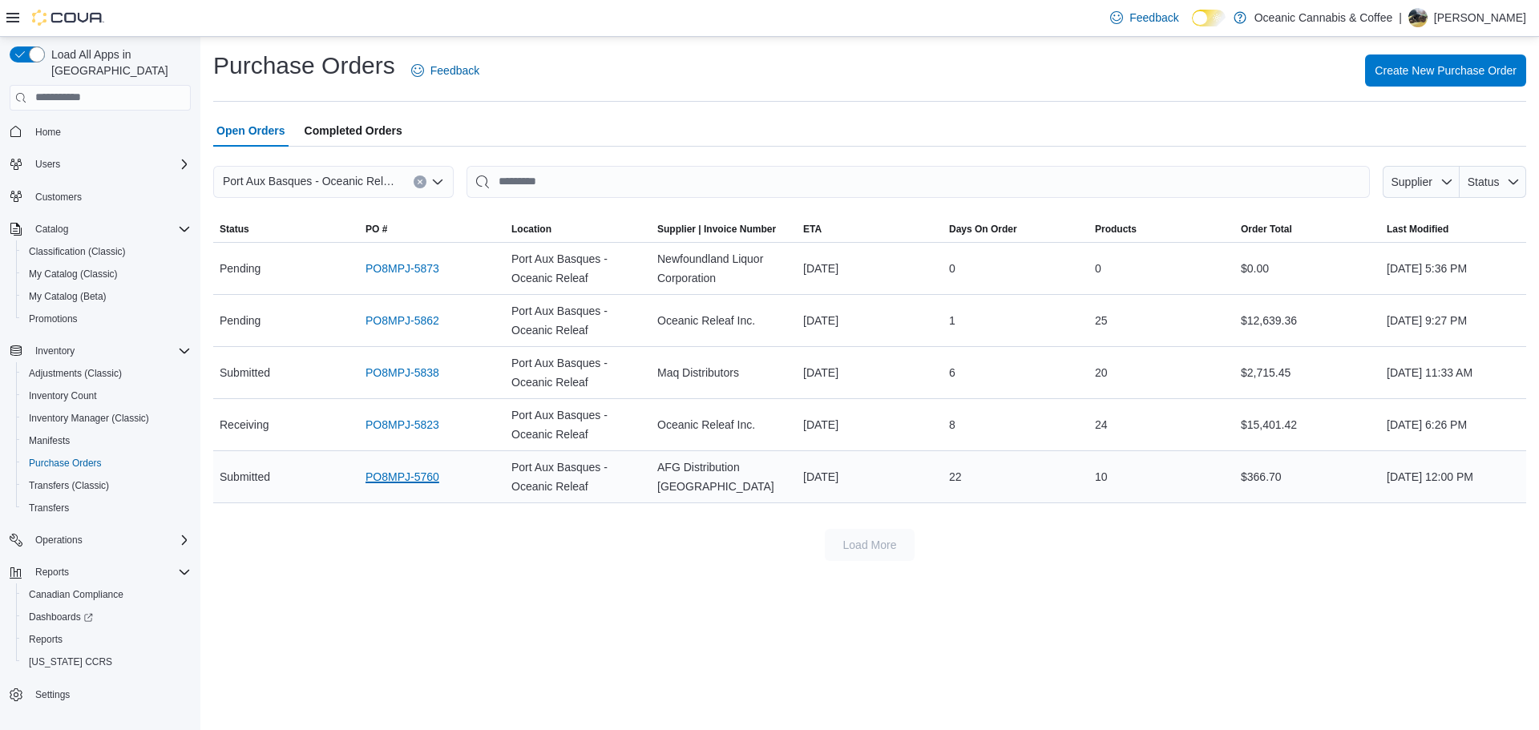
click at [375, 480] on link "PO8MPJ-5760" at bounding box center [403, 476] width 74 height 19
